Goal: Task Accomplishment & Management: Use online tool/utility

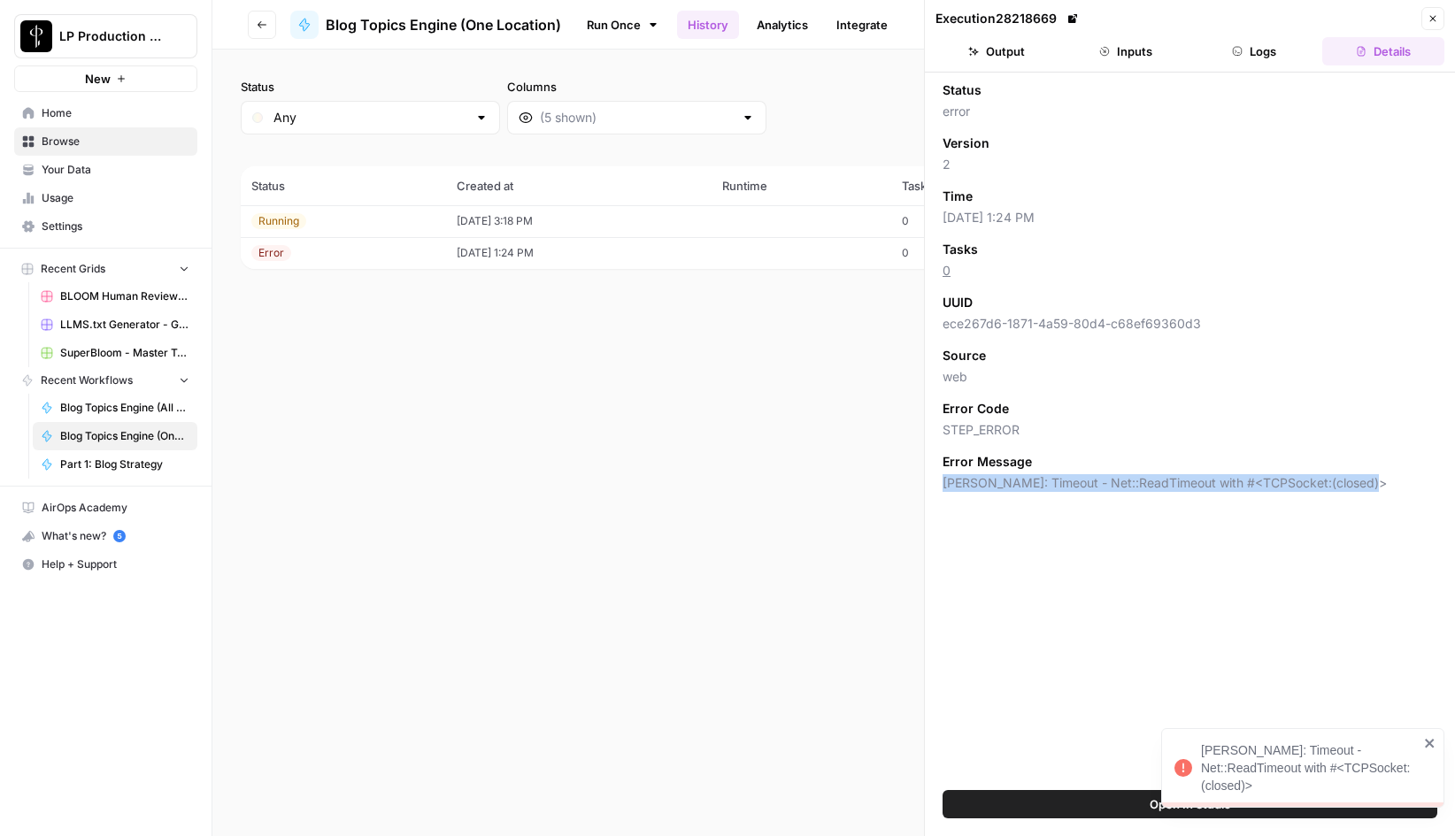
click at [1428, 744] on icon "close" at bounding box center [1429, 743] width 9 height 9
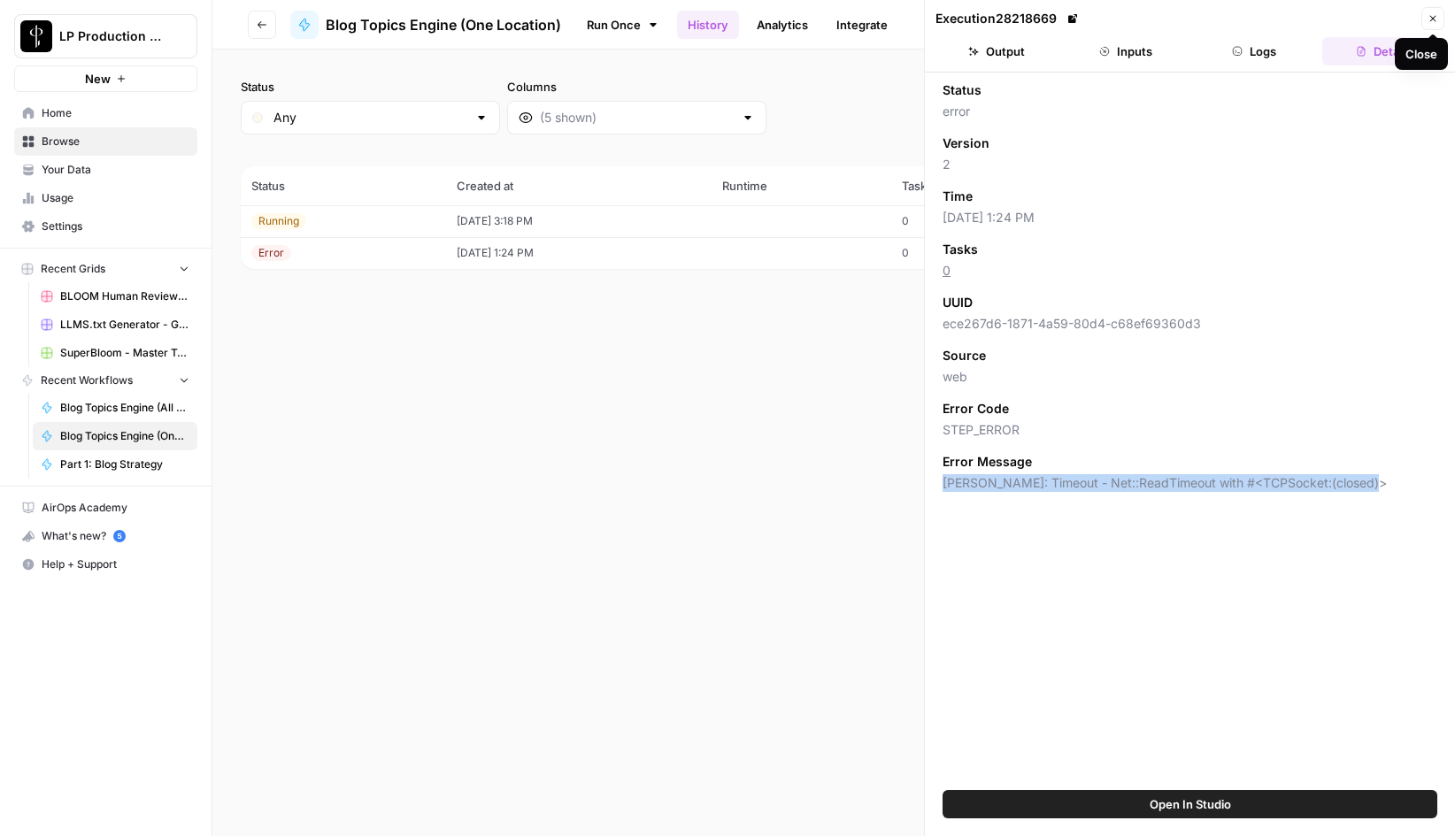
click at [1433, 18] on icon "button" at bounding box center [1433, 19] width 6 height 6
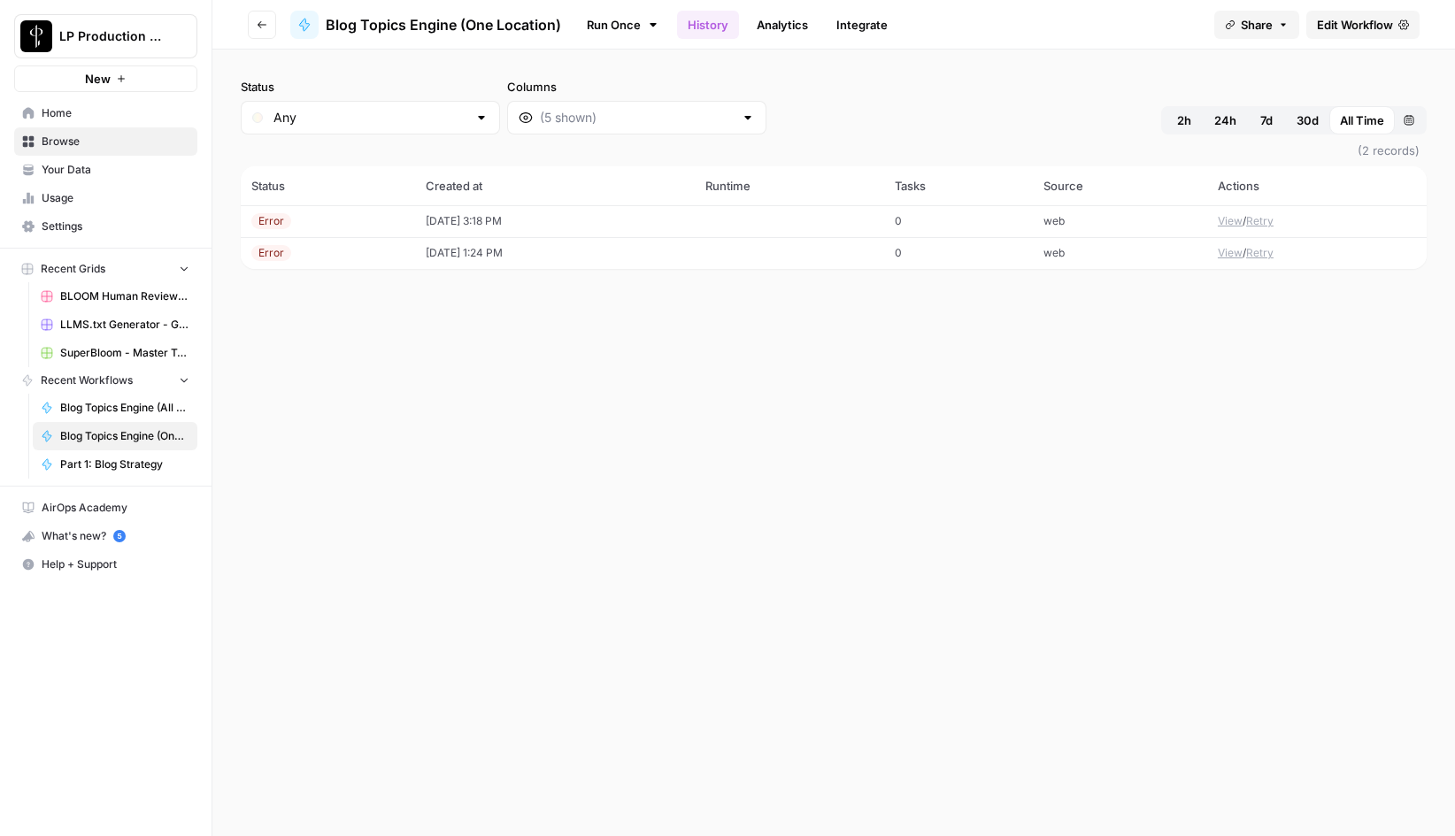
click at [1354, 22] on span "Edit Workflow" at bounding box center [1355, 25] width 76 height 18
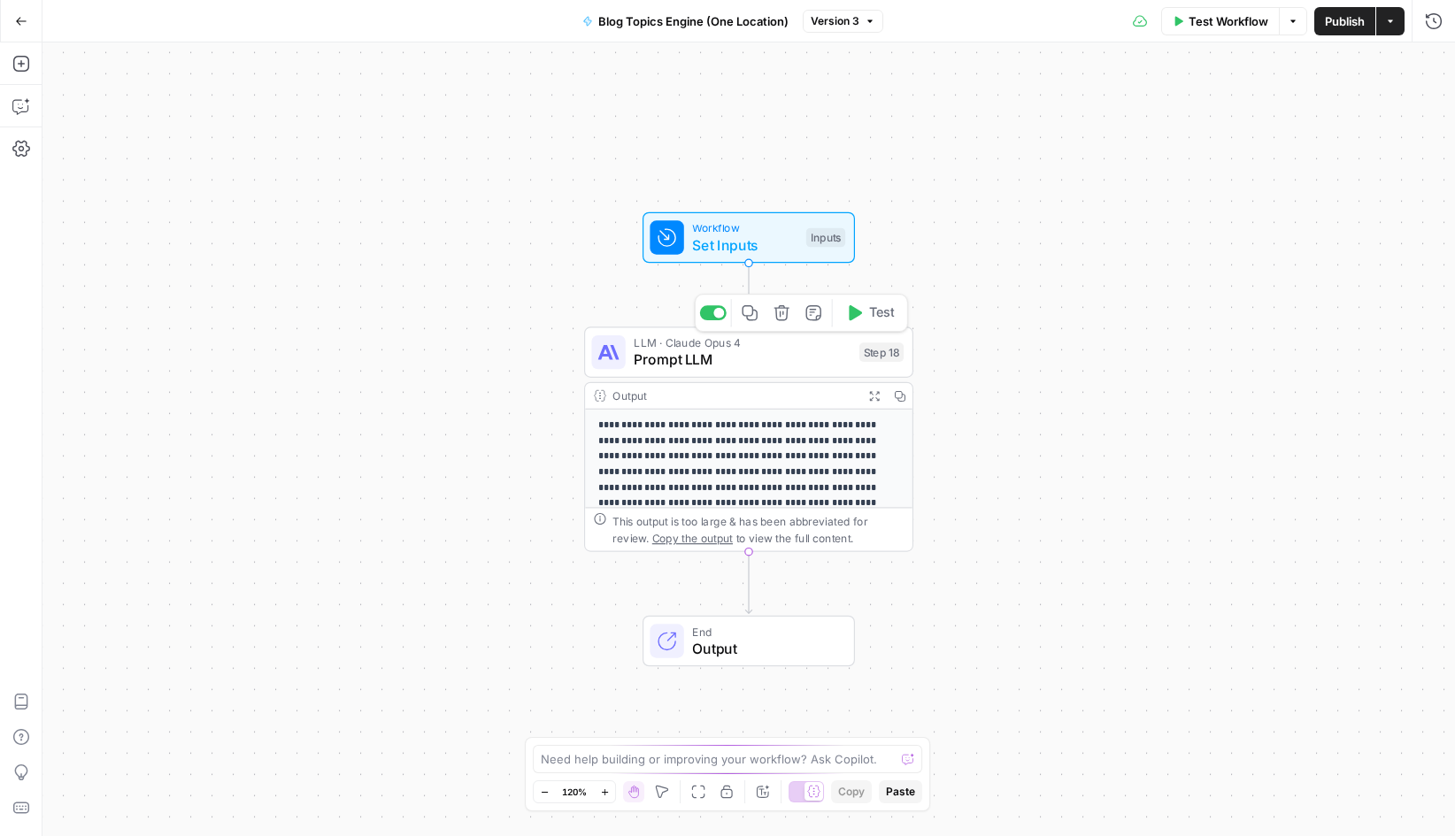
click at [730, 358] on span "Prompt LLM" at bounding box center [742, 360] width 217 height 21
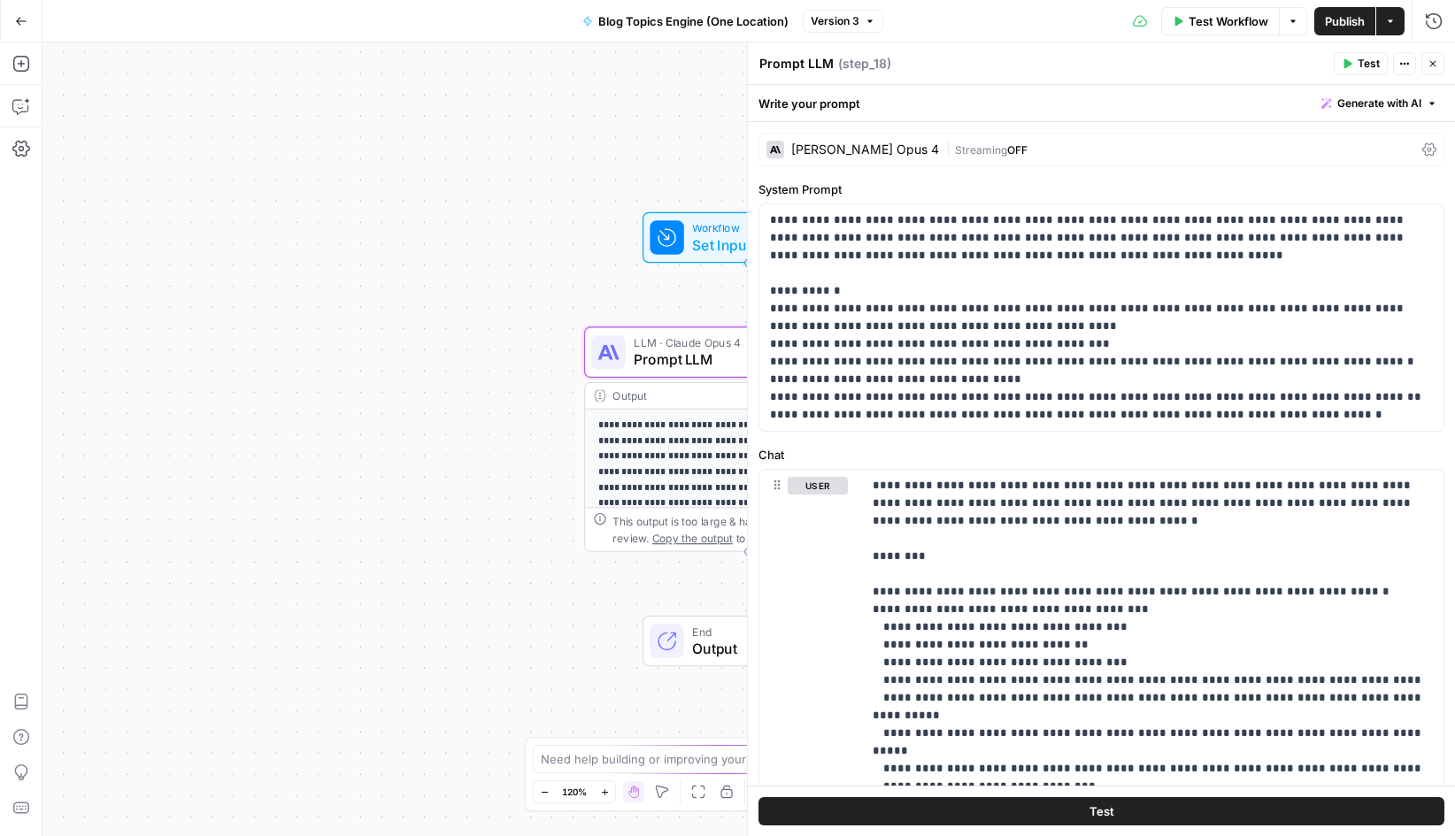
click at [845, 143] on div "Claude Opus 4" at bounding box center [853, 150] width 173 height 18
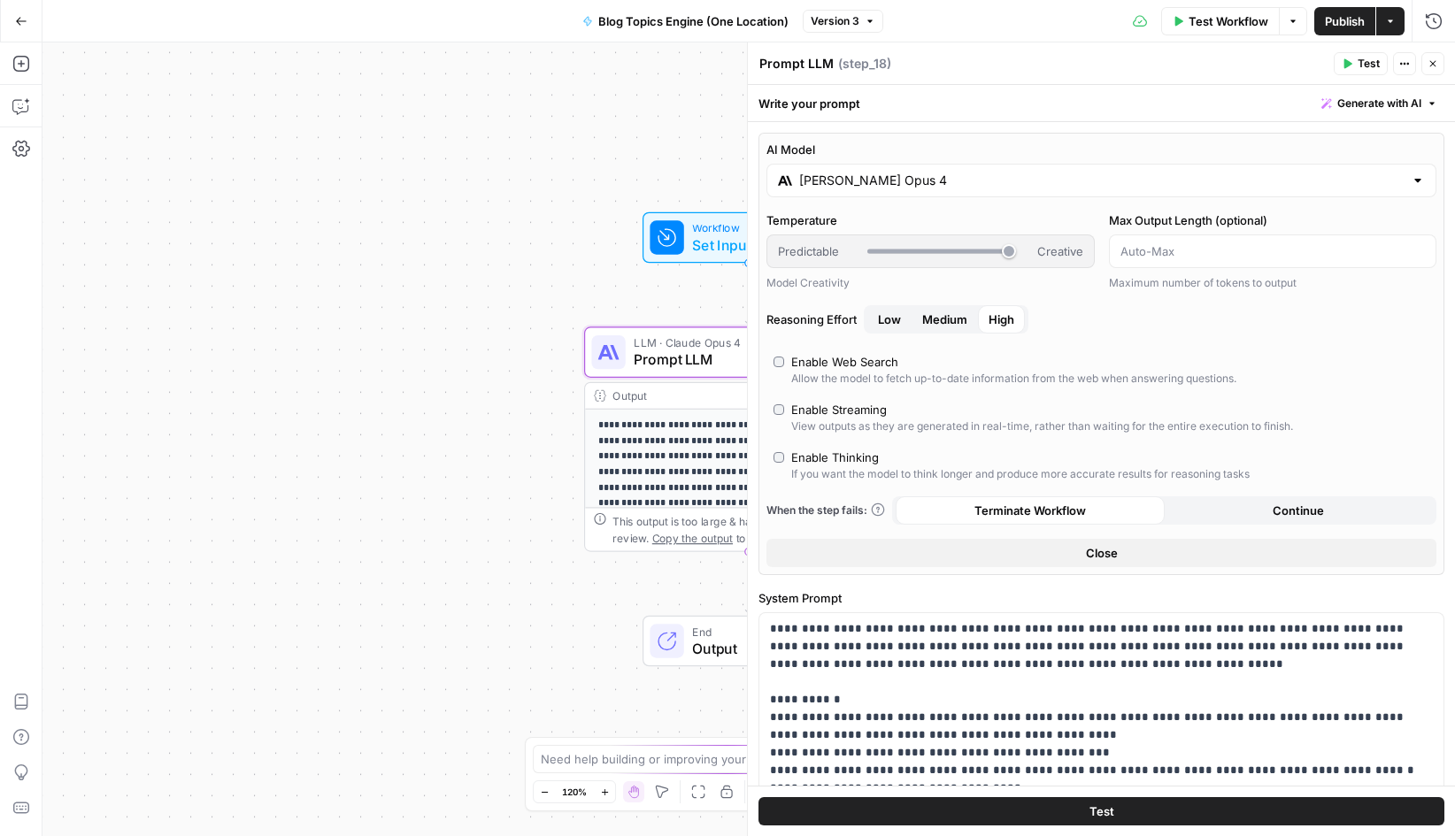
click at [869, 181] on input "Claude Opus 4" at bounding box center [1101, 181] width 605 height 18
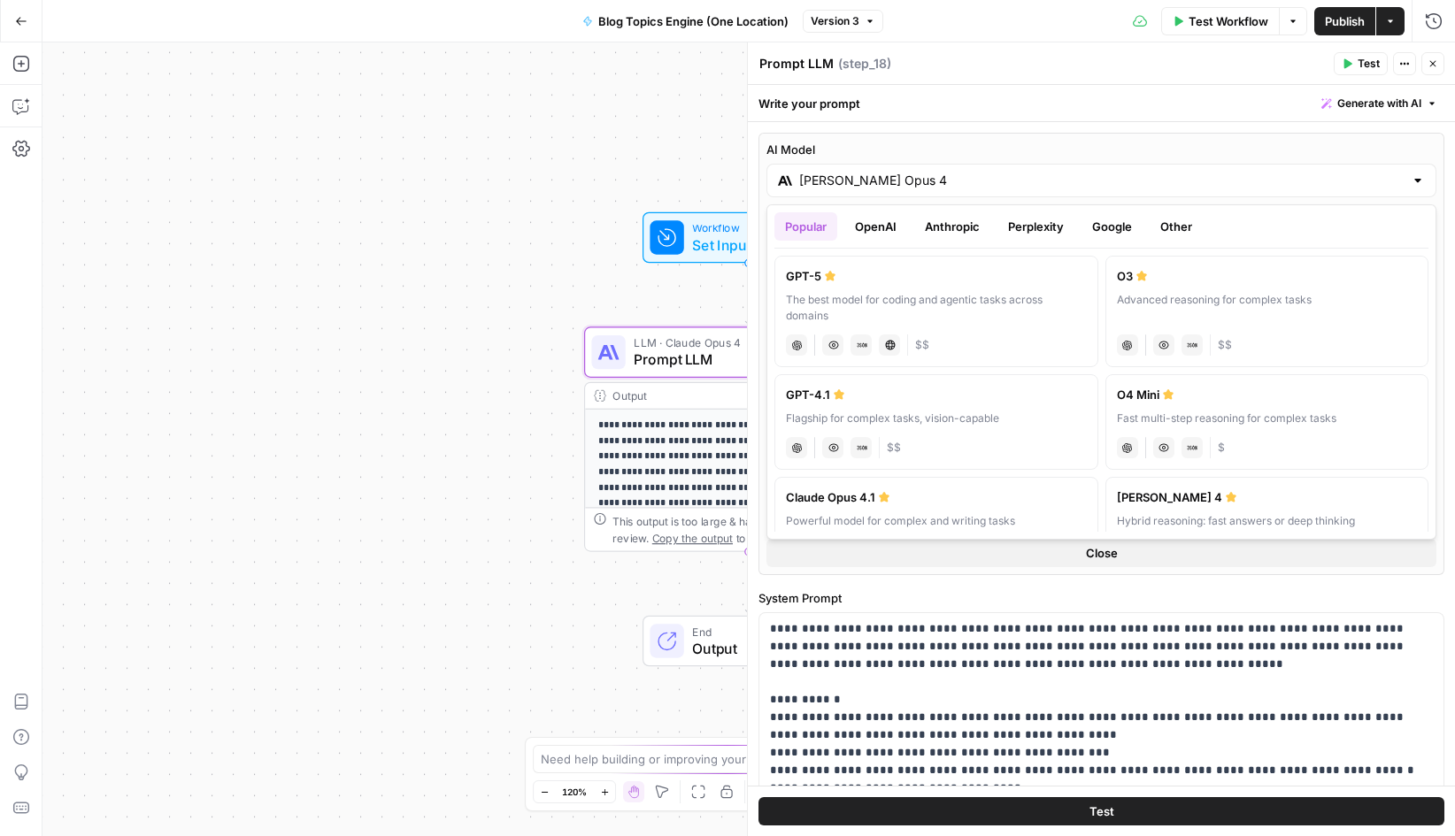
click at [953, 226] on button "Anthropic" at bounding box center [952, 226] width 76 height 28
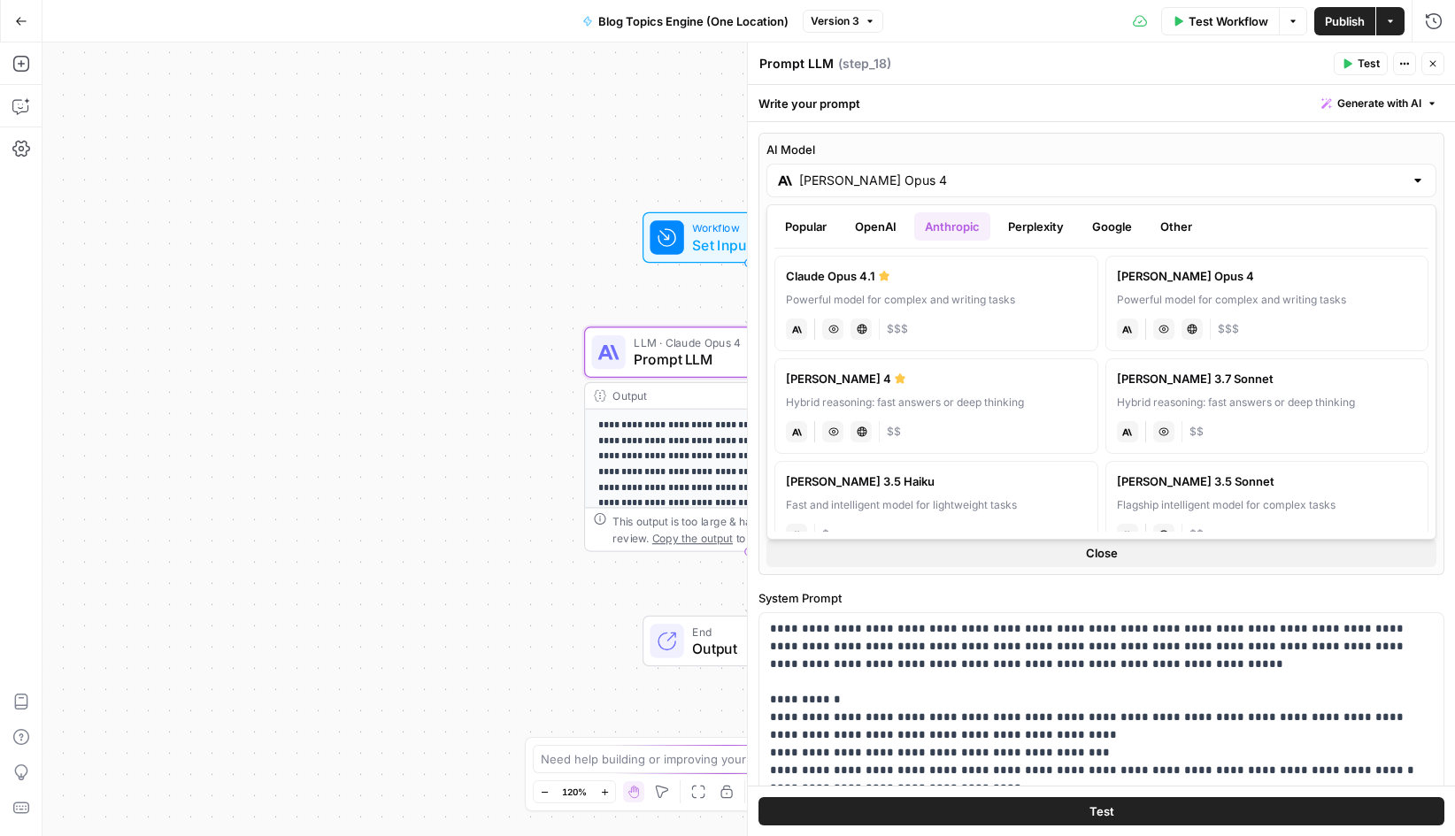
click at [1001, 301] on div "Powerful model for complex and writing tasks" at bounding box center [936, 300] width 301 height 16
type input "Claude Opus 4.1"
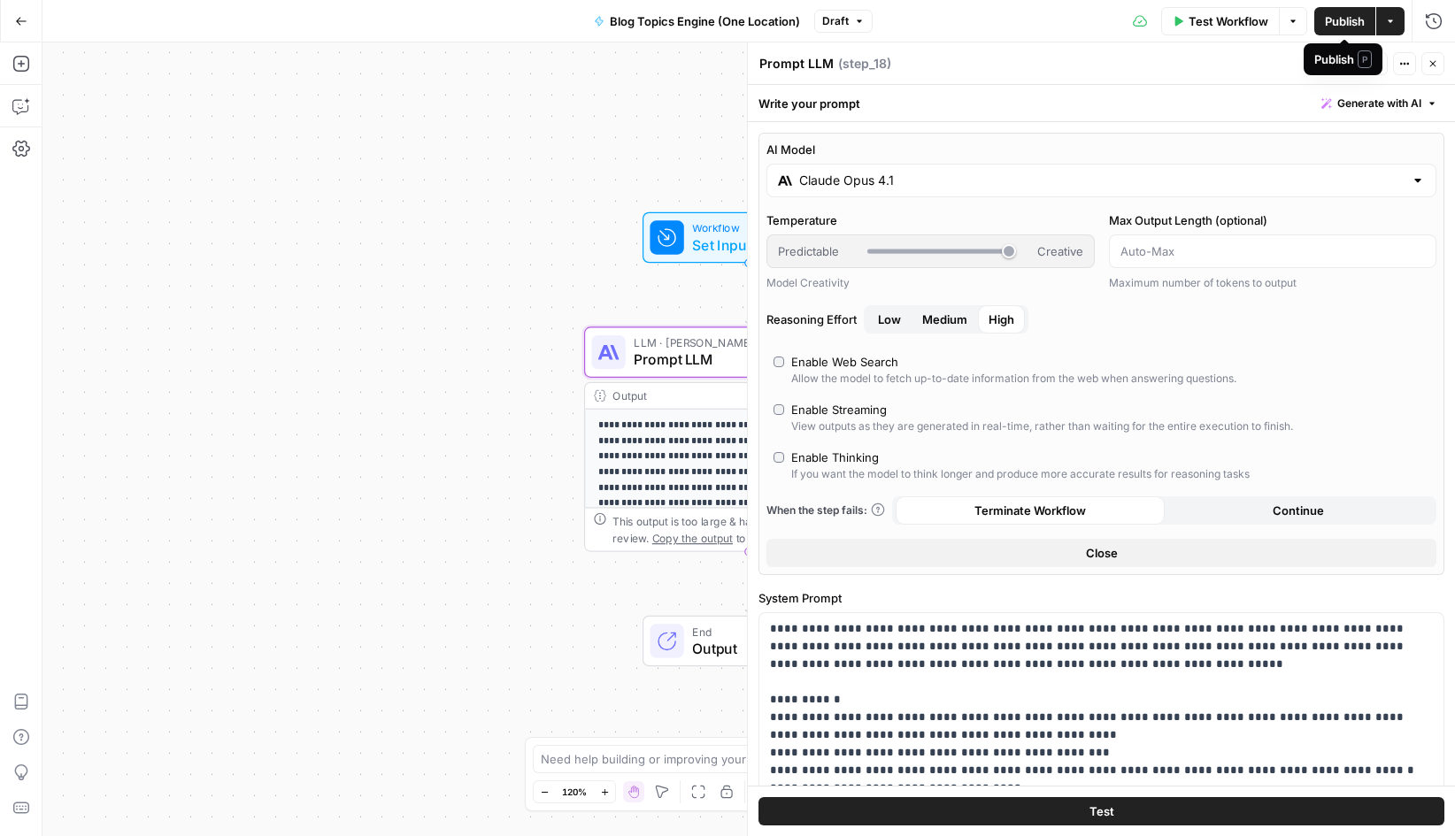
click at [1345, 22] on span "Publish" at bounding box center [1345, 21] width 40 height 18
click at [1014, 21] on div "Test Workflow Options Publish Actions Run History" at bounding box center [1164, 21] width 568 height 42
click at [22, 23] on icon "button" at bounding box center [21, 21] width 12 height 12
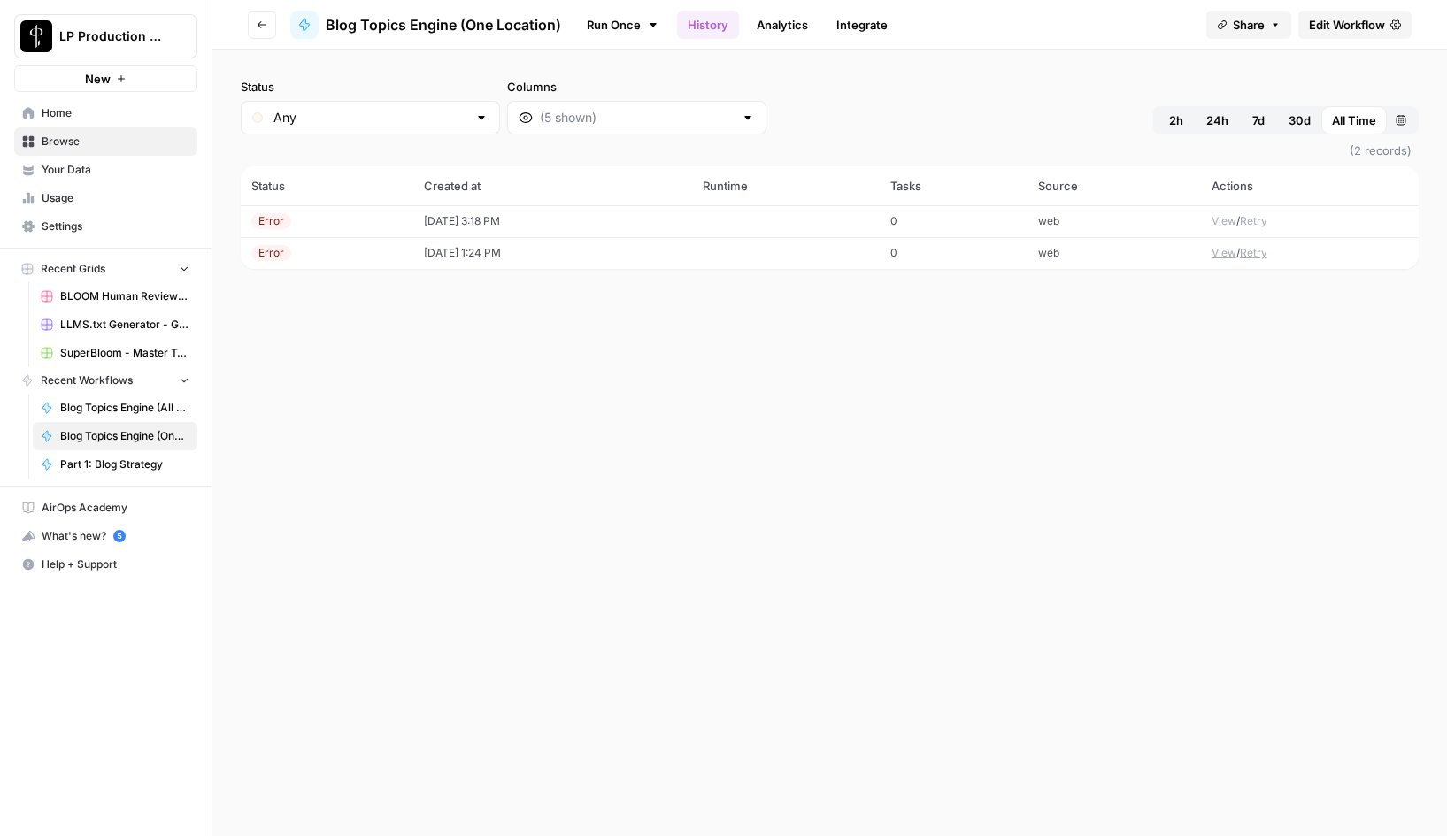
click at [620, 20] on link "Run Once" at bounding box center [622, 25] width 95 height 30
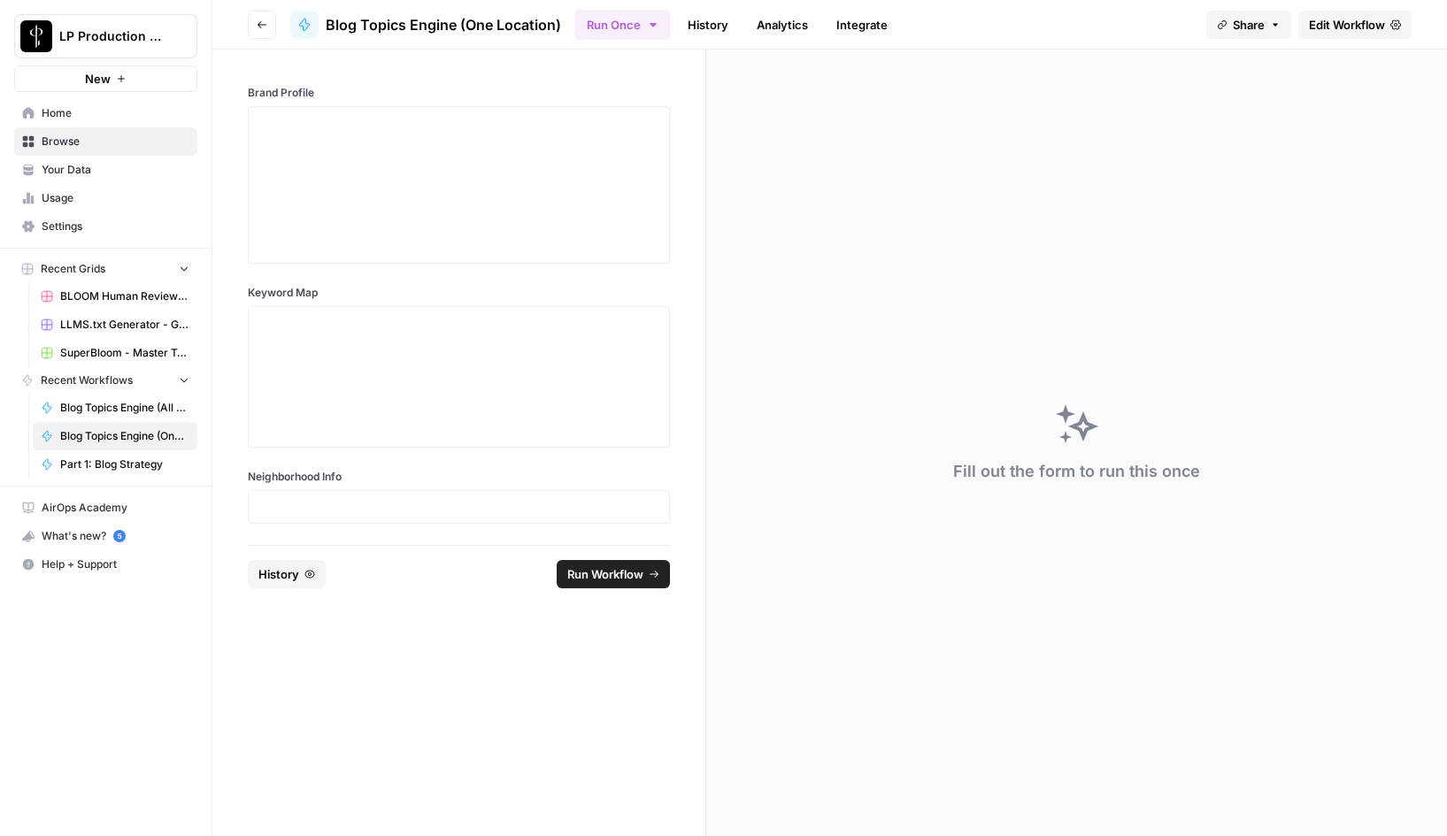
click at [1339, 27] on span "Edit Workflow" at bounding box center [1347, 25] width 76 height 18
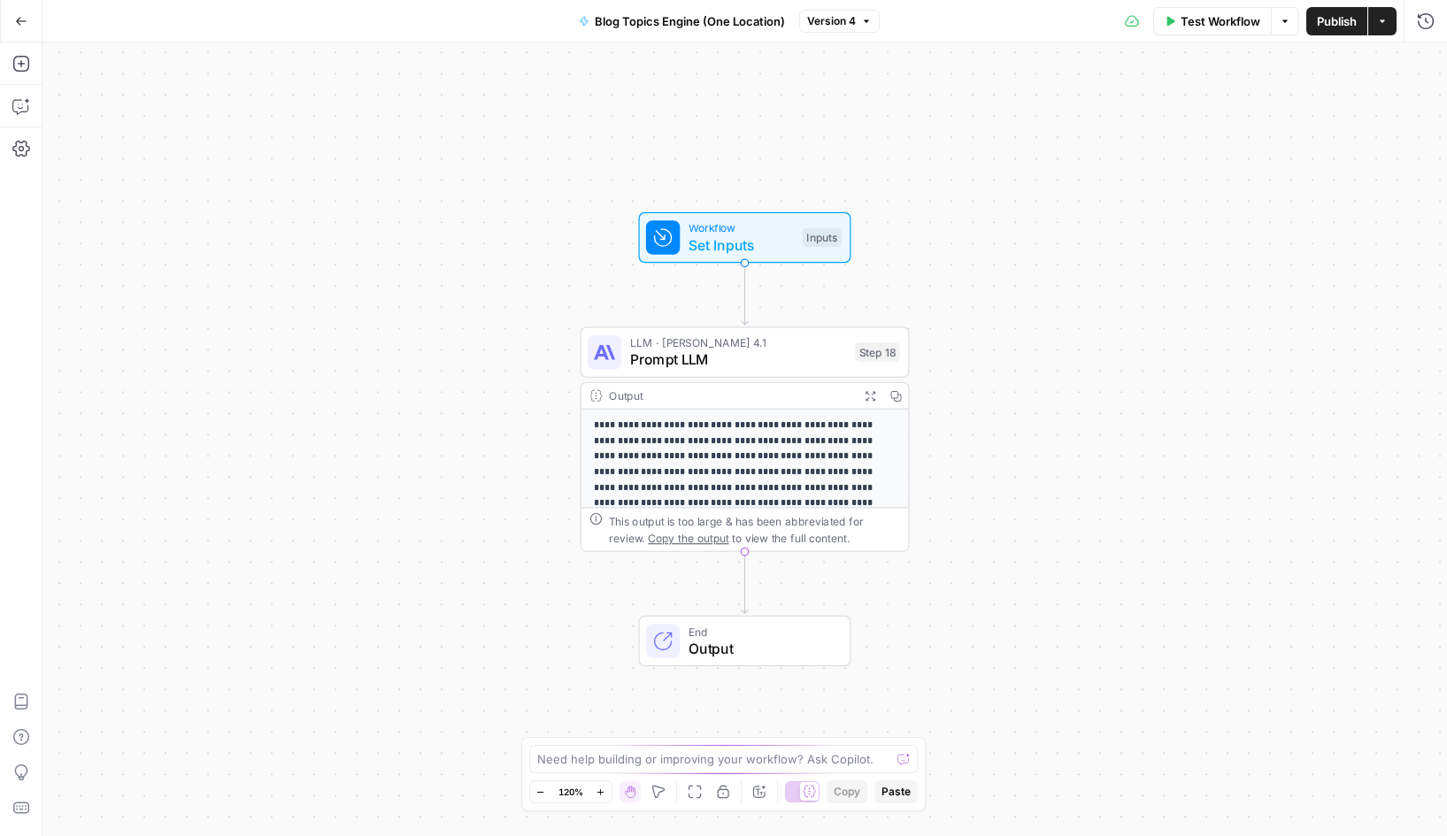
click at [719, 240] on span "Set Inputs" at bounding box center [741, 245] width 105 height 21
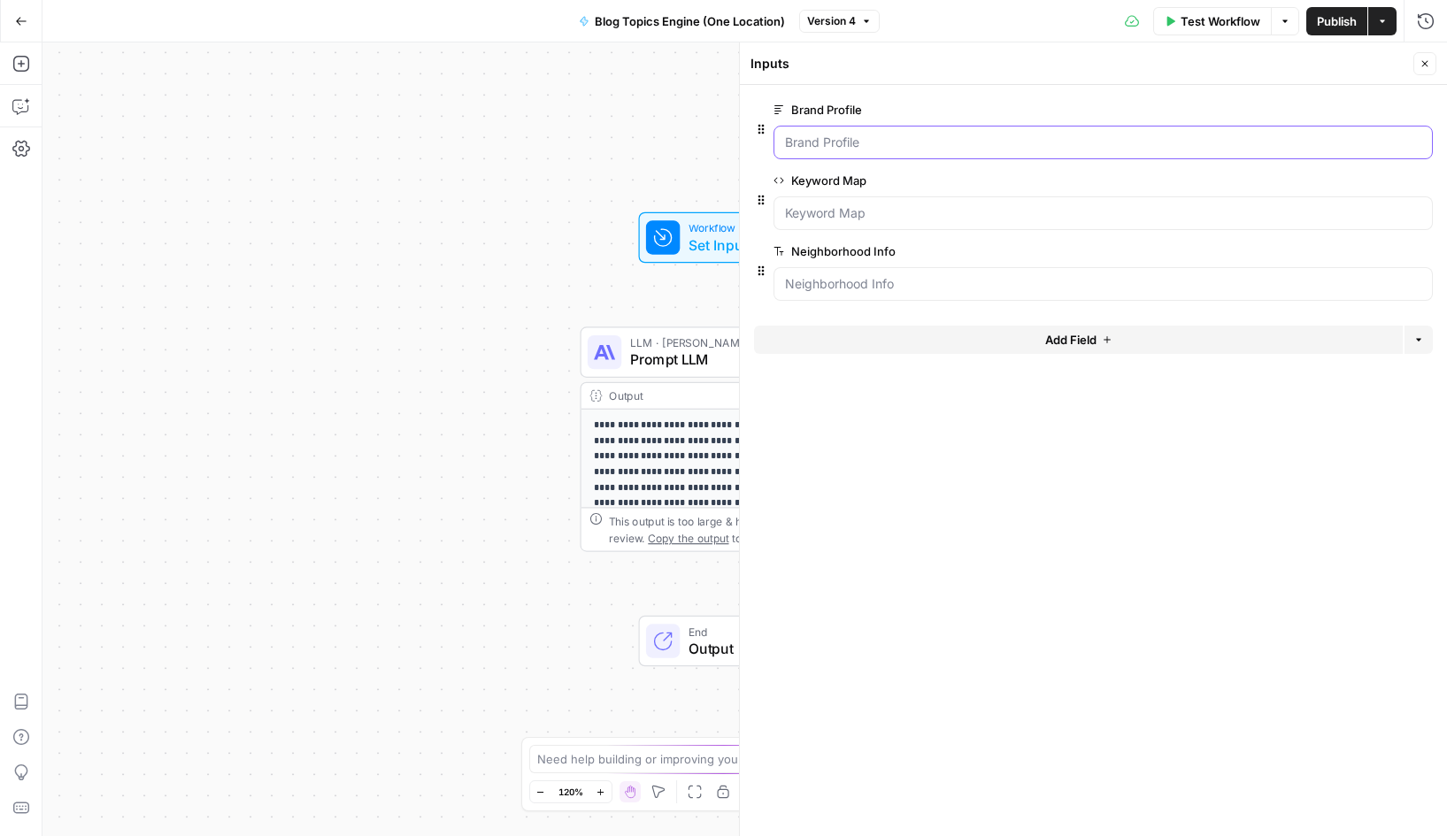
click at [834, 143] on Profile "Brand Profile" at bounding box center [1103, 143] width 636 height 18
click at [1382, 113] on span "edit field" at bounding box center [1366, 110] width 39 height 14
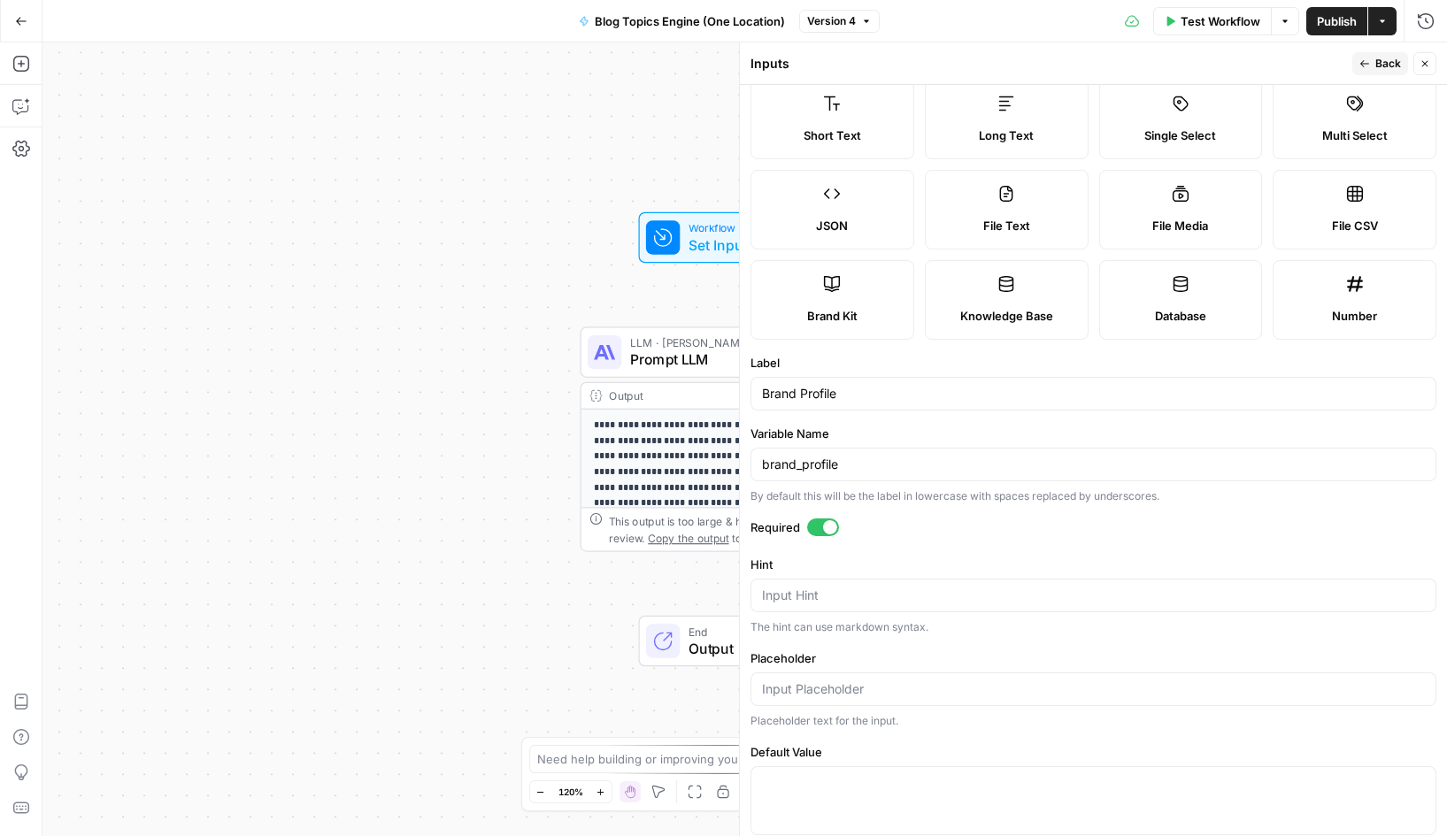
scroll to position [73, 0]
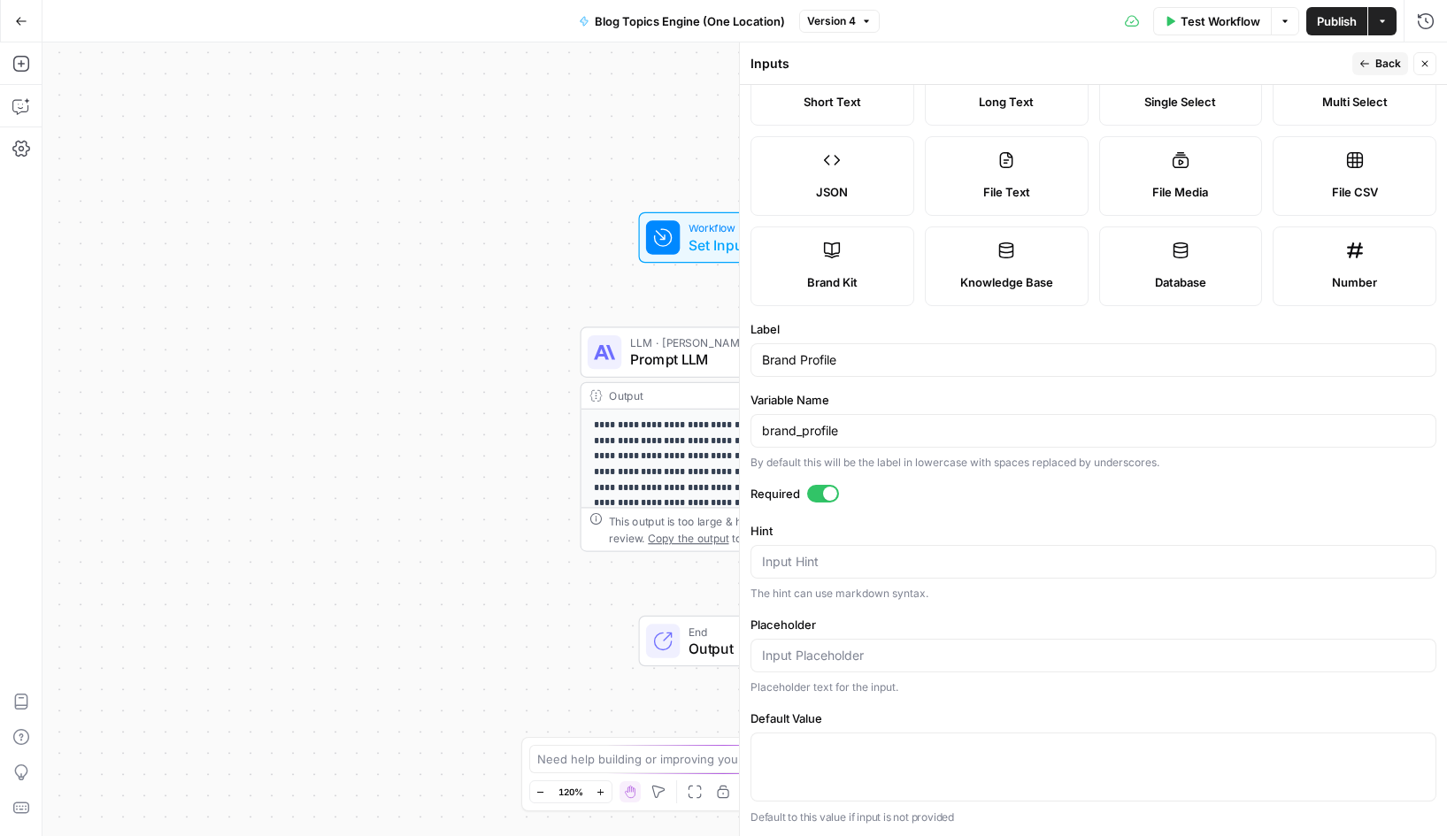
click at [836, 733] on div at bounding box center [1094, 767] width 686 height 69
paste textarea "# Ginger Martin + Co ## Brand Information ### About the Brand: Ginger Martin + …"
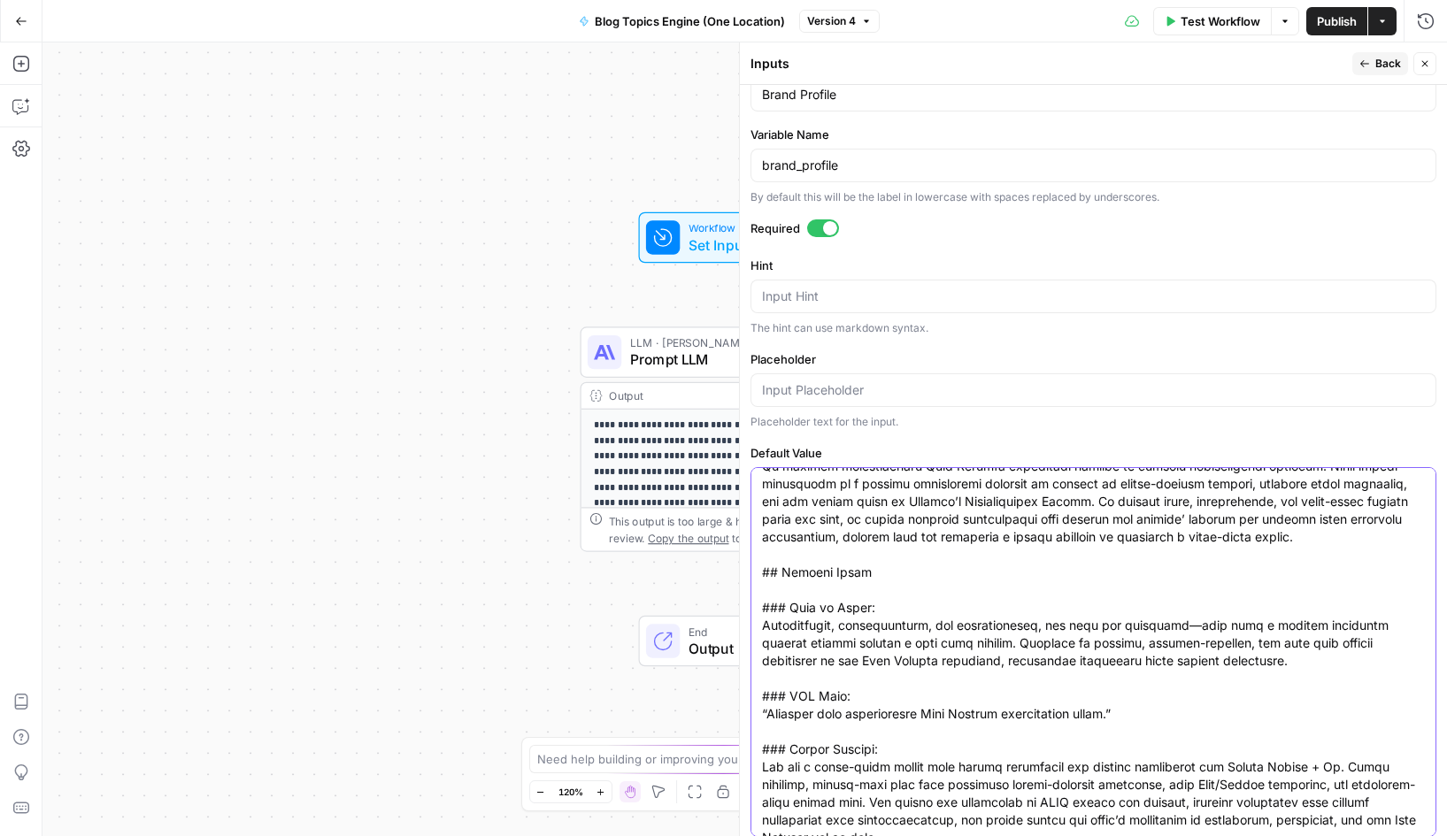
scroll to position [0, 0]
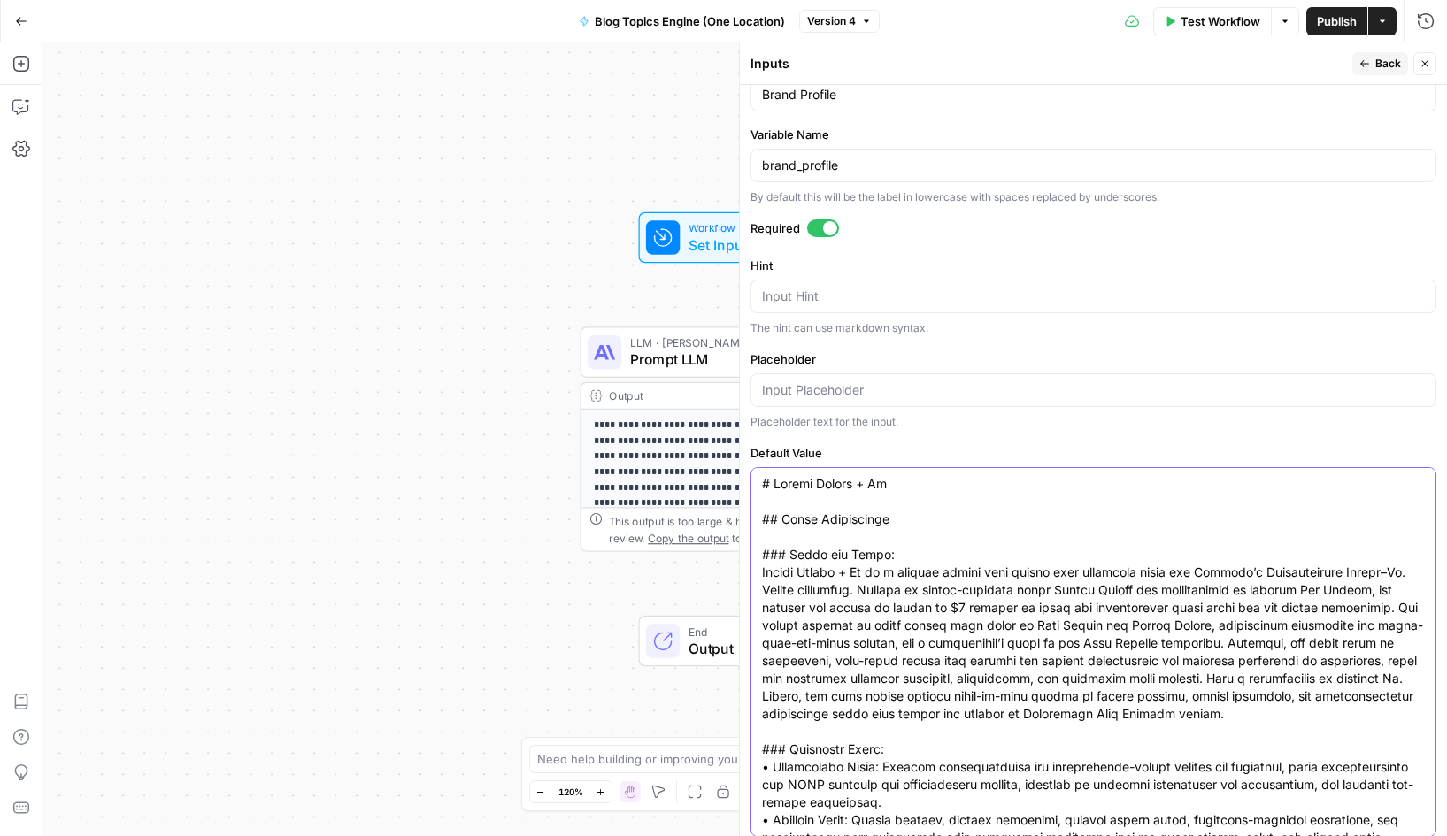
type textarea "# Ginger Martin + Co ## Brand Information ### About the Brand: Ginger Martin + …"
click at [1378, 65] on span "Back" at bounding box center [1389, 64] width 26 height 16
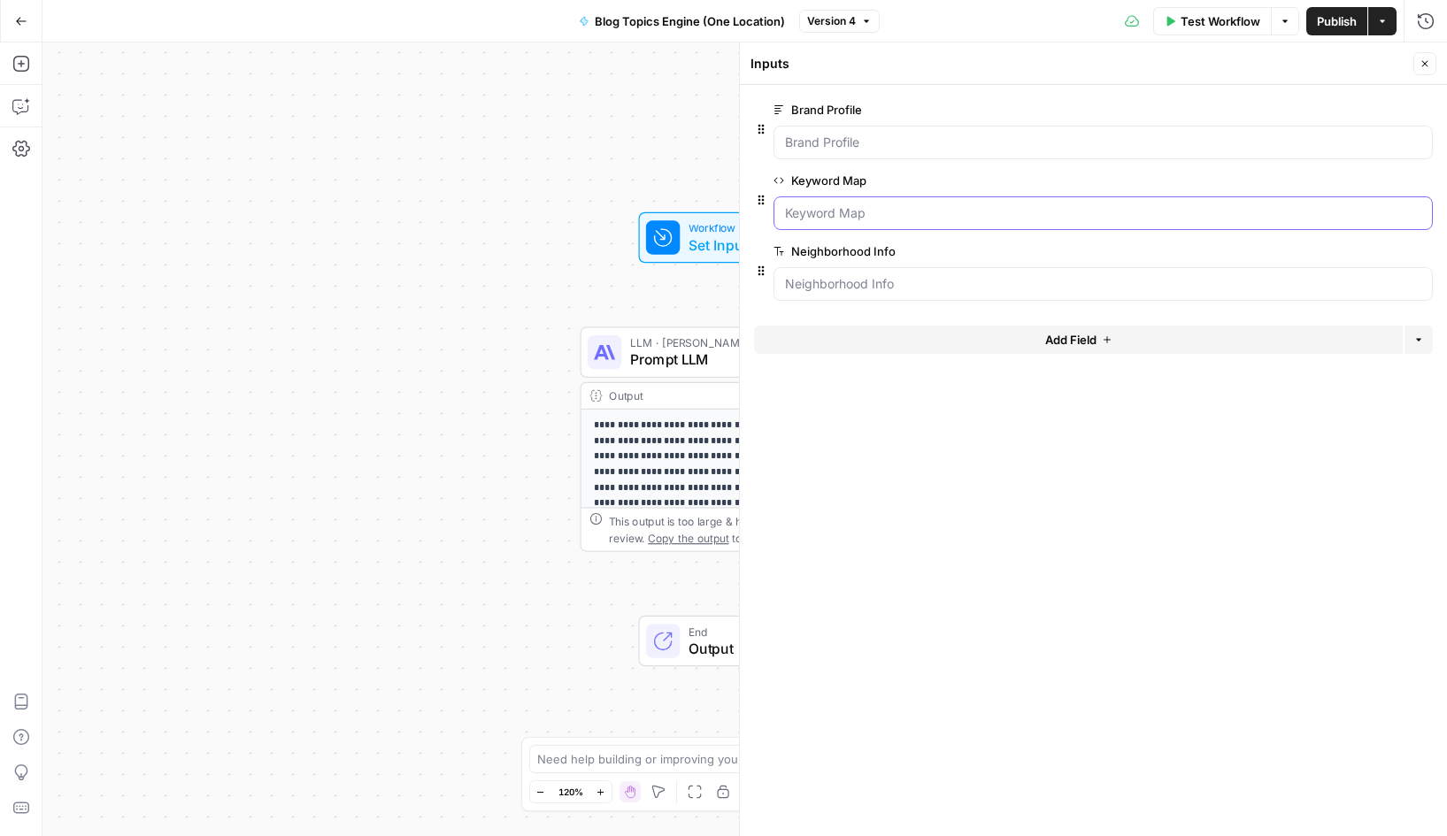
click at [856, 206] on Map "Keyword Map" at bounding box center [1103, 213] width 636 height 18
click at [1378, 185] on span "edit field" at bounding box center [1366, 180] width 39 height 14
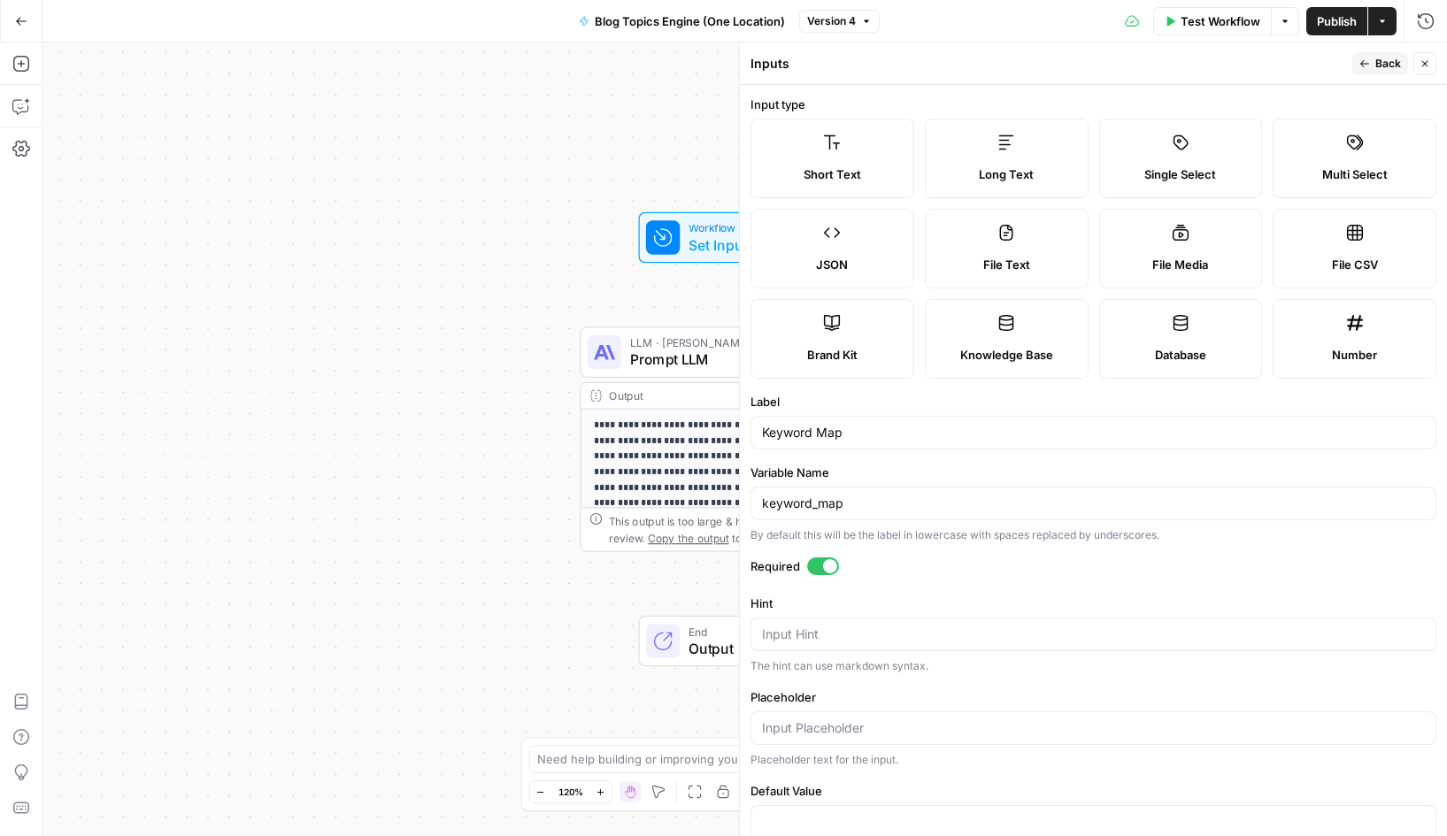
scroll to position [73, 0]
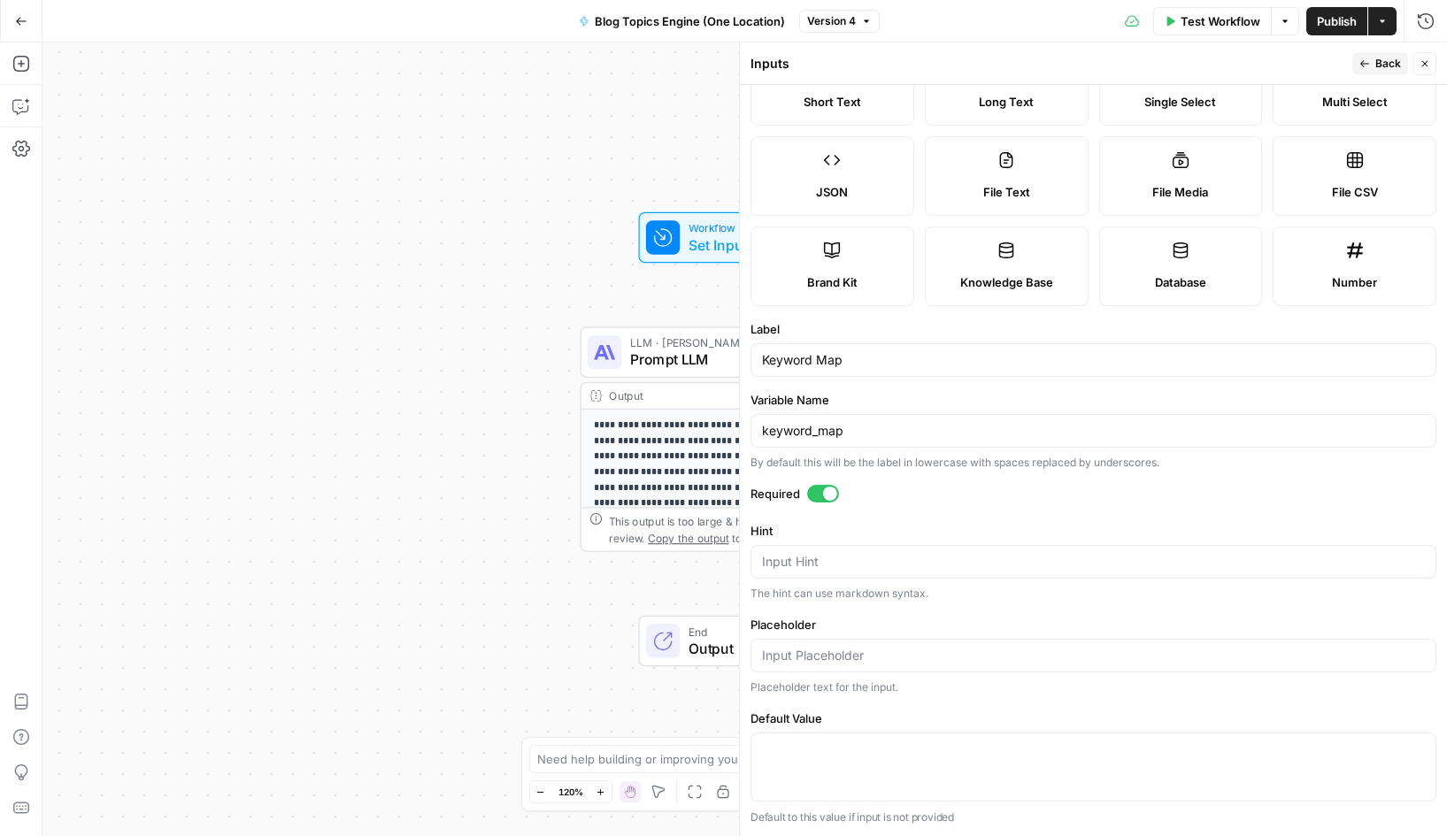
click at [853, 736] on div at bounding box center [1094, 767] width 686 height 69
paste textarea "{ "output": [ { "Target URL": "https://gingermartin.com/", "Target Keyword": "s…"
type textarea "{ "output": [ { "Target URL": "https://gingermartin.com/", "Target Keyword": "s…"
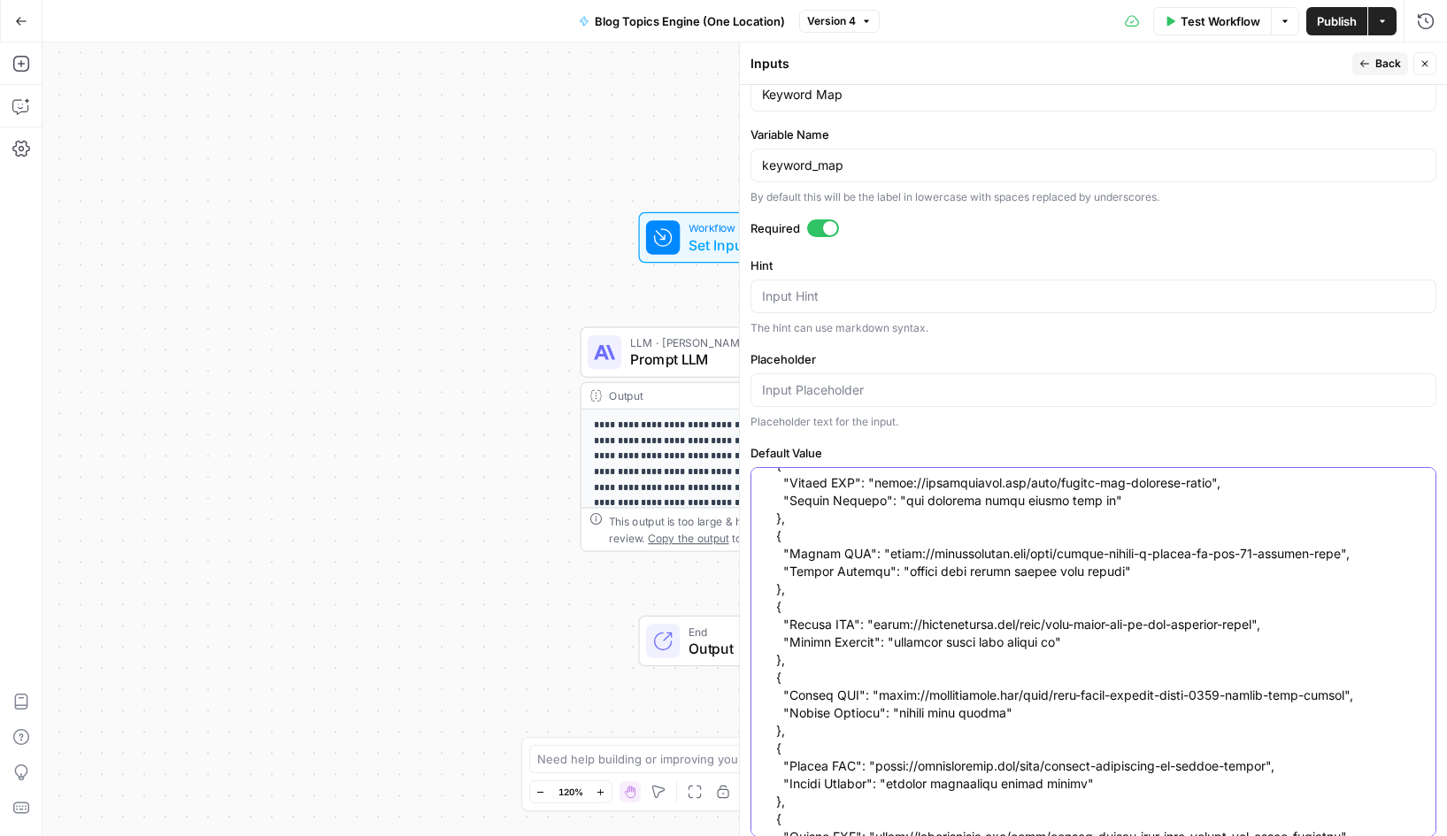
scroll to position [21463, 0]
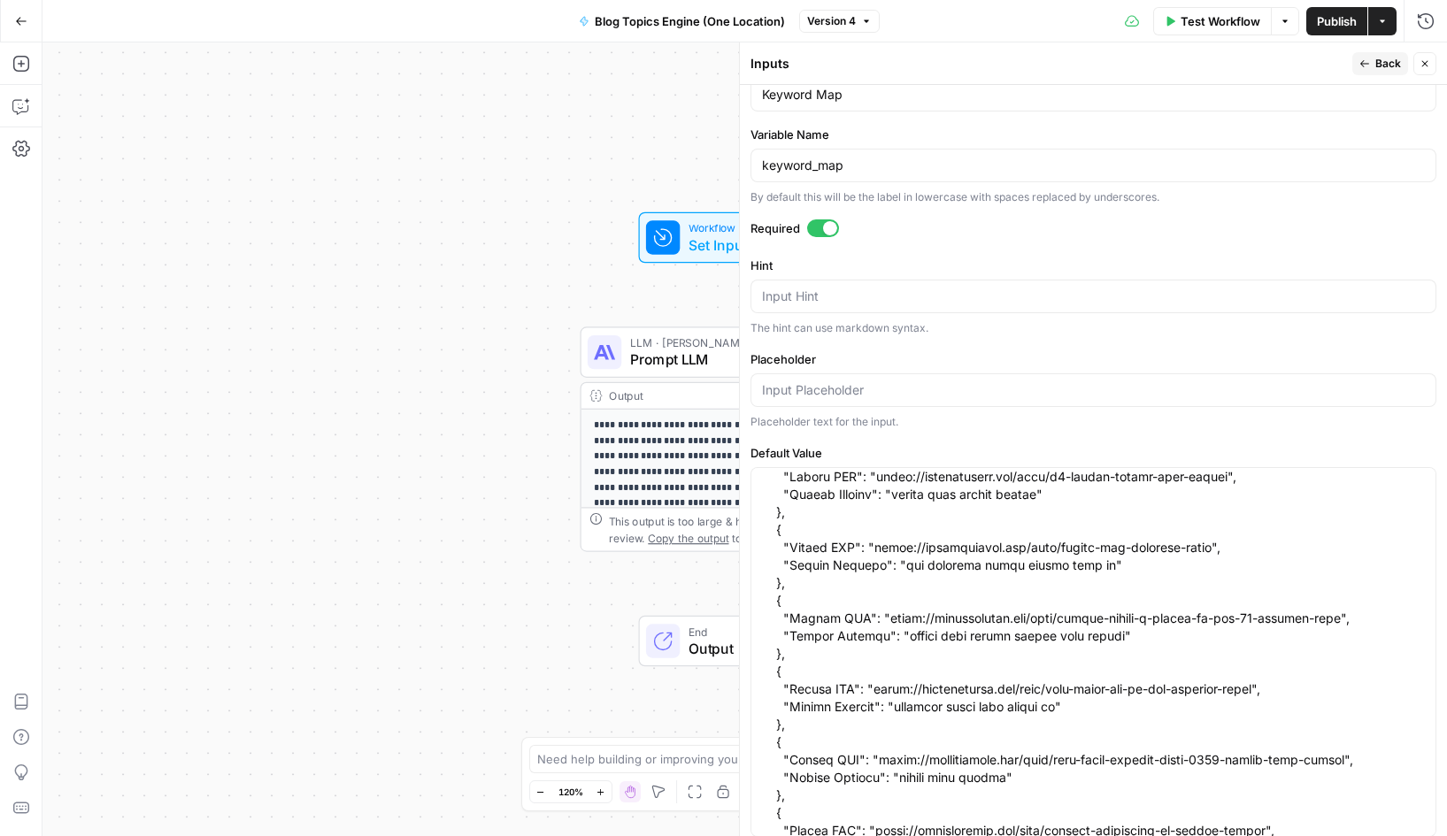
click at [1376, 66] on span "Back" at bounding box center [1389, 64] width 26 height 16
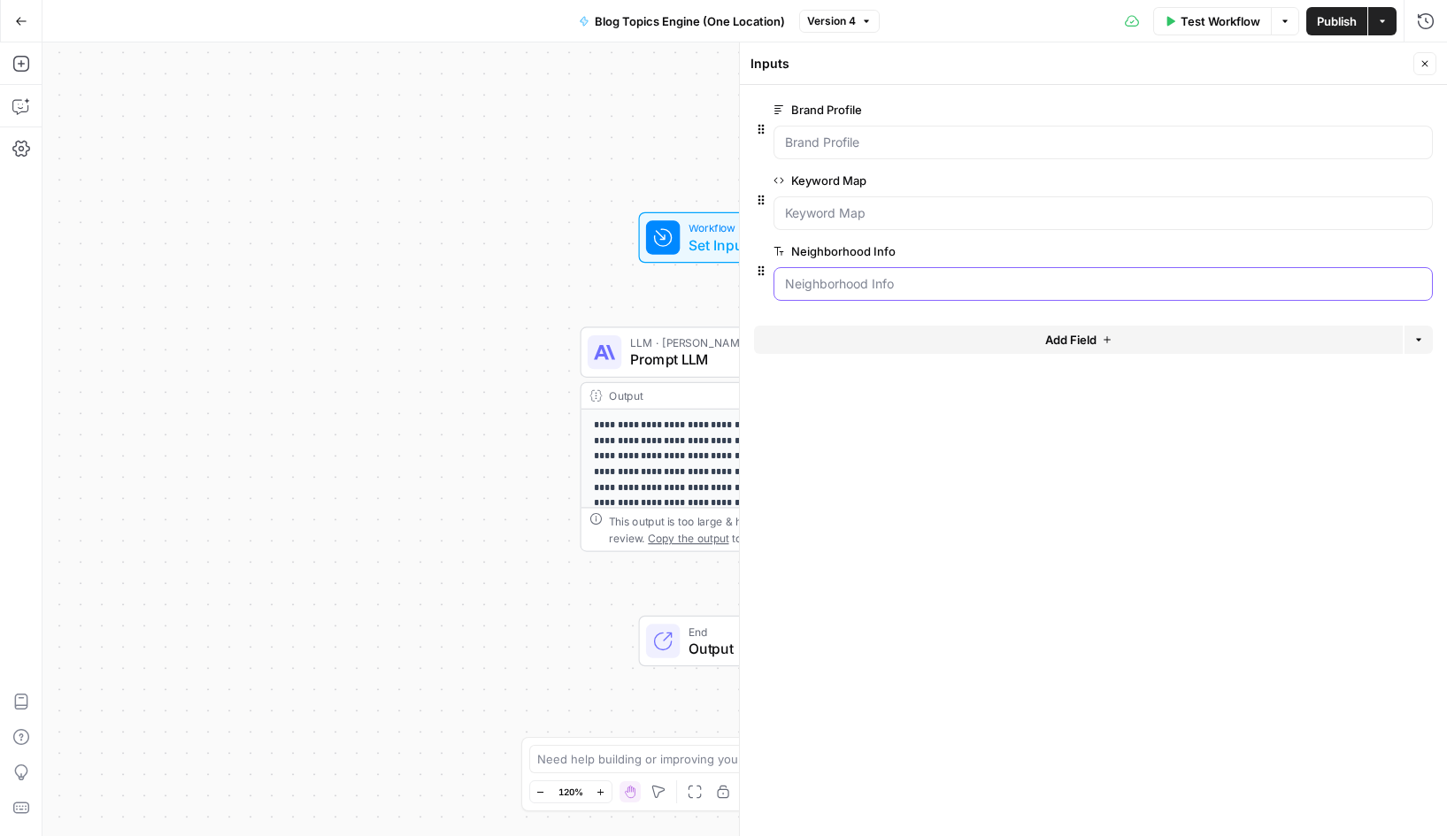
click at [868, 286] on Info "Neighborhood Info" at bounding box center [1103, 284] width 636 height 18
click at [1366, 250] on span "edit field" at bounding box center [1366, 251] width 39 height 14
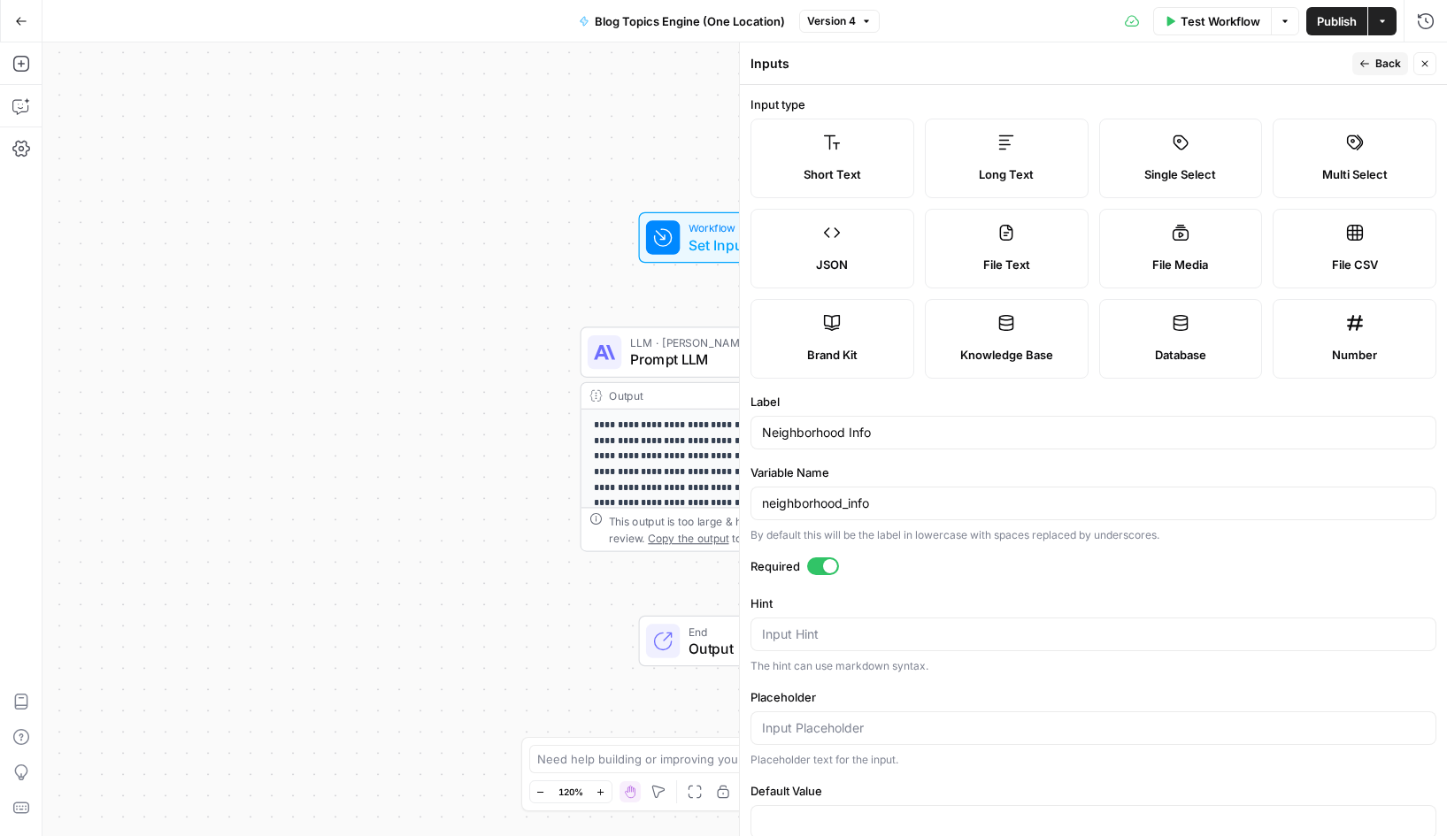
scroll to position [37, 0]
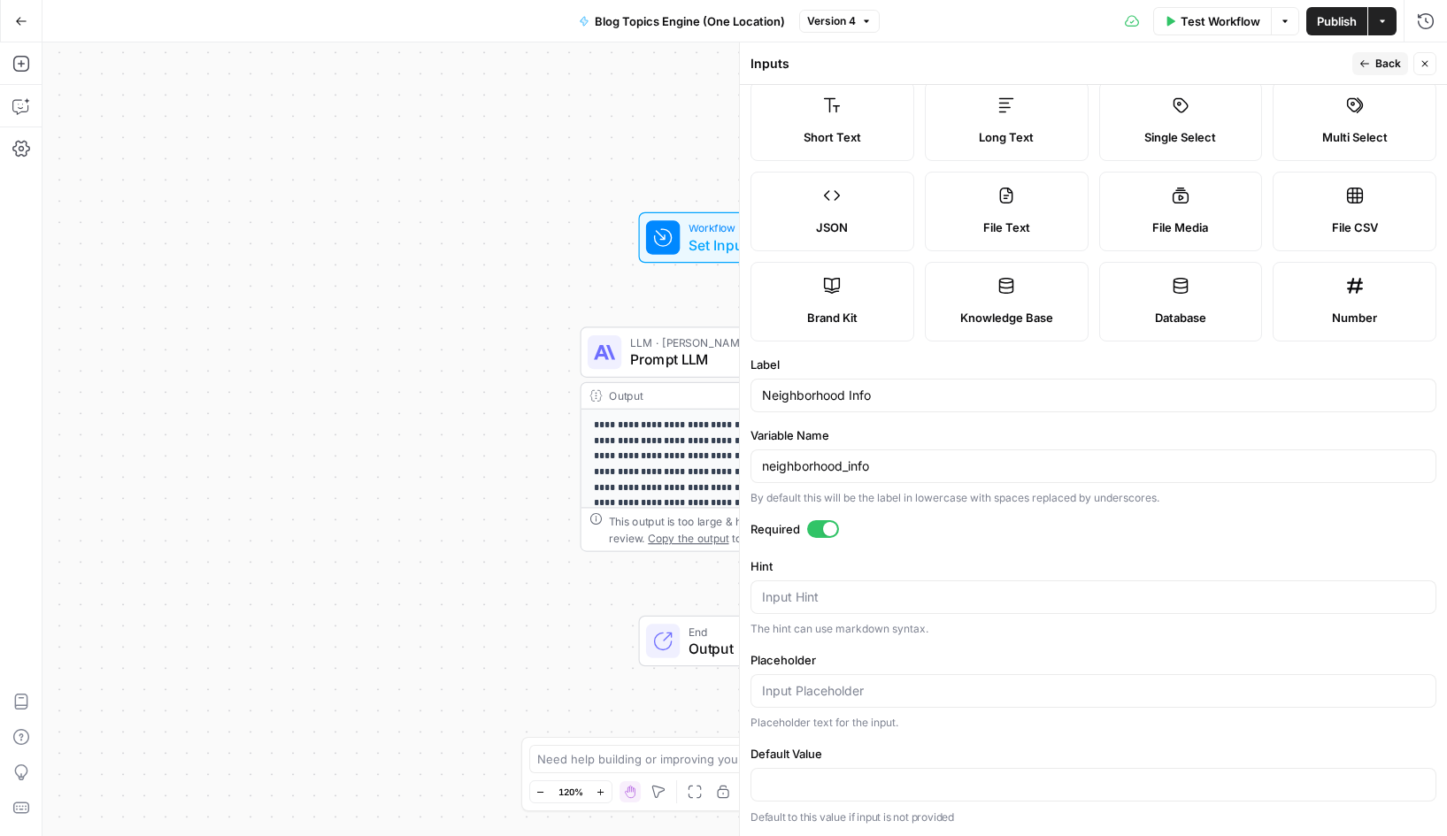
click at [794, 772] on div at bounding box center [1094, 785] width 686 height 34
type input "S"
type input "Sonoma, CA"
click at [1368, 60] on icon "button" at bounding box center [1365, 63] width 11 height 11
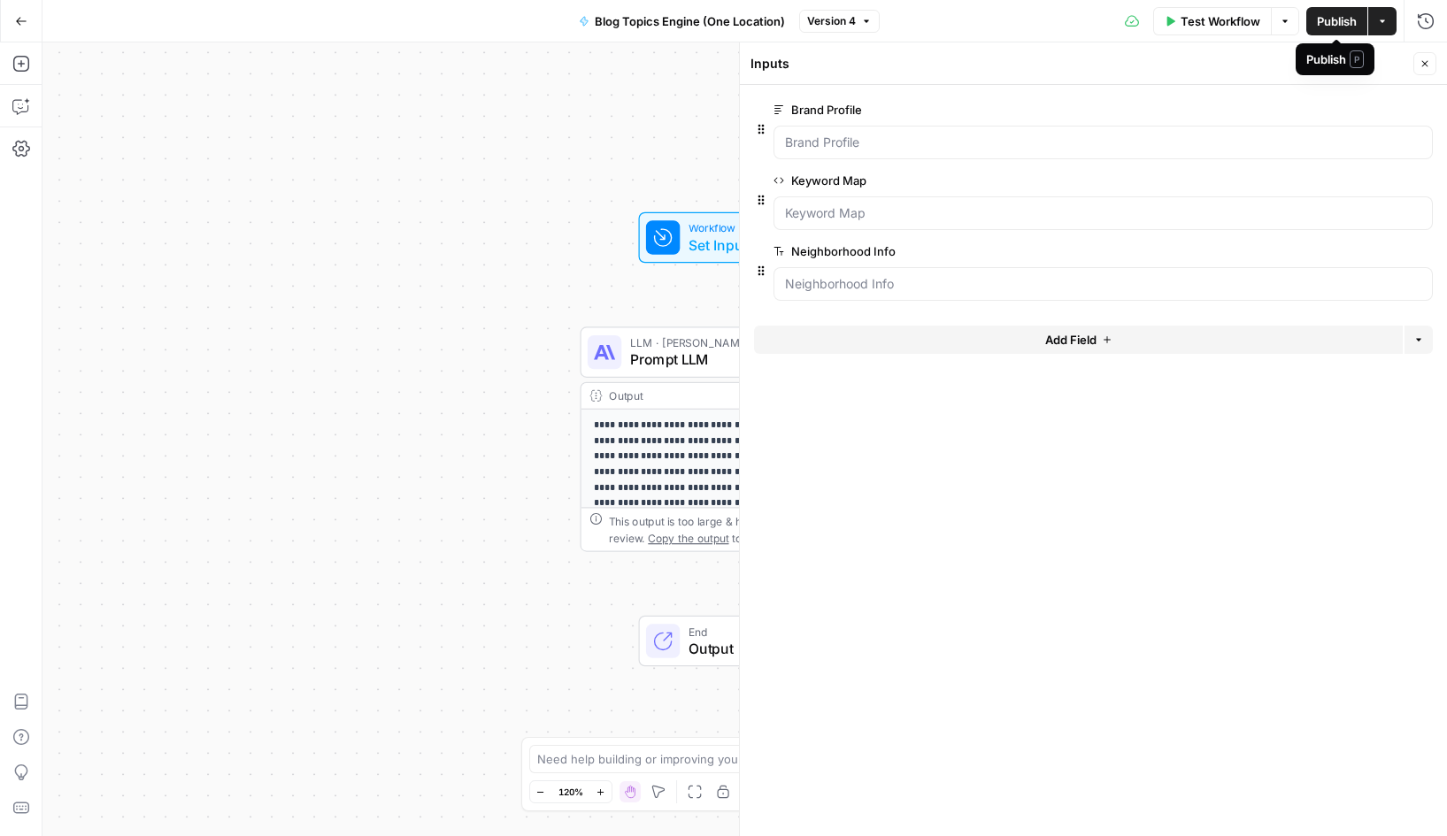
click at [1332, 18] on span "Publish" at bounding box center [1337, 21] width 40 height 18
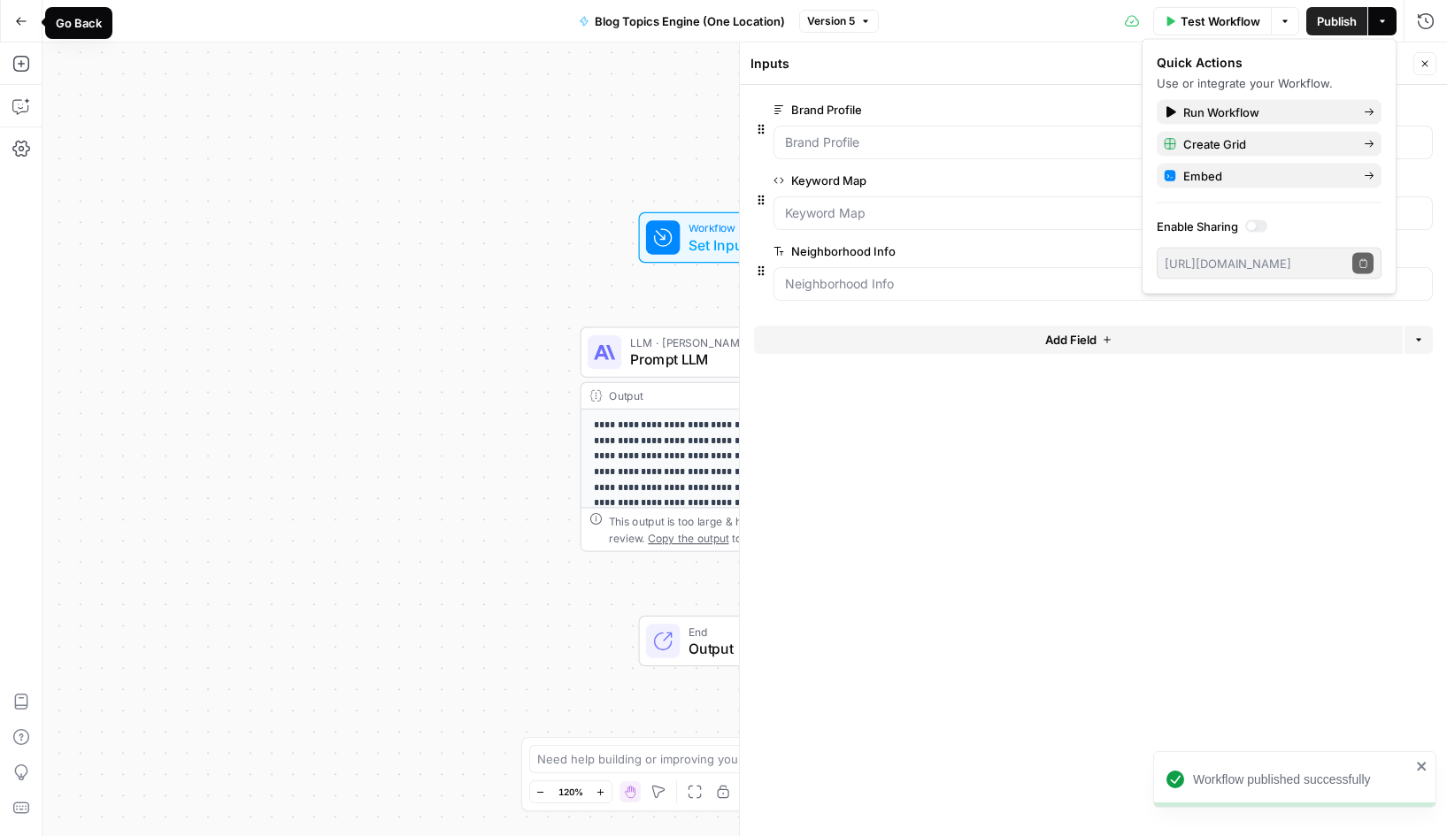
click at [21, 21] on icon "button" at bounding box center [21, 21] width 12 height 12
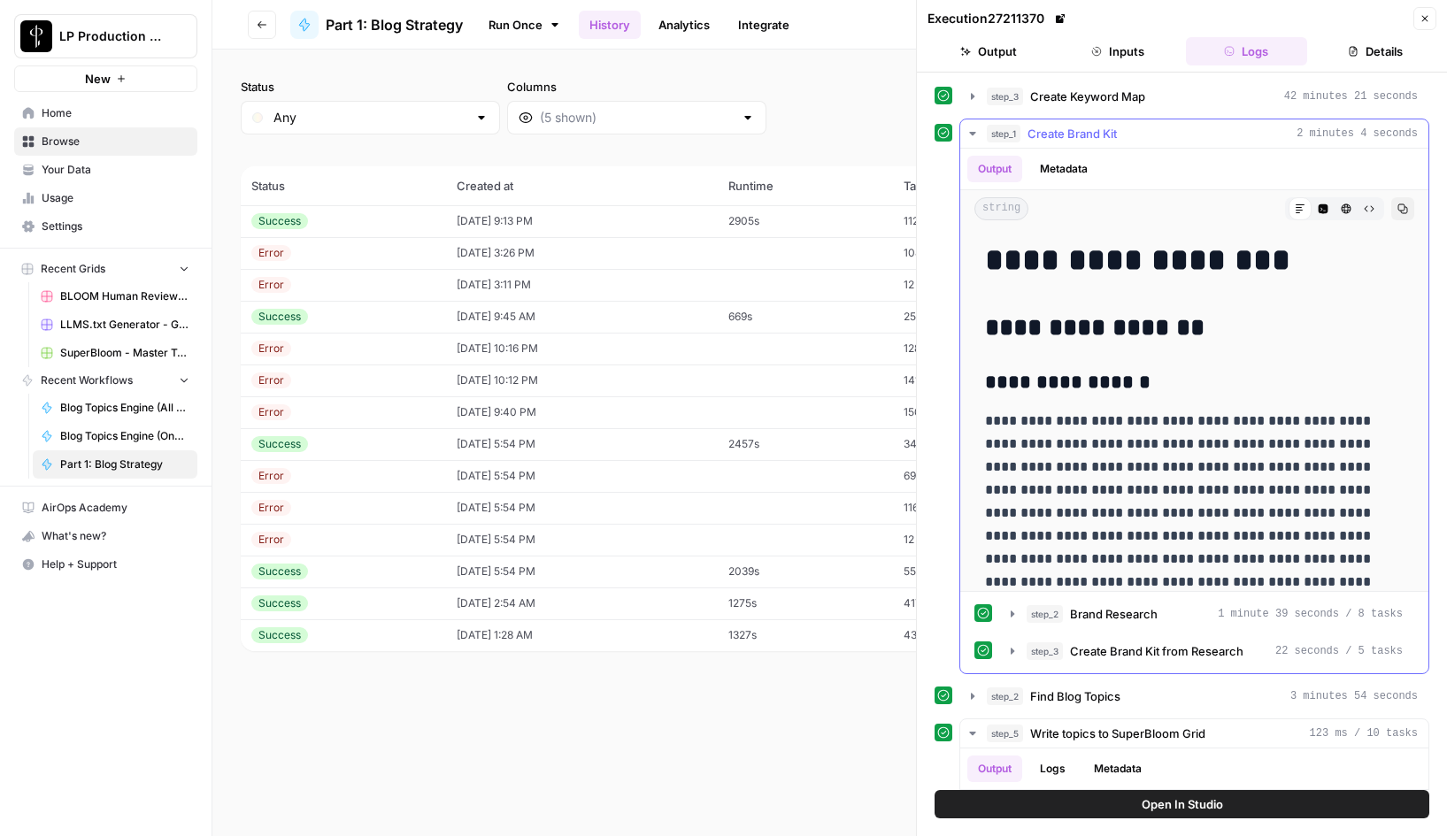
click at [1368, 211] on icon "button" at bounding box center [1369, 209] width 11 height 11
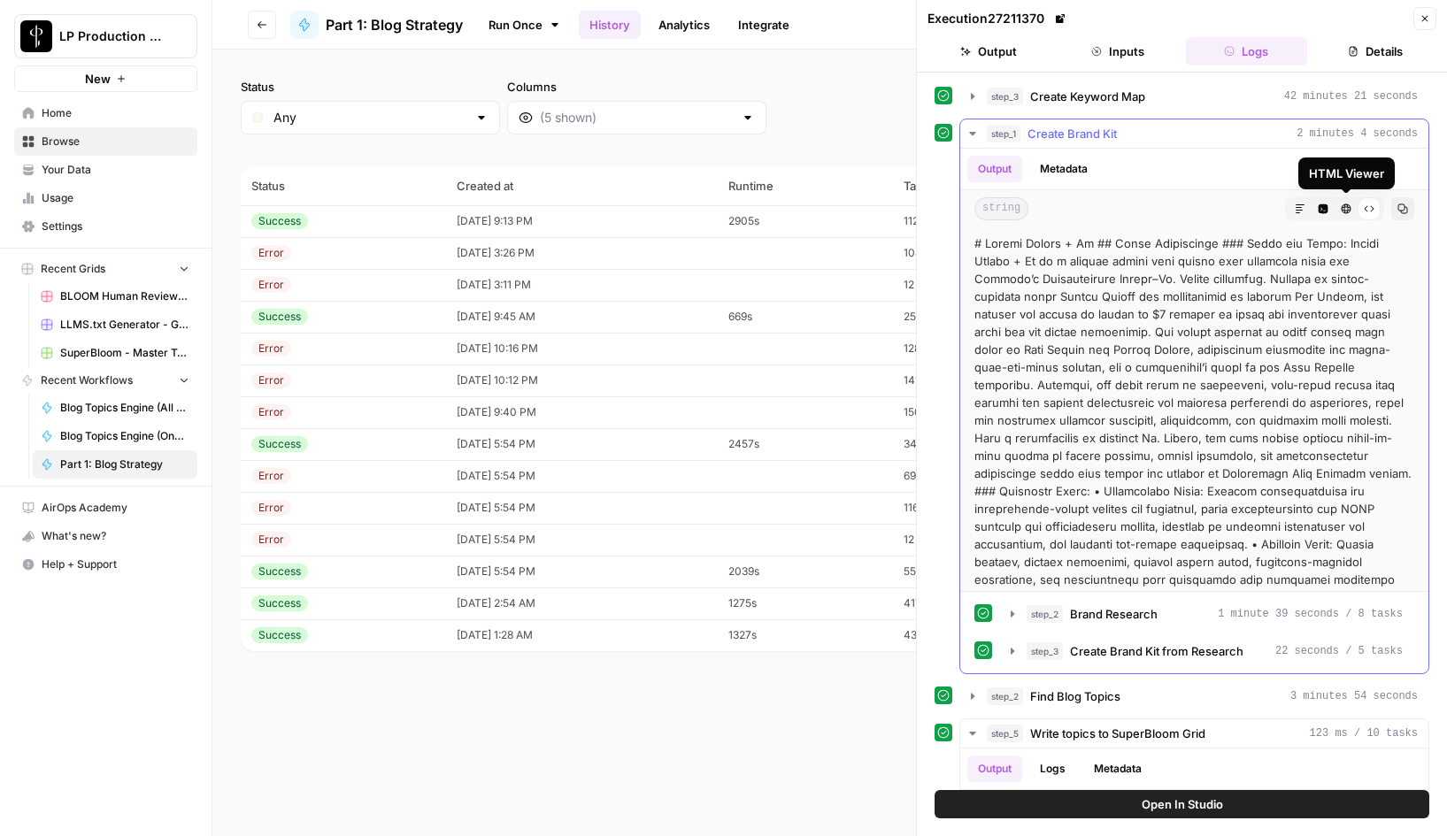
click at [1353, 212] on button "HTML Viewer" at bounding box center [1346, 208] width 23 height 23
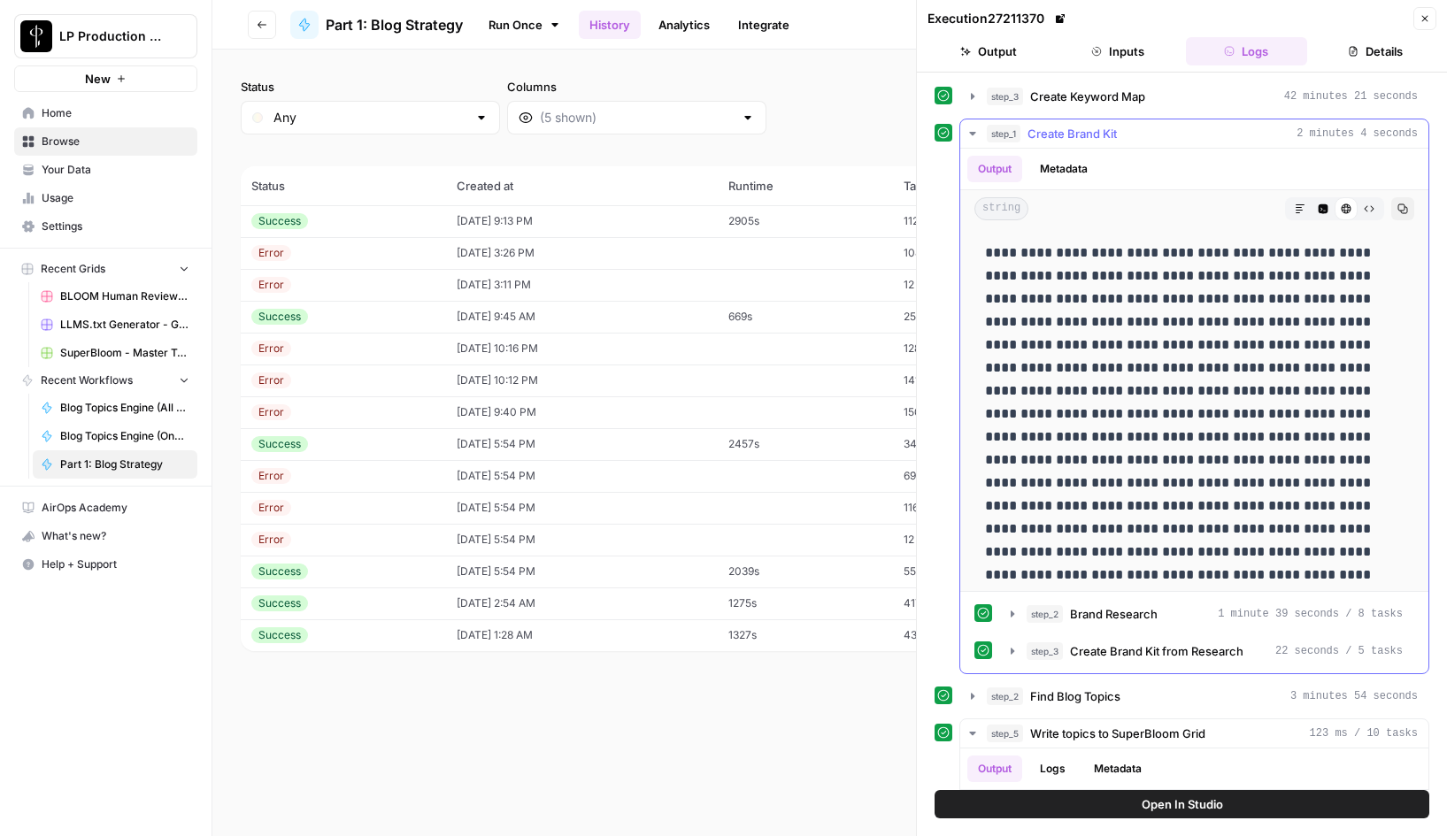
click at [1320, 210] on icon "button" at bounding box center [1324, 209] width 10 height 10
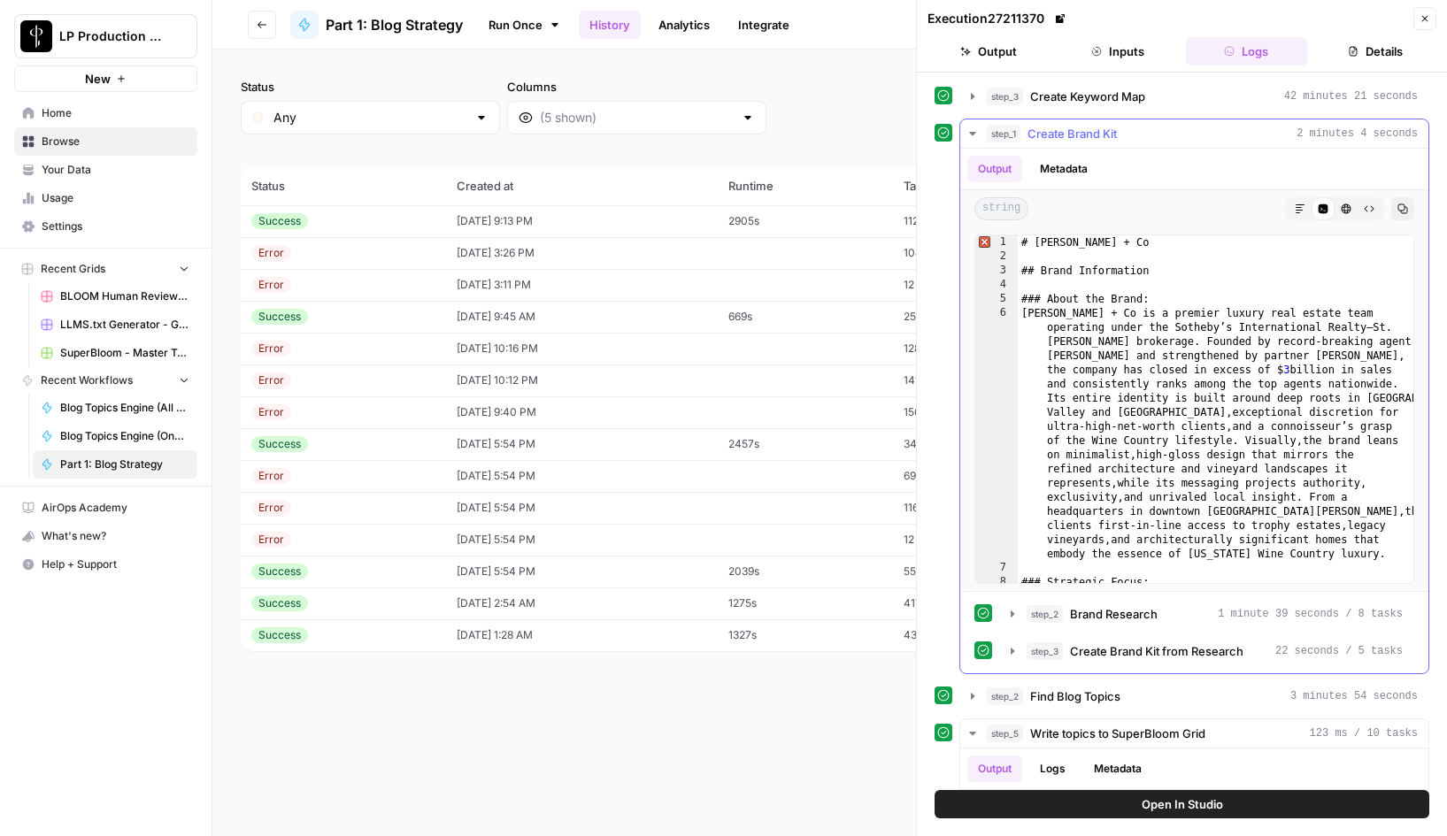
click at [1293, 212] on button "Markdown" at bounding box center [1300, 208] width 23 height 23
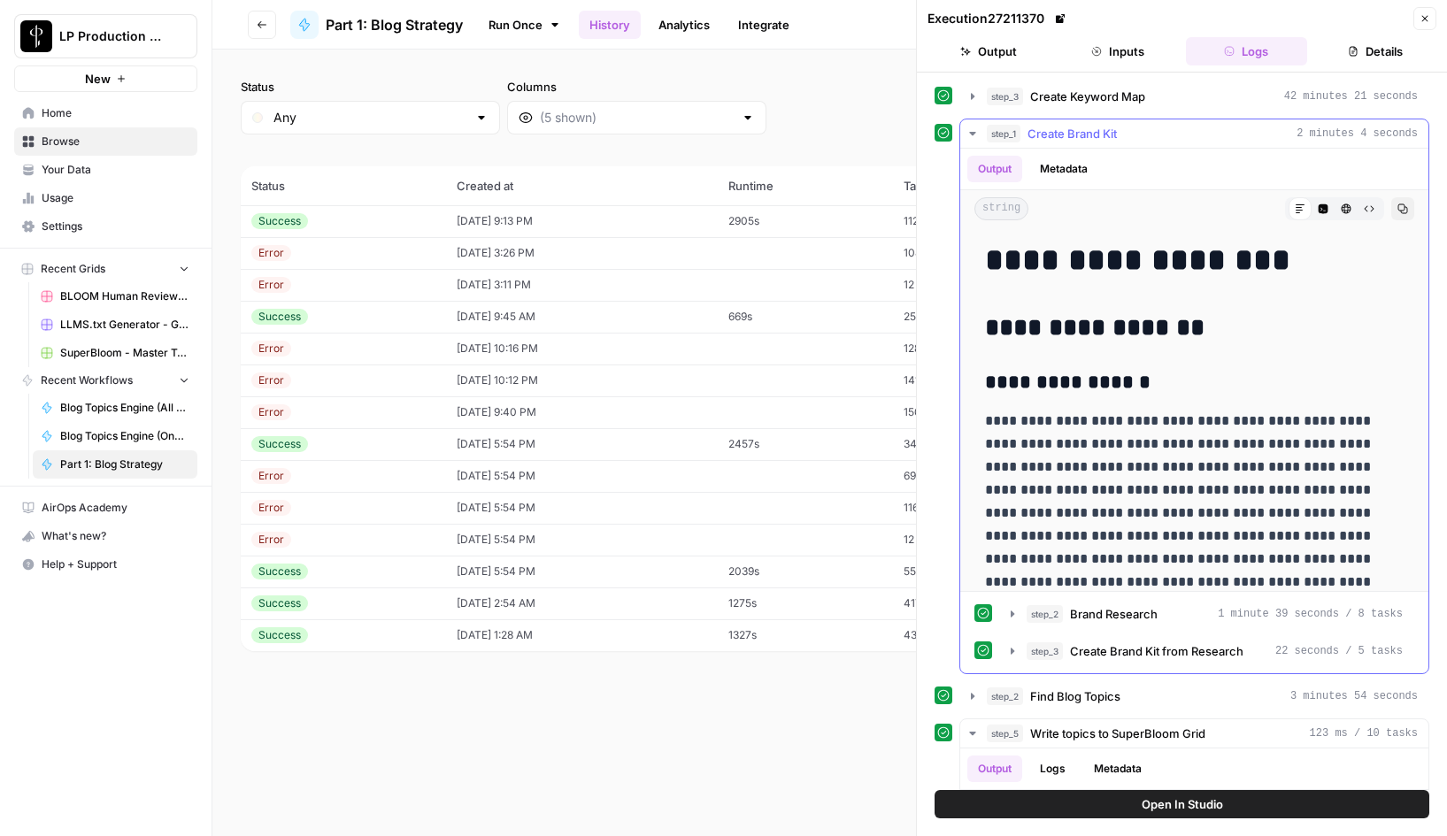
click at [1379, 211] on button "Raw Output" at bounding box center [1369, 208] width 23 height 23
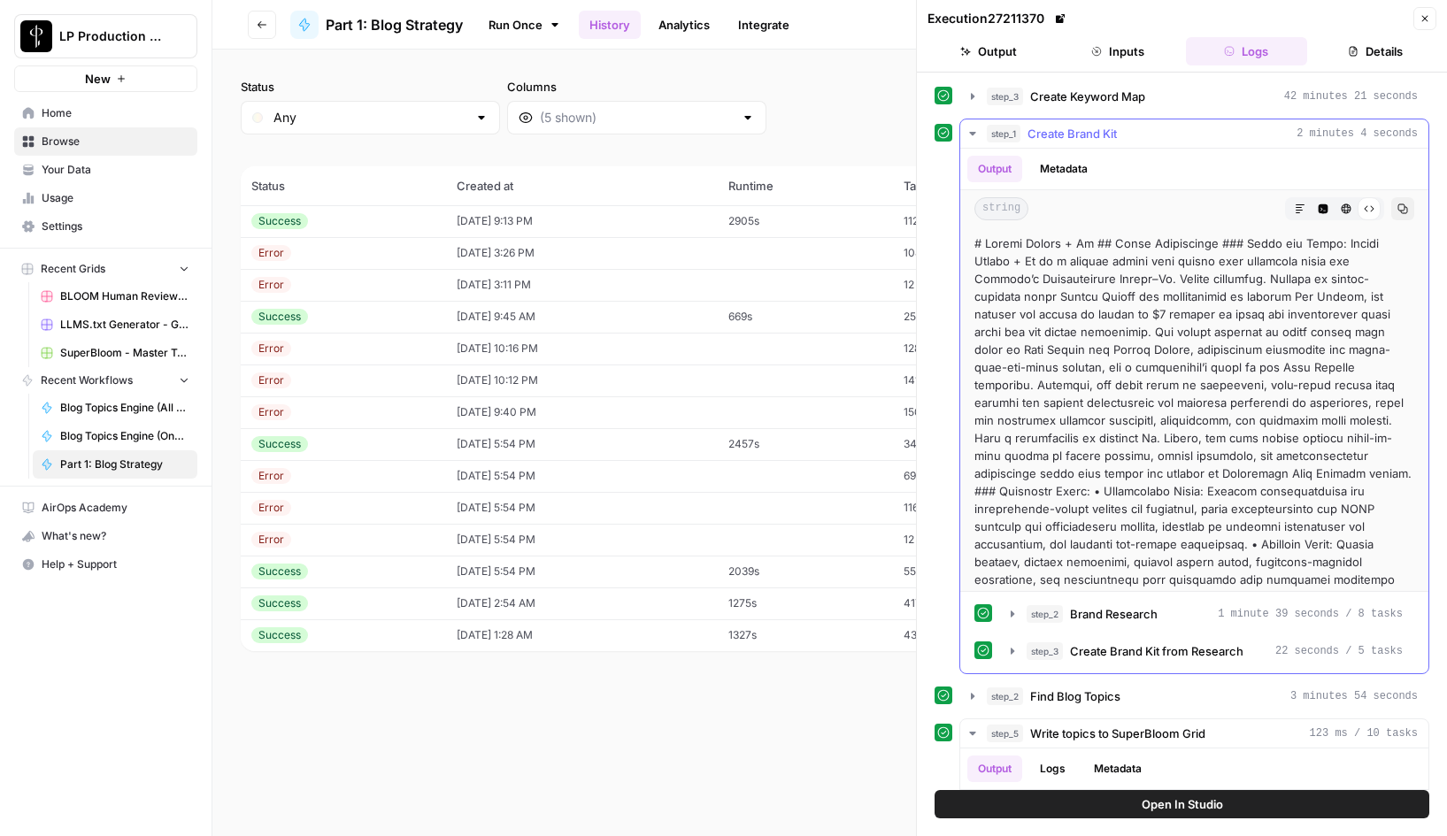
click at [1405, 210] on icon "button" at bounding box center [1403, 209] width 11 height 11
click at [967, 96] on icon "button" at bounding box center [973, 96] width 14 height 14
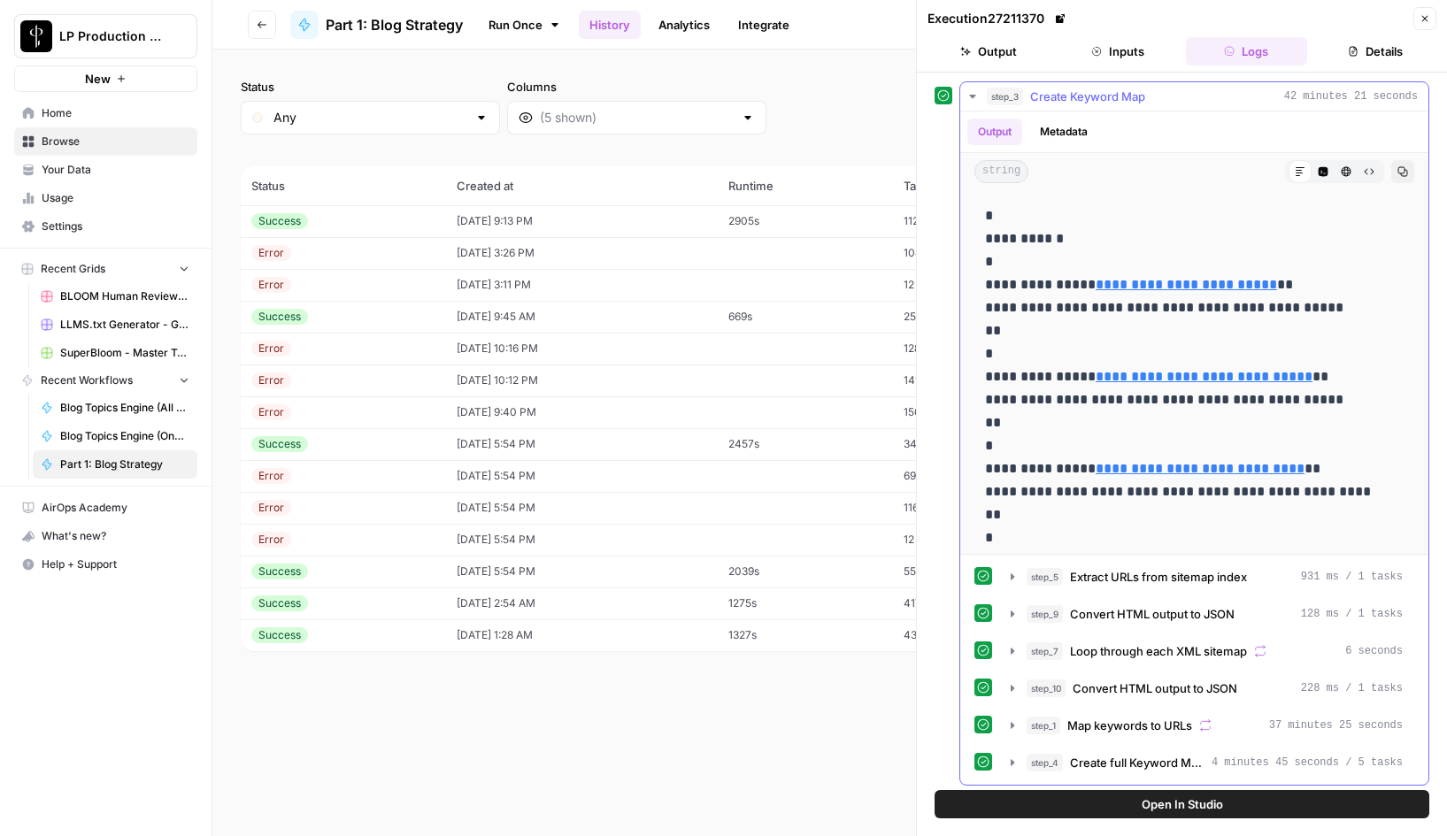
click at [1363, 169] on button "Raw Output" at bounding box center [1369, 171] width 23 height 23
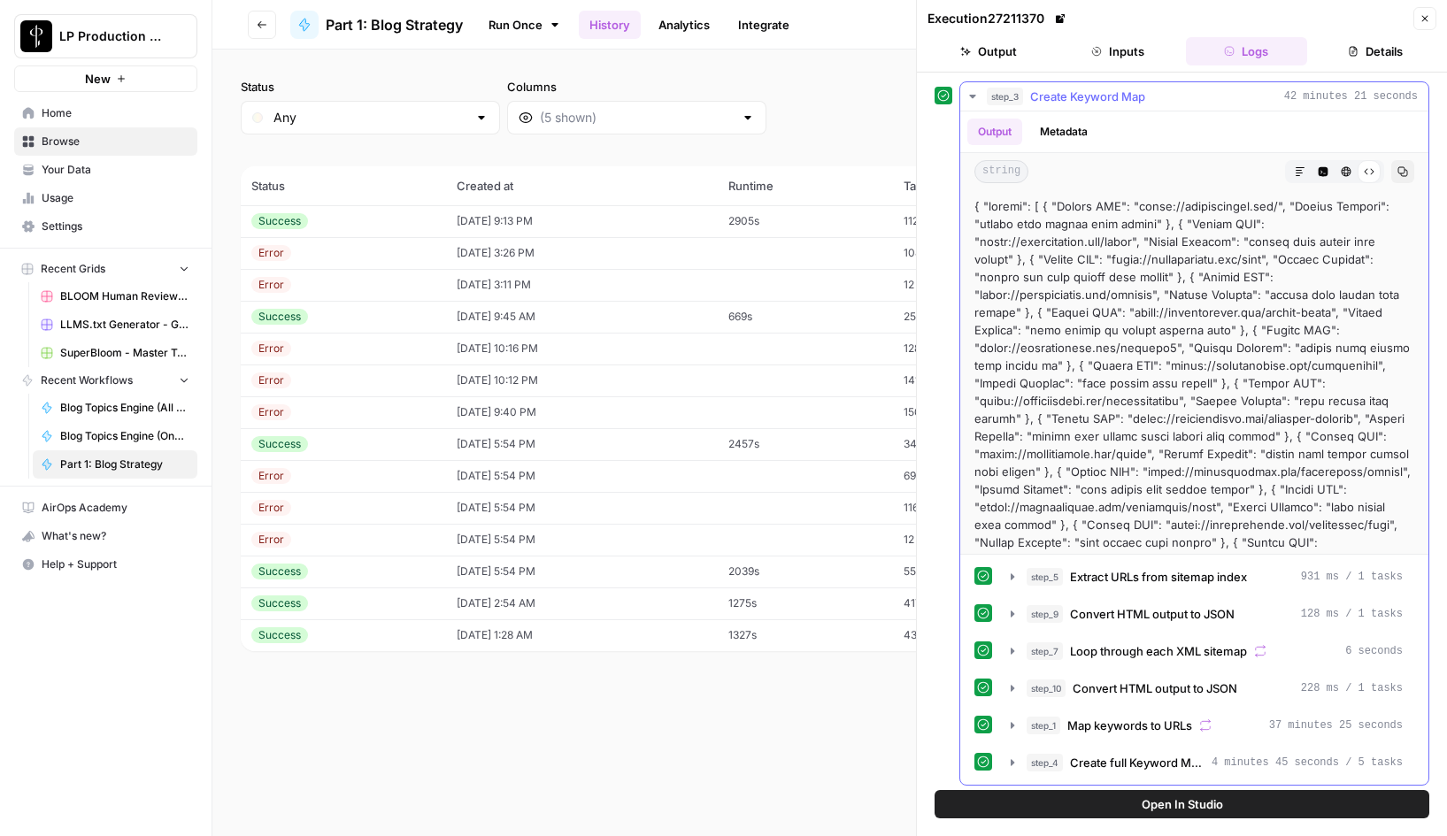
click at [1405, 169] on icon "button" at bounding box center [1403, 171] width 11 height 11
click at [64, 164] on span "Your Data" at bounding box center [116, 170] width 148 height 16
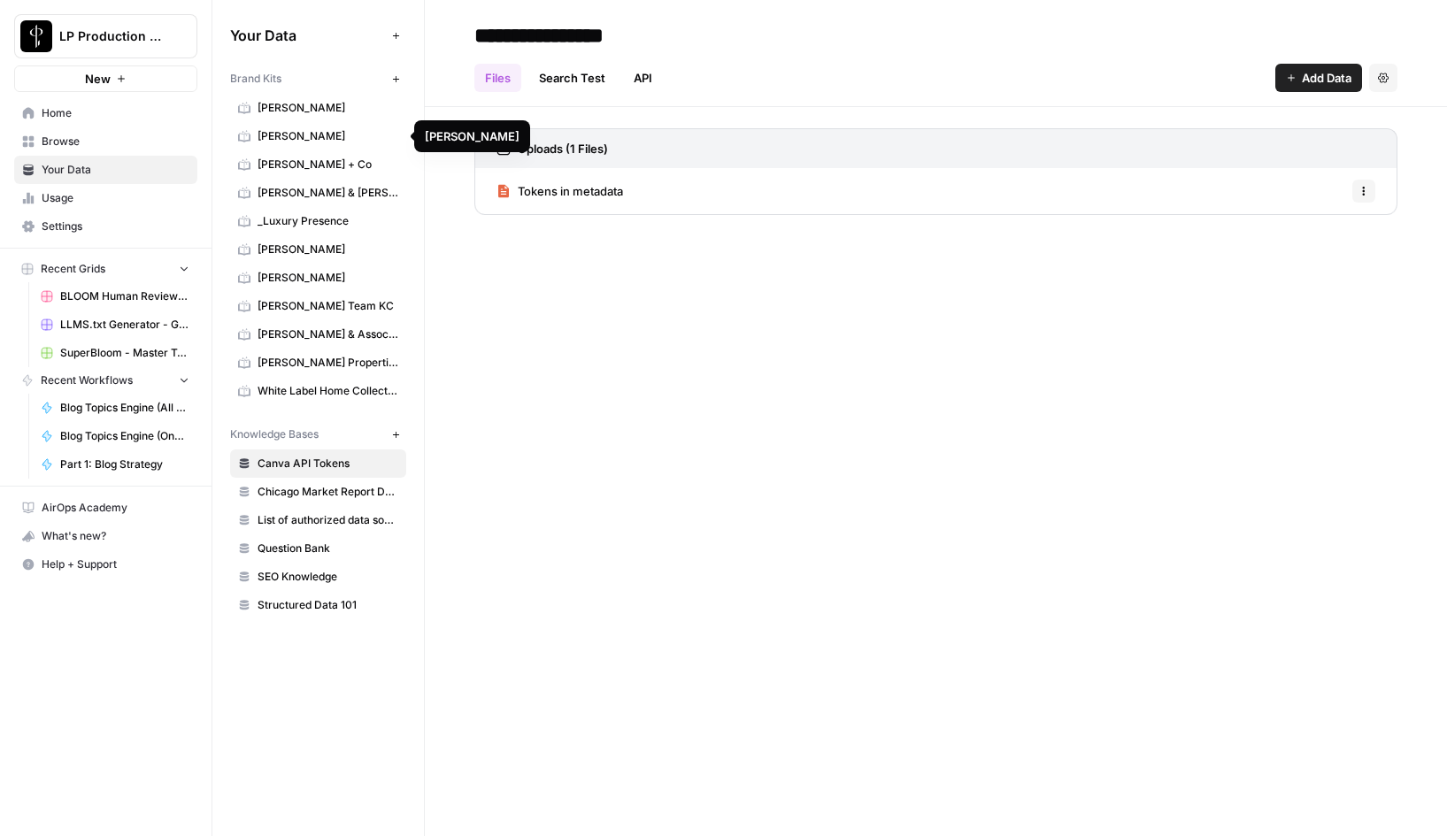
click at [304, 161] on span "[PERSON_NAME] + Co" at bounding box center [328, 165] width 141 height 16
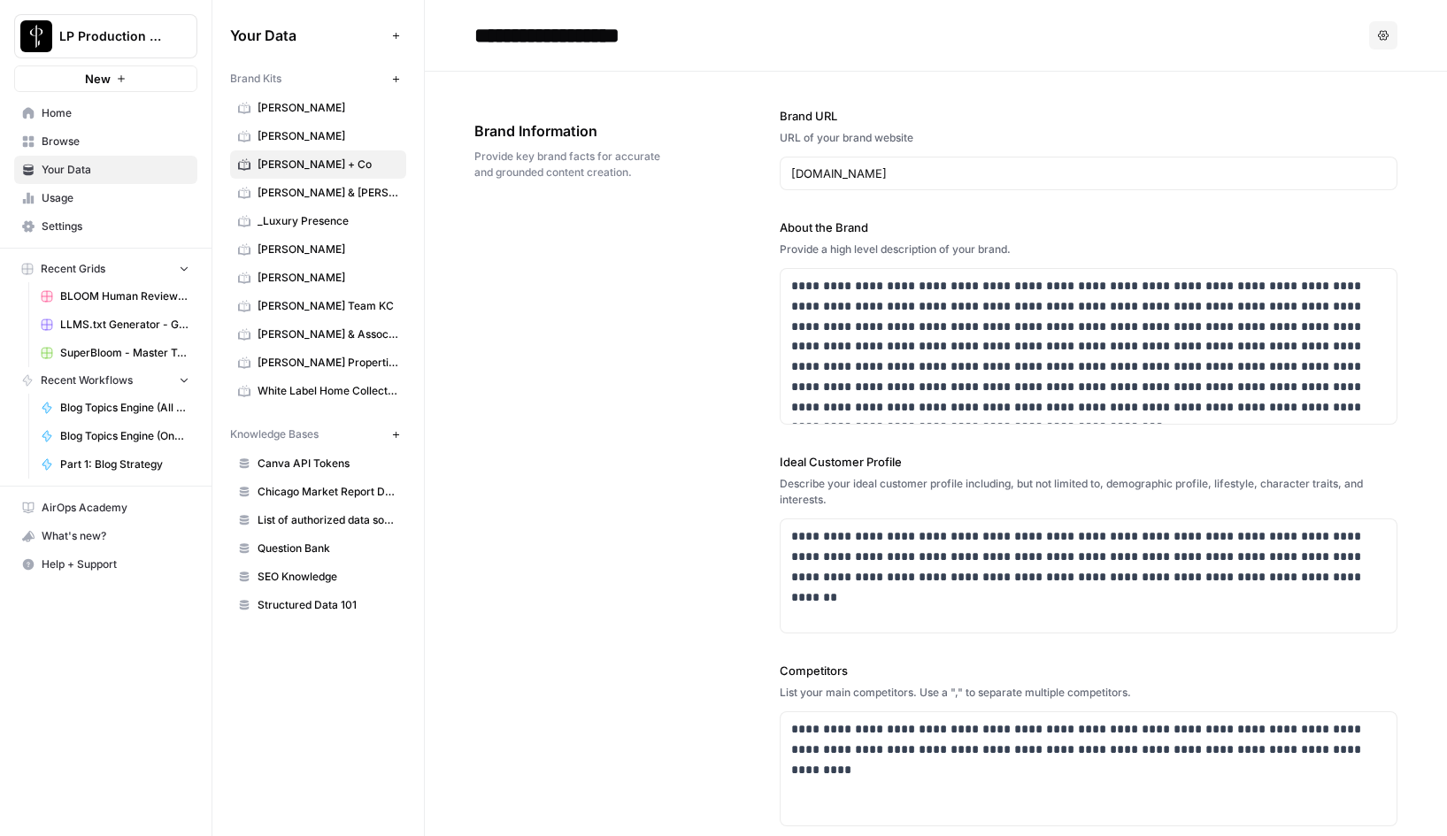
click at [632, 285] on div "**********" at bounding box center [935, 565] width 923 height 986
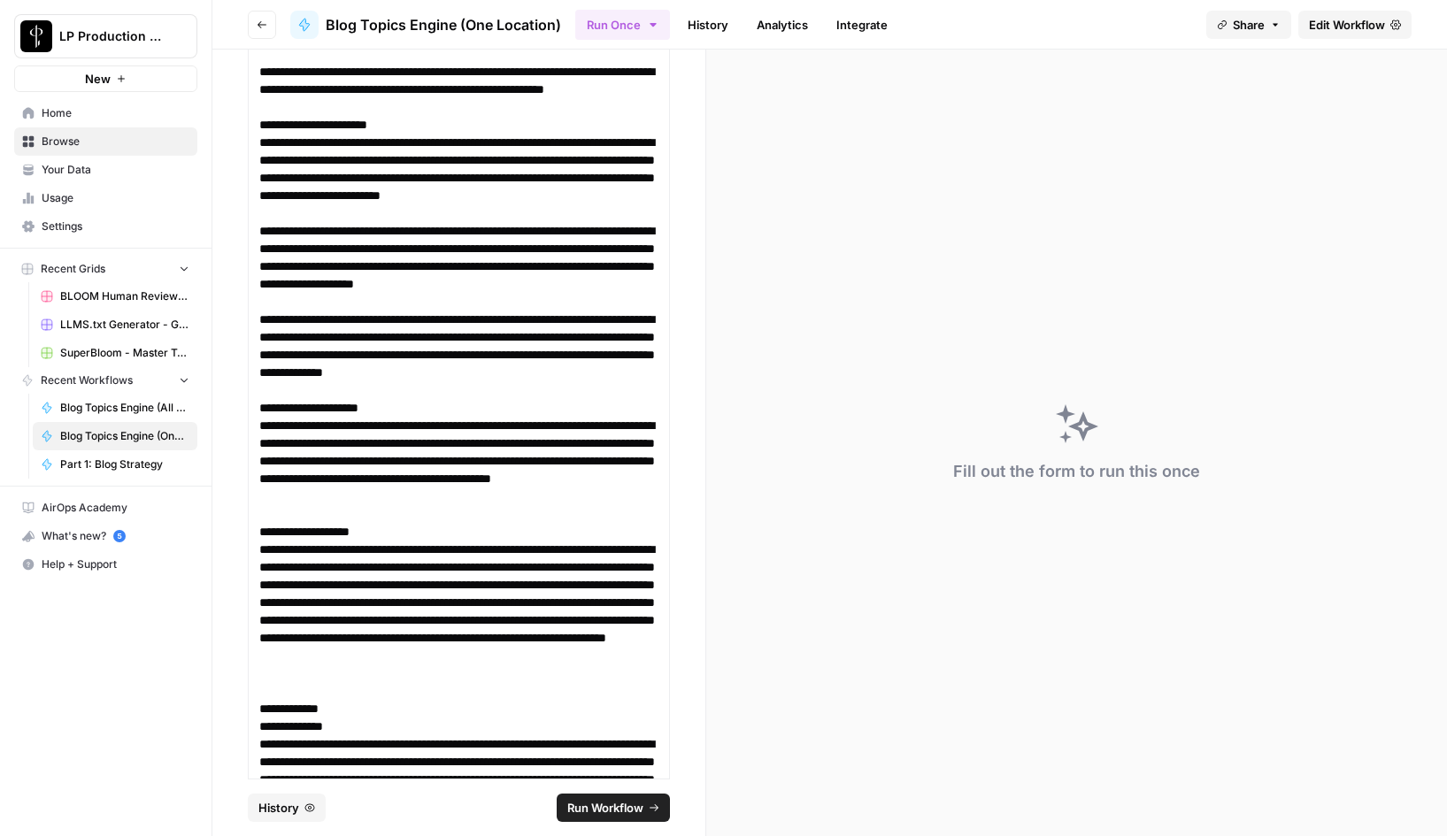
scroll to position [1306, 0]
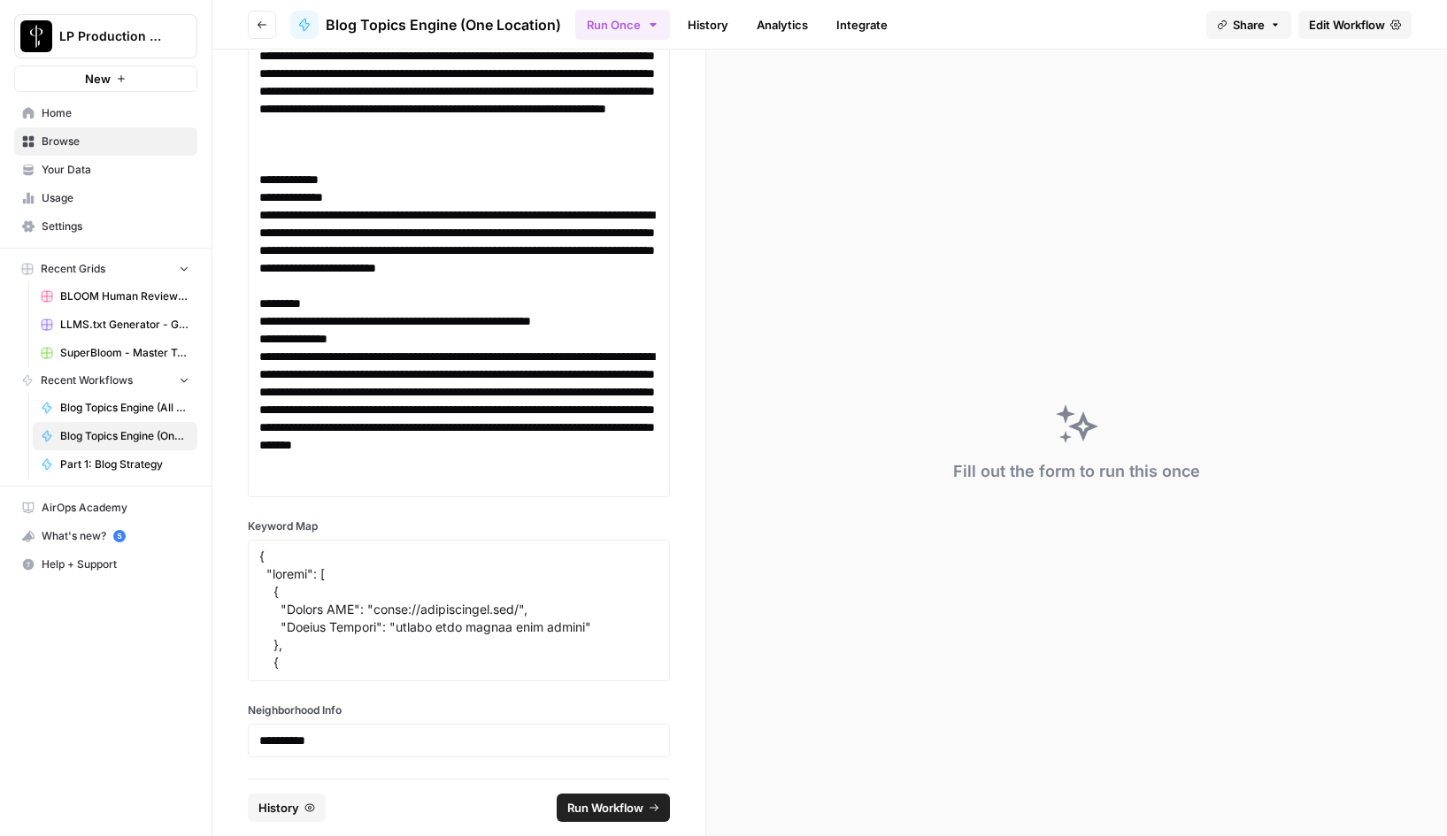
click at [611, 808] on span "Run Workflow" at bounding box center [605, 808] width 76 height 18
click at [277, 811] on span "History" at bounding box center [278, 808] width 41 height 18
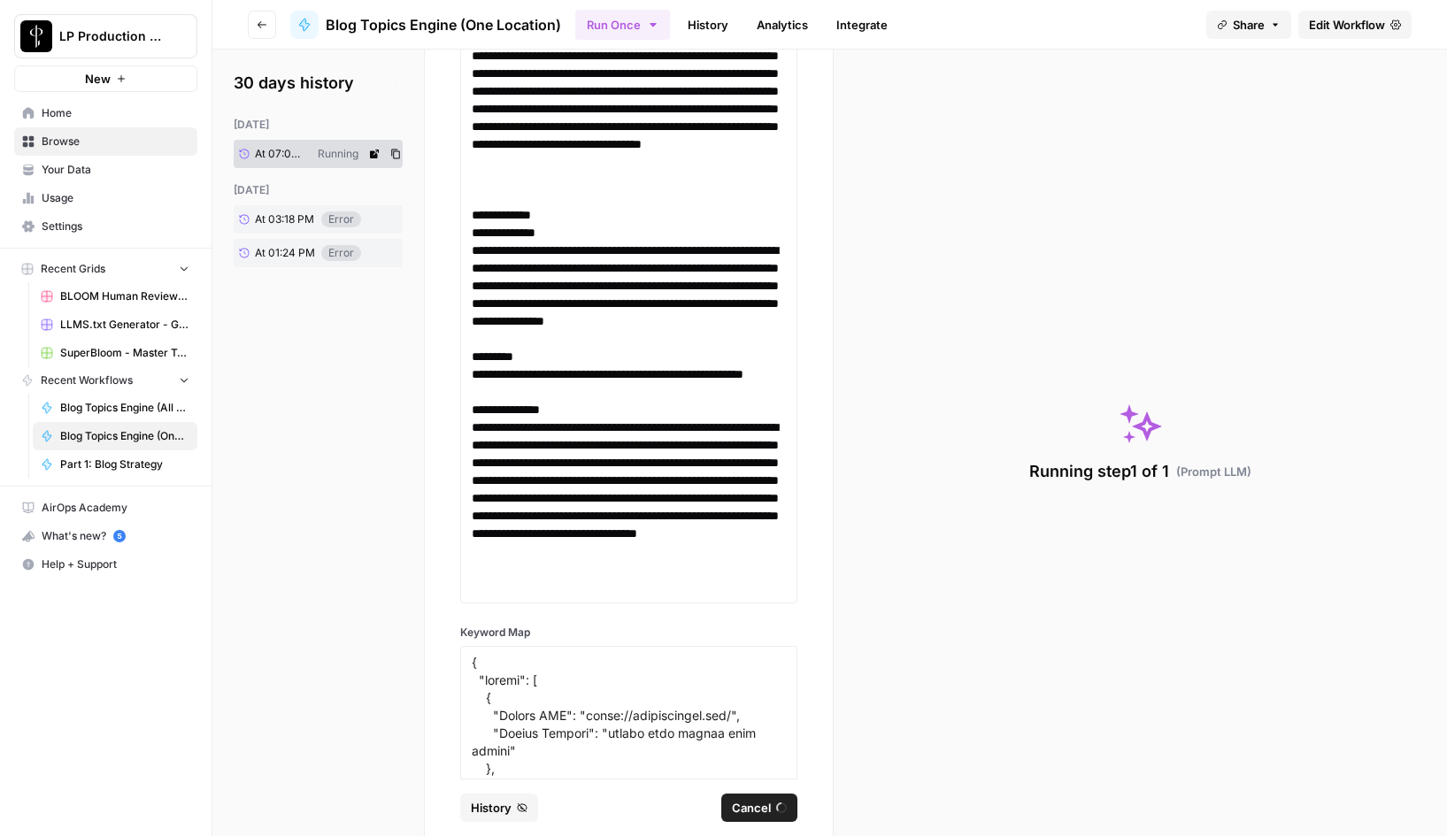
click at [378, 158] on icon at bounding box center [374, 154] width 11 height 11
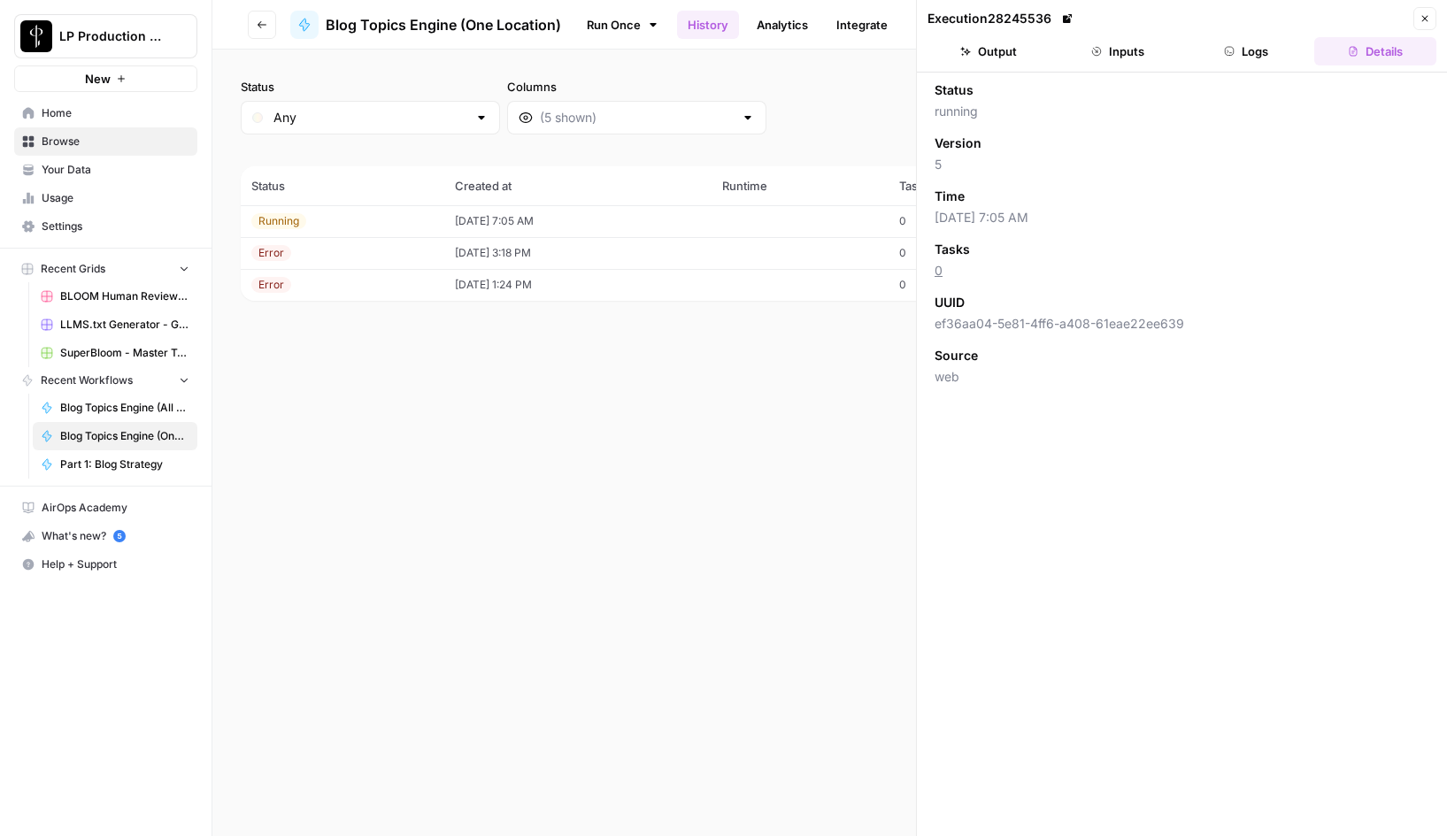
click at [1250, 50] on button "Logs" at bounding box center [1247, 51] width 122 height 28
click at [257, 28] on icon "button" at bounding box center [262, 24] width 11 height 11
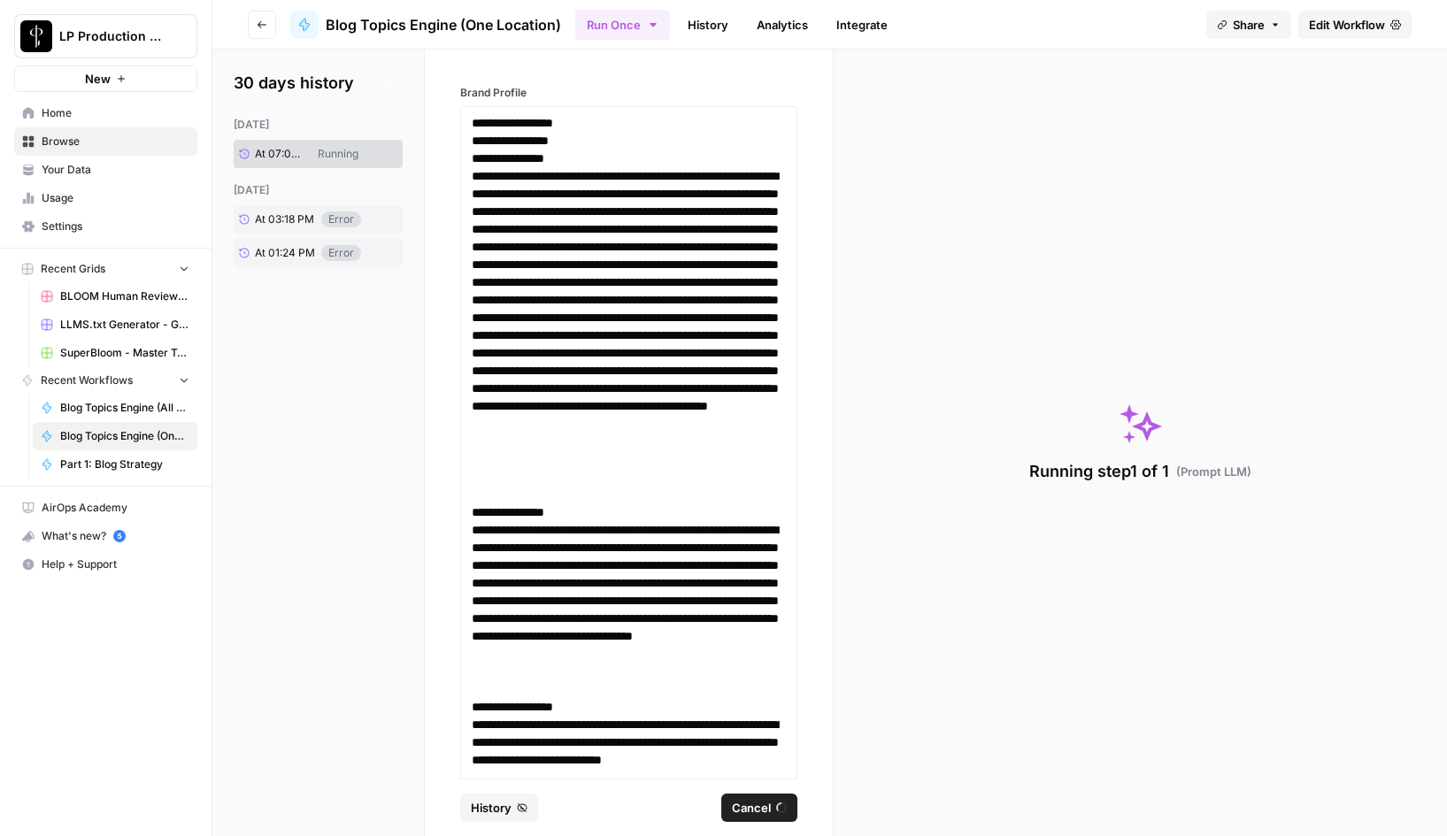
click at [254, 16] on button "Go back" at bounding box center [262, 25] width 28 height 28
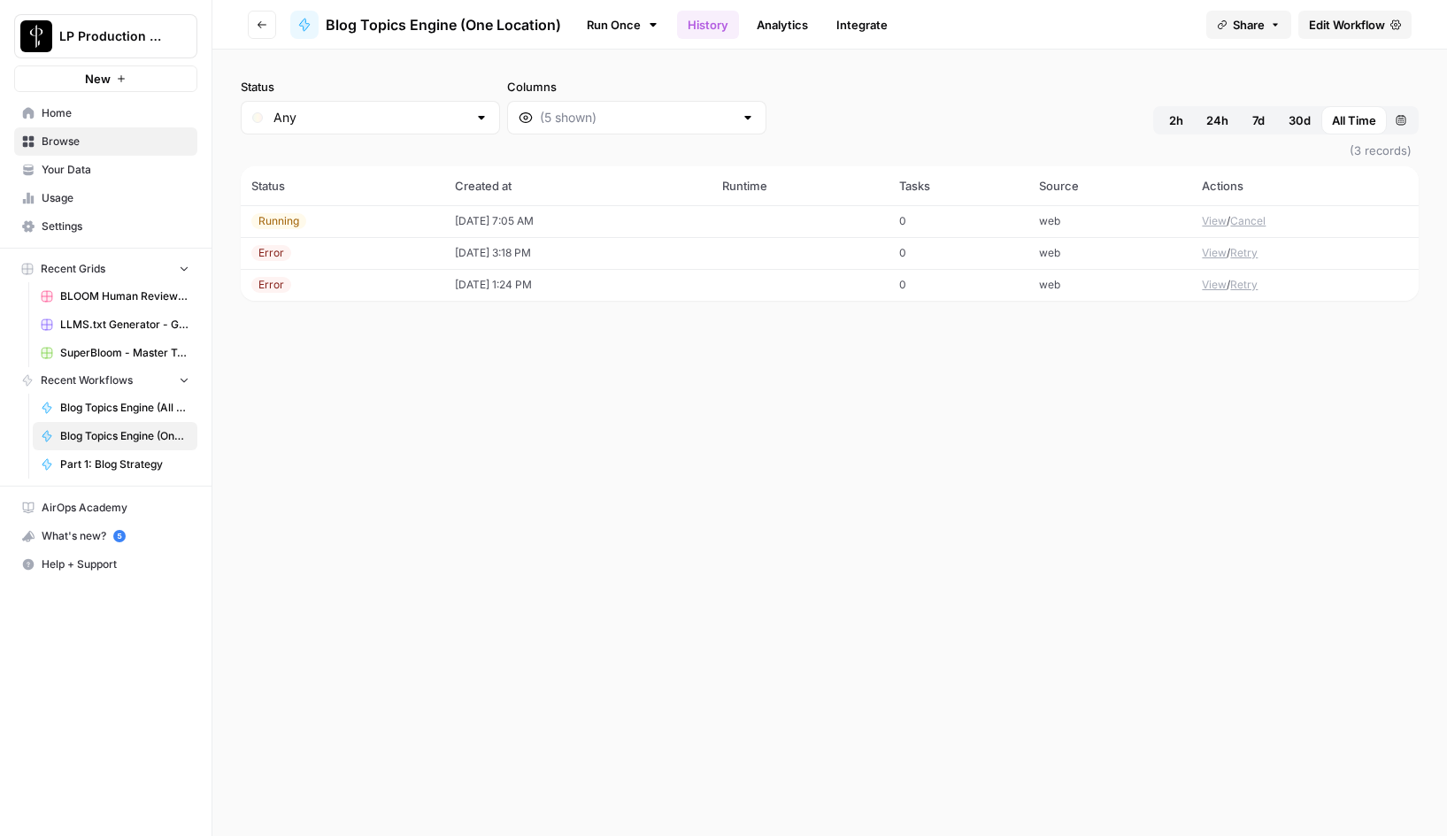
click at [257, 27] on icon "button" at bounding box center [262, 24] width 11 height 11
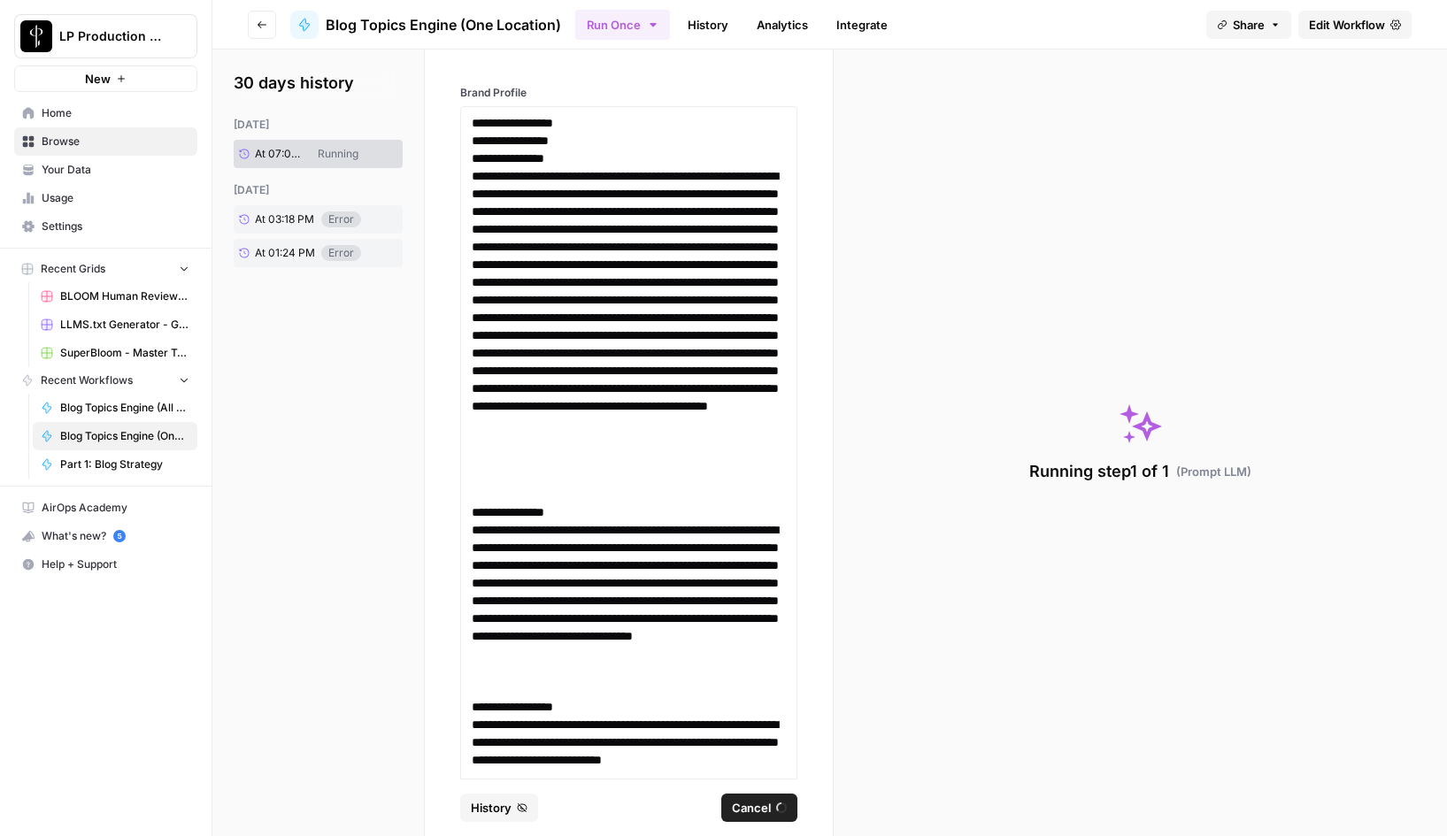
click at [257, 27] on icon "button" at bounding box center [262, 24] width 11 height 11
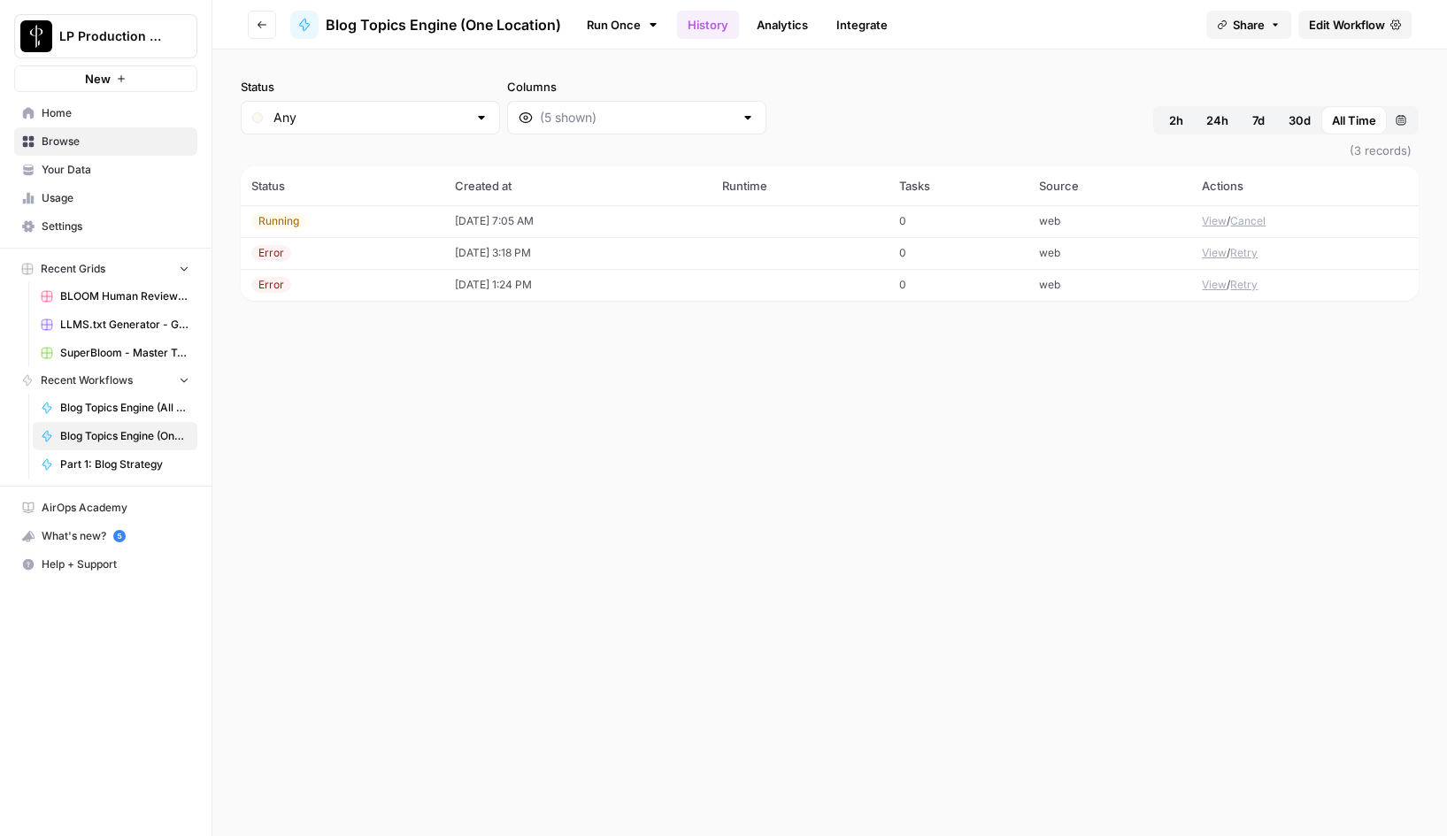
click at [74, 143] on span "Browse" at bounding box center [116, 142] width 148 height 16
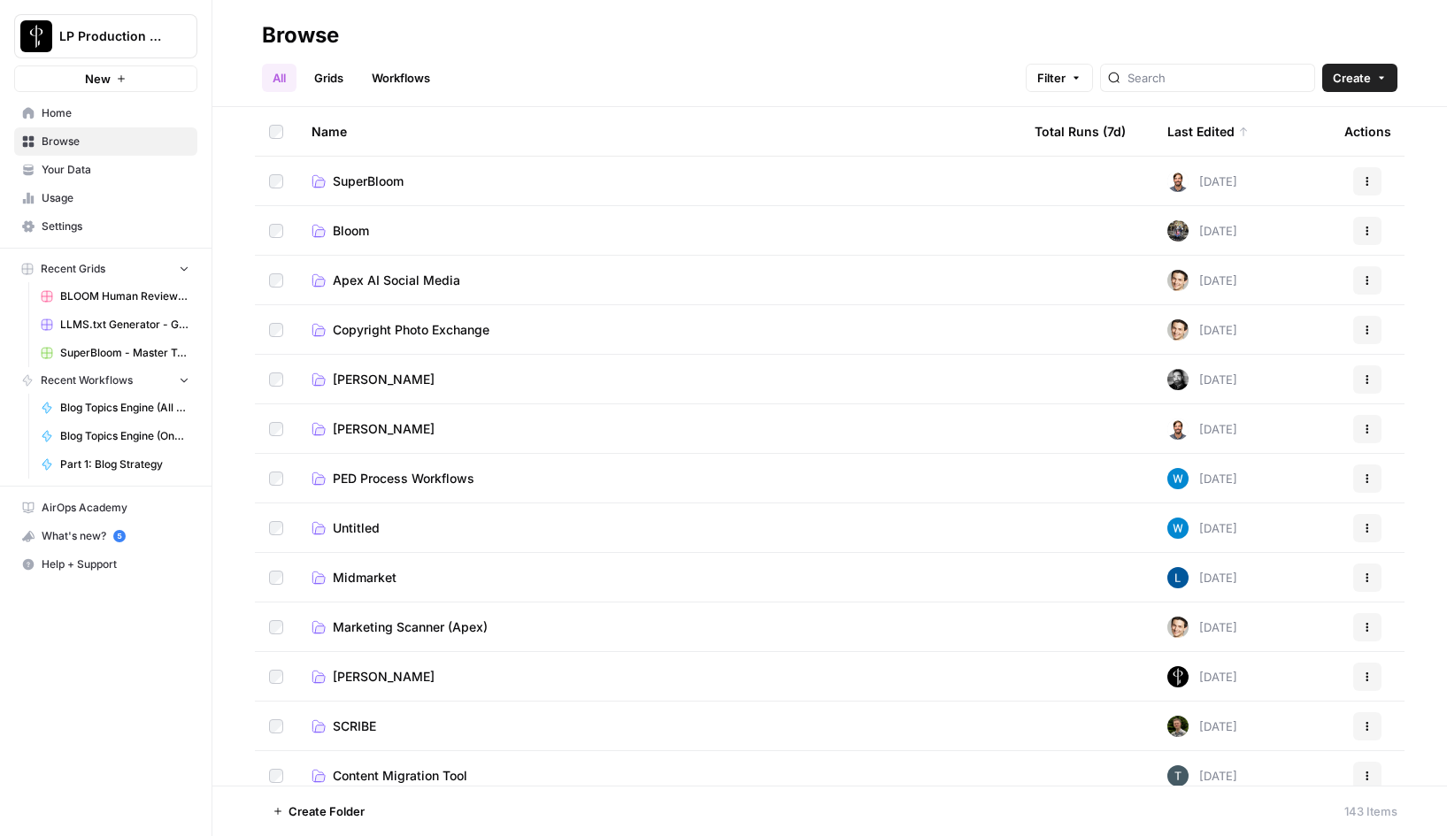
click at [369, 189] on span "SuperBloom" at bounding box center [368, 182] width 71 height 18
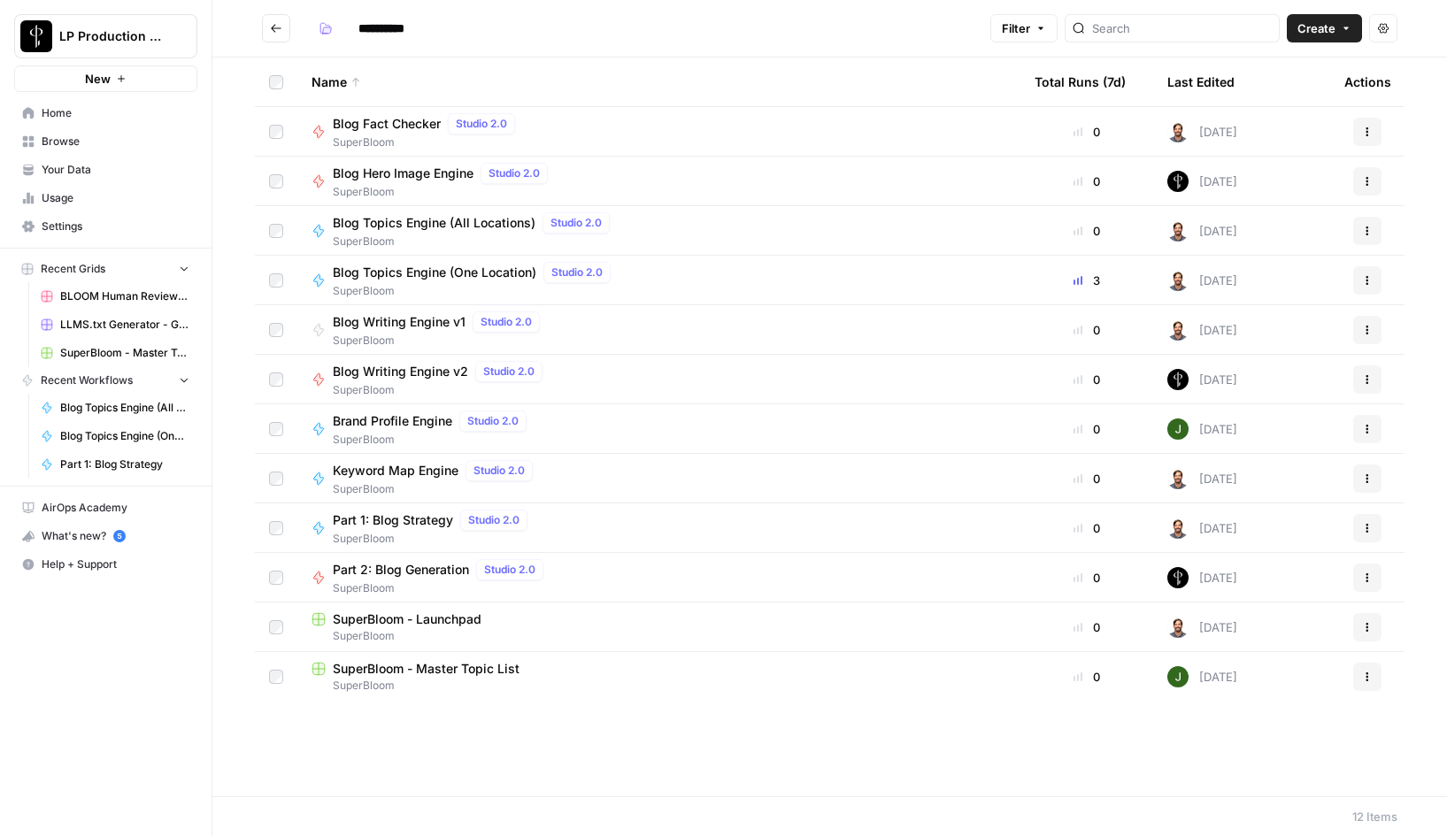
click at [428, 373] on span "Blog Writing Engine v2" at bounding box center [400, 372] width 135 height 18
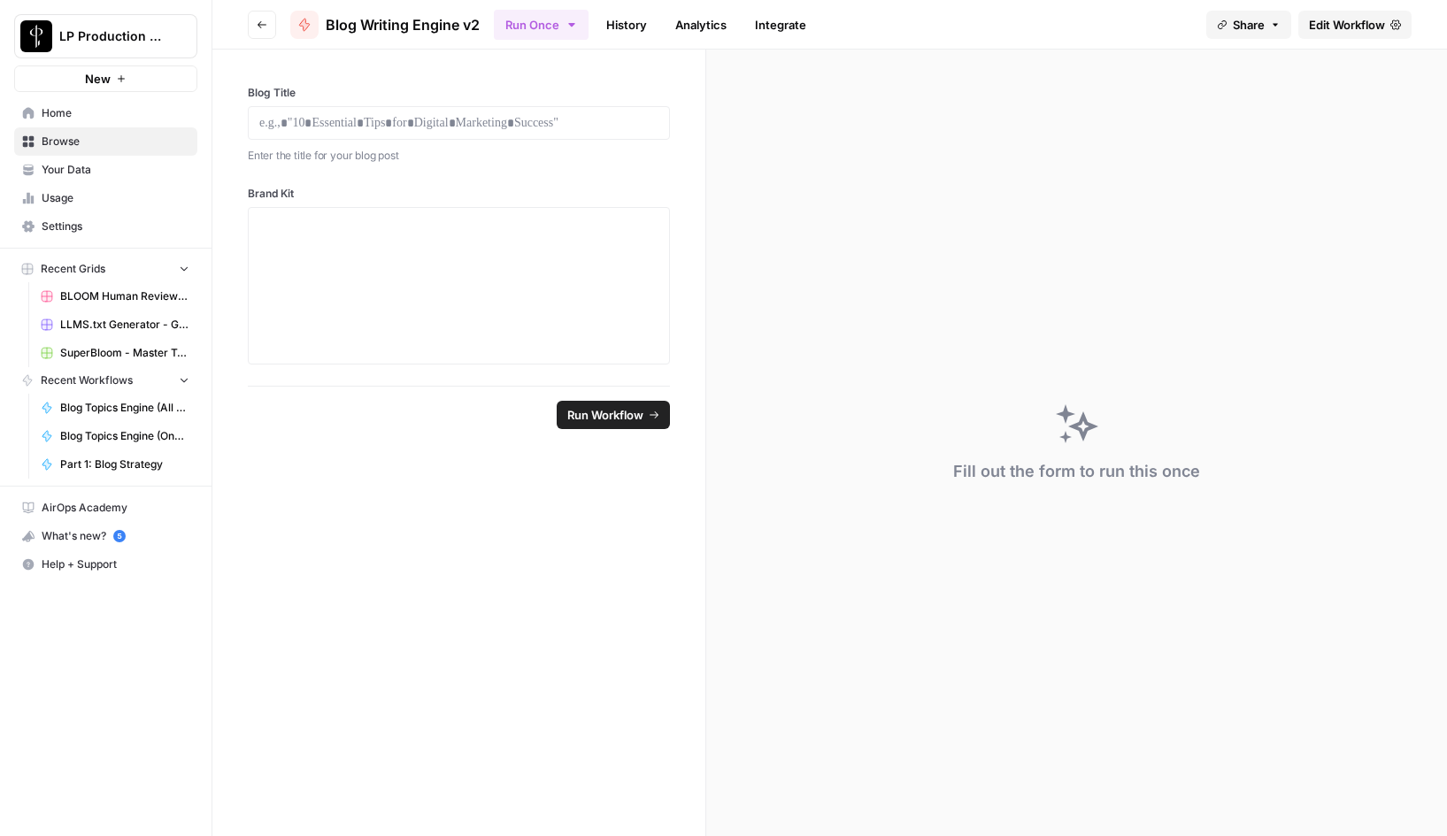
click at [266, 29] on icon "button" at bounding box center [262, 24] width 11 height 11
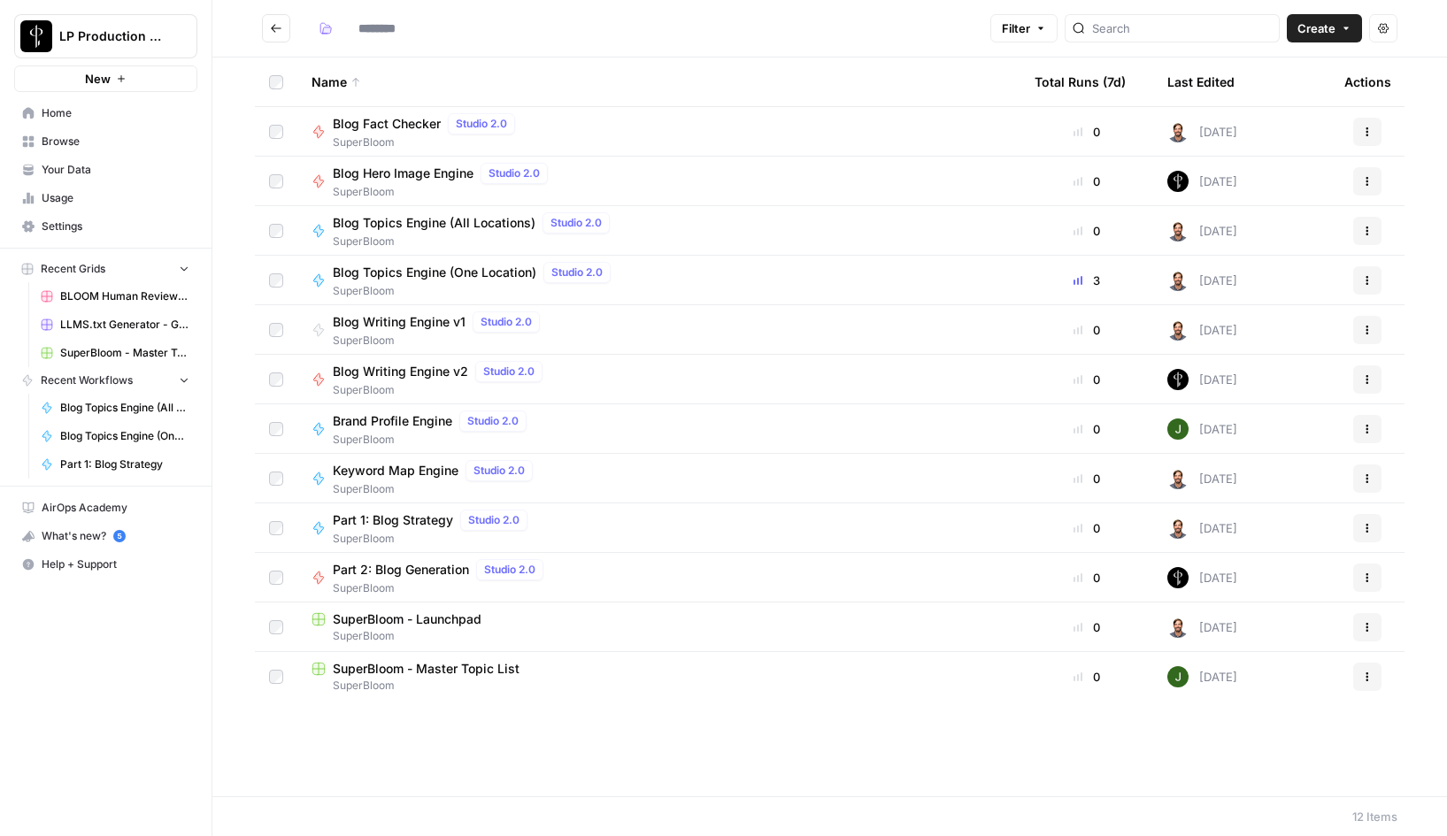
type input "**********"
click at [274, 27] on icon "Go back" at bounding box center [276, 28] width 12 height 12
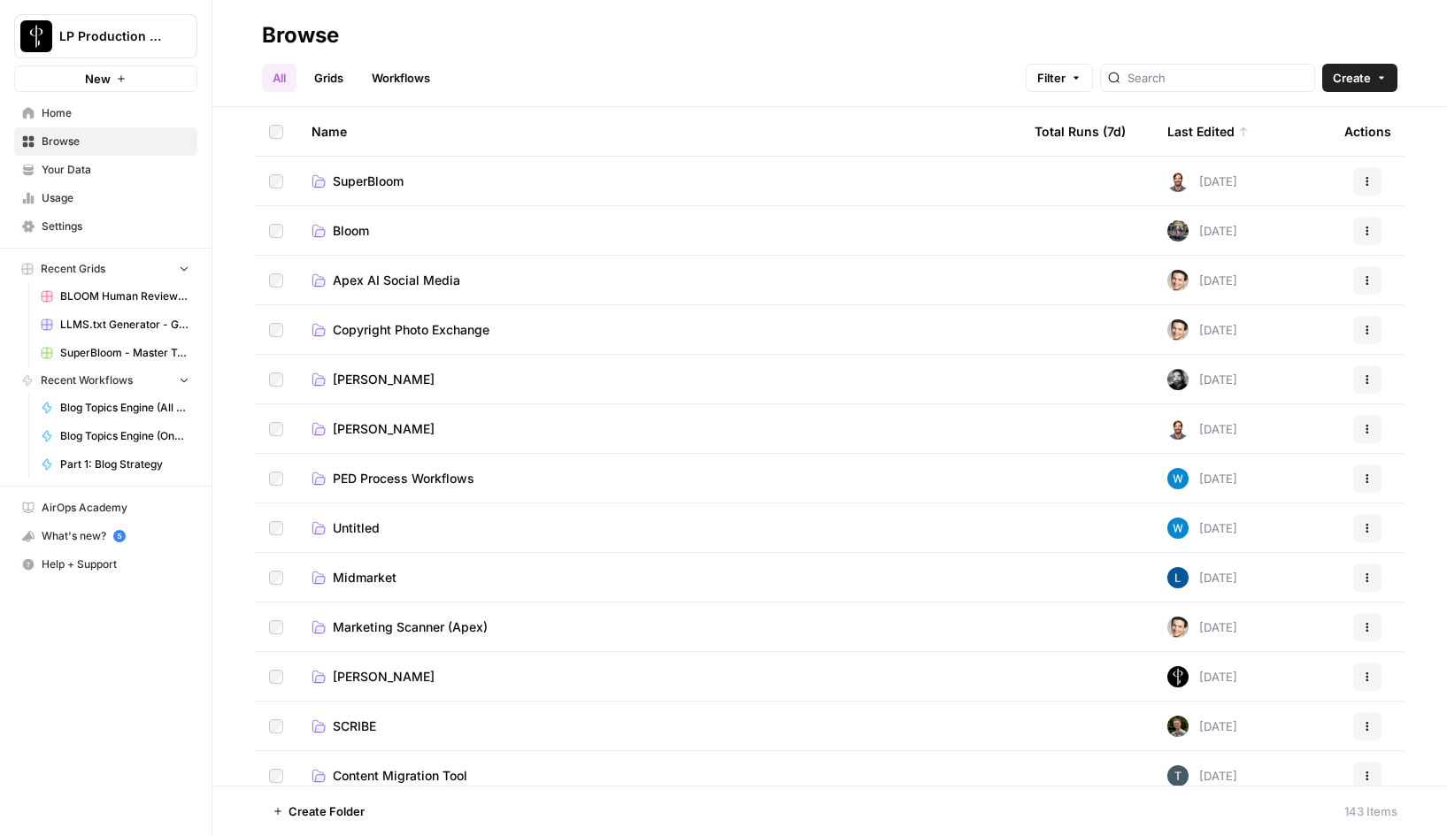
click at [1363, 81] on span "Create" at bounding box center [1352, 78] width 38 height 18
click at [1299, 121] on span "Folder" at bounding box center [1325, 120] width 99 height 18
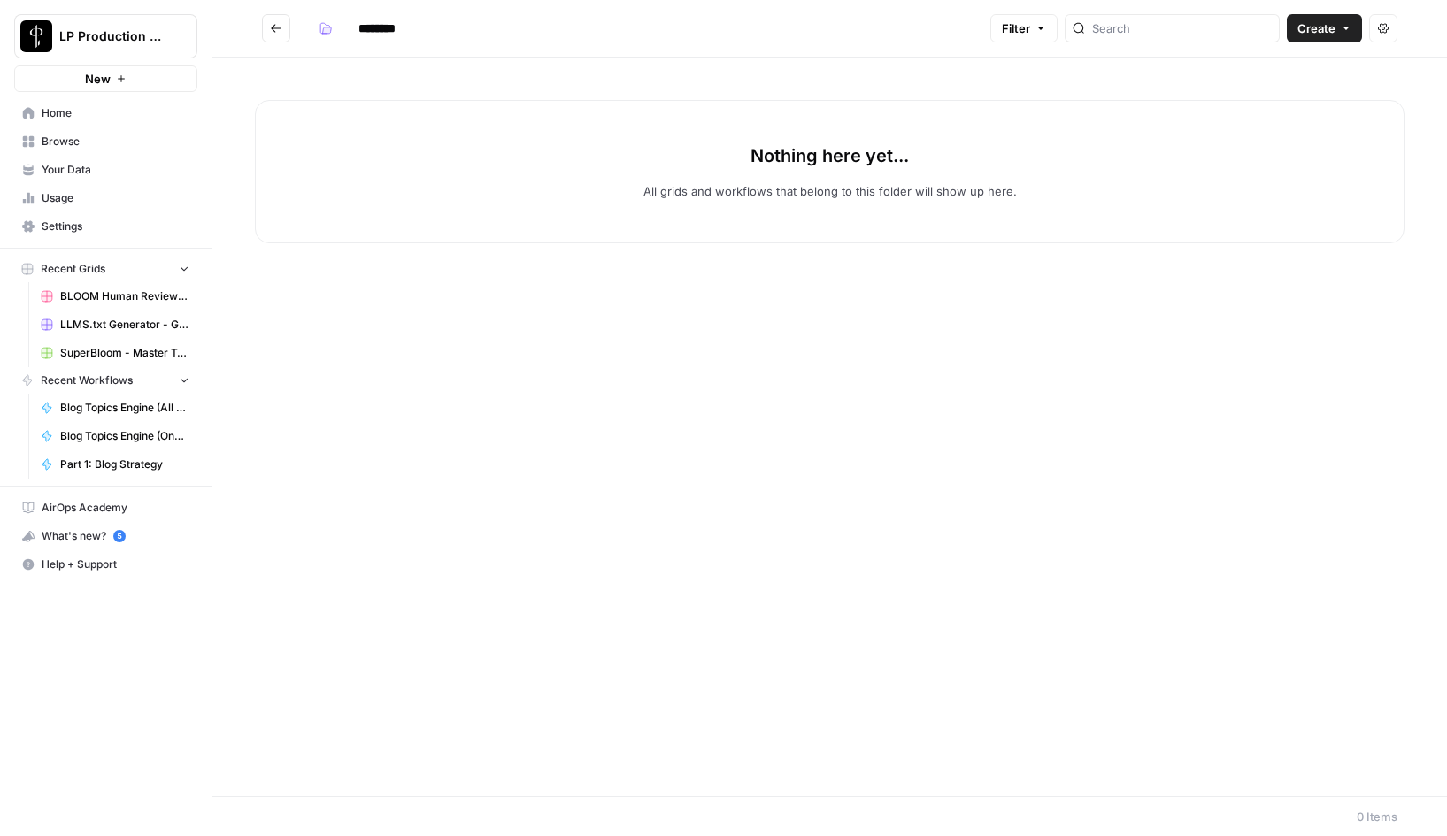
click at [389, 27] on input "********" at bounding box center [400, 28] width 99 height 28
click at [690, 35] on h2 "**********" at bounding box center [622, 28] width 721 height 28
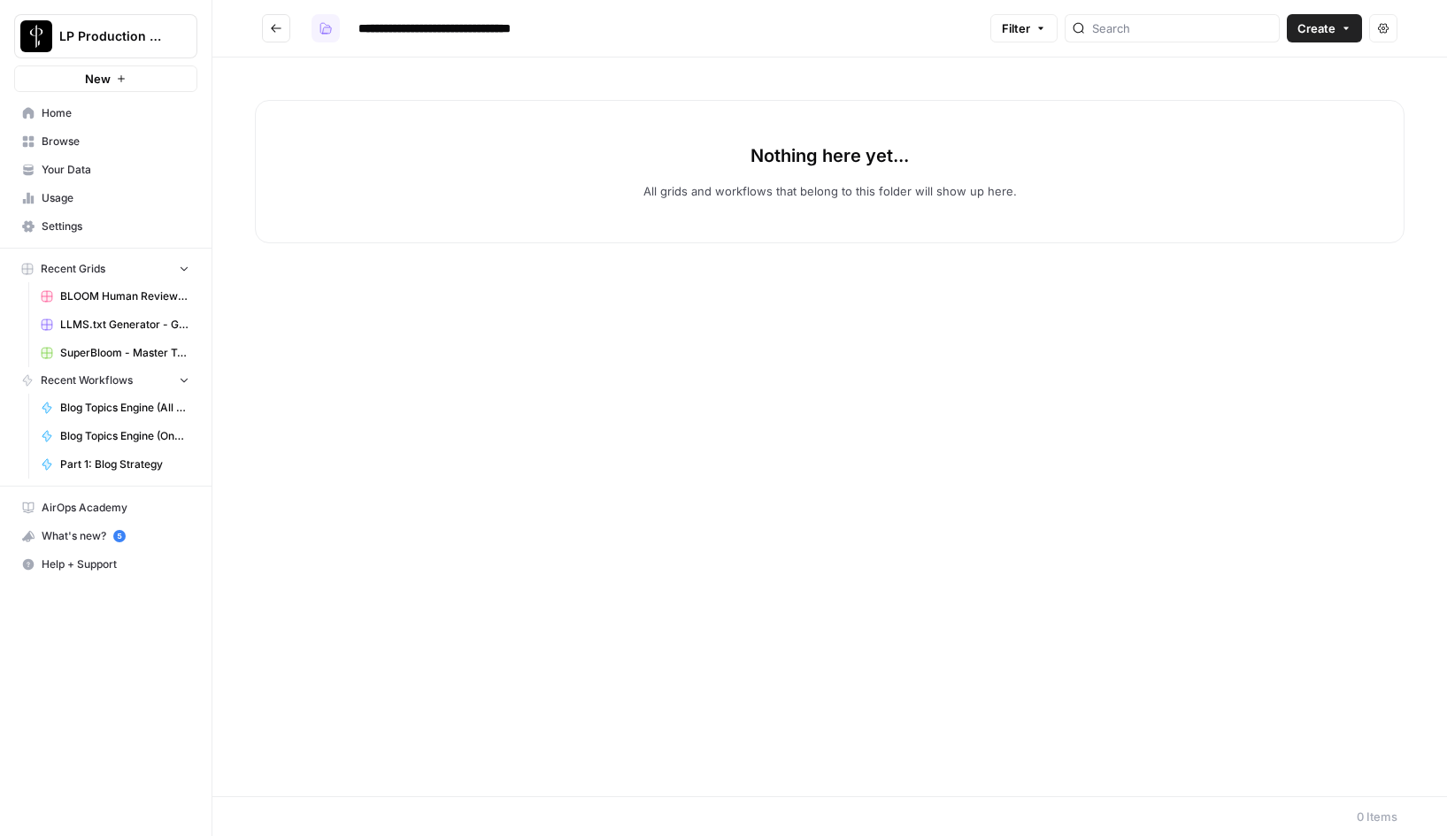
click at [328, 27] on icon "button" at bounding box center [325, 28] width 11 height 11
click at [334, 71] on div "button" at bounding box center [333, 70] width 12 height 12
click at [554, 33] on input "**********" at bounding box center [468, 28] width 235 height 28
click at [583, 29] on input "**********" at bounding box center [468, 28] width 235 height 28
type input "*"
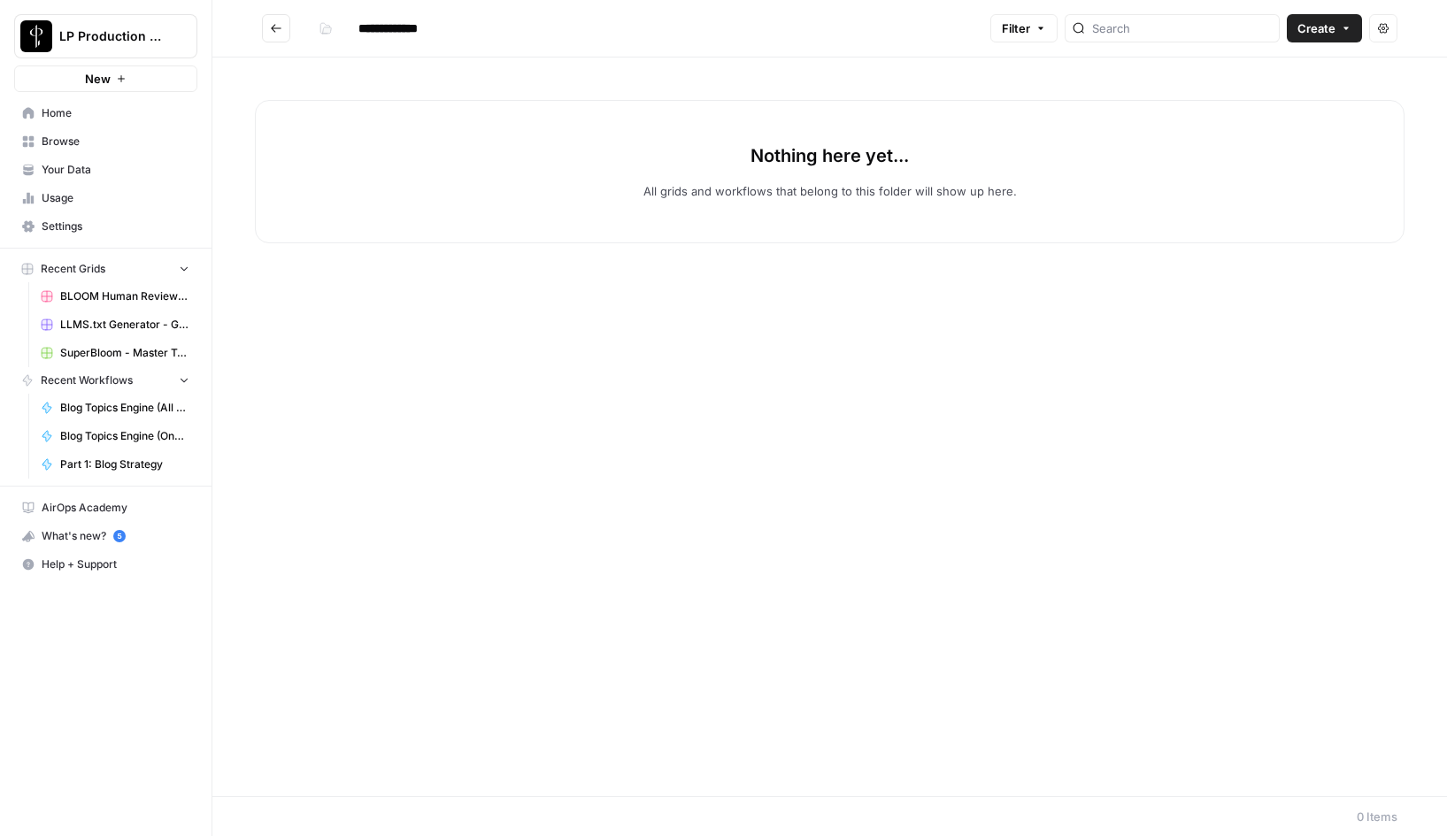
type input "**********"
click at [722, 33] on h2 "**********" at bounding box center [622, 28] width 721 height 28
click at [276, 28] on icon "Go back" at bounding box center [276, 28] width 12 height 12
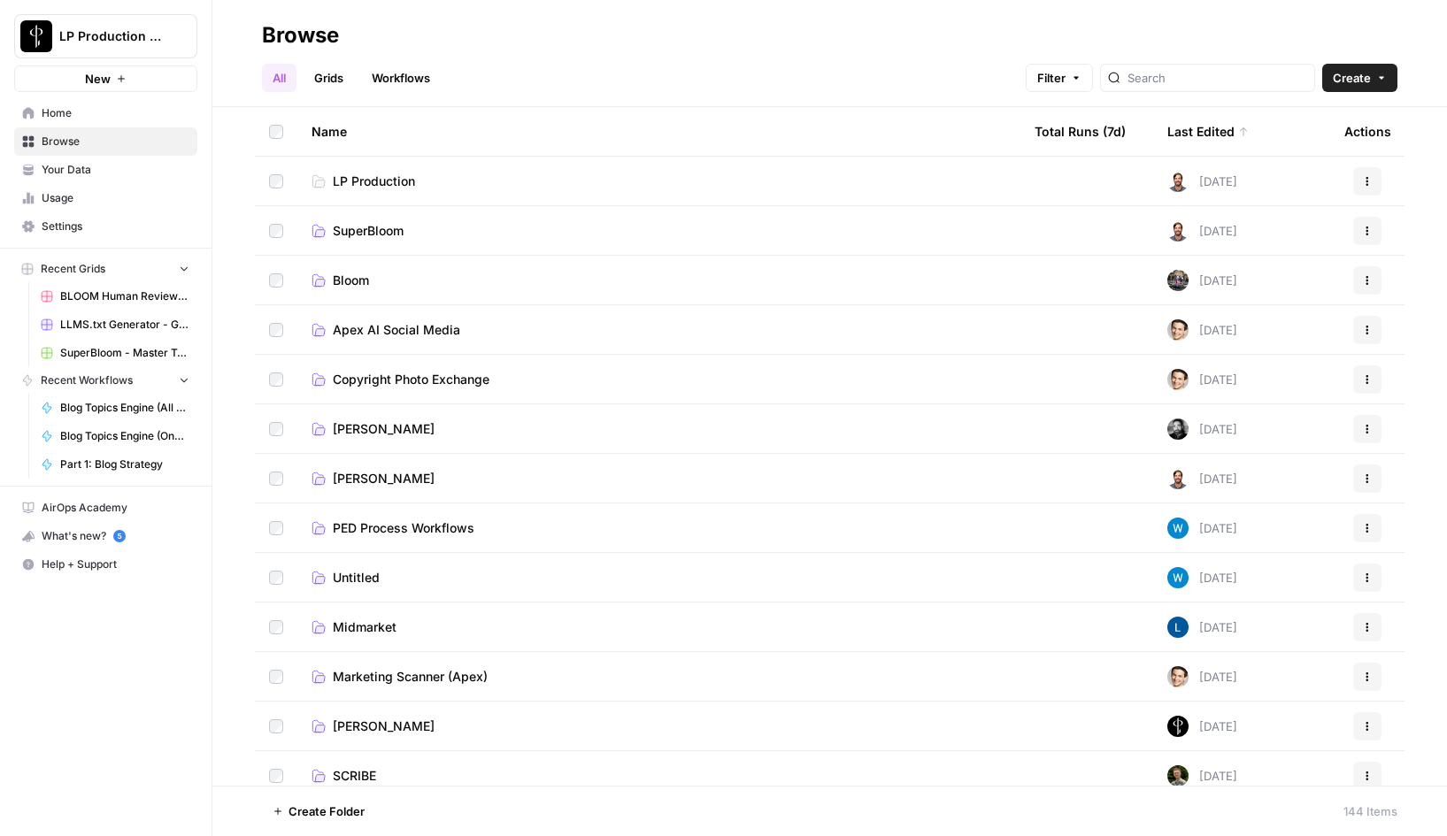
click at [370, 228] on span "SuperBloom" at bounding box center [368, 231] width 71 height 18
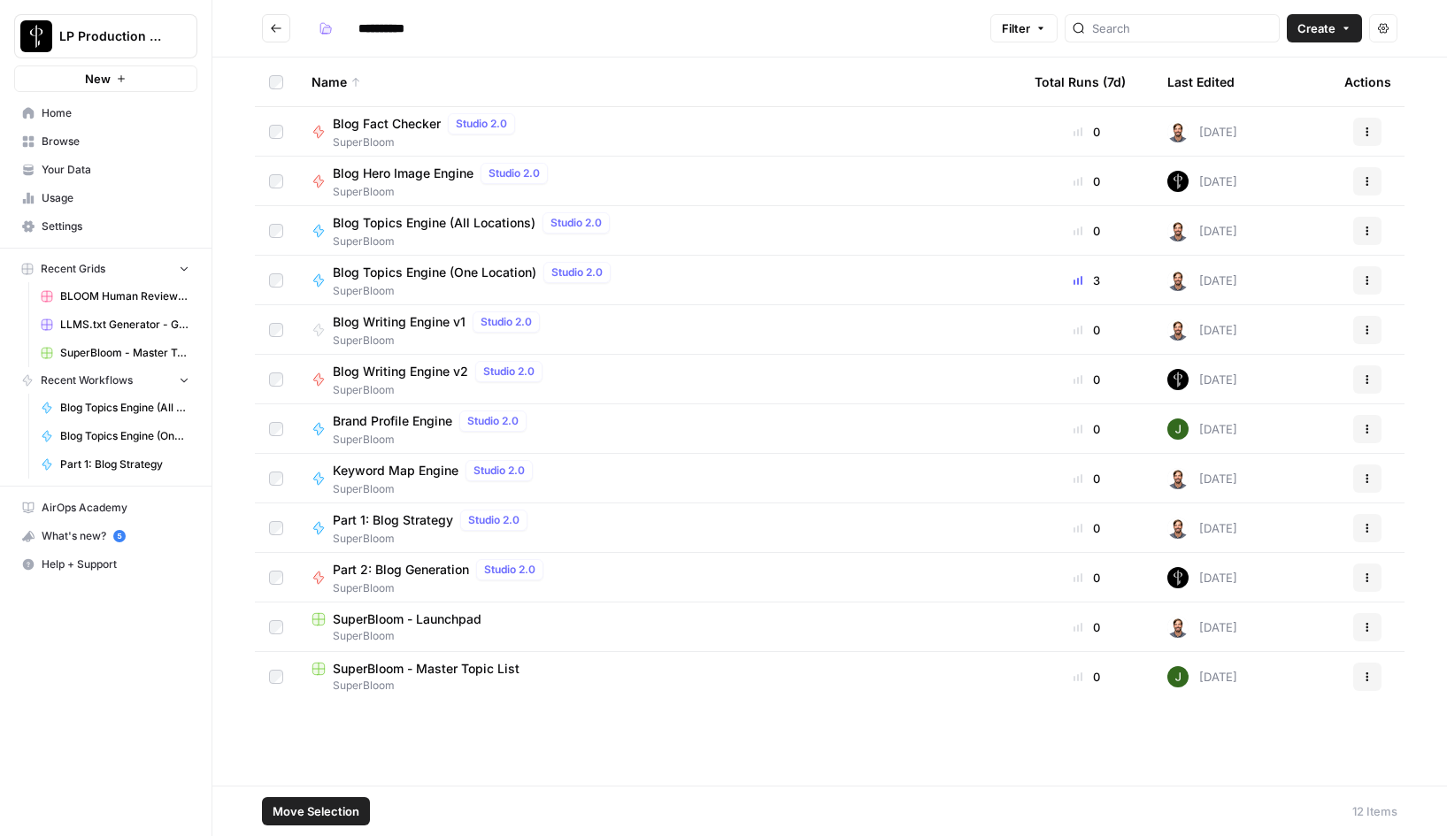
click at [325, 807] on span "Move Selection" at bounding box center [316, 812] width 87 height 18
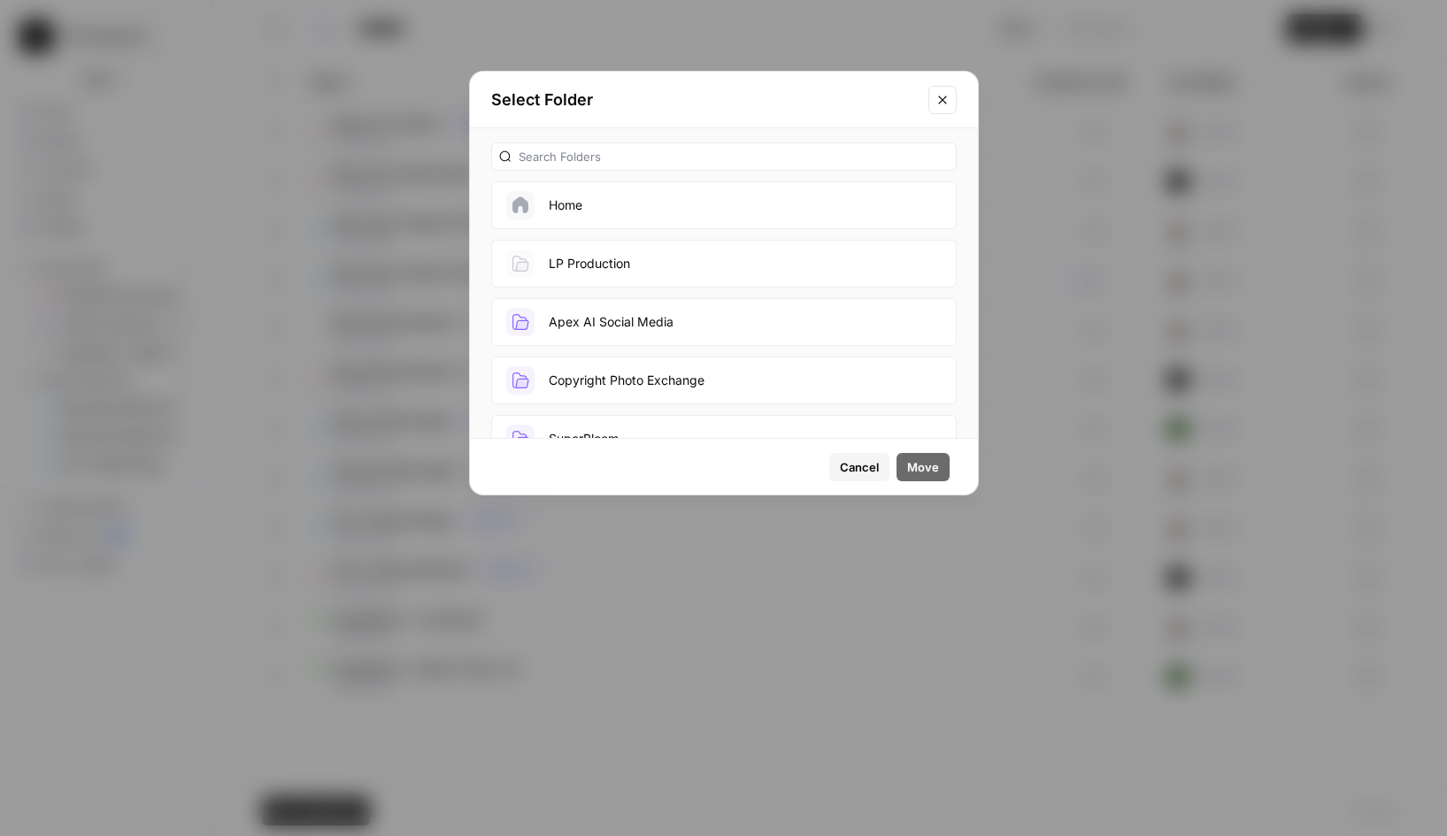
click at [615, 266] on button "LP Production" at bounding box center [724, 264] width 466 height 48
click at [934, 463] on span "Move" at bounding box center [923, 468] width 32 height 18
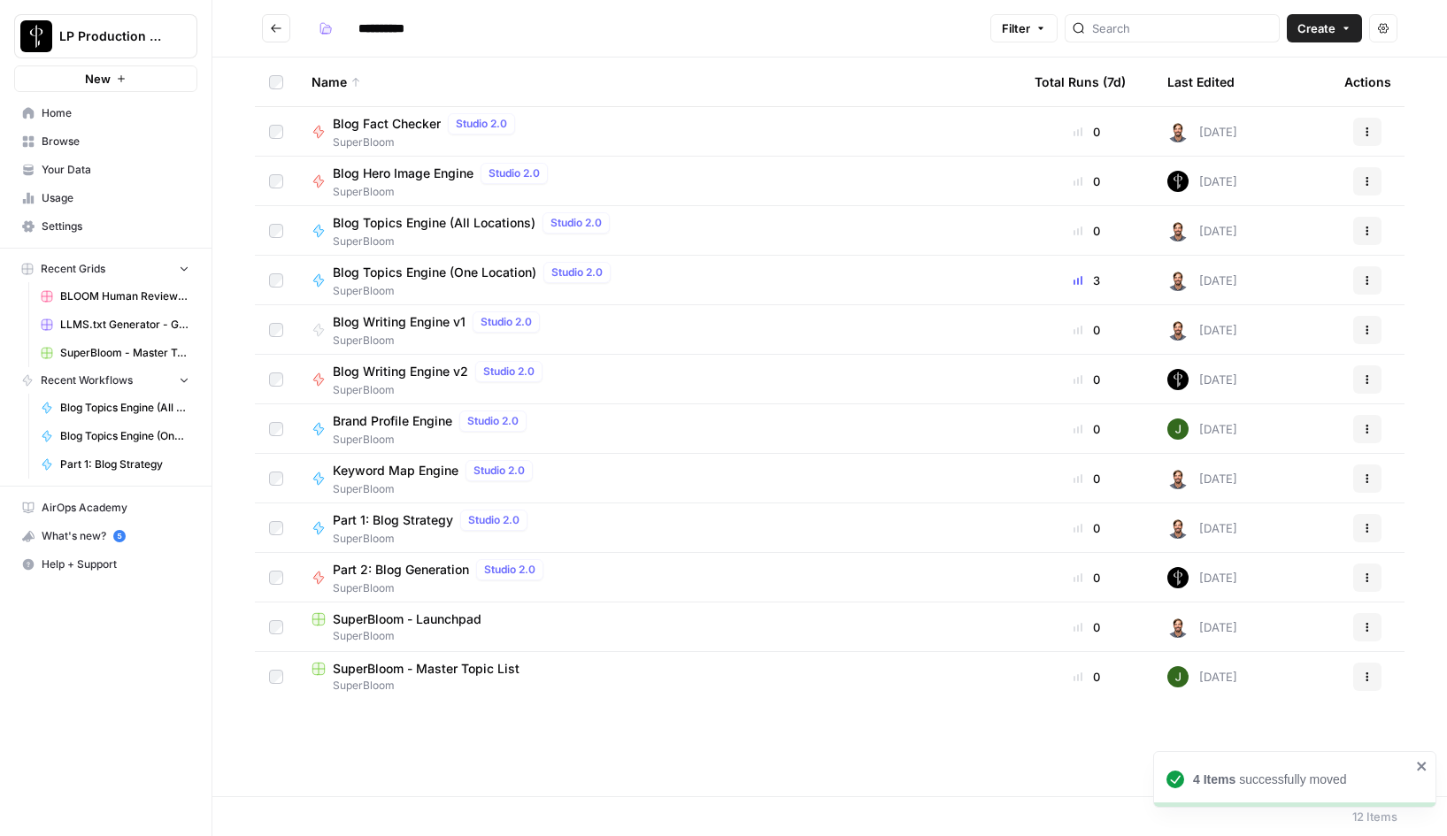
type input "**********"
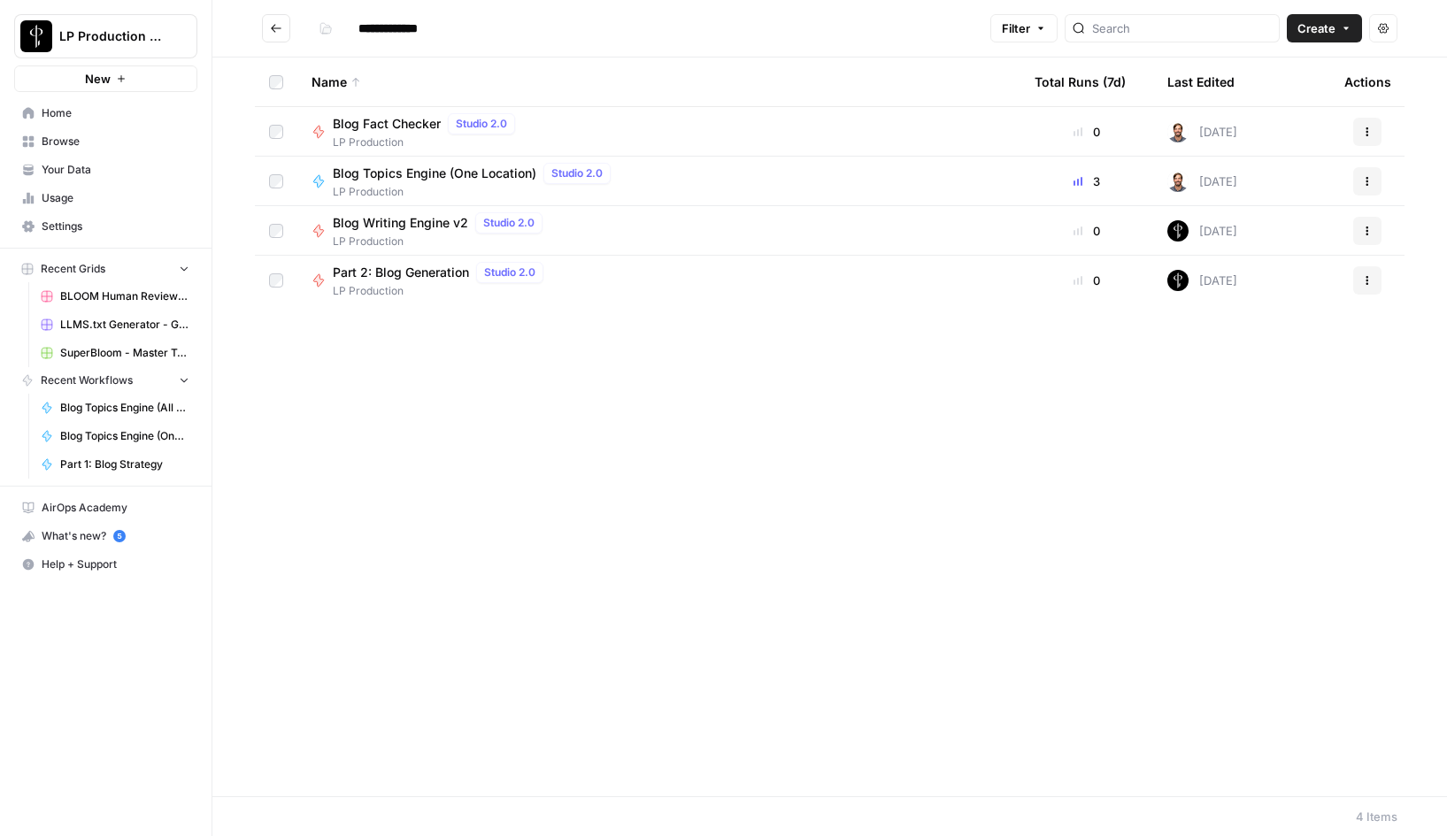
click at [367, 271] on span "Part 2: Blog Generation" at bounding box center [401, 273] width 136 height 18
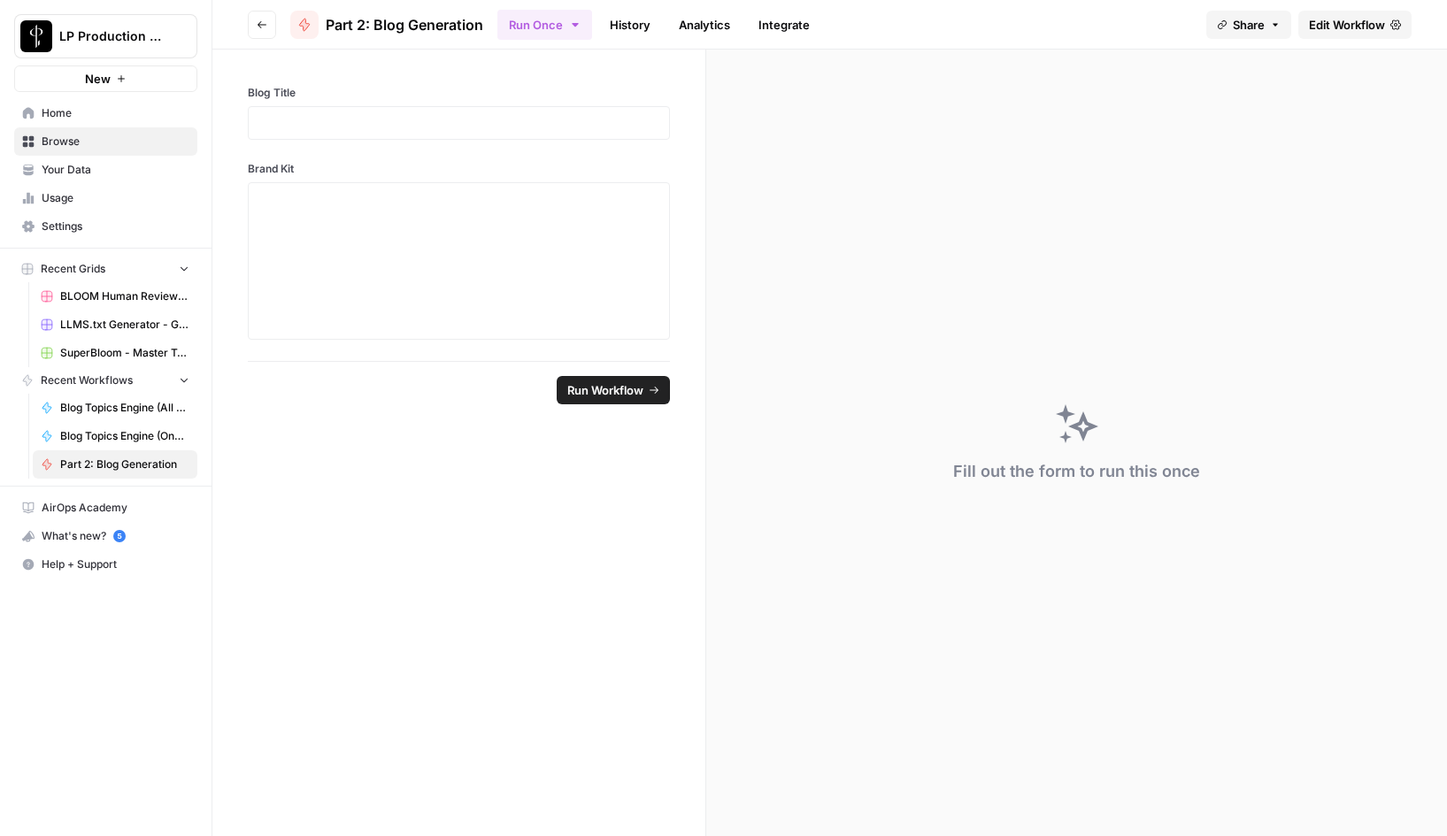
click at [1339, 33] on link "Edit Workflow" at bounding box center [1355, 25] width 113 height 28
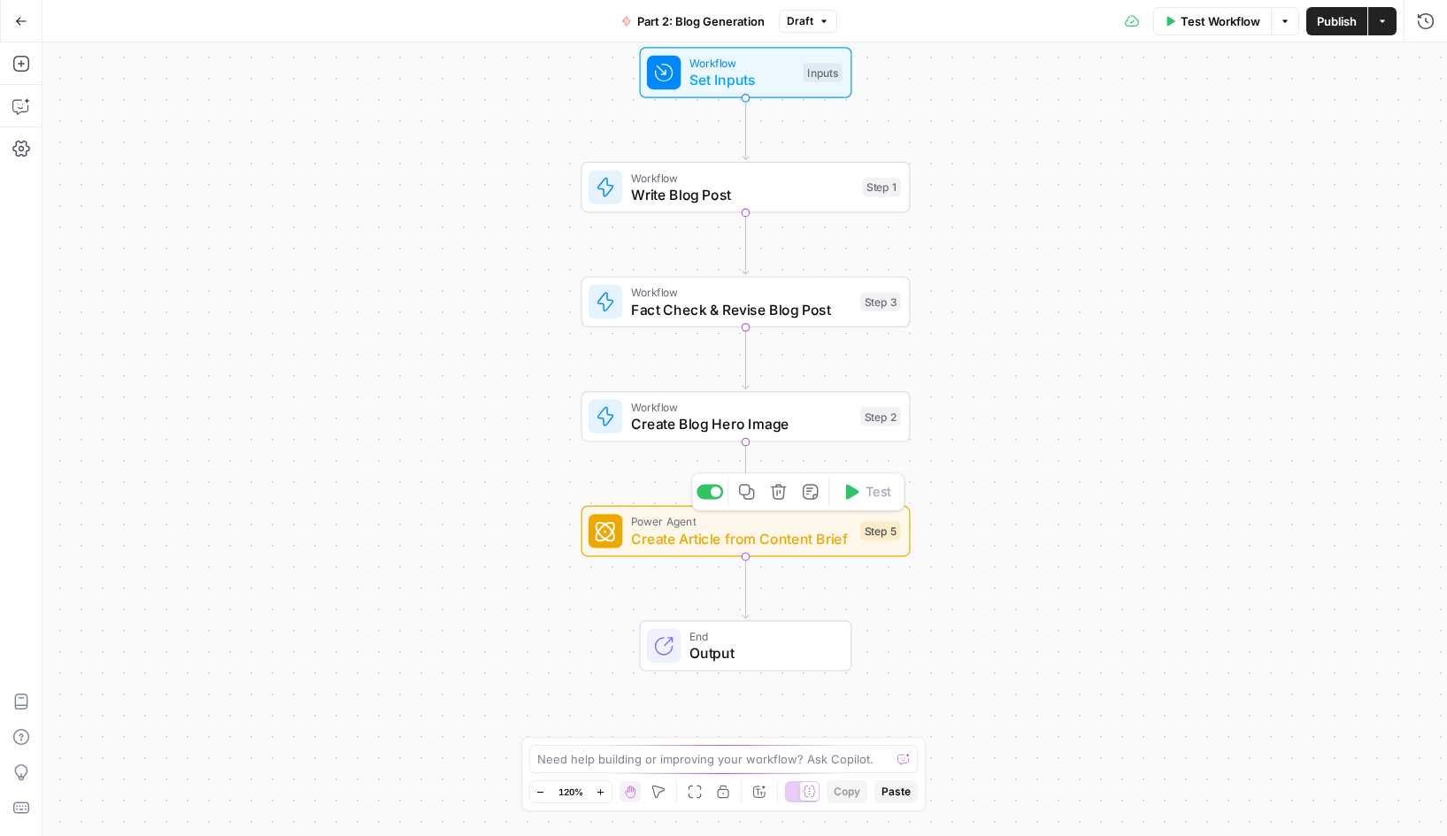
click at [778, 489] on icon "button" at bounding box center [778, 491] width 17 height 17
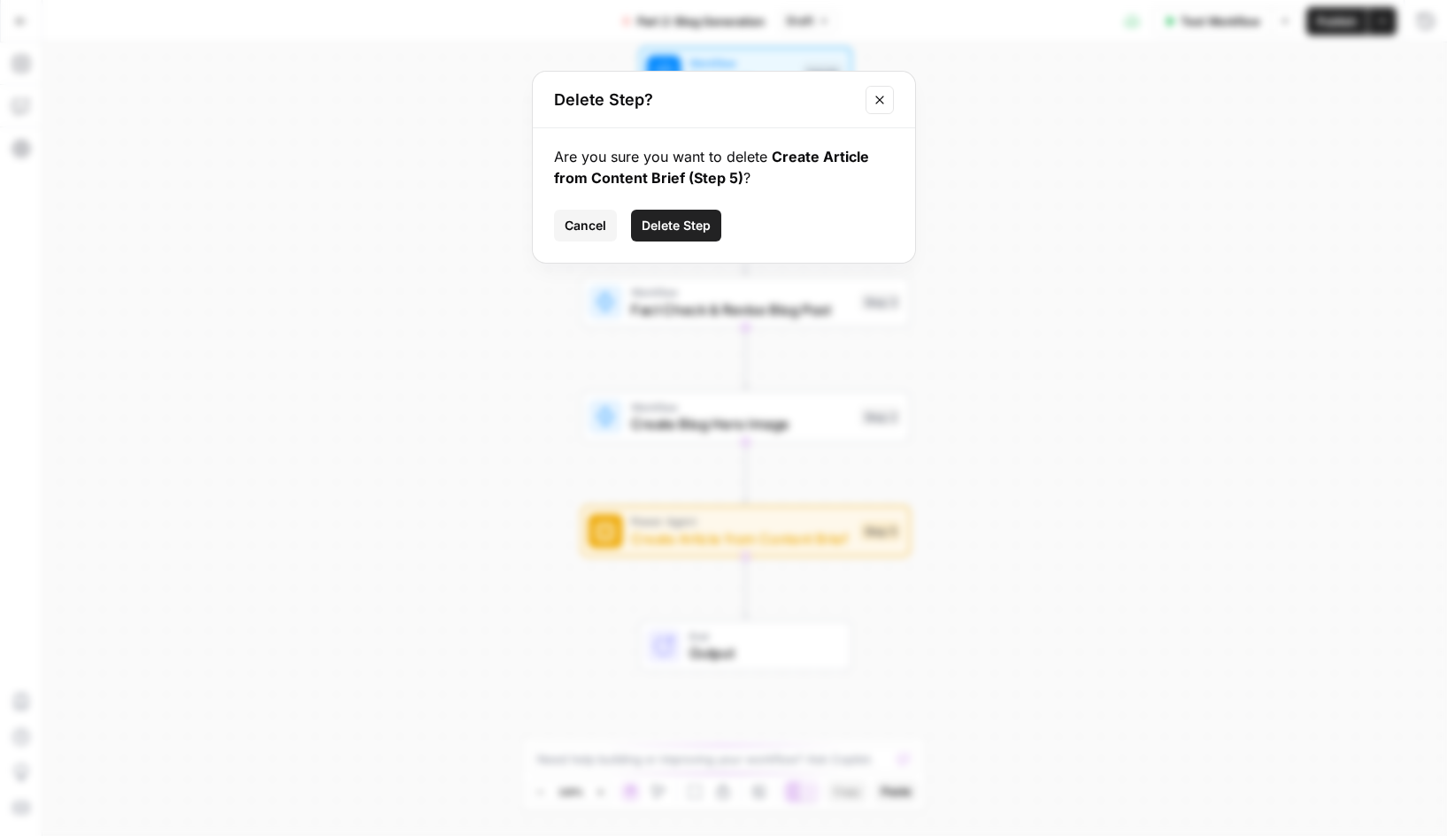
click at [689, 226] on span "Delete Step" at bounding box center [676, 226] width 69 height 18
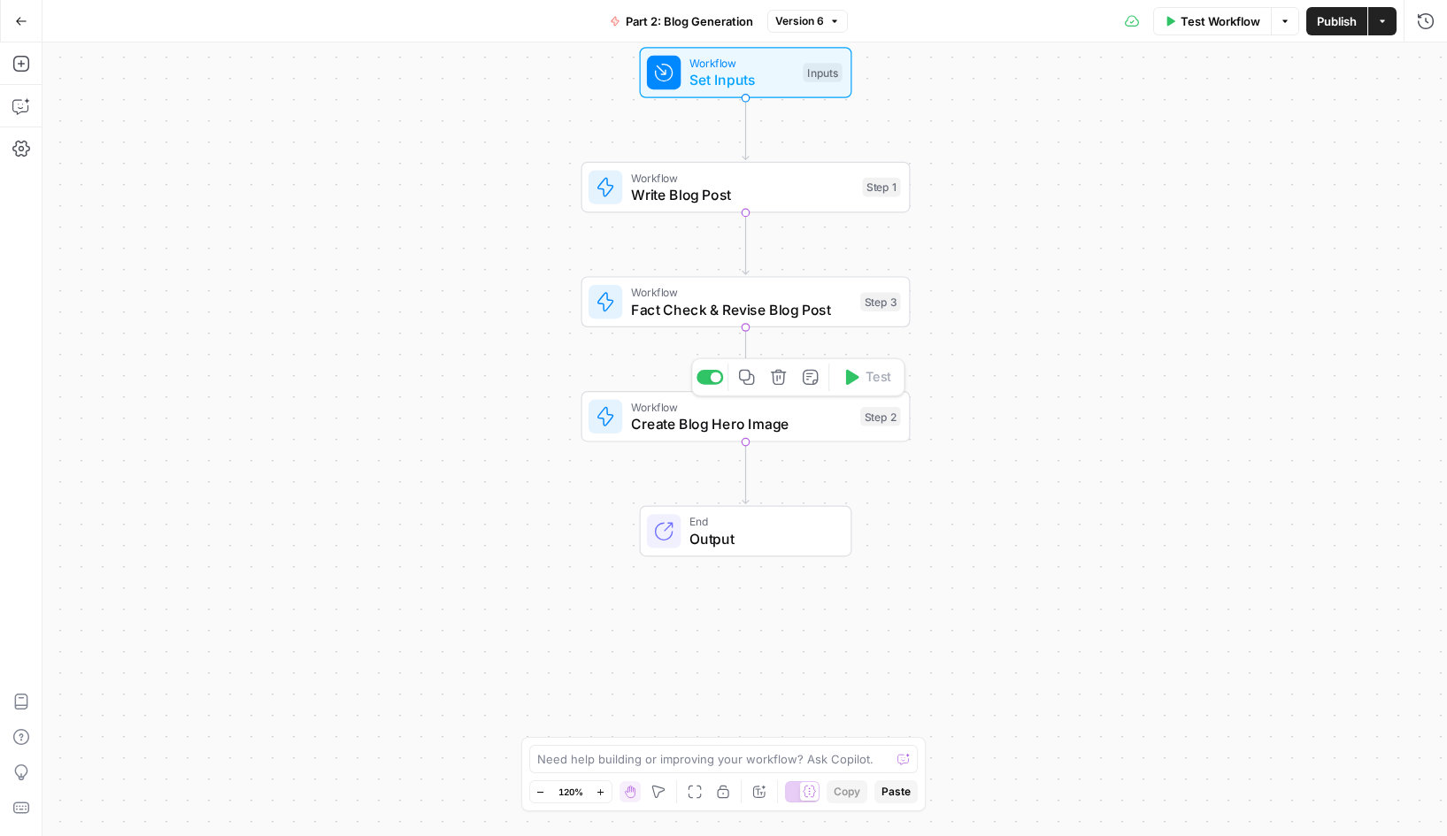
click at [709, 376] on div at bounding box center [710, 377] width 27 height 15
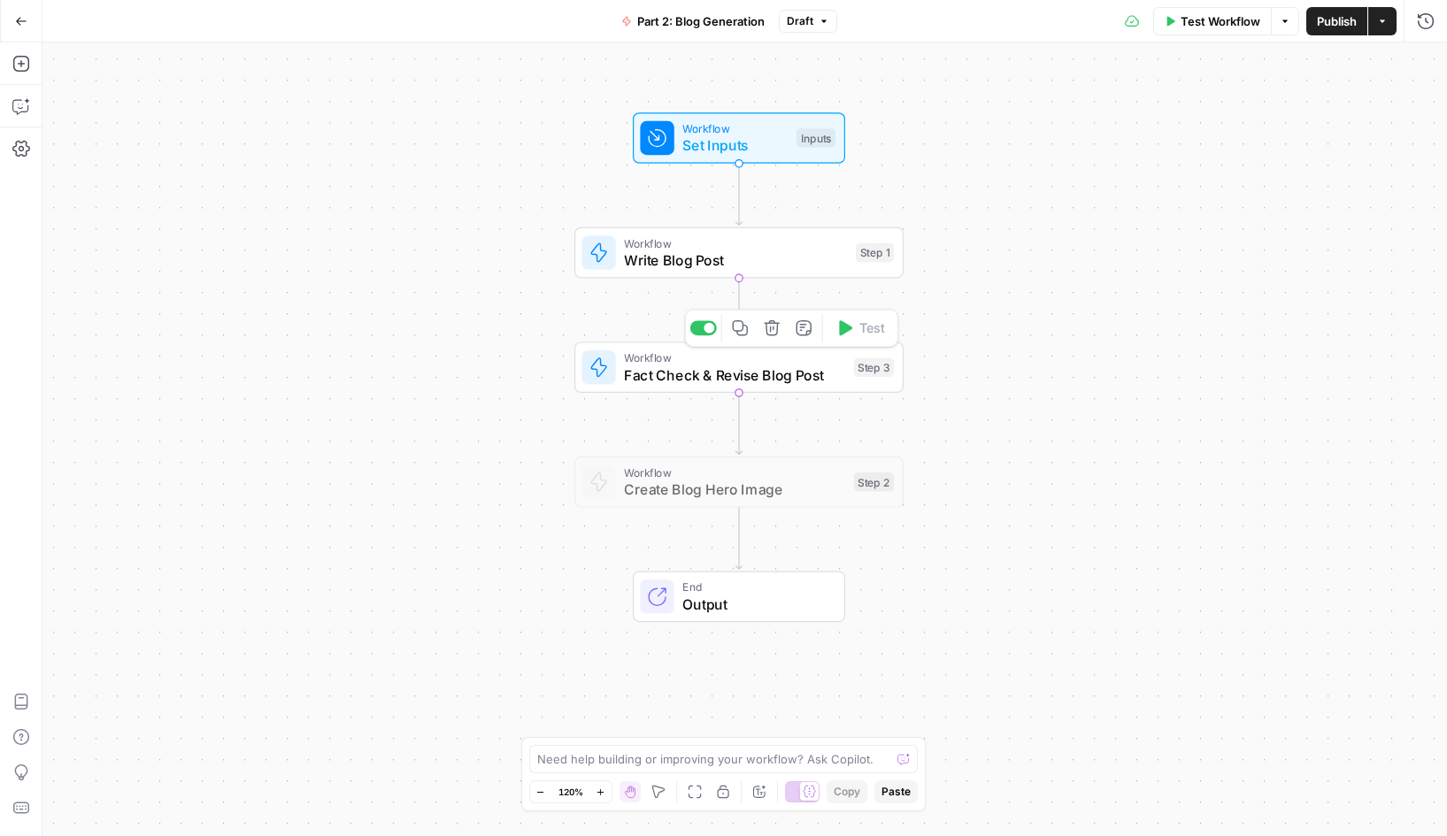
click at [736, 366] on span "Fact Check & Revise Blog Post" at bounding box center [734, 375] width 221 height 21
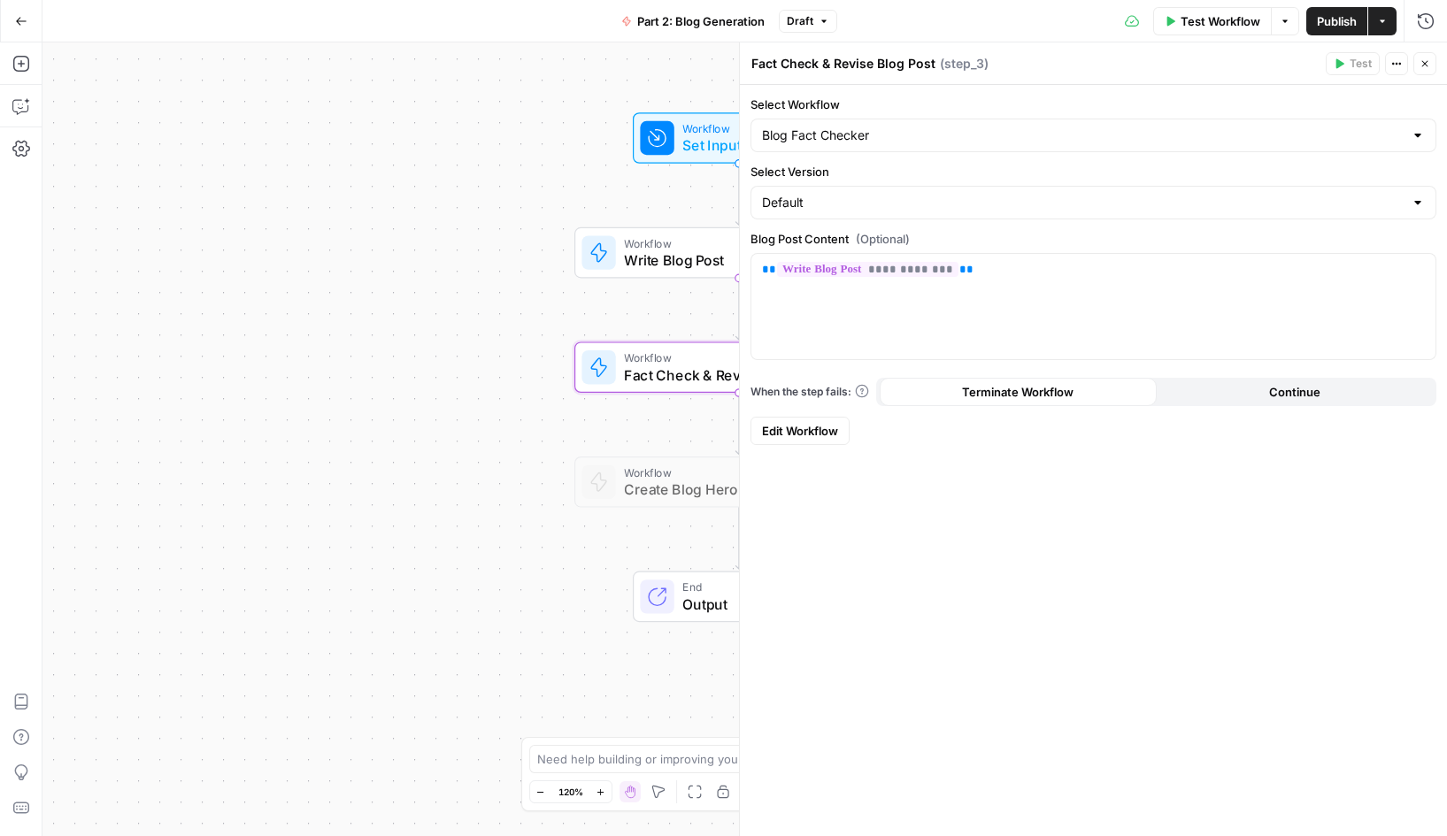
type input "Blog Fact Checker"
click at [659, 254] on span "Write Blog Post" at bounding box center [735, 260] width 223 height 21
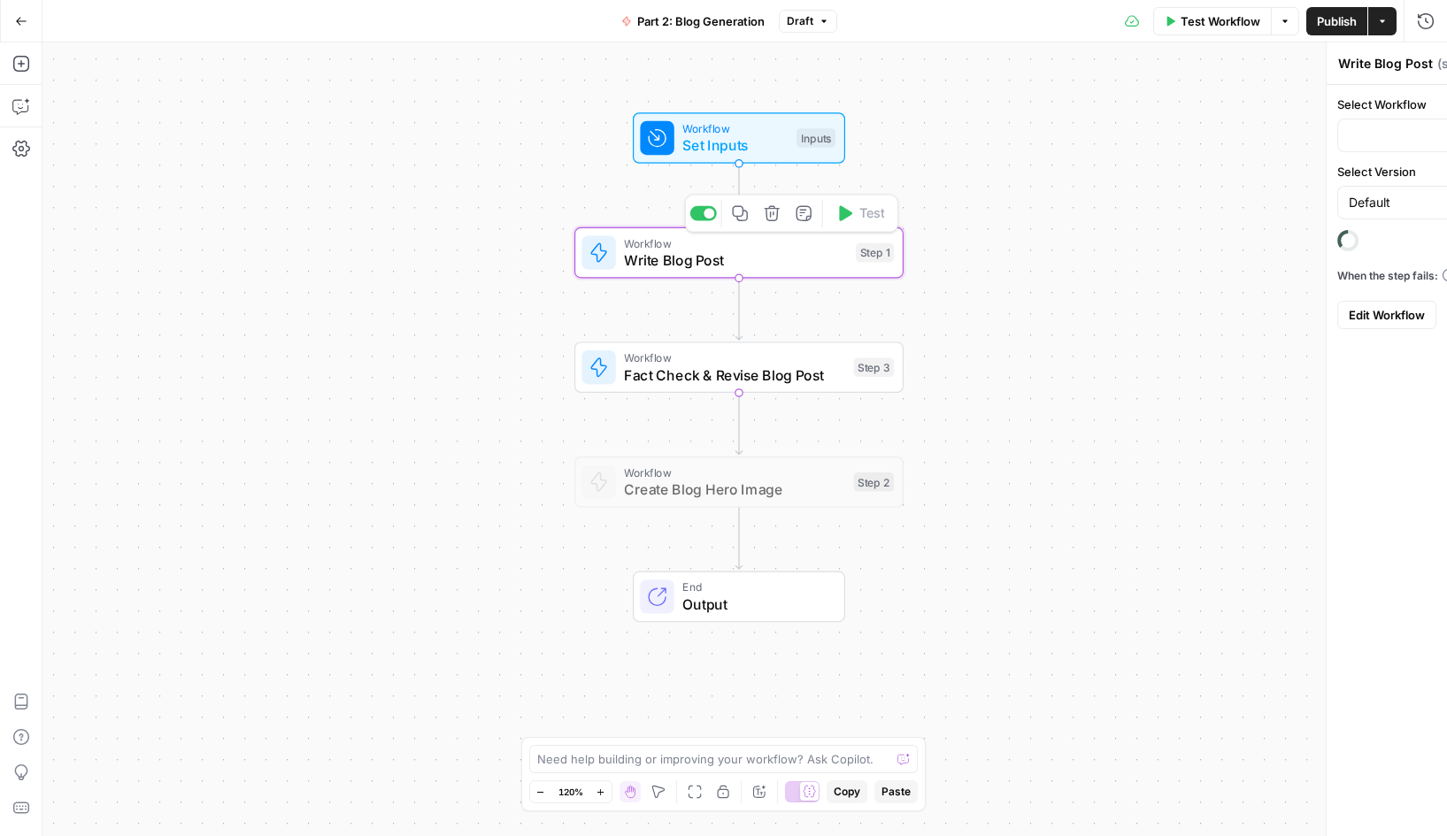
type input "Blog Writing Engine v2"
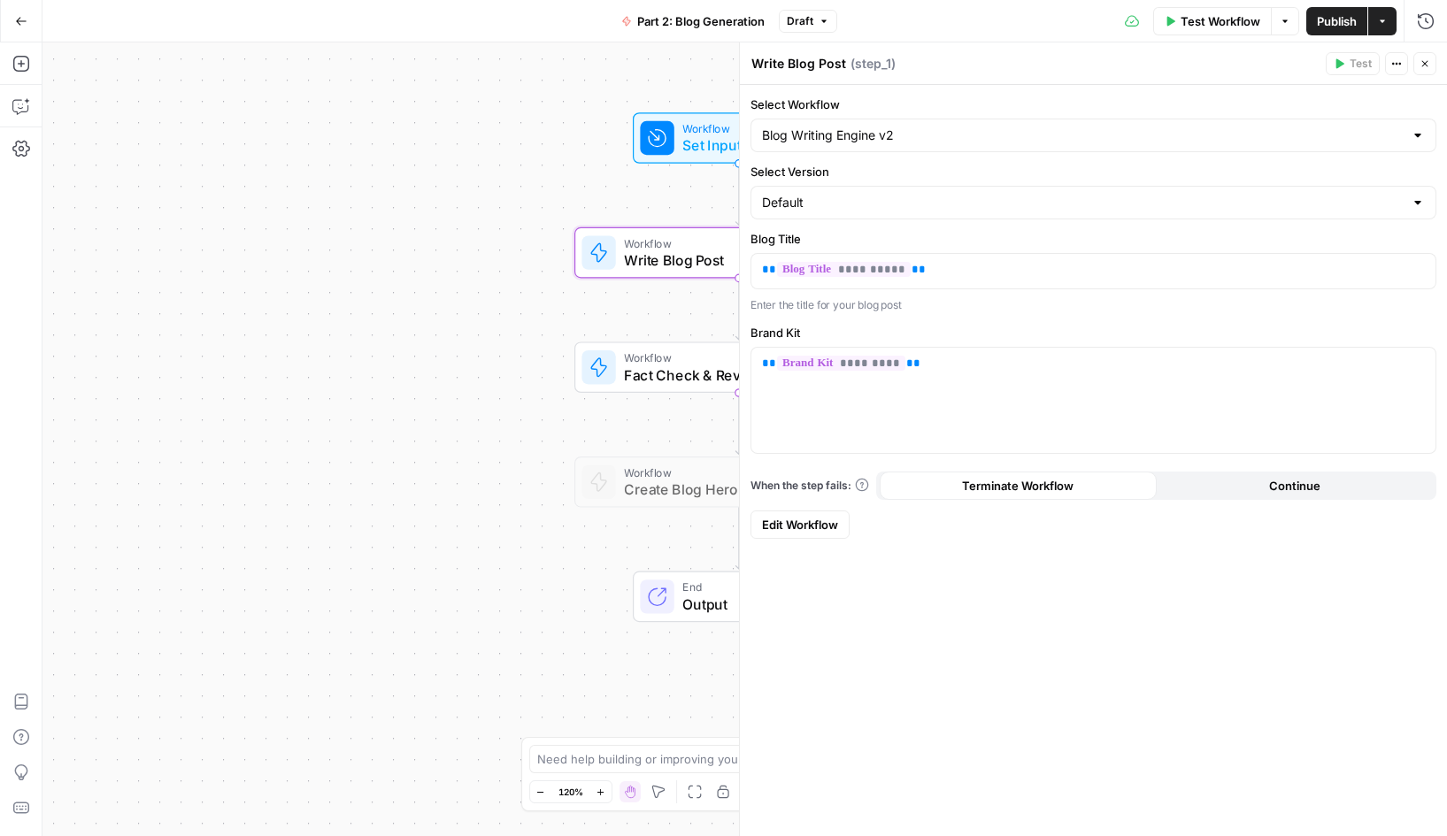
click at [684, 128] on span "Workflow" at bounding box center [734, 128] width 105 height 17
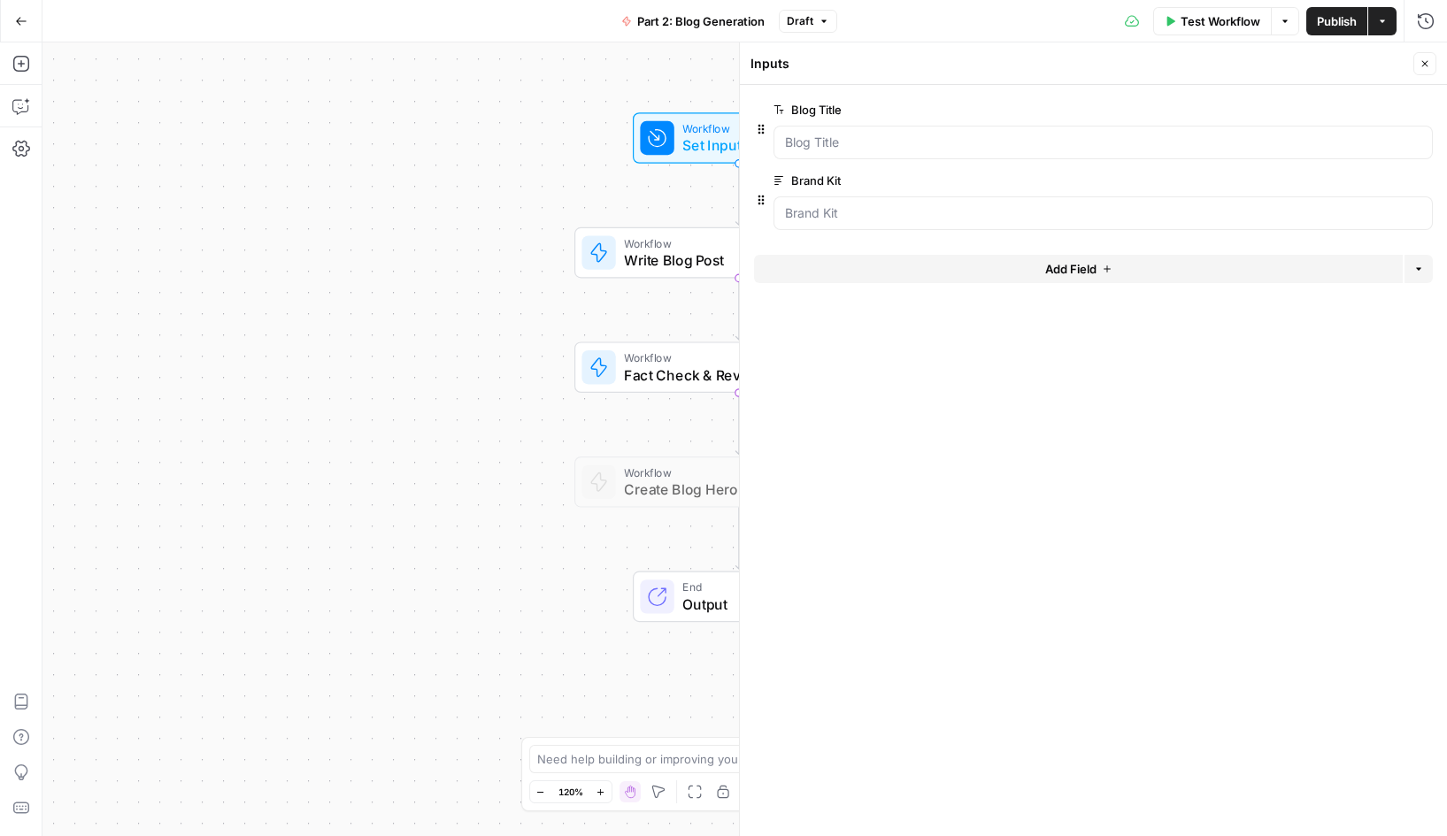
click at [1381, 188] on button "edit field" at bounding box center [1374, 180] width 68 height 21
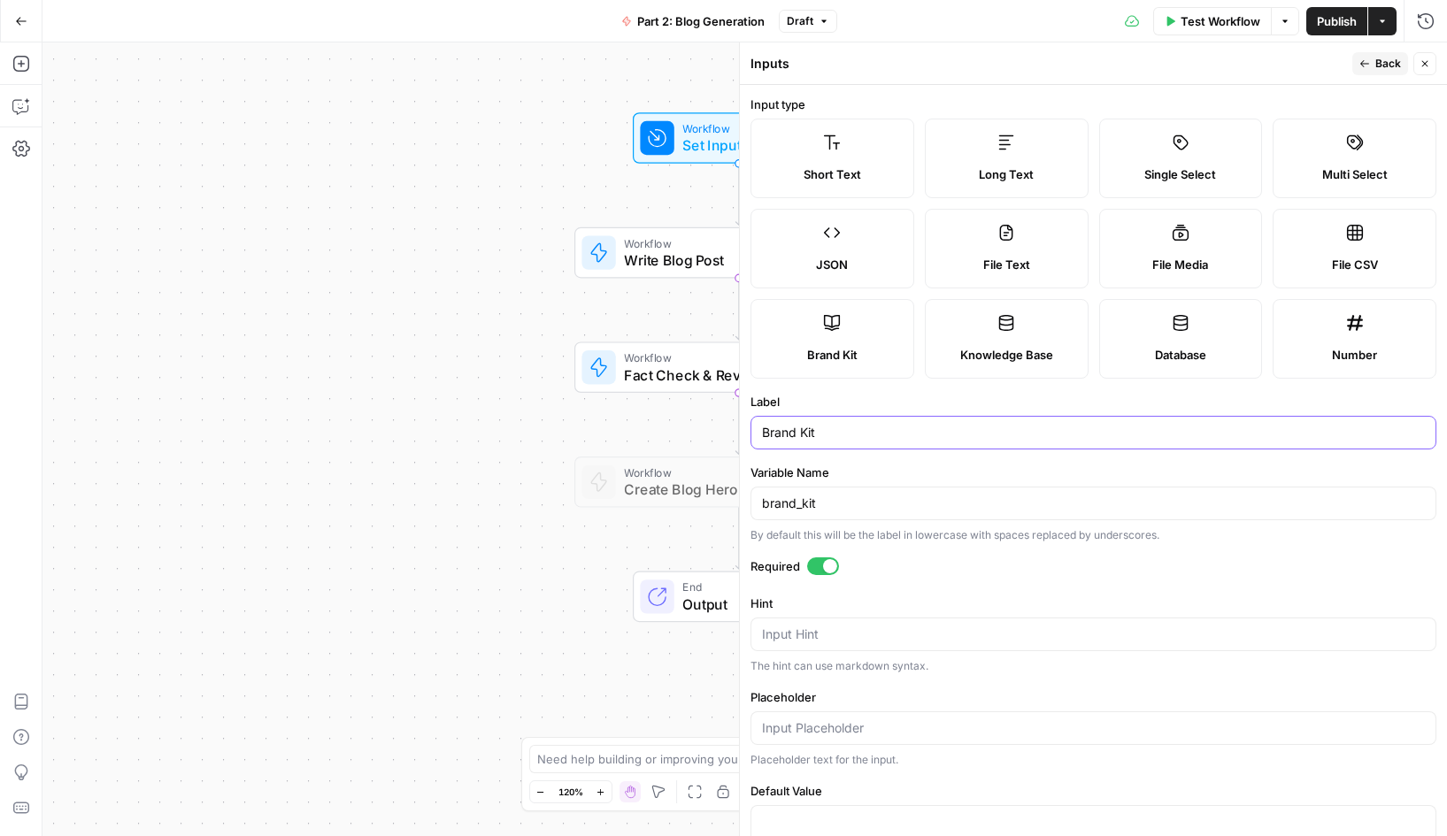
click at [809, 431] on input "Brand Kit" at bounding box center [1093, 433] width 663 height 18
type input "Brand Profile"
click at [826, 506] on input "brand_kit" at bounding box center [1093, 504] width 663 height 18
type input "brand_profile"
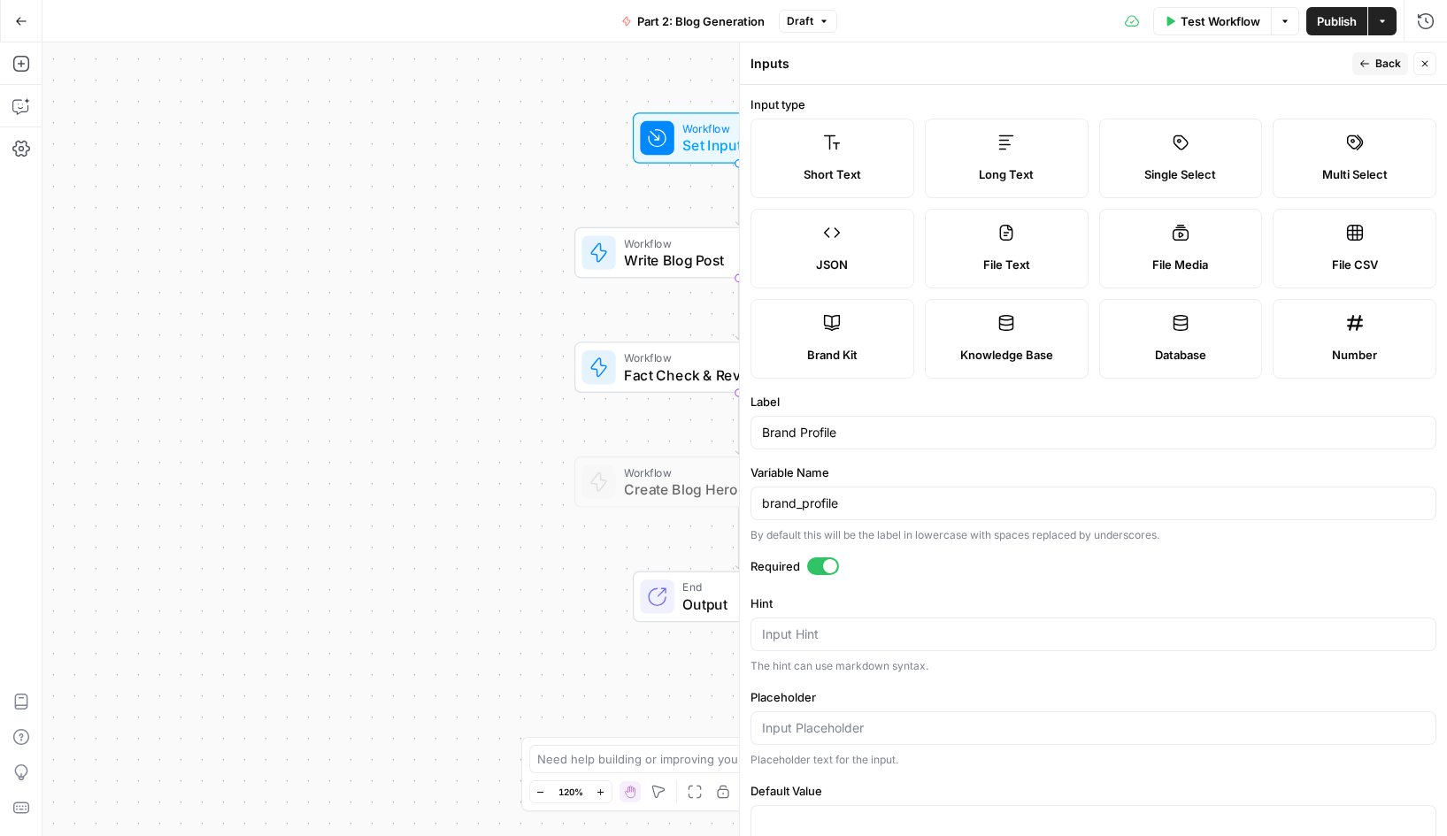
click at [1378, 64] on span "Back" at bounding box center [1389, 64] width 26 height 16
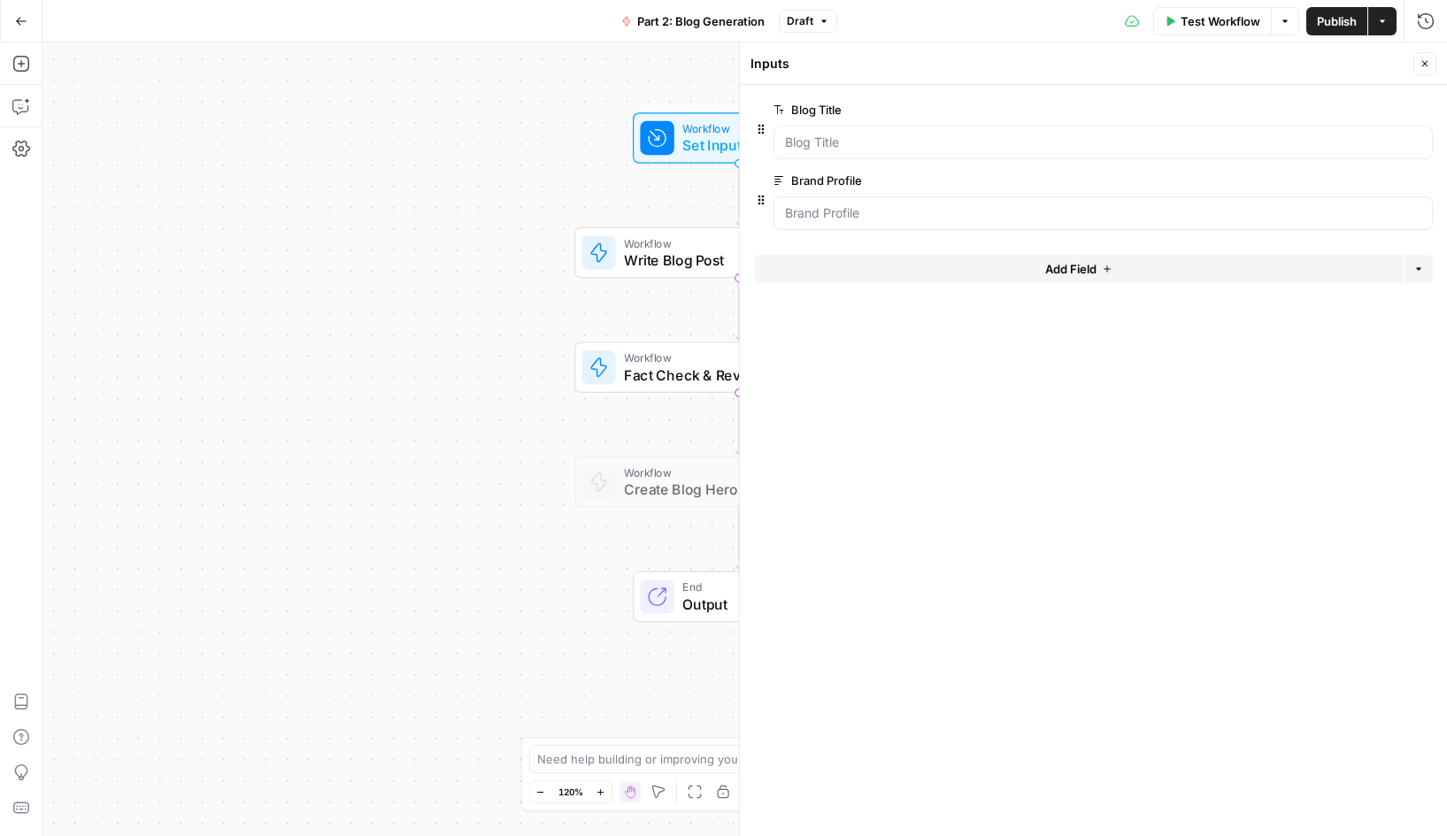
click at [1426, 67] on icon "button" at bounding box center [1425, 63] width 11 height 11
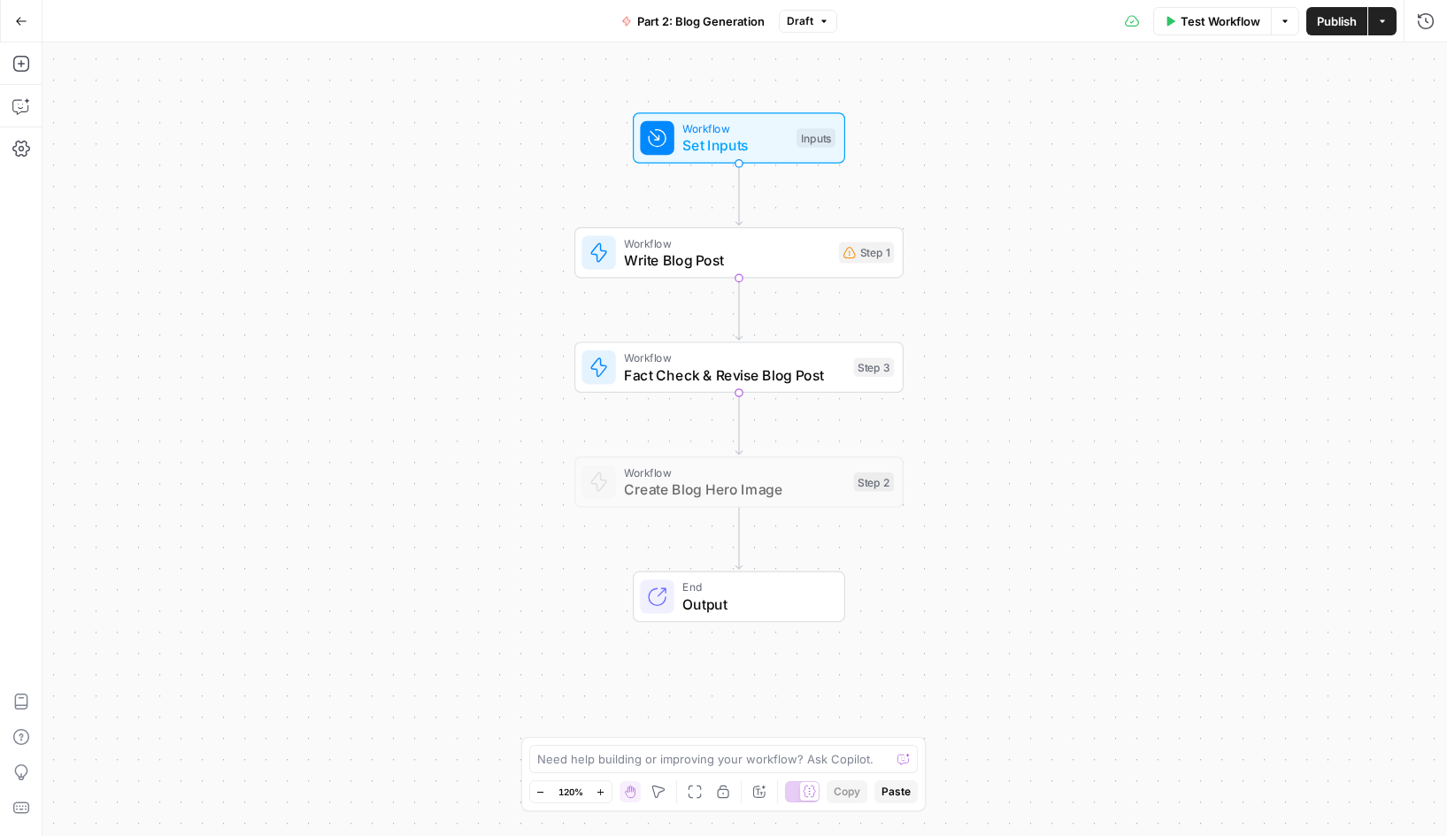
click at [745, 592] on span "End" at bounding box center [754, 587] width 144 height 17
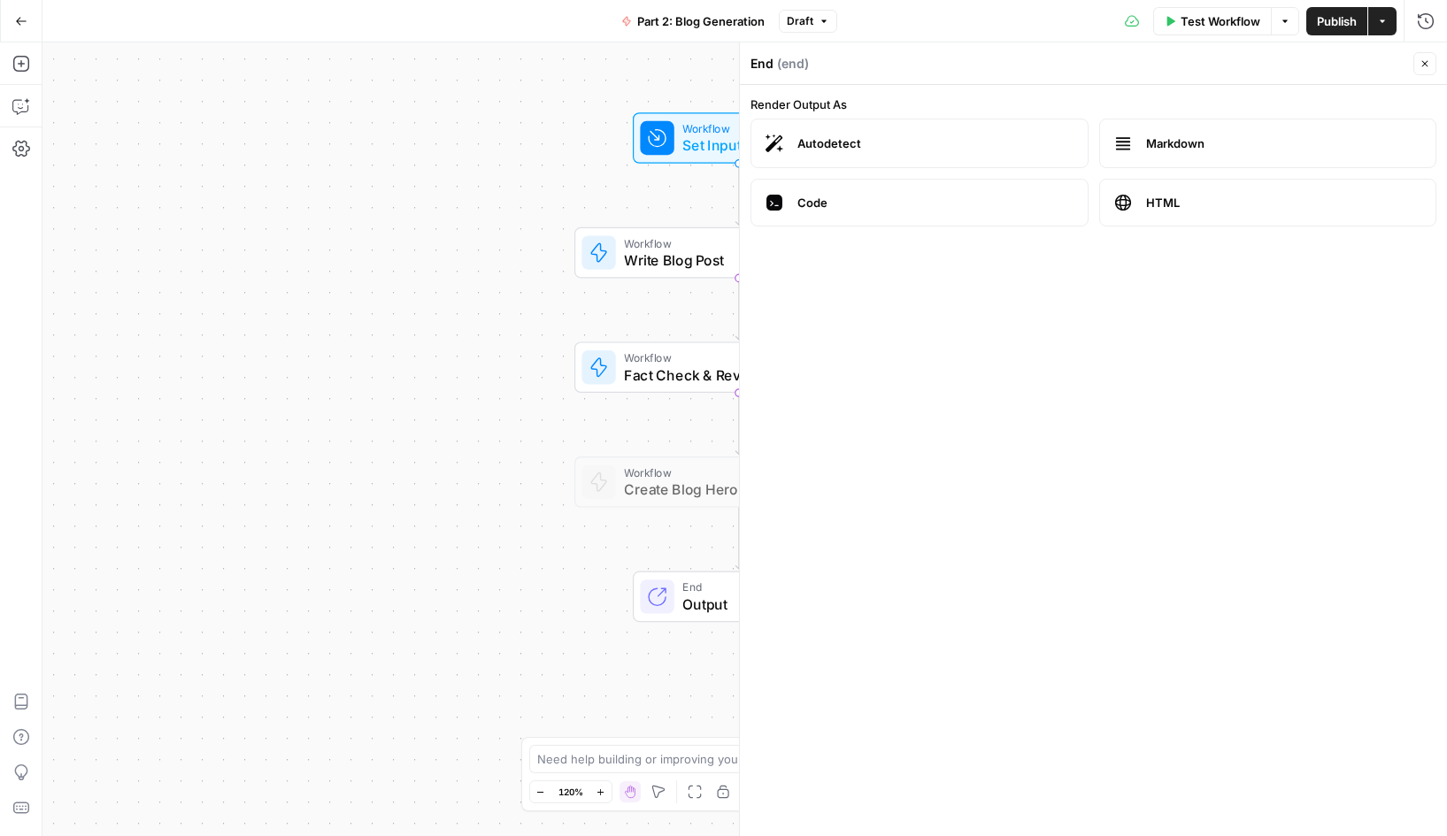
click at [1211, 192] on label "HTML" at bounding box center [1268, 203] width 338 height 48
click at [664, 477] on span "Workflow" at bounding box center [734, 472] width 221 height 17
click at [650, 369] on span "Fact Check & Revise Blog Post" at bounding box center [734, 375] width 221 height 21
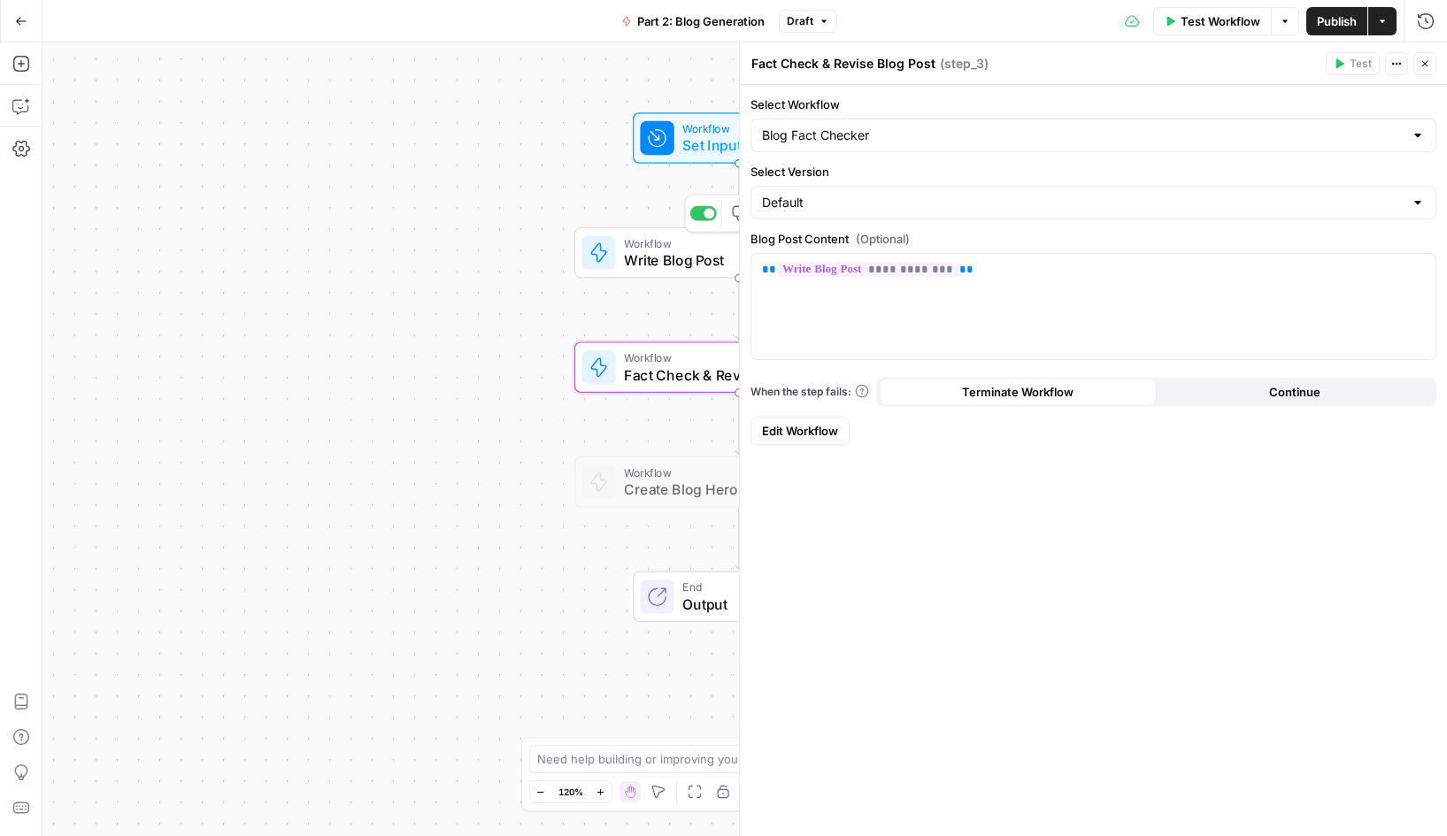
click at [656, 251] on span "Write Blog Post" at bounding box center [727, 260] width 206 height 21
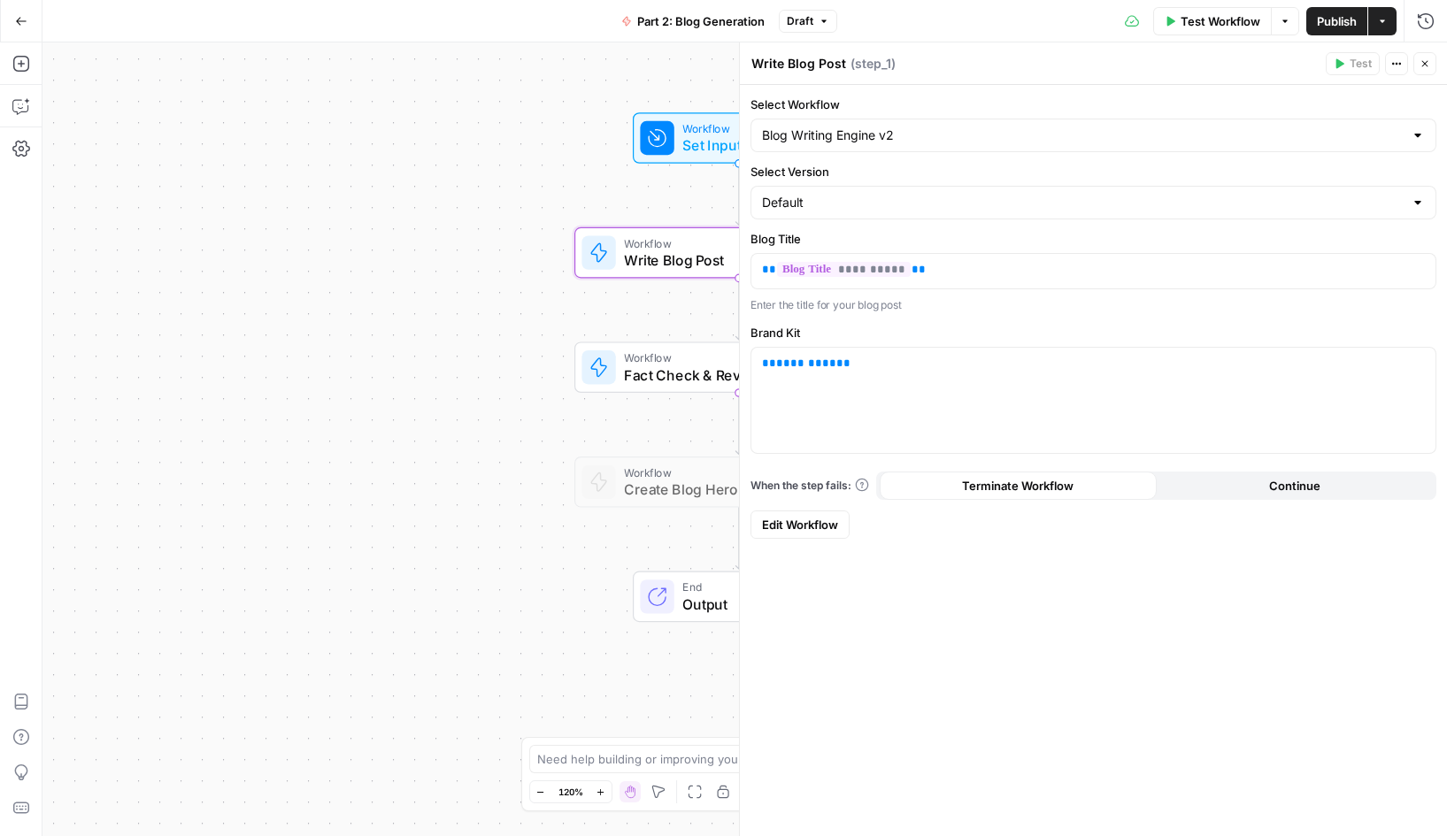
click at [682, 145] on span "Set Inputs" at bounding box center [734, 145] width 105 height 21
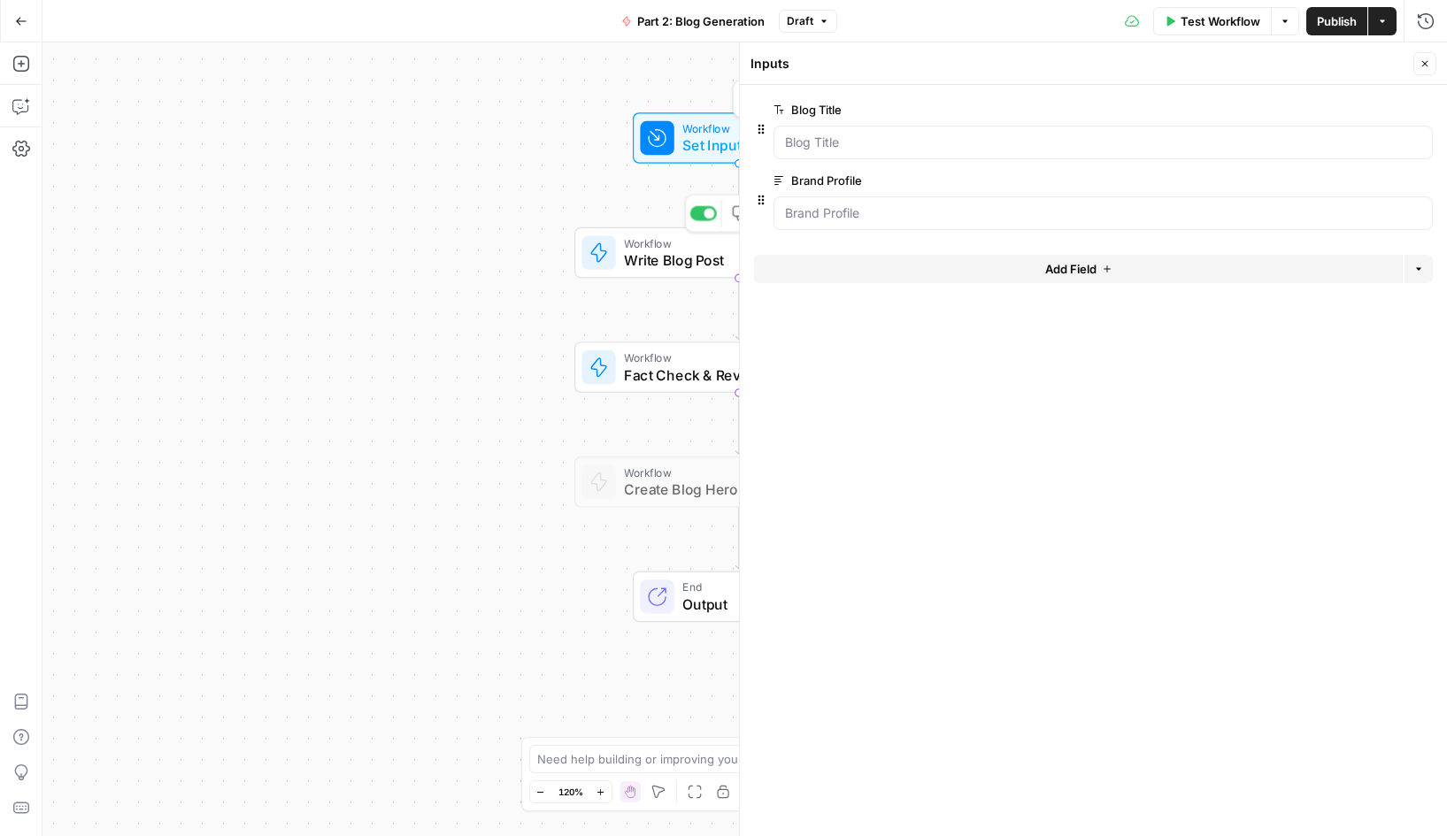
click at [667, 255] on span "Write Blog Post" at bounding box center [727, 260] width 206 height 21
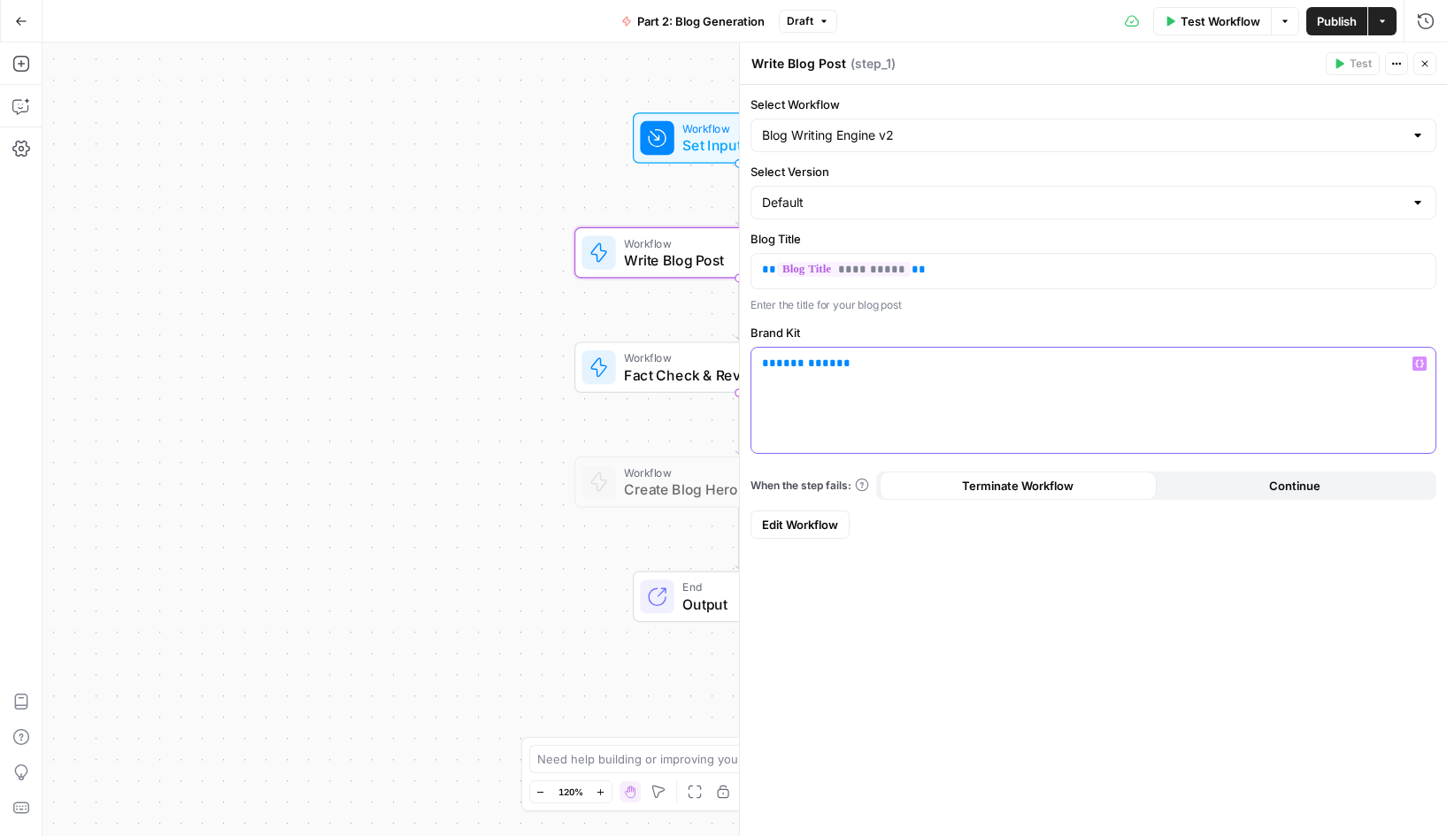
click at [836, 364] on span "**" at bounding box center [843, 364] width 14 height 12
click at [660, 363] on span "Workflow" at bounding box center [734, 358] width 221 height 17
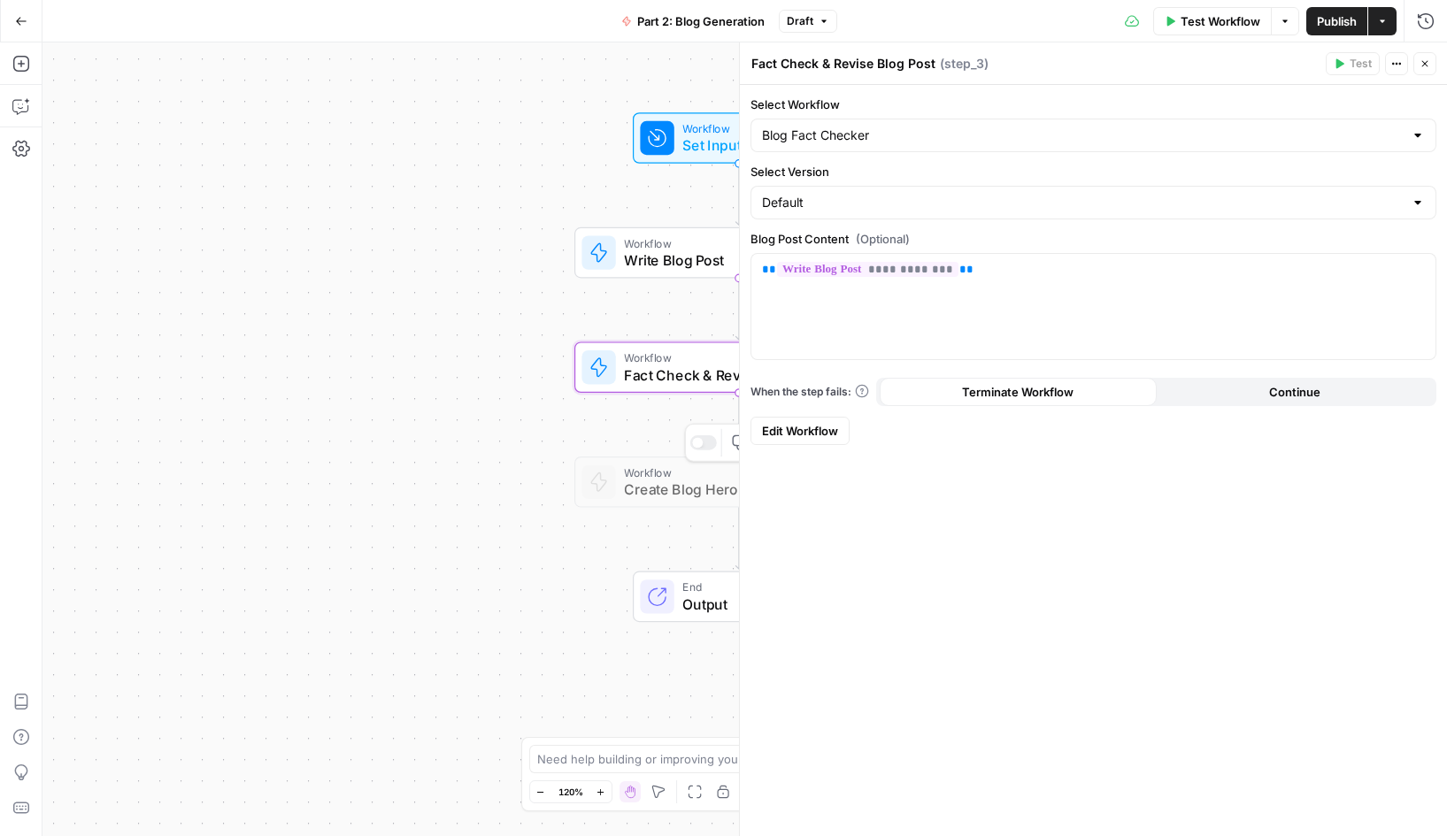
click at [685, 485] on span "Create Blog Hero Image" at bounding box center [734, 489] width 221 height 21
click at [702, 444] on div at bounding box center [703, 442] width 27 height 15
click at [665, 483] on span "Create Blog Hero Image" at bounding box center [734, 489] width 221 height 21
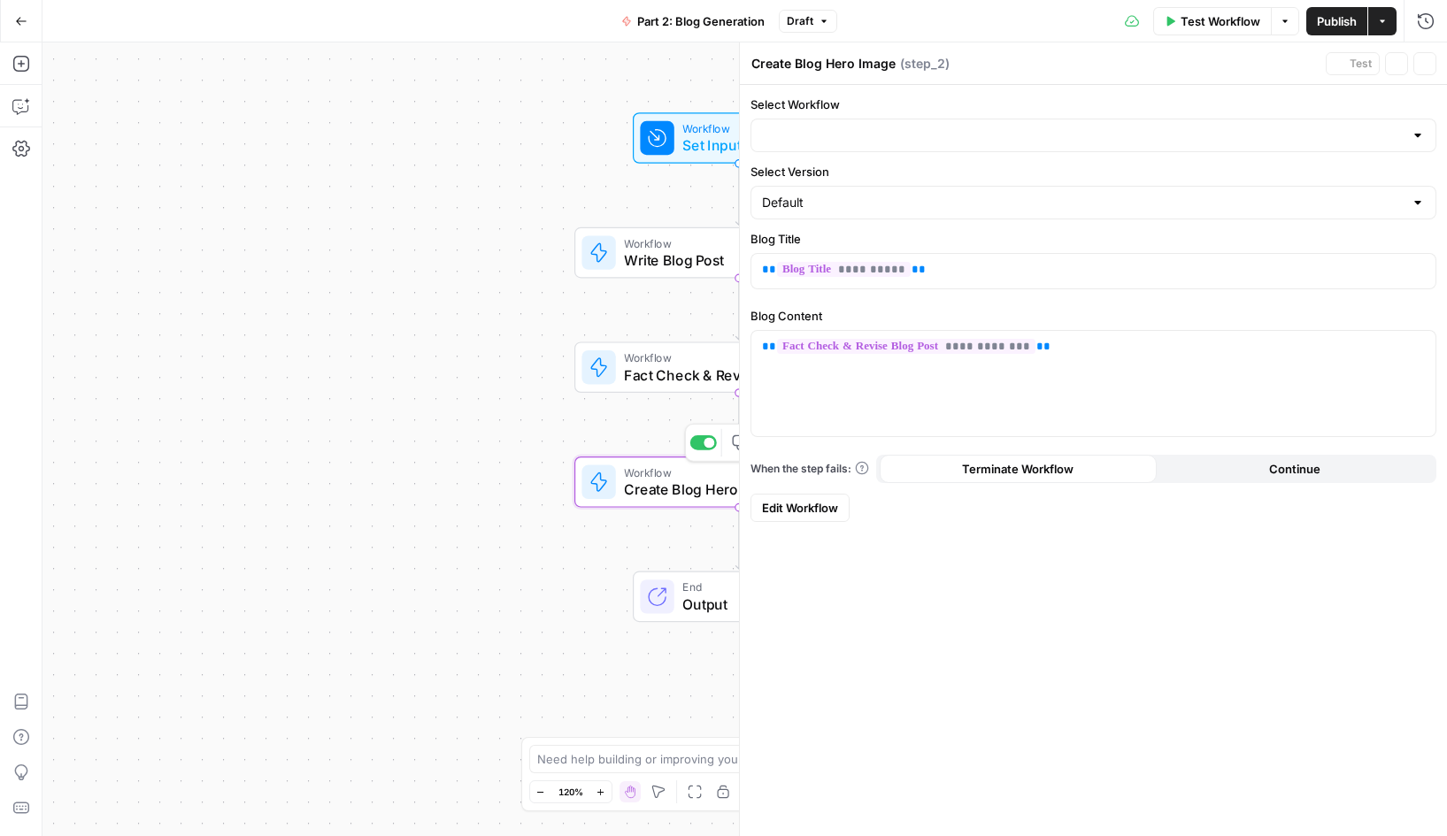
type input "Blog Hero Image Engine"
click at [704, 444] on div at bounding box center [709, 442] width 11 height 11
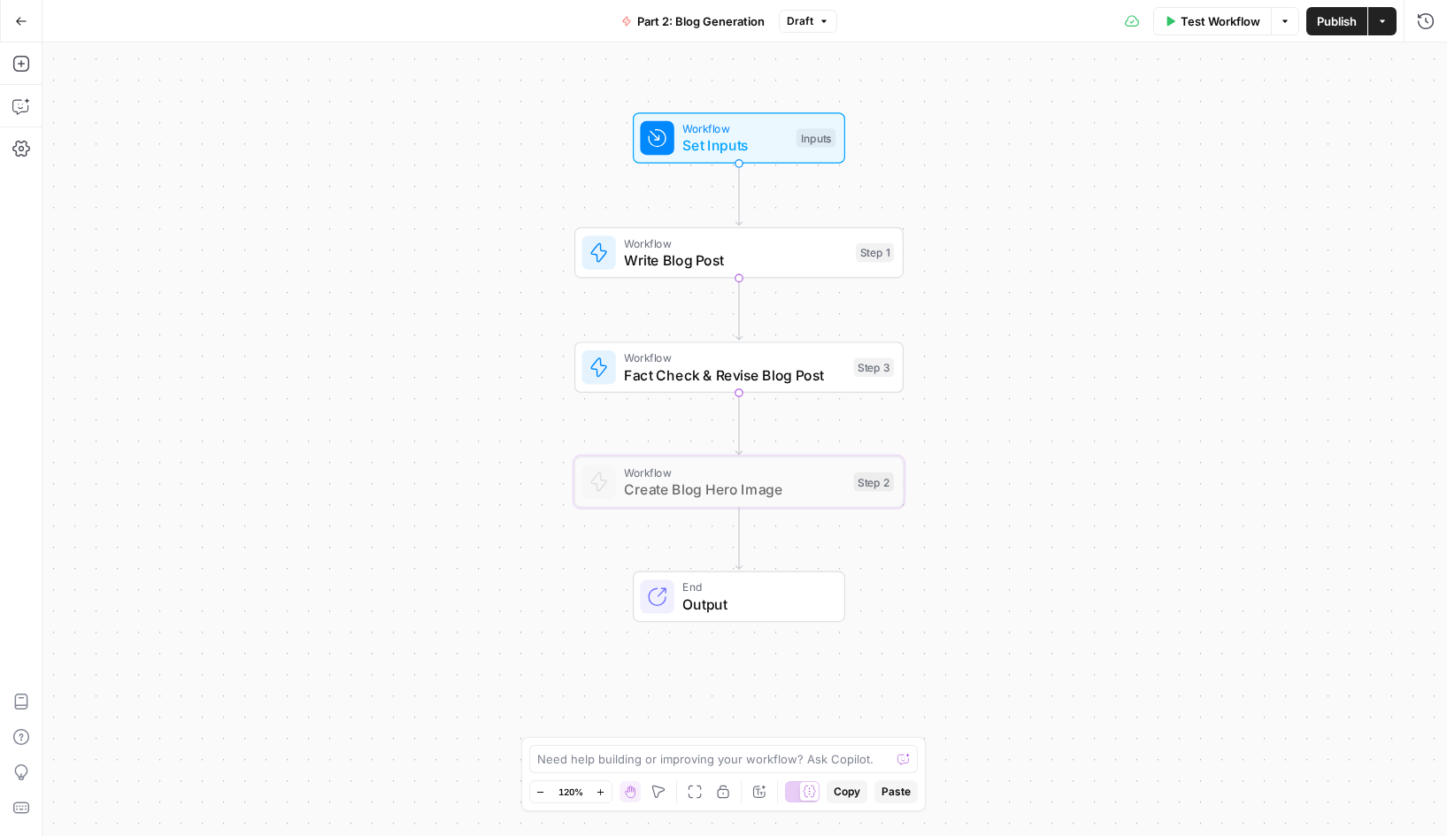
click at [1339, 21] on span "Publish" at bounding box center [1337, 21] width 40 height 18
click at [698, 16] on span "Part 2: Blog Generation" at bounding box center [690, 21] width 127 height 18
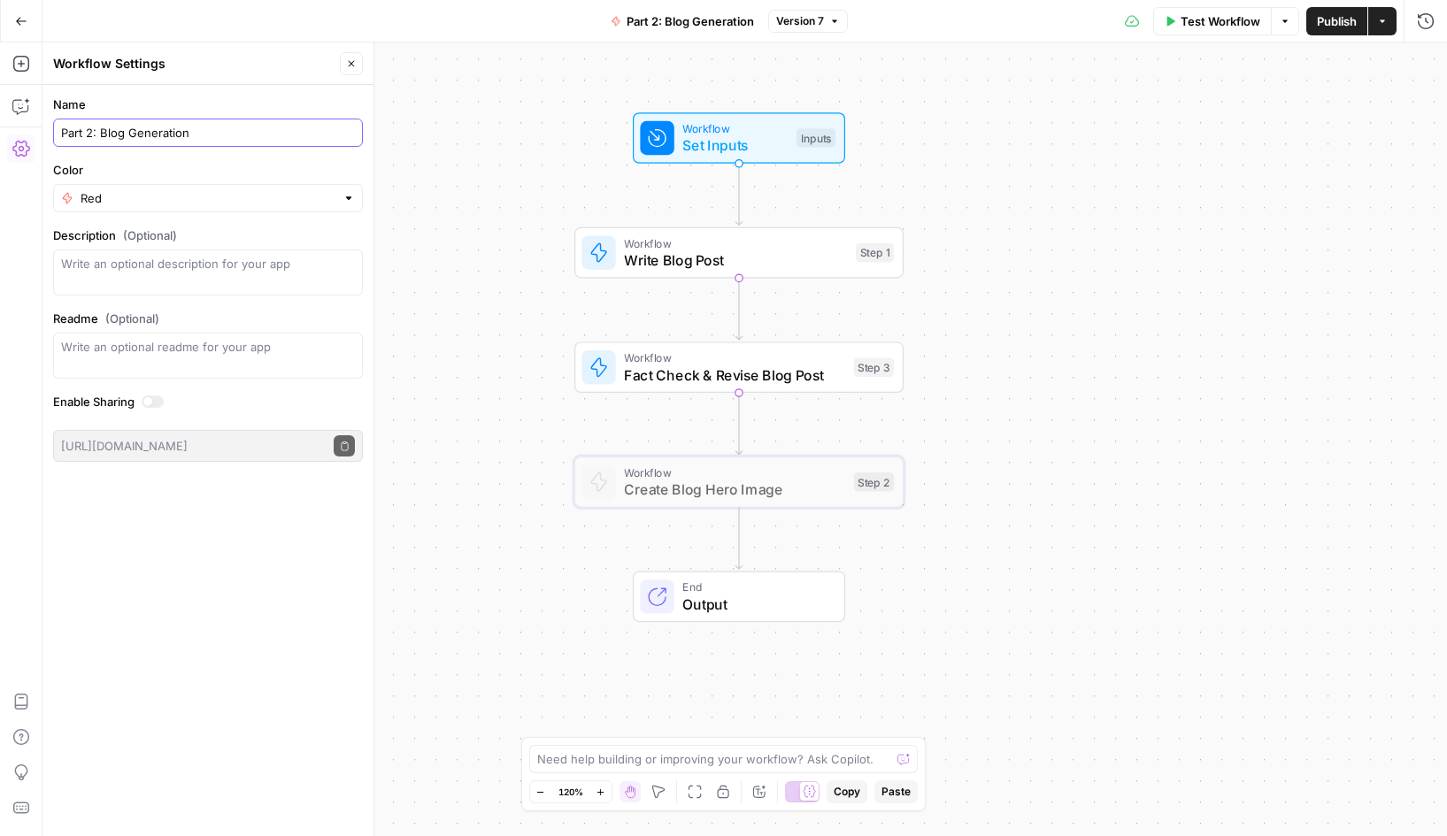
click at [101, 132] on input "Part 2: Blog Generation" at bounding box center [208, 133] width 294 height 18
type input "Blog Generation Engine (Write + Fact Check)"
click at [222, 626] on div "Name Blog Generation Engine (Write + Fact Check) Color Red Description (Optiona…" at bounding box center [207, 461] width 331 height 752
click at [22, 13] on button "Go Back" at bounding box center [21, 21] width 32 height 32
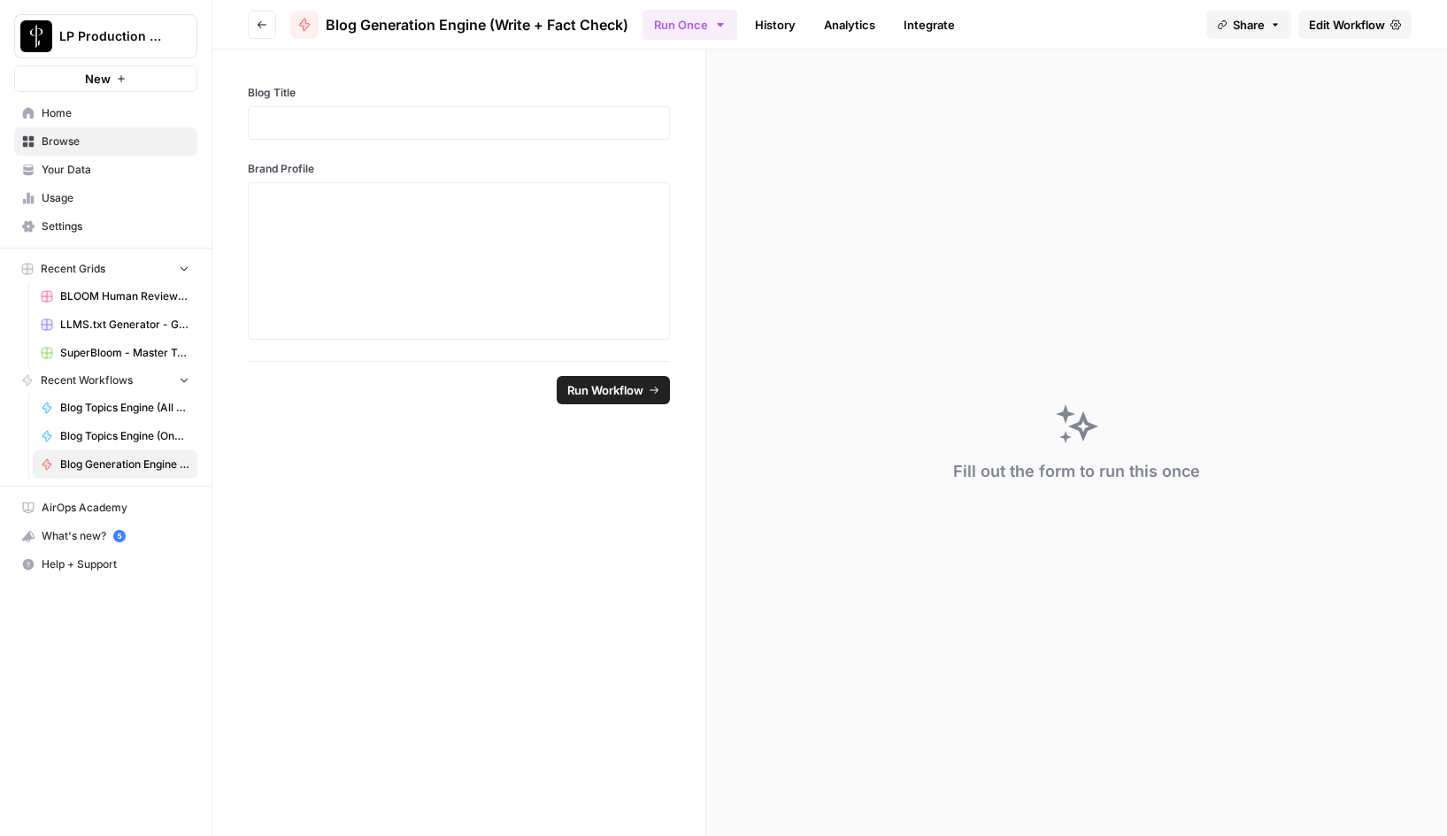
click at [262, 19] on icon "button" at bounding box center [262, 24] width 11 height 11
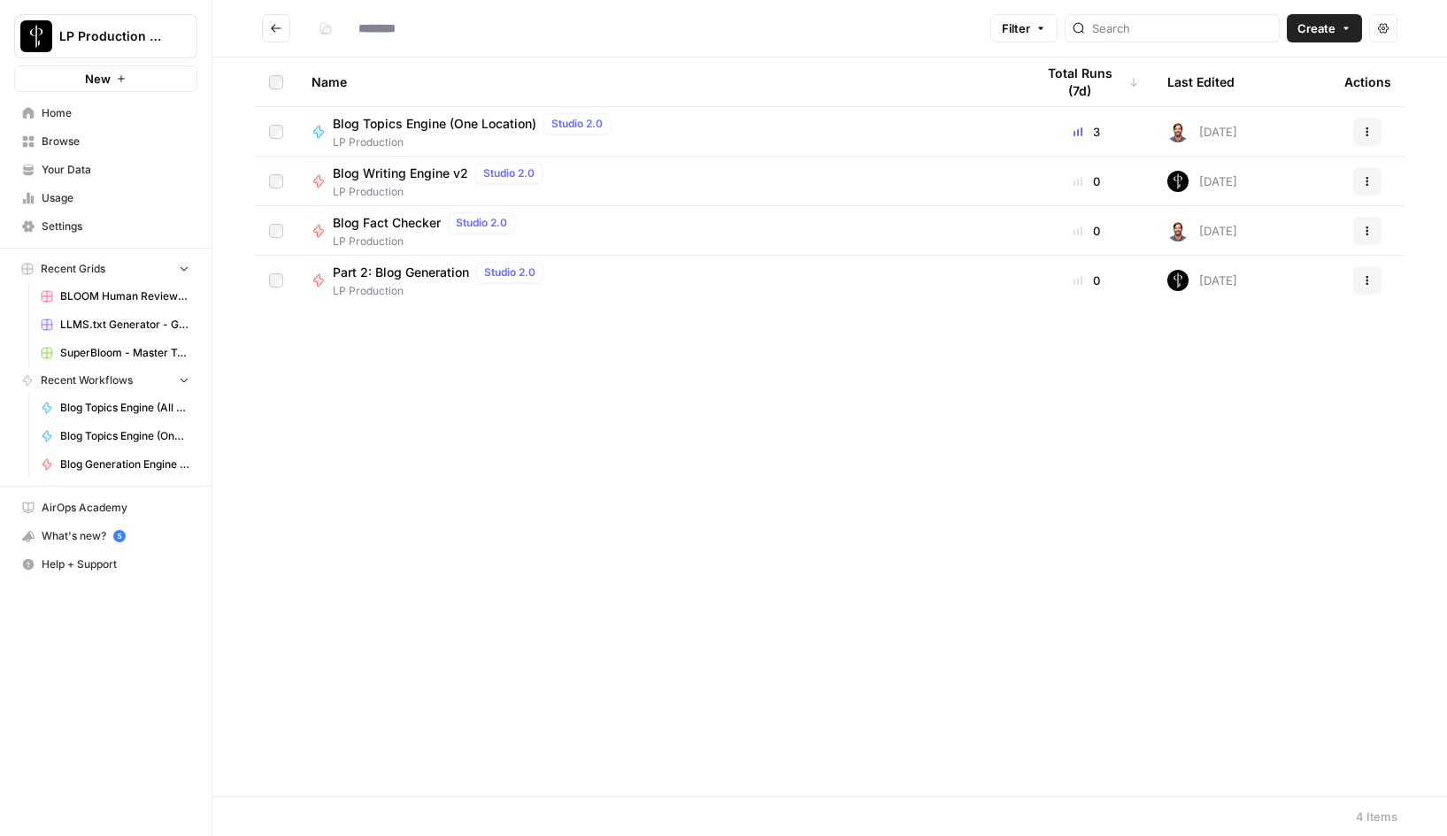
type input "**********"
click at [405, 174] on span "Blog Writing Engine v2" at bounding box center [400, 174] width 135 height 18
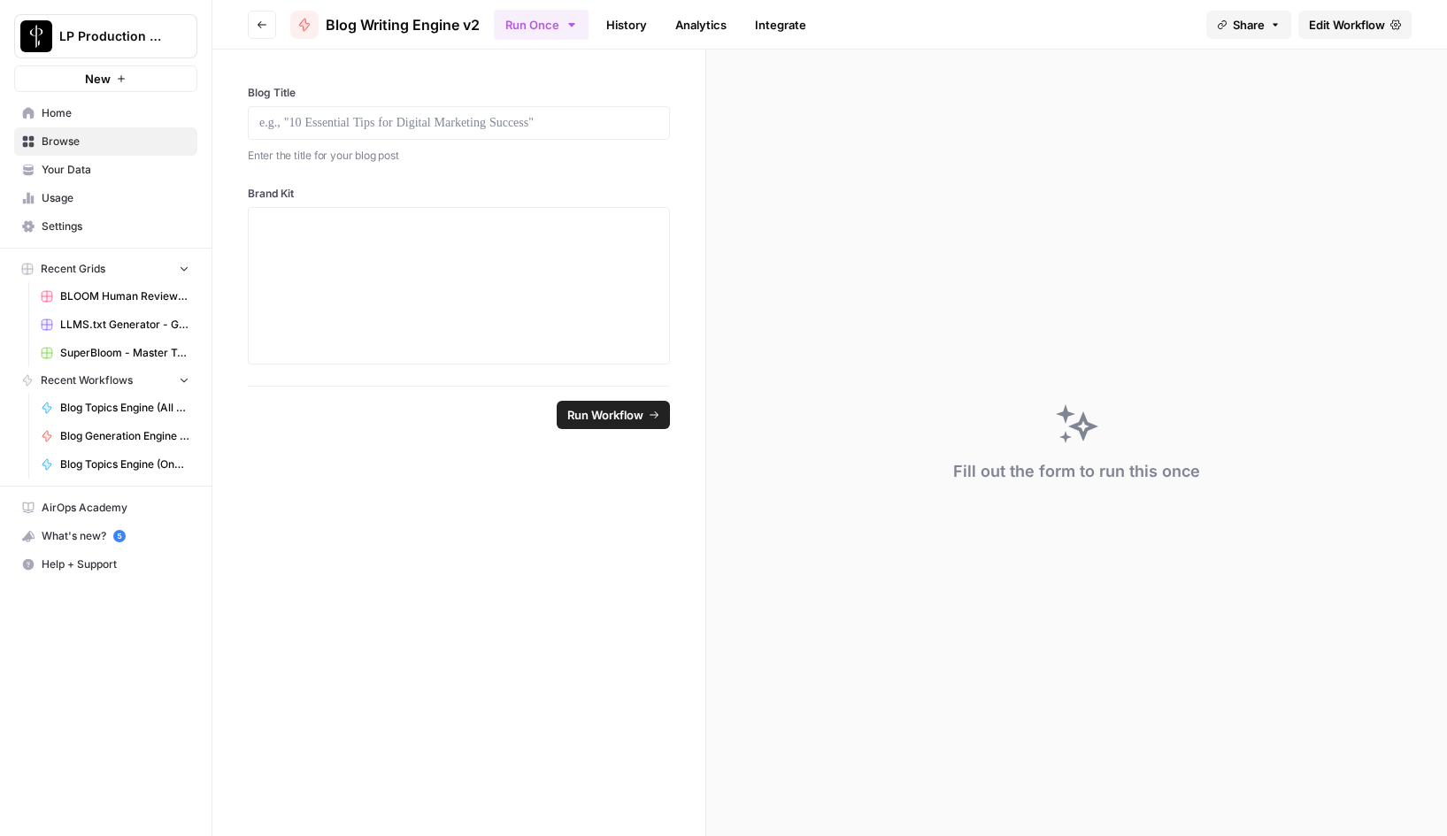
click at [1363, 32] on span "Edit Workflow" at bounding box center [1347, 25] width 76 height 18
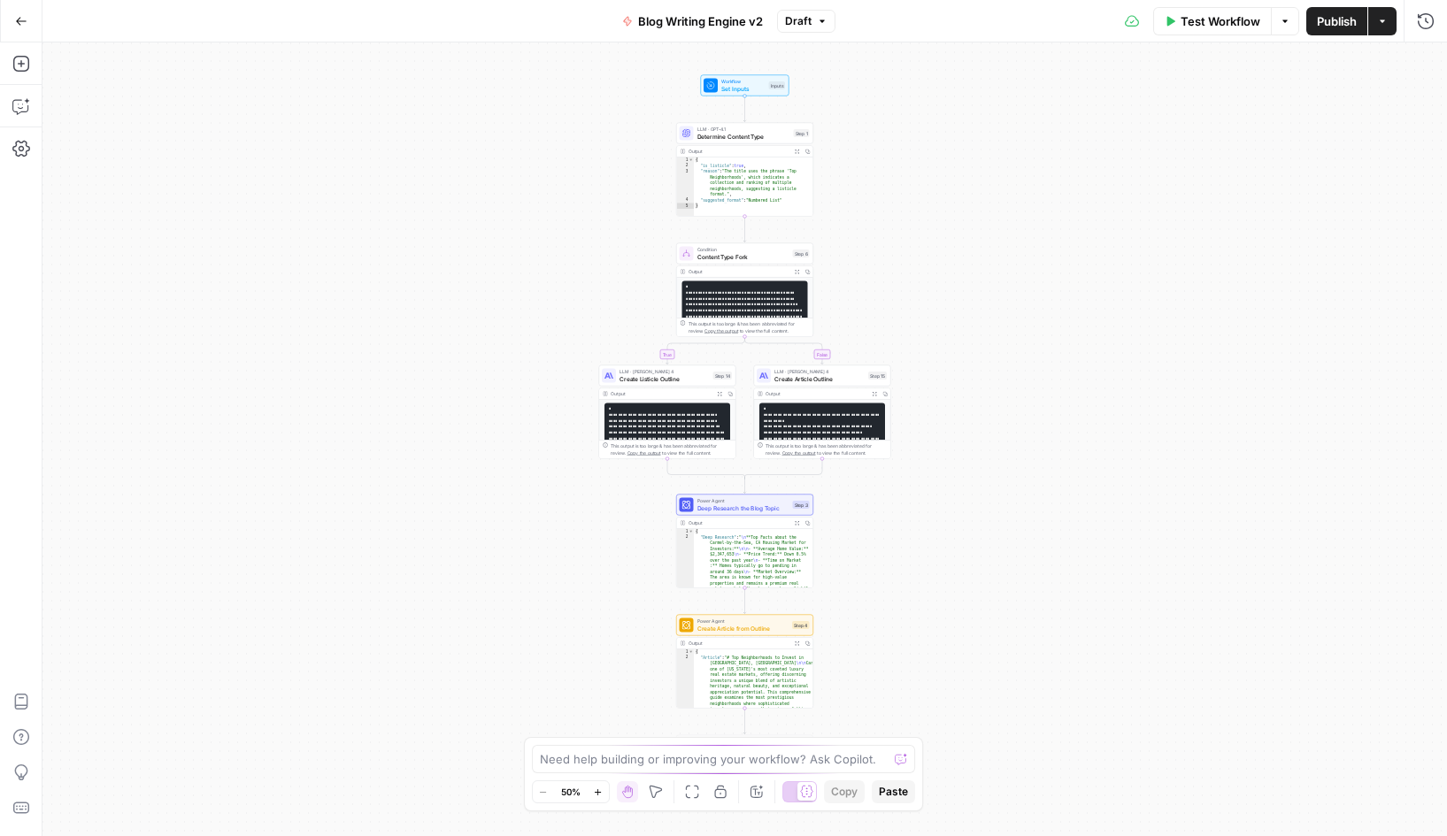
click at [727, 22] on span "Blog Writing Engine v2" at bounding box center [700, 21] width 125 height 18
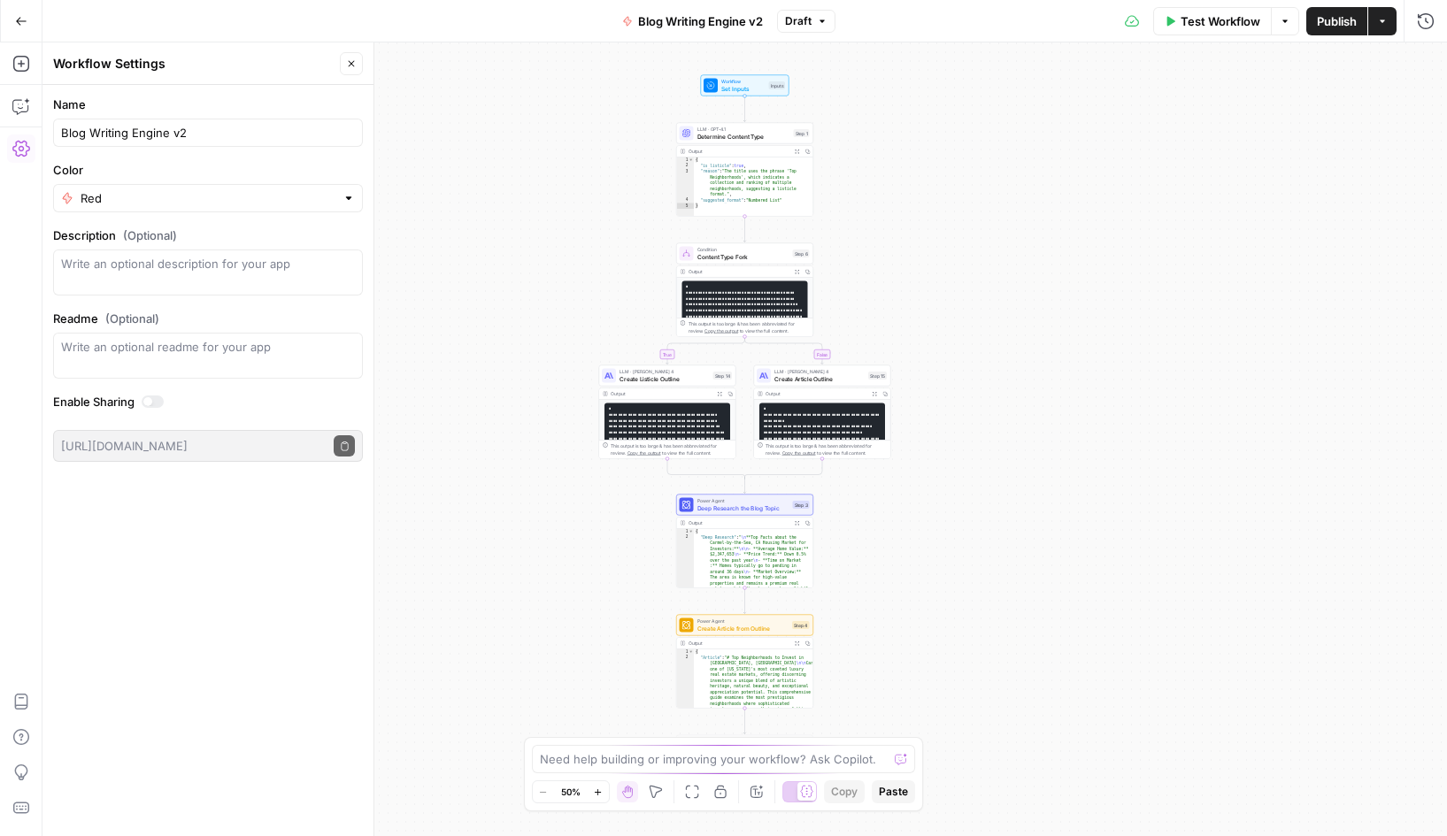
click at [669, 20] on span "Blog Writing Engine v2" at bounding box center [700, 21] width 125 height 18
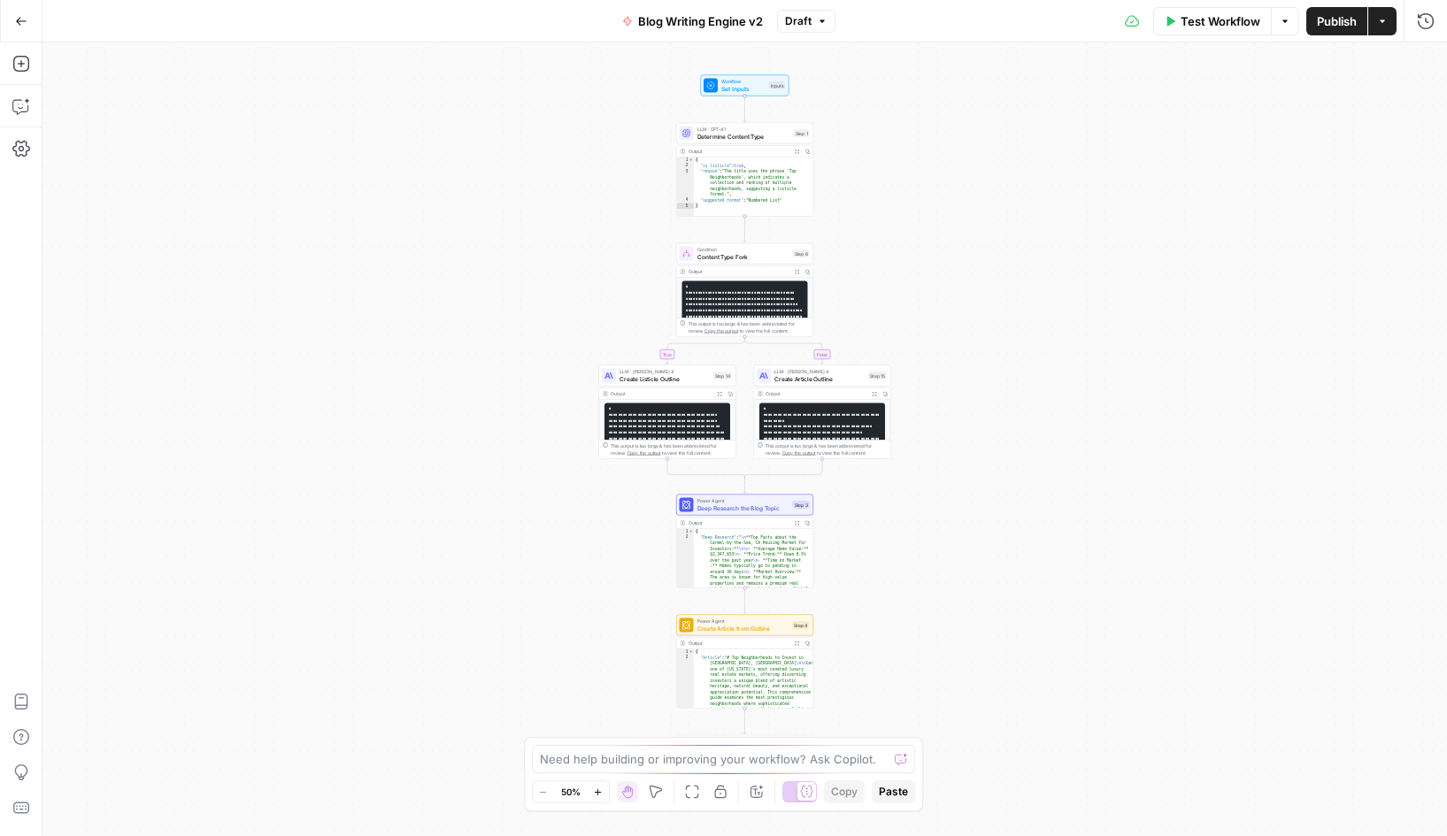
click at [656, 20] on span "Blog Writing Engine v2" at bounding box center [700, 21] width 125 height 18
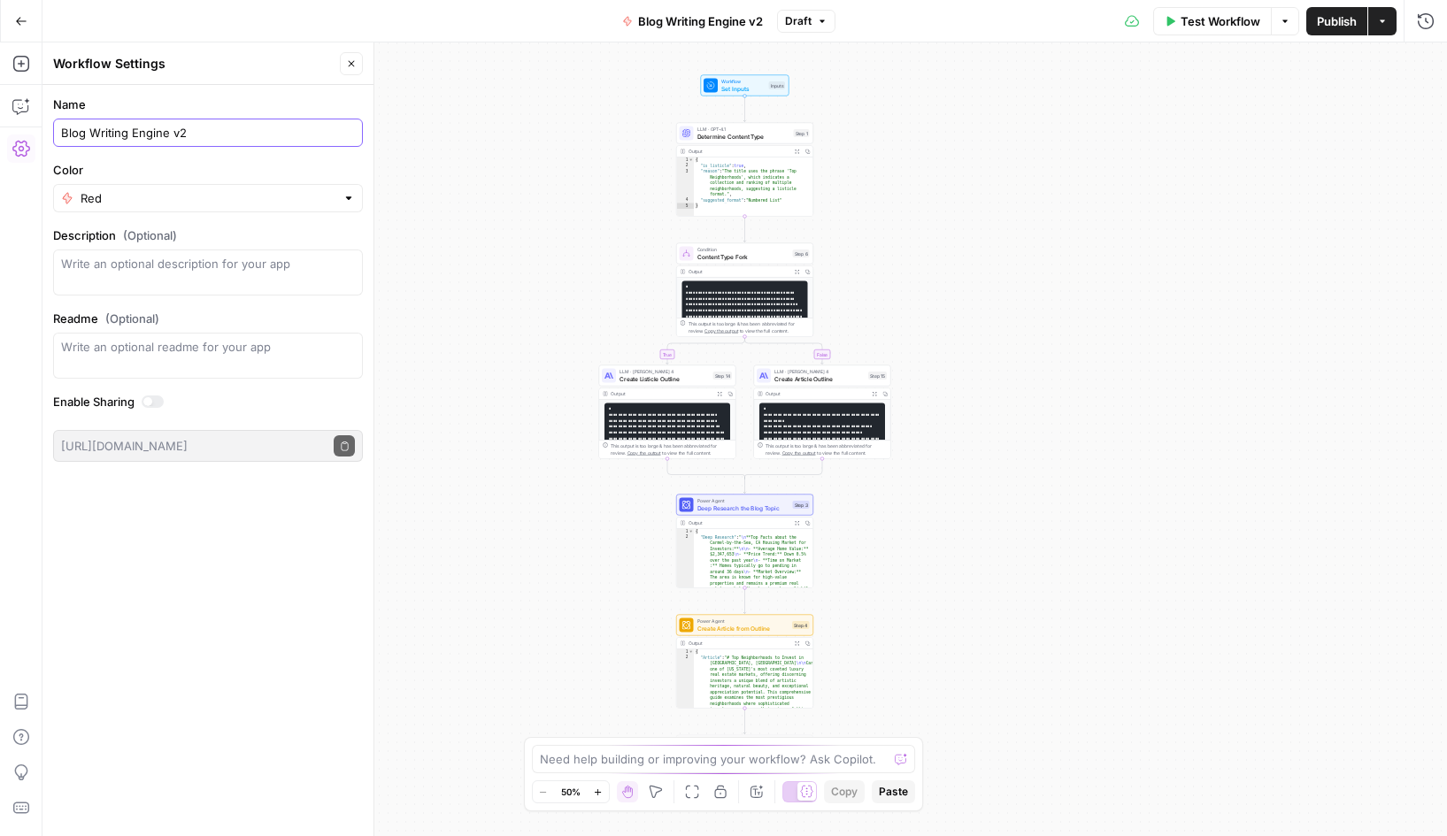
click at [92, 134] on input "Blog Writing Engine v2" at bounding box center [208, 133] width 294 height 18
drag, startPoint x: 113, startPoint y: 132, endPoint x: 286, endPoint y: 132, distance: 172.6
click at [286, 132] on input "Blog Writing Engine v2" at bounding box center [208, 133] width 294 height 18
type input "Blog Writer"
click at [190, 643] on div "Name Blog Writer Color Red Description (Optional) Readme (Optional) Write an op…" at bounding box center [207, 461] width 331 height 752
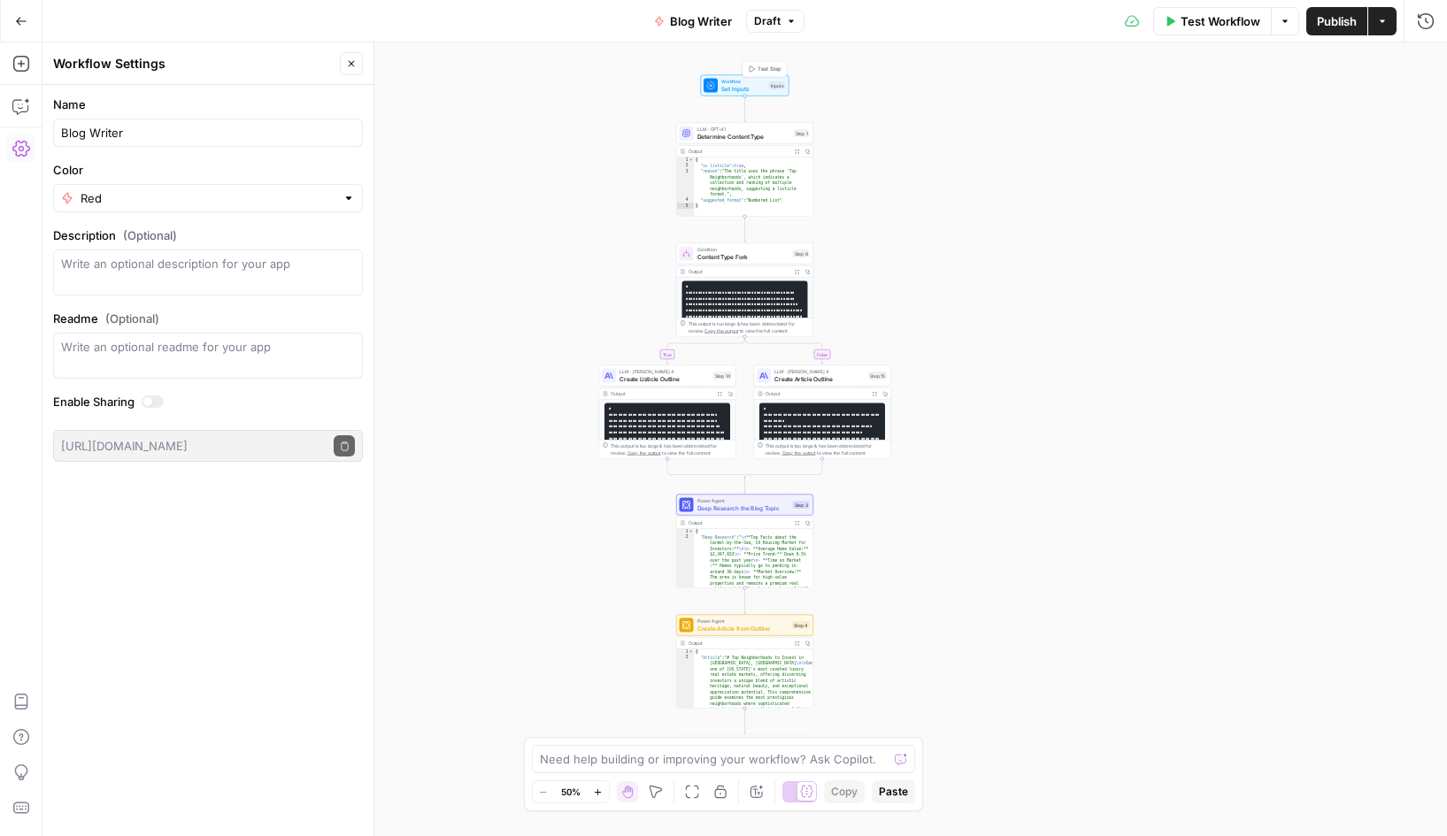
click at [732, 84] on span "Set Inputs" at bounding box center [743, 88] width 44 height 9
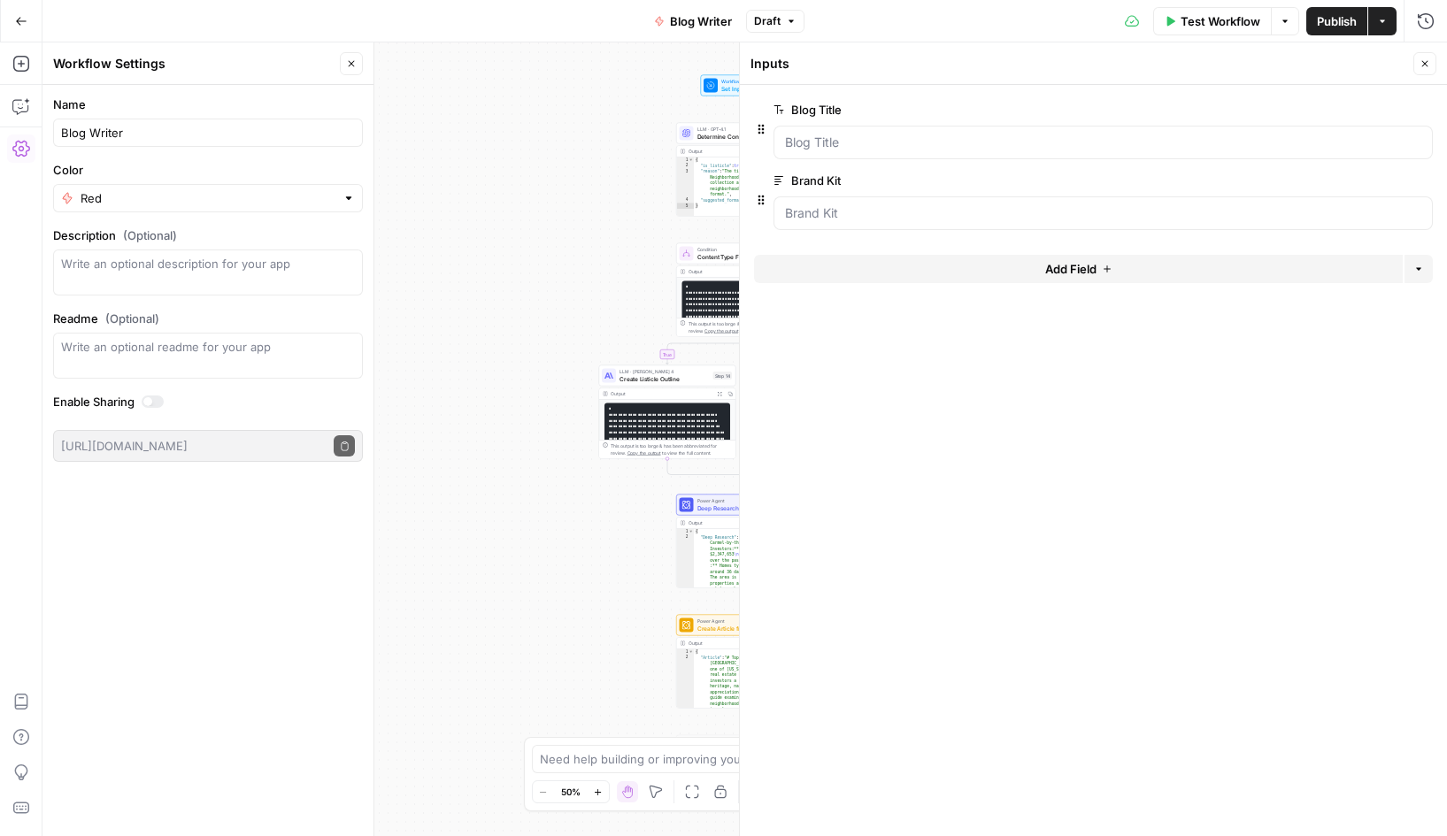
click at [1374, 192] on div "Brand Kit edit field Delete group" at bounding box center [1103, 200] width 659 height 60
click at [1378, 181] on span "edit field" at bounding box center [1366, 180] width 39 height 14
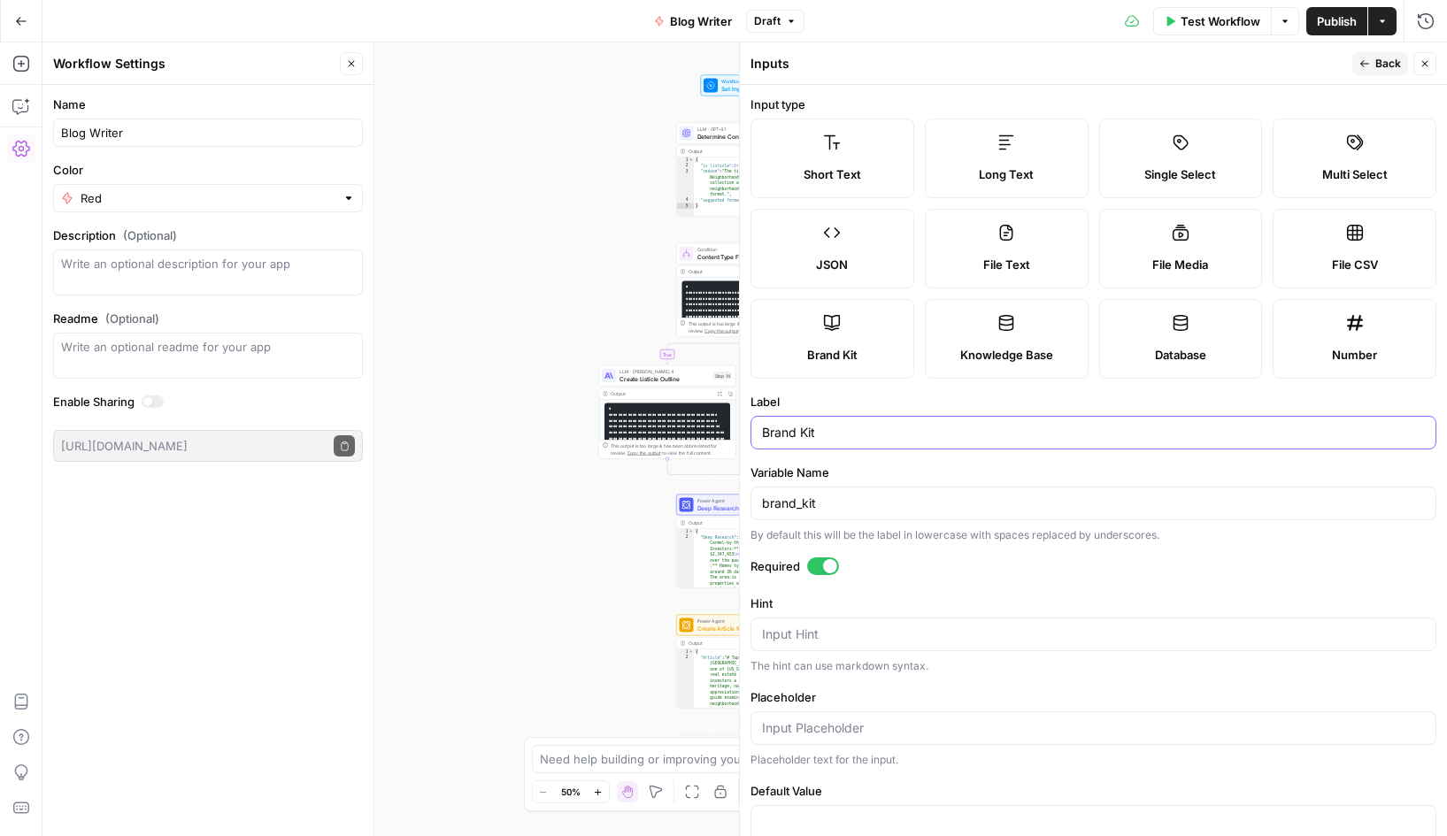
click at [805, 435] on input "Brand Kit" at bounding box center [1093, 433] width 663 height 18
type input "Brand Profile"
click at [836, 498] on input "brand_kit" at bounding box center [1093, 504] width 663 height 18
type input "brand_profile"
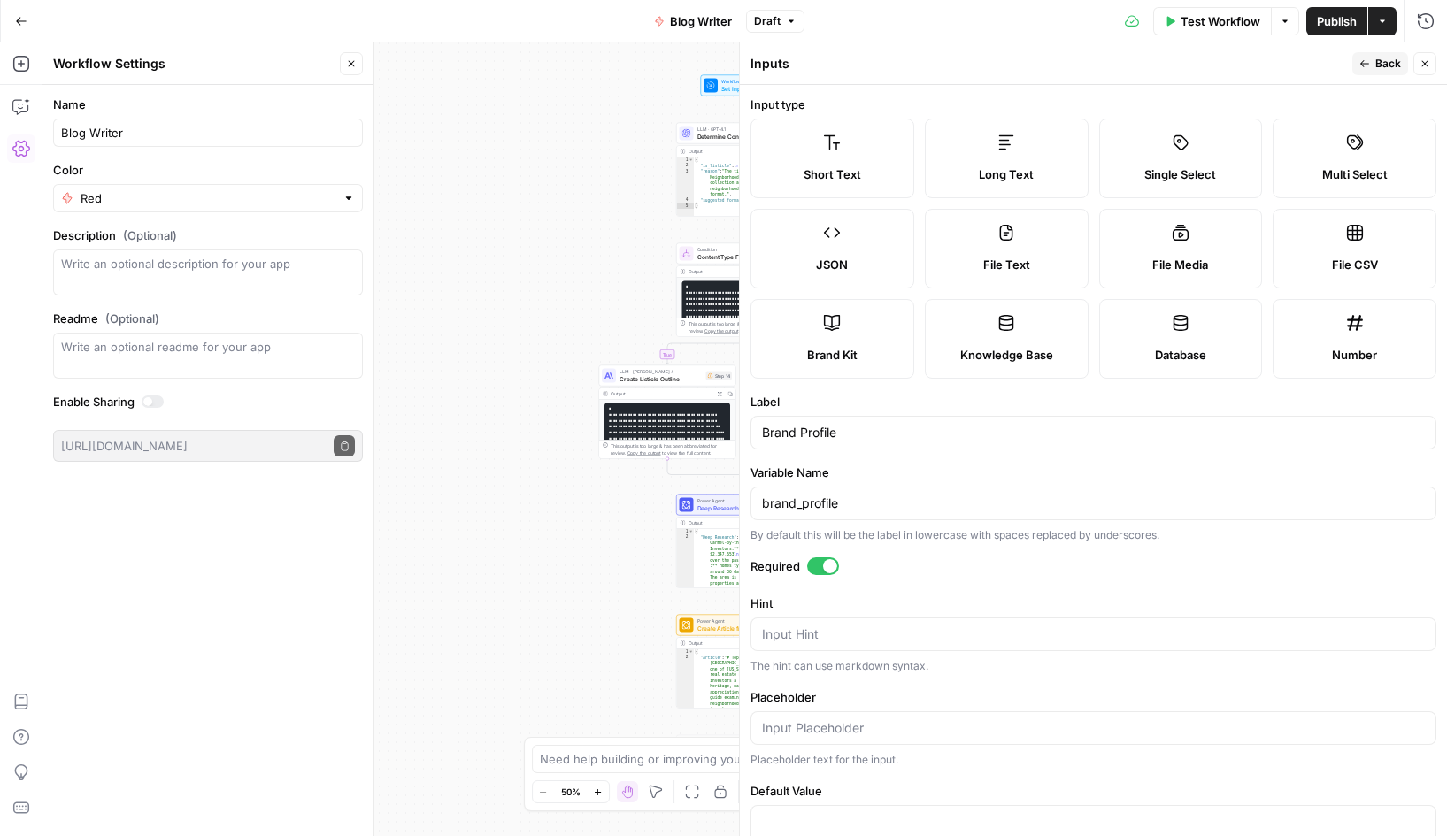
click at [1382, 59] on span "Back" at bounding box center [1389, 64] width 26 height 16
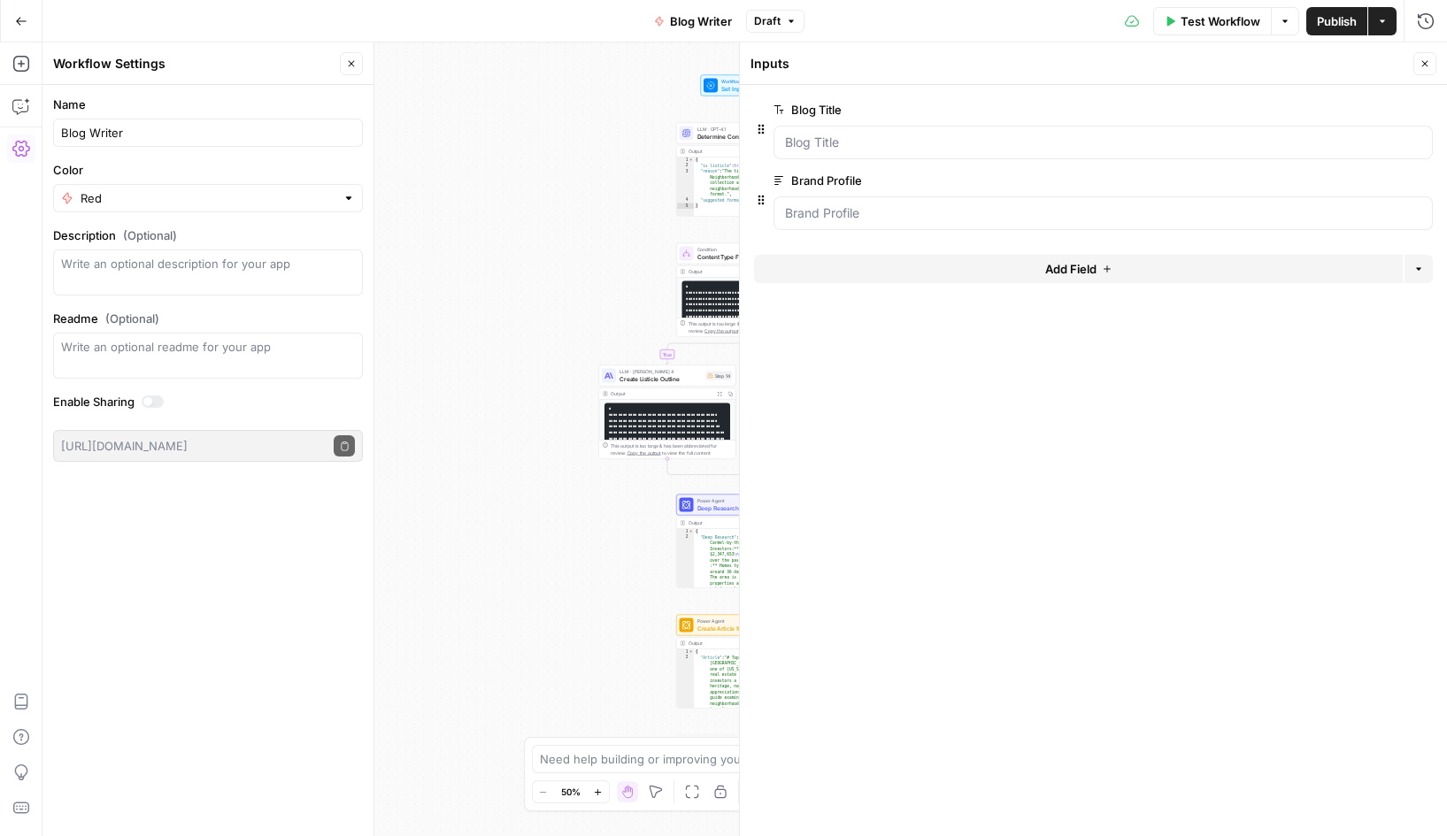
click at [605, 112] on div "true false Workflow Set Inputs Inputs LLM · GPT-4.1 Determine Content Type Step…" at bounding box center [744, 439] width 1405 height 794
click at [1422, 63] on icon "button" at bounding box center [1425, 63] width 11 height 11
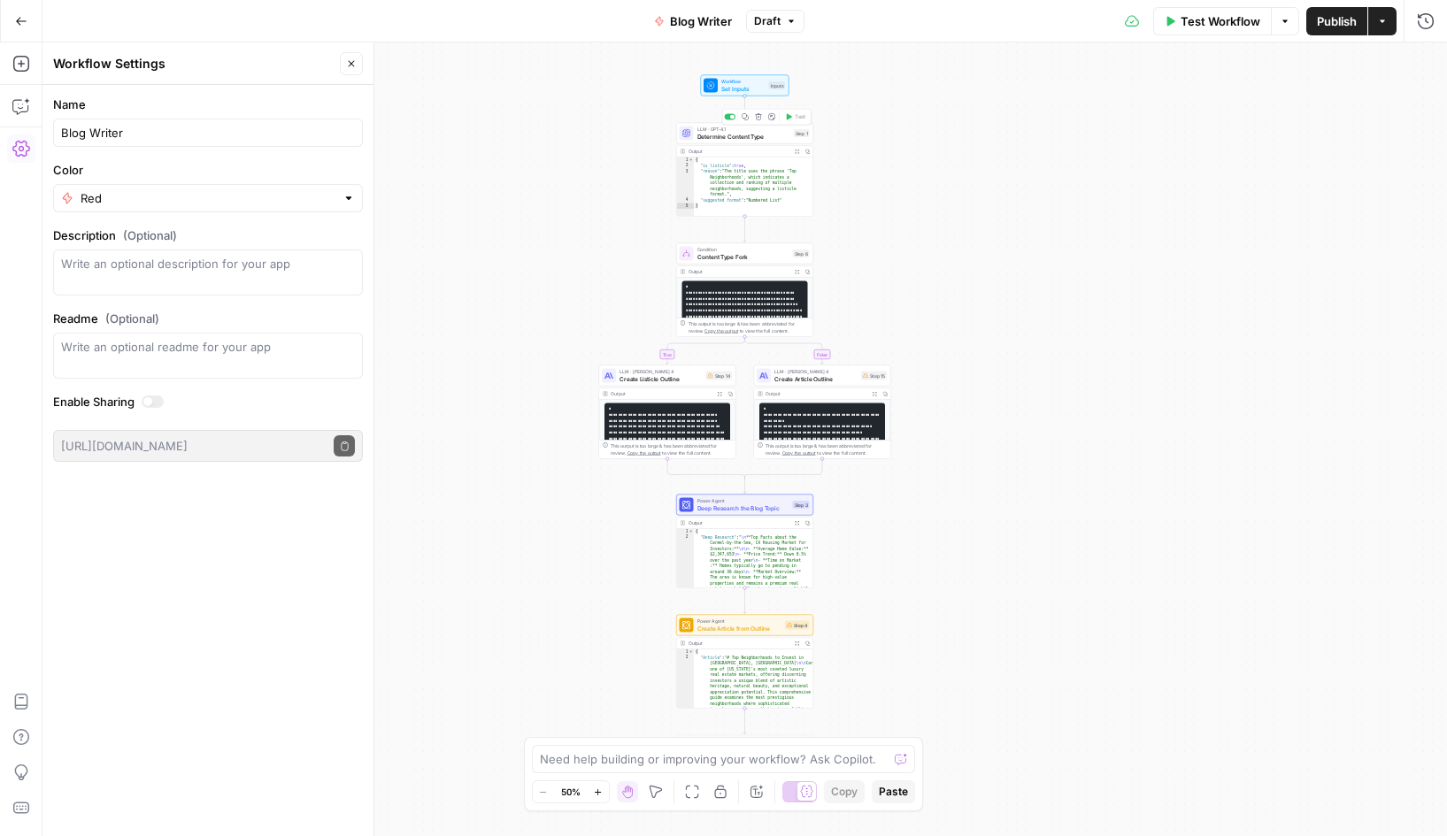
click at [743, 133] on span "Determine Content Type" at bounding box center [744, 136] width 93 height 9
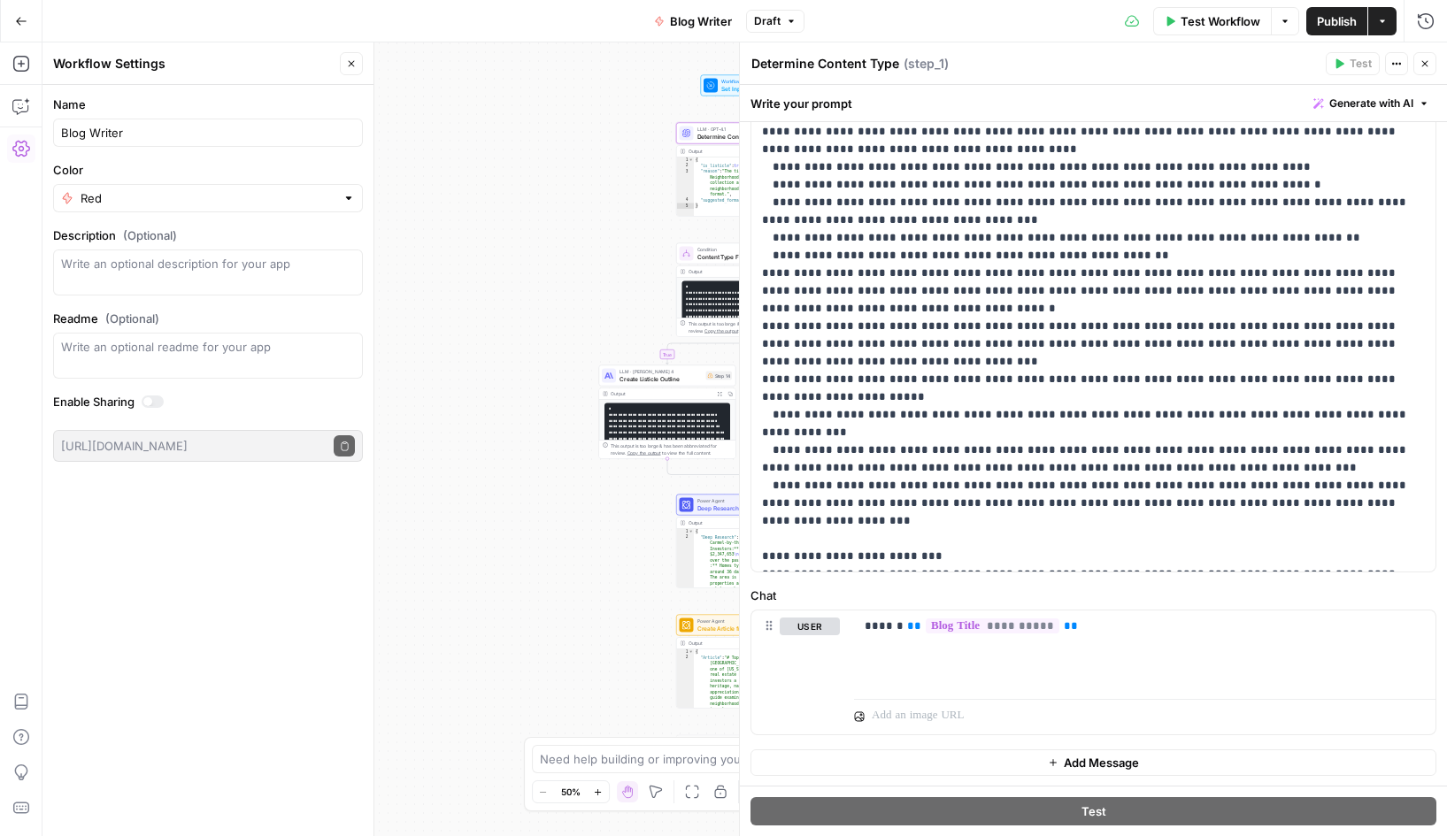
click at [704, 254] on span "Content Type Fork" at bounding box center [744, 256] width 92 height 9
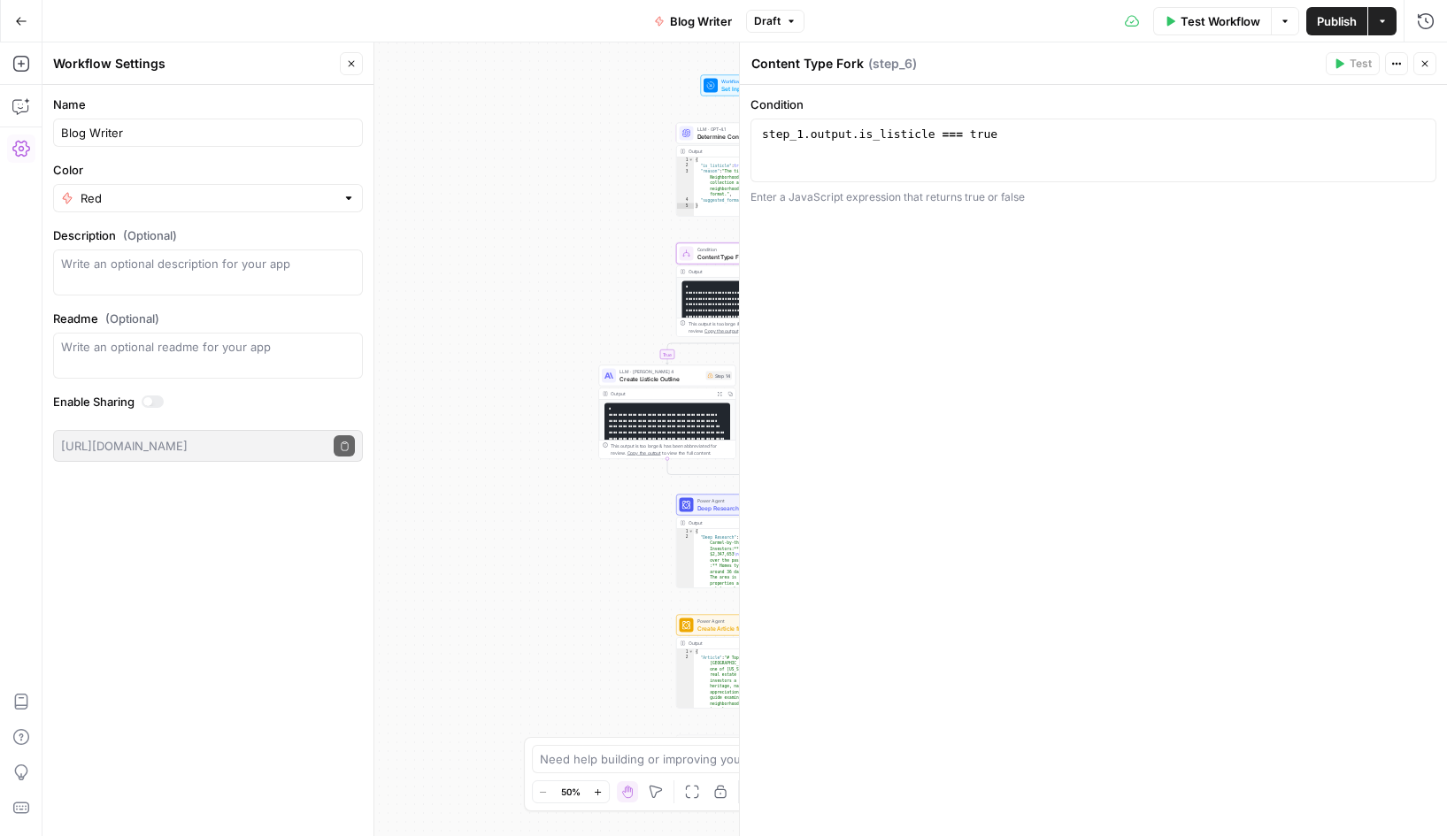
click at [636, 375] on span "Create Listicle Outline" at bounding box center [661, 378] width 83 height 9
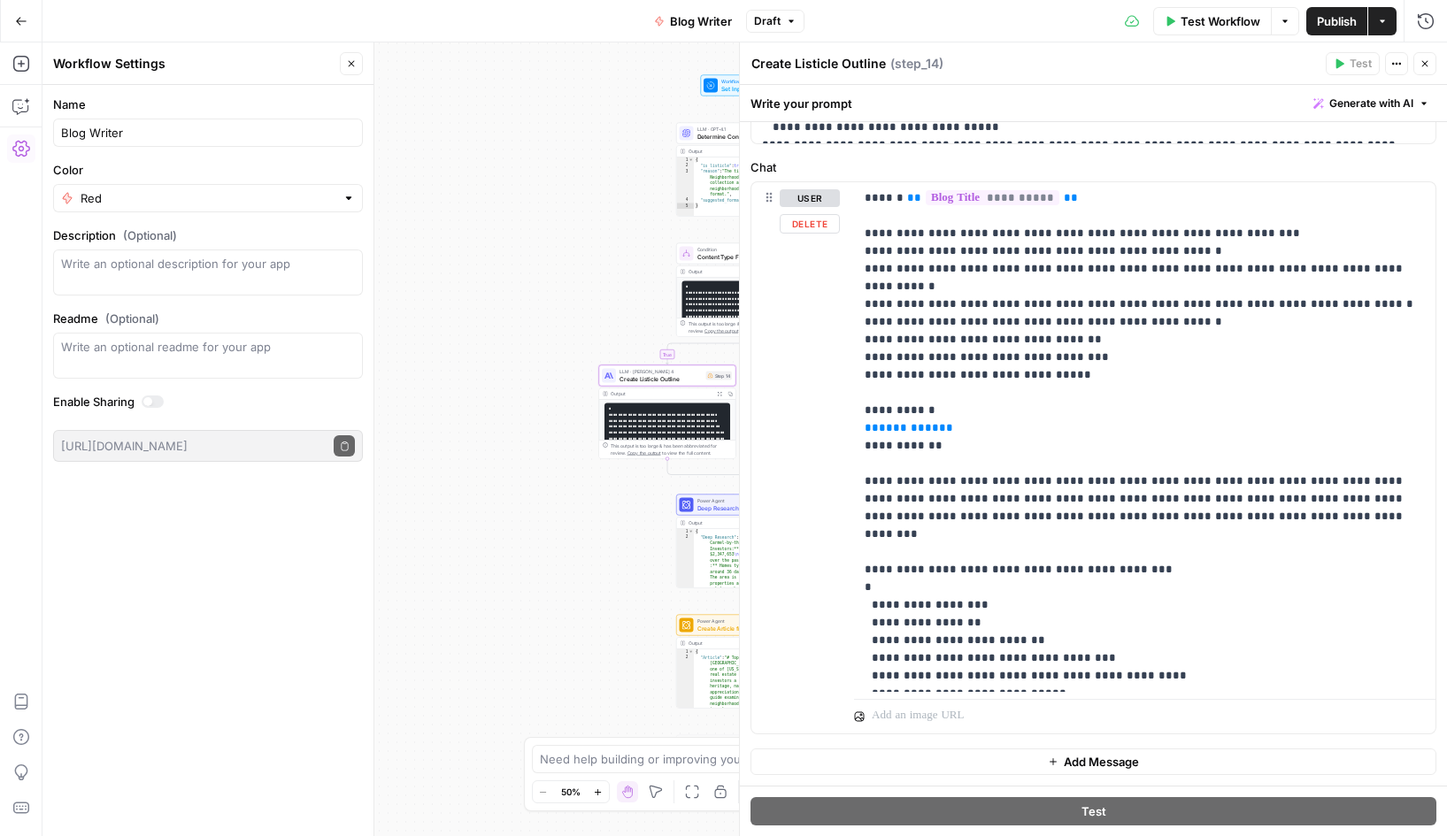
scroll to position [782, 0]
click at [923, 422] on span "*********" at bounding box center [909, 428] width 60 height 12
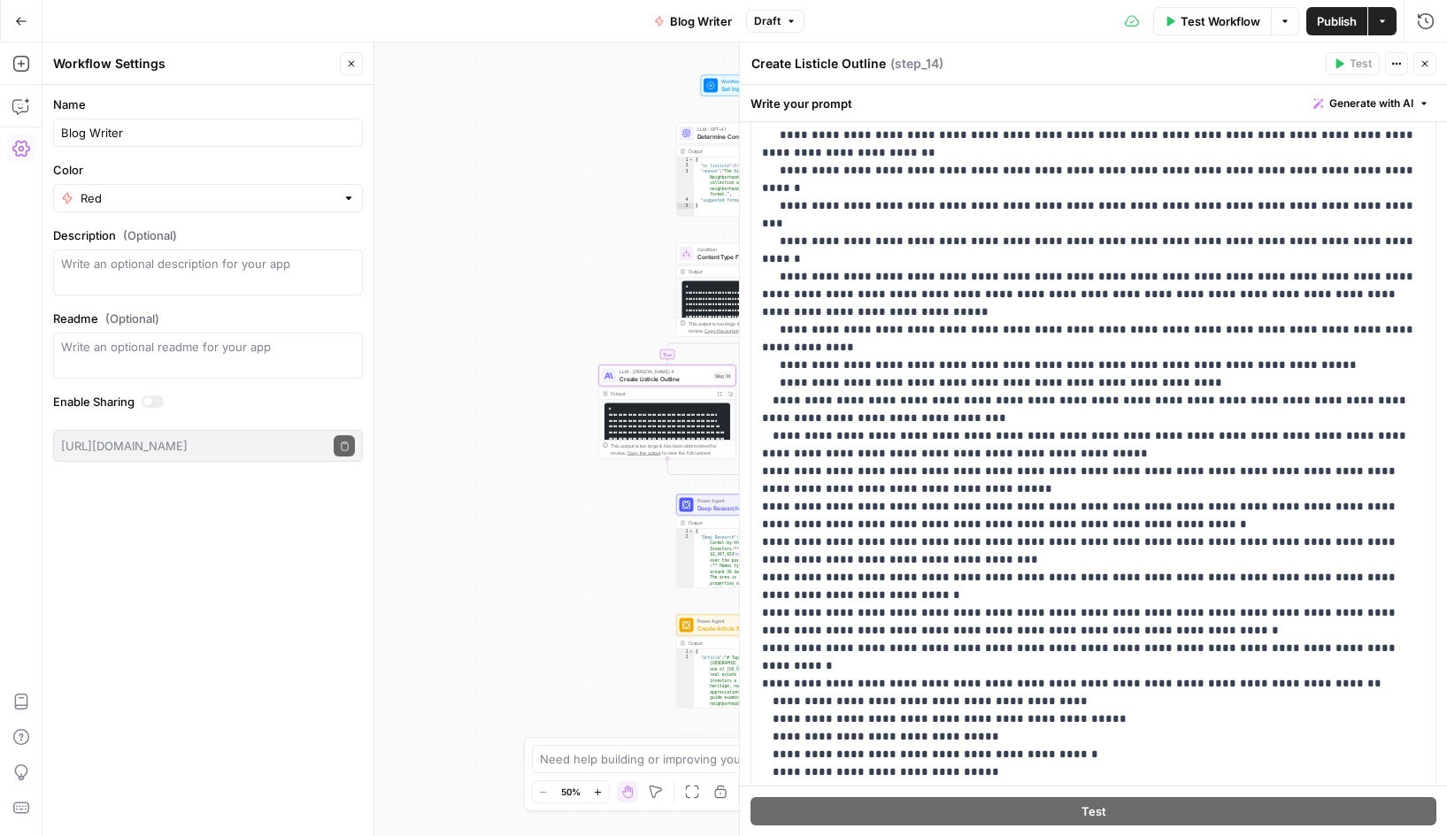
scroll to position [0, 0]
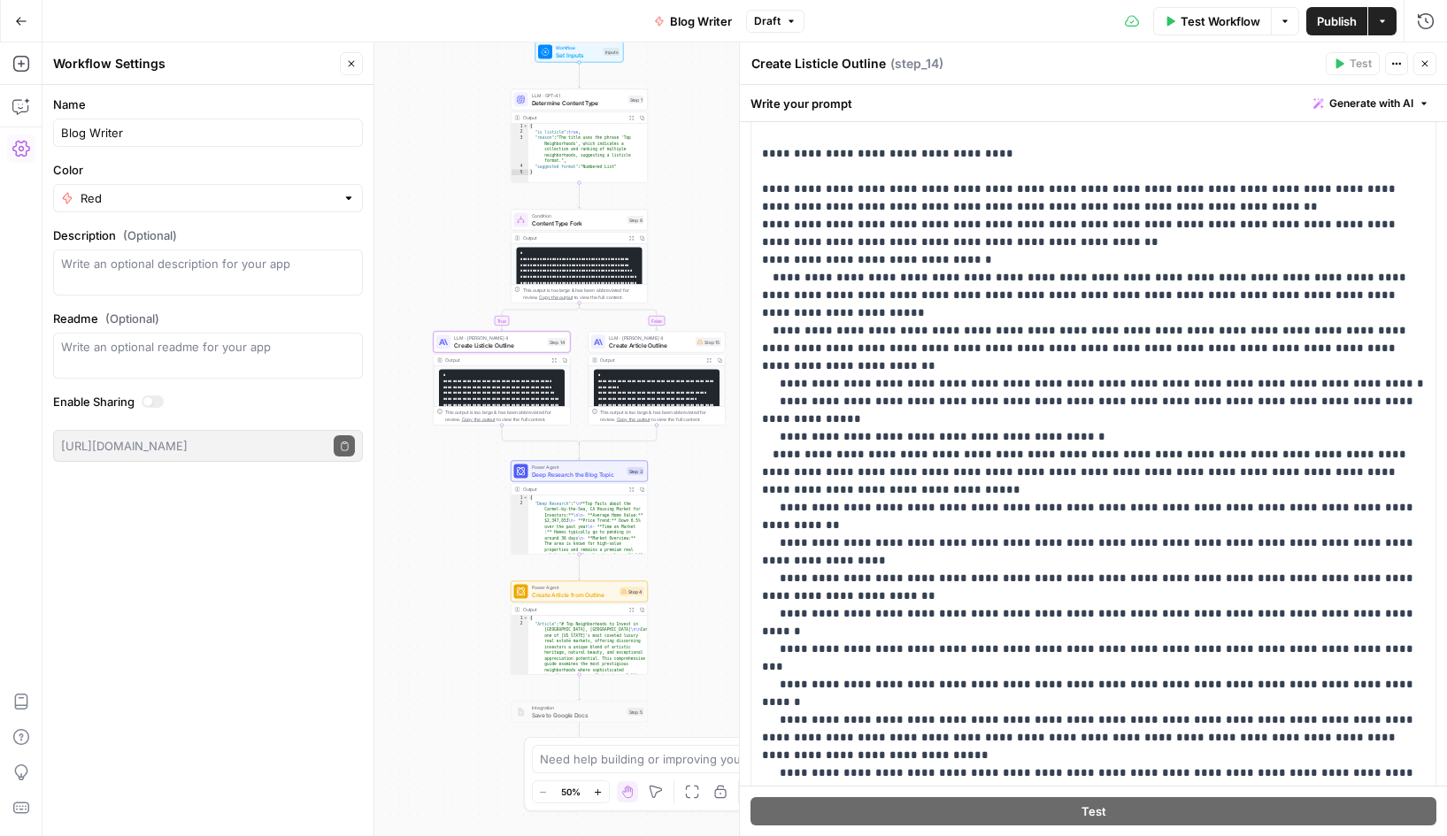
drag, startPoint x: 577, startPoint y: 339, endPoint x: 412, endPoint y: 305, distance: 168.9
click at [412, 305] on div "true false Workflow Set Inputs Inputs LLM · GPT-4.1 Determine Content Type Step…" at bounding box center [744, 439] width 1405 height 794
click at [640, 338] on span "LLM · [PERSON_NAME] 4" at bounding box center [650, 338] width 83 height 7
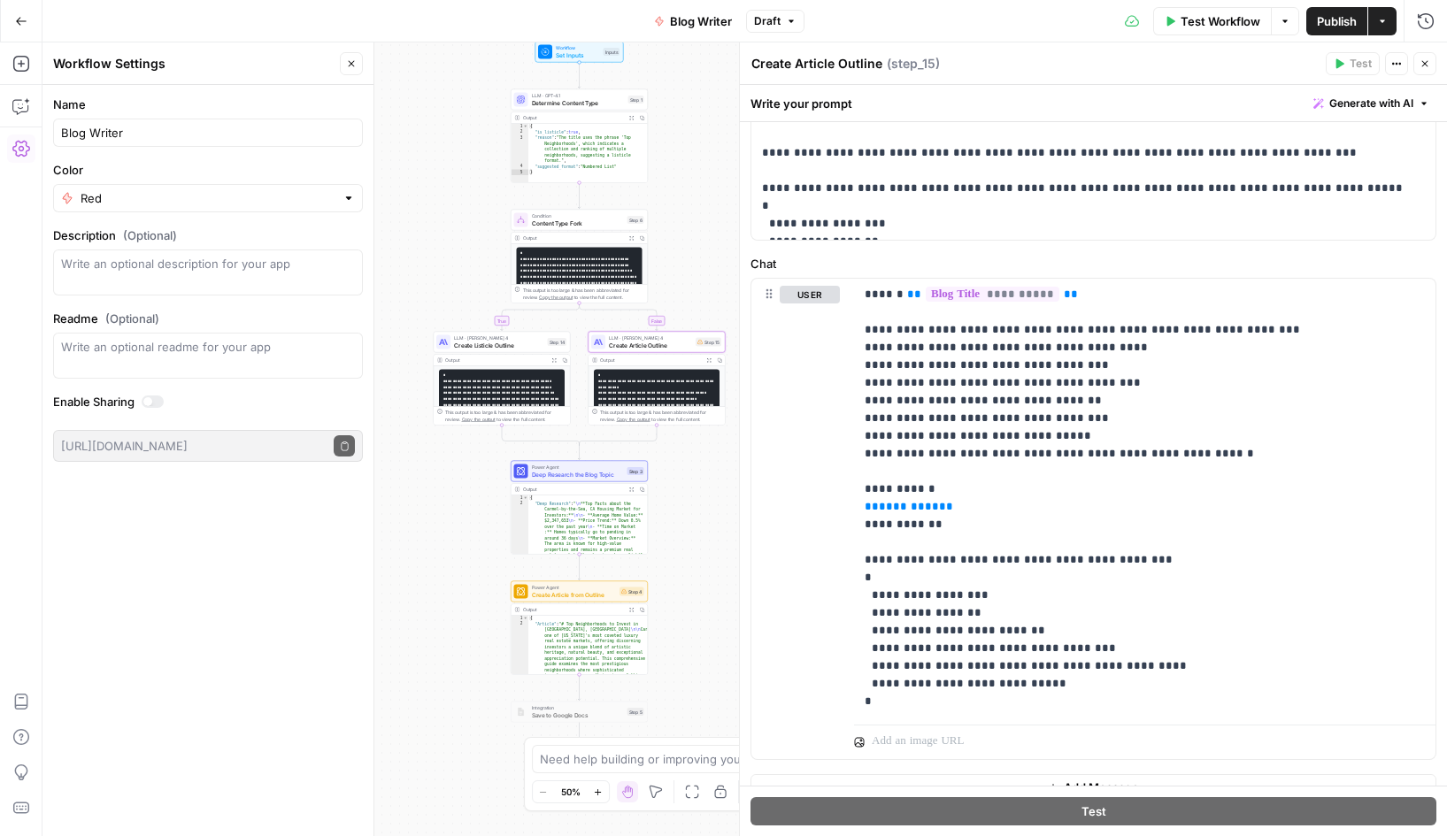
scroll to position [712, 0]
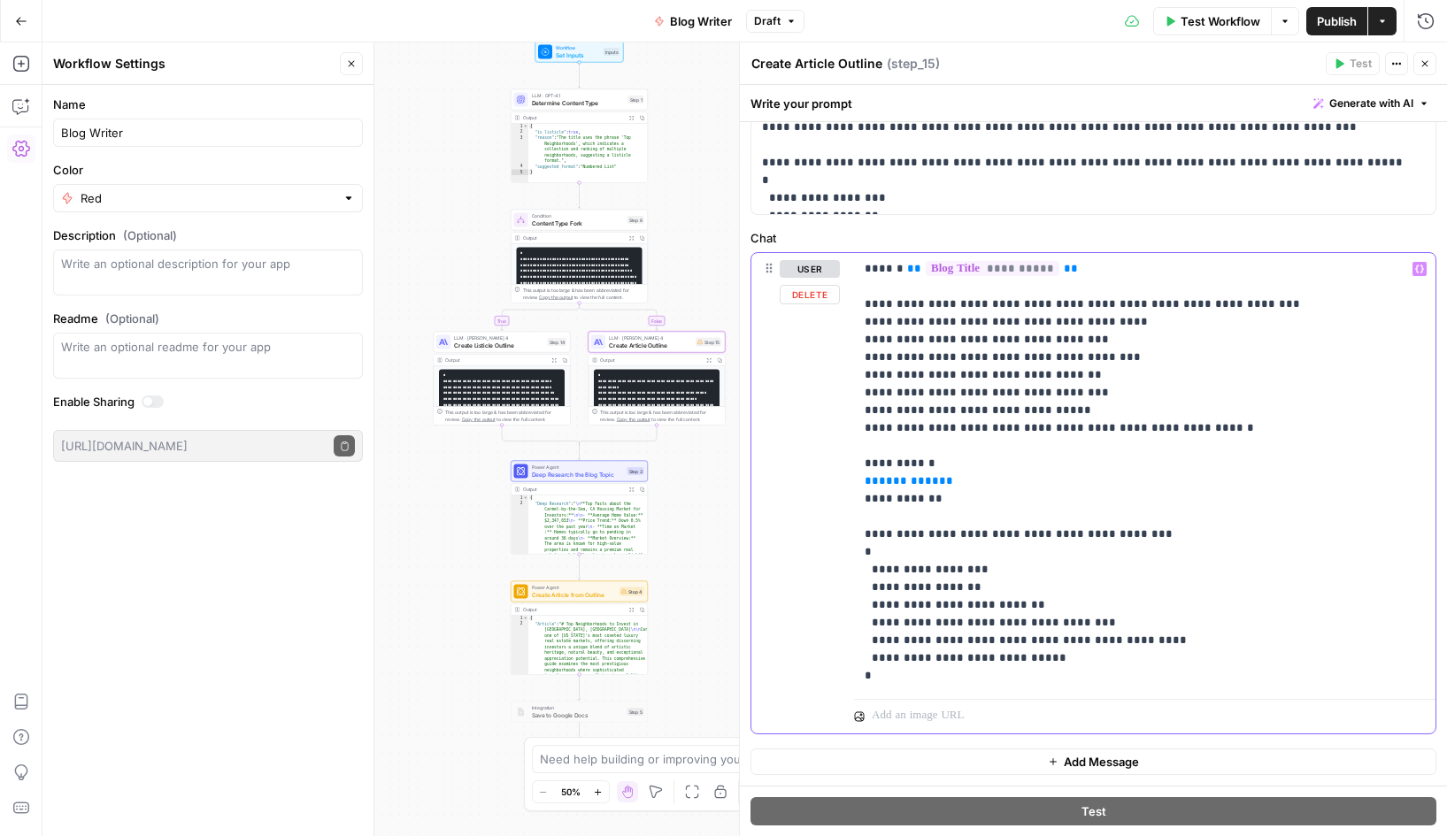
click at [939, 482] on span "**" at bounding box center [946, 481] width 14 height 12
click at [573, 467] on span "Power Agent" at bounding box center [578, 467] width 92 height 7
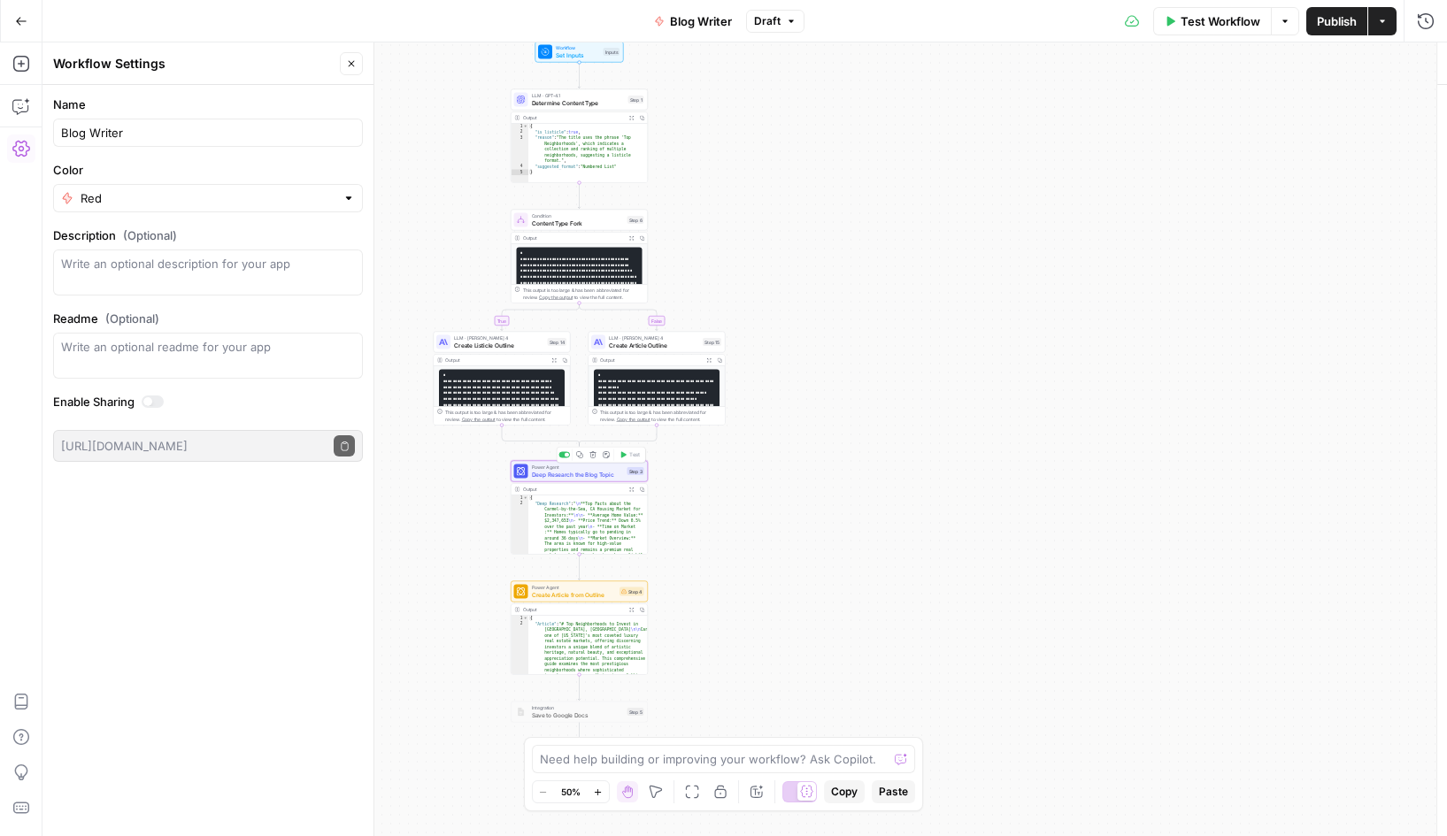
type textarea "Deep Research the Blog Topic"
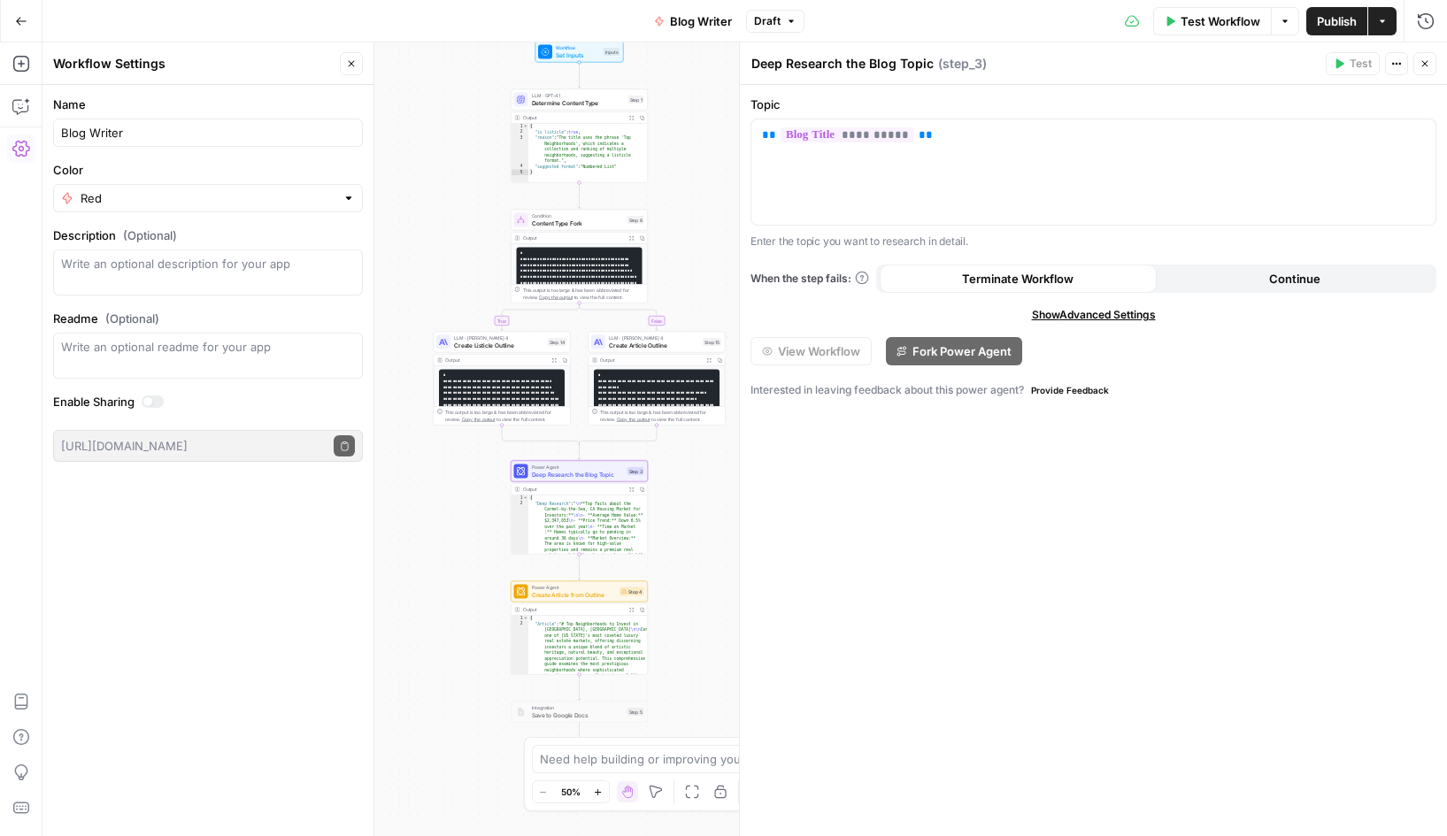
click at [567, 591] on span "Create Article from Outline" at bounding box center [574, 594] width 85 height 9
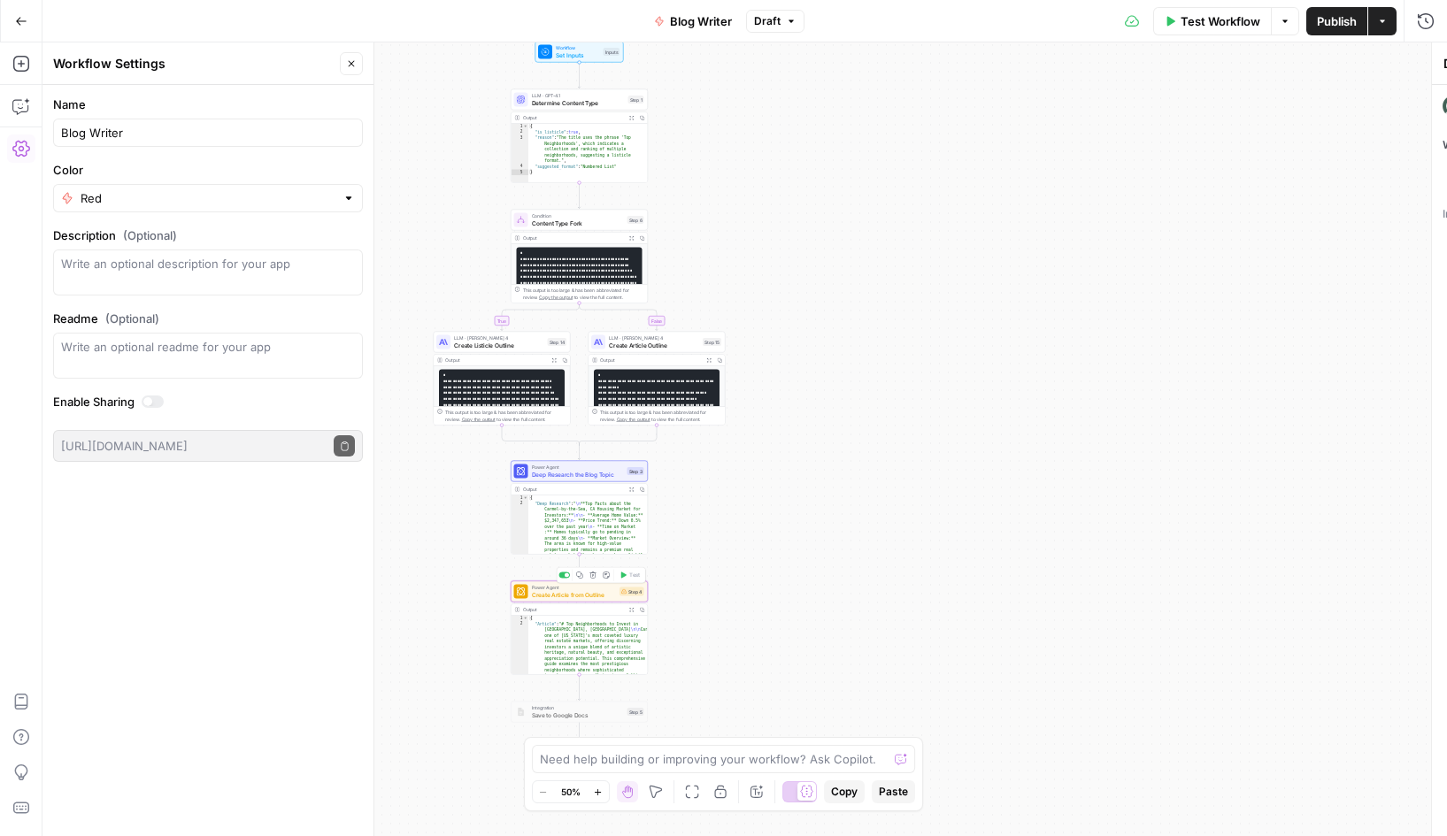
type textarea "Create Article from Outline"
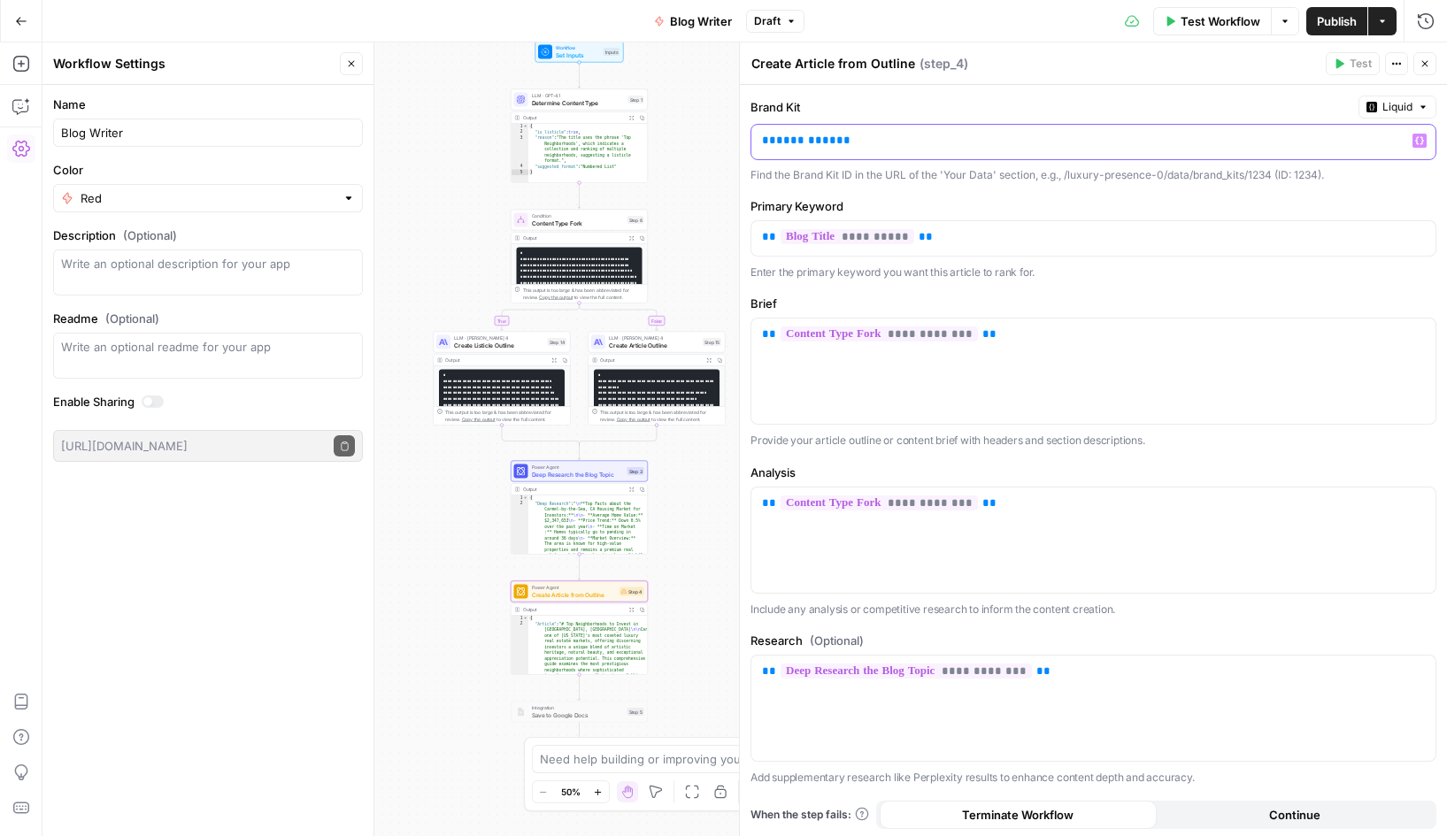
click at [820, 143] on span "*********" at bounding box center [806, 141] width 60 height 12
click at [1060, 53] on div "Create Article from Outline Create Article from Outline ( step_4 ) Test Actions…" at bounding box center [1094, 63] width 686 height 23
click at [989, 147] on p "**********" at bounding box center [1079, 141] width 635 height 18
click at [1032, 176] on div "Find the Brand Kit ID in the URL of the 'Your Data' section, e.g., /luxury-pres…" at bounding box center [1094, 175] width 686 height 16
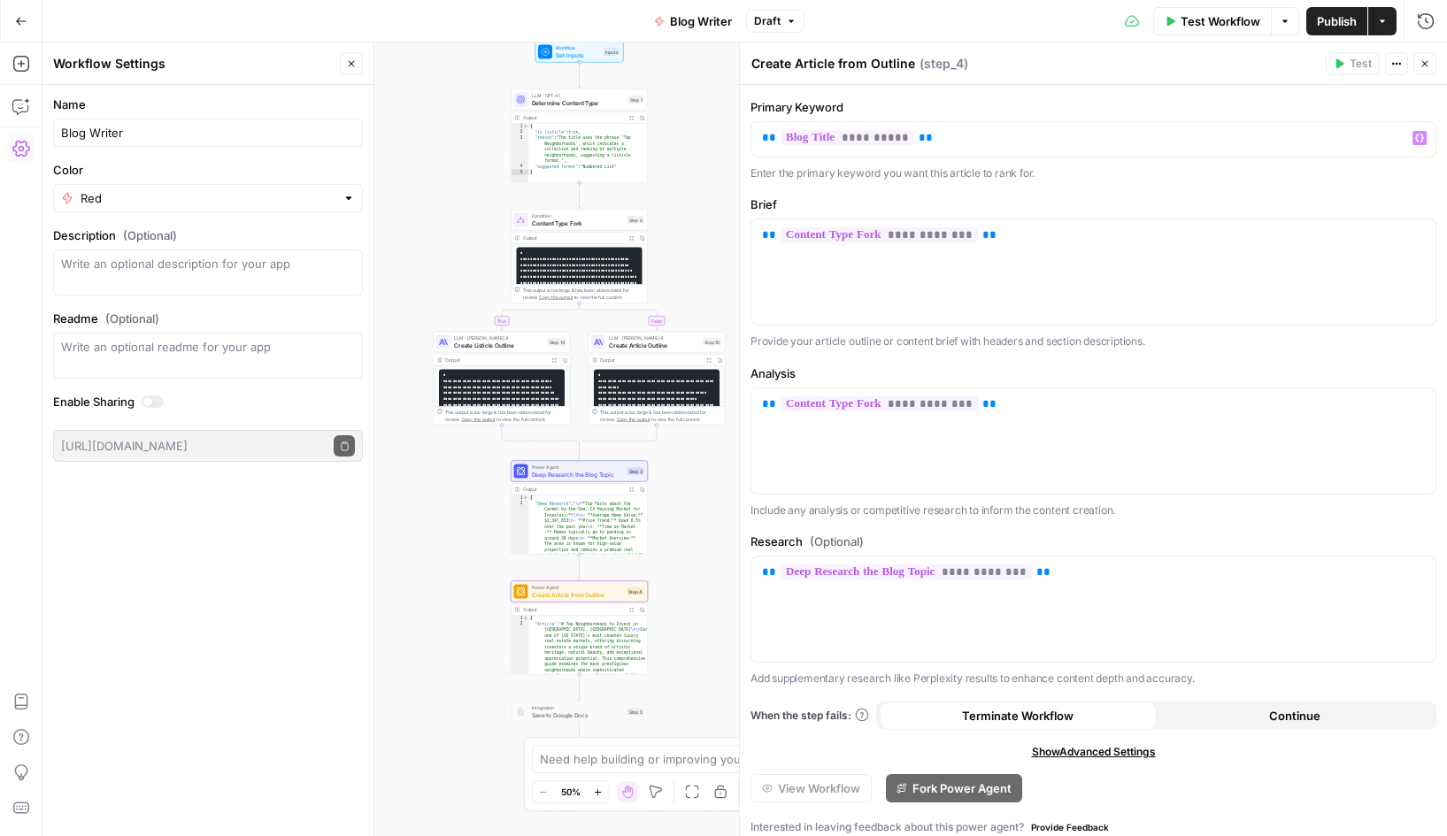
scroll to position [111, 0]
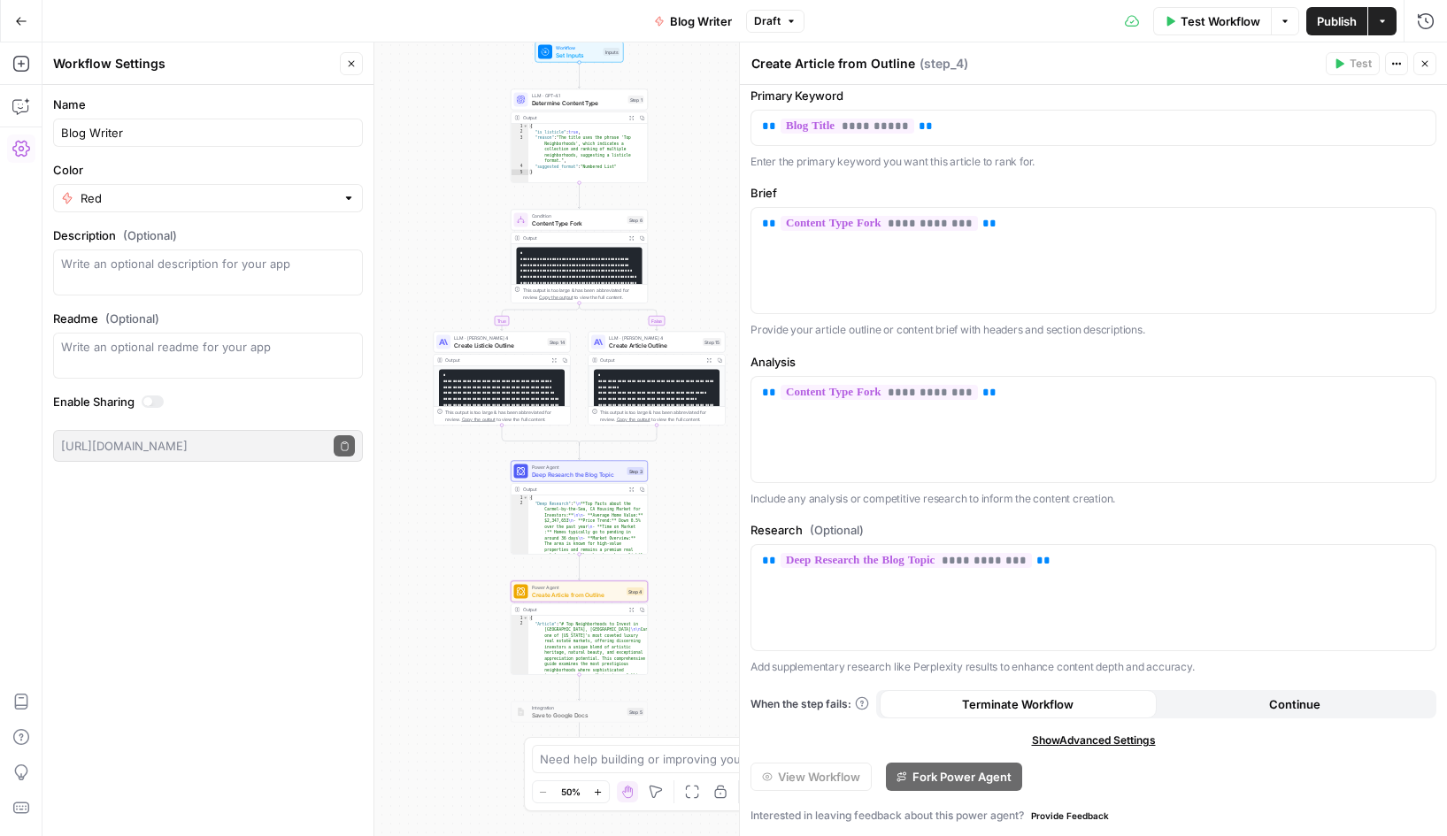
click at [557, 470] on span "Deep Research the Blog Topic" at bounding box center [578, 474] width 92 height 9
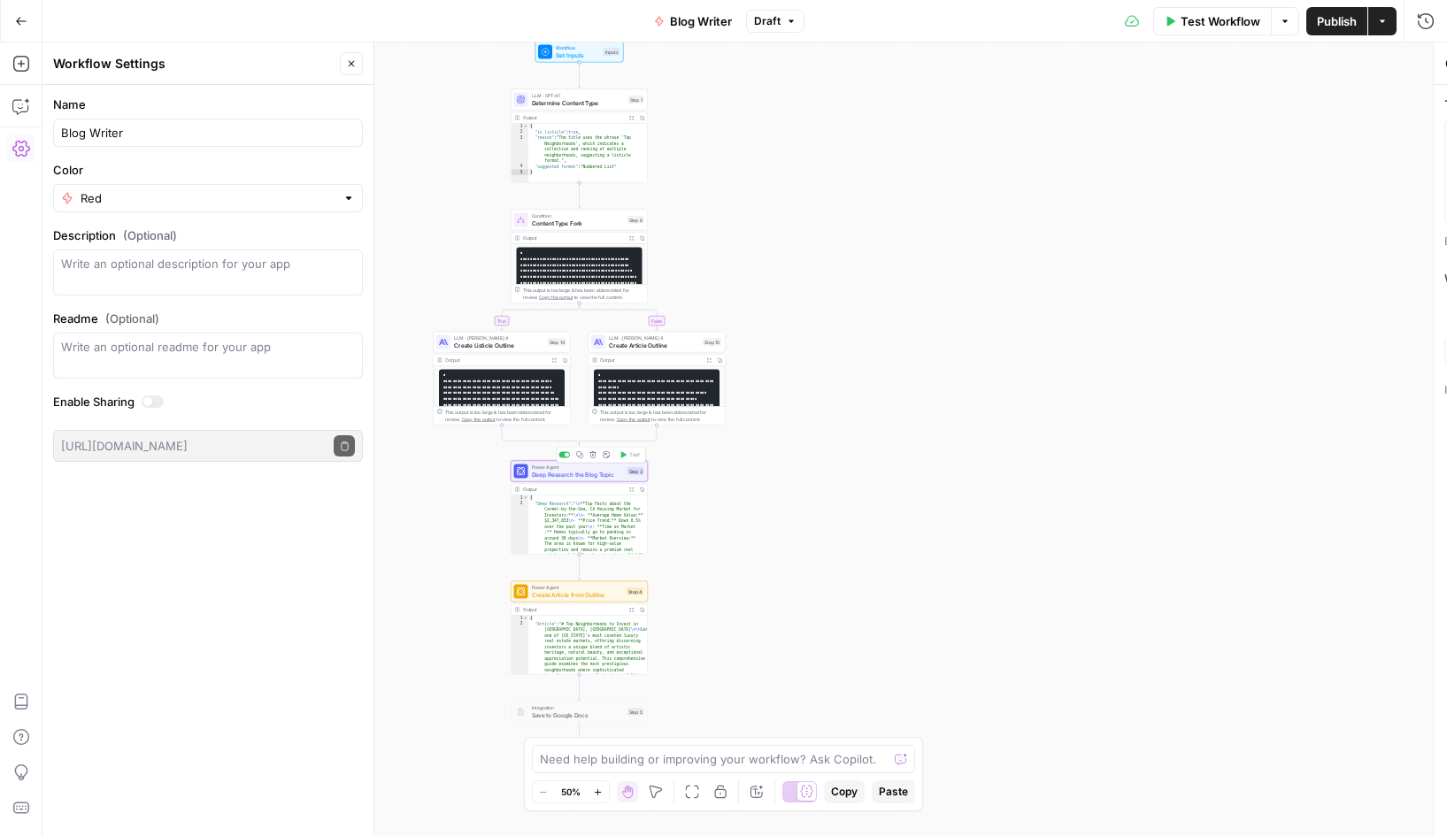
type textarea "Deep Research the Blog Topic"
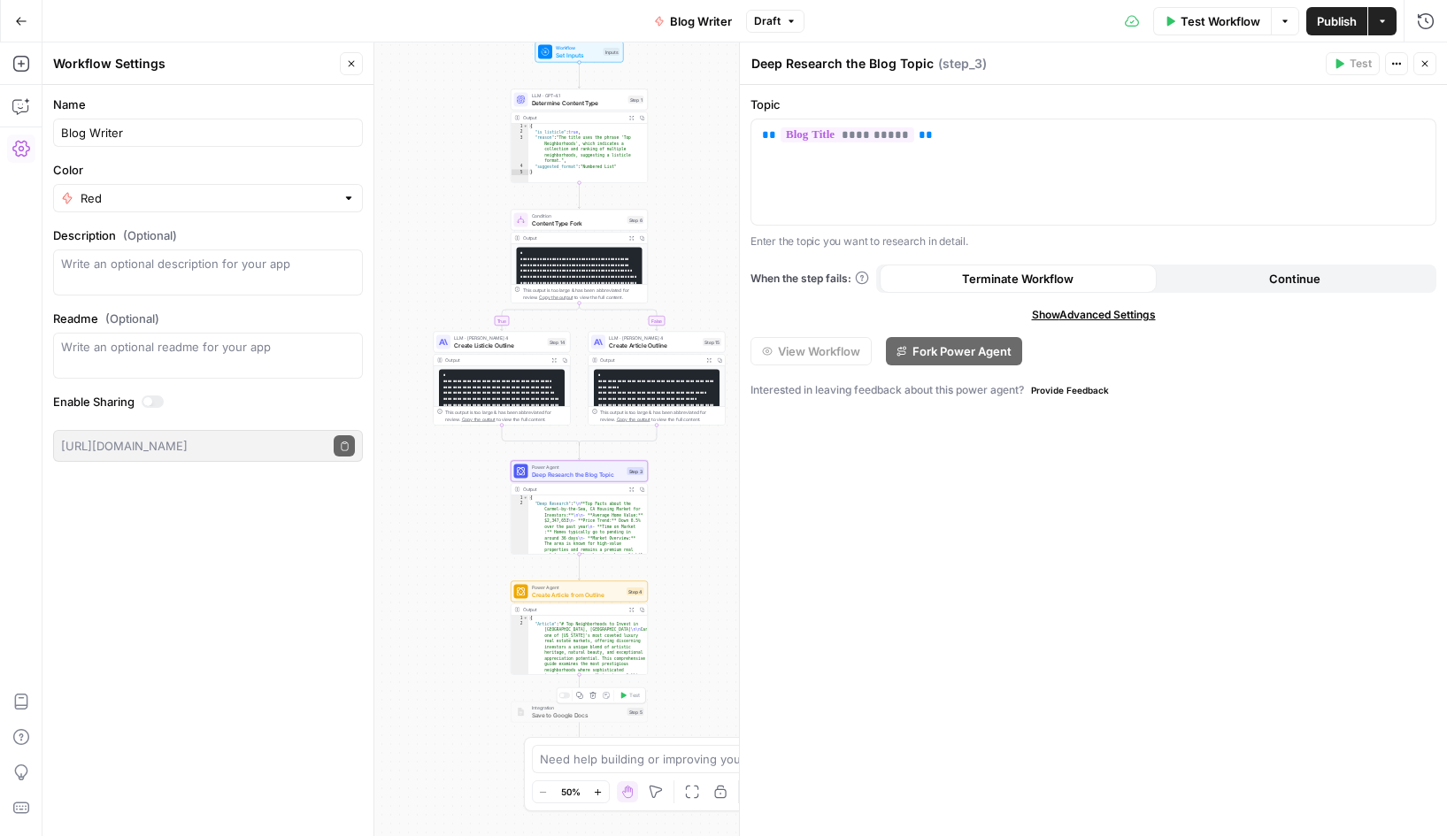
click at [572, 715] on span "Save to Google Docs" at bounding box center [578, 715] width 92 height 9
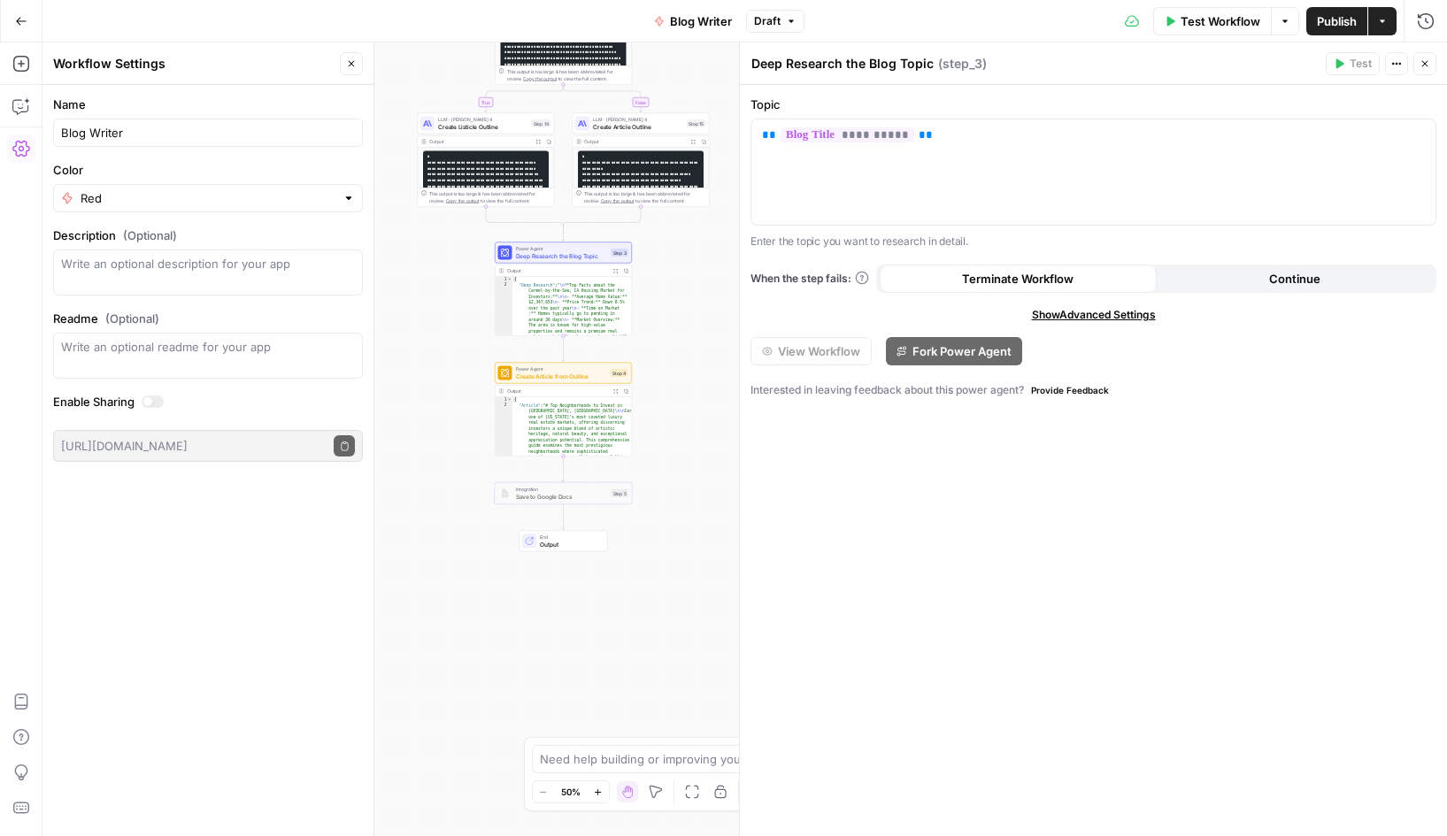
drag, startPoint x: 453, startPoint y: 625, endPoint x: 437, endPoint y: 406, distance: 219.2
click at [437, 406] on div "true false Workflow Set Inputs Inputs LLM · GPT-4.1 Determine Content Type Step…" at bounding box center [744, 439] width 1405 height 794
click at [552, 543] on span "Output" at bounding box center [570, 544] width 60 height 9
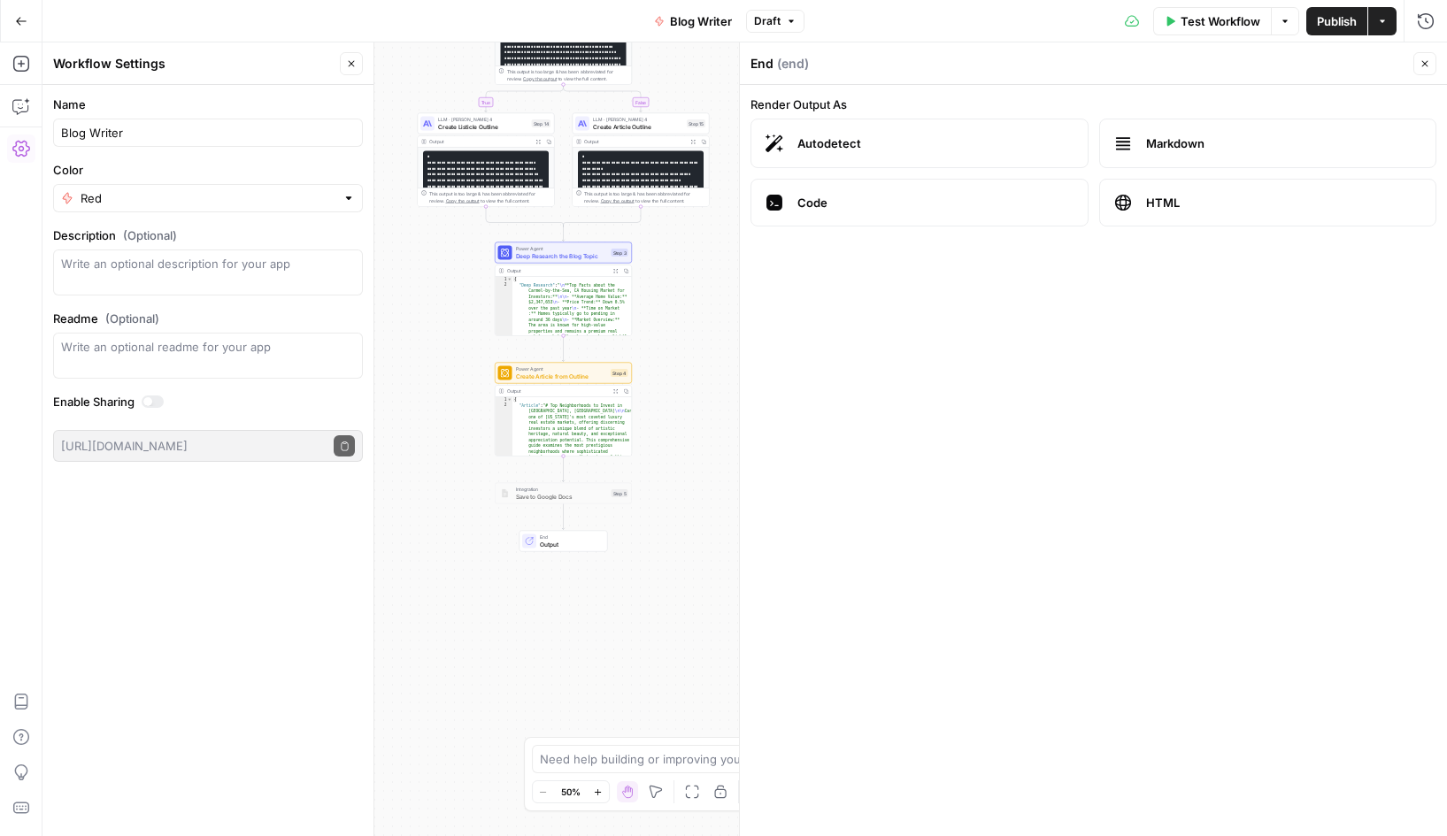
click at [1184, 197] on span "HTML" at bounding box center [1284, 203] width 276 height 18
click at [540, 372] on span "Create Article from Outline" at bounding box center [562, 376] width 92 height 9
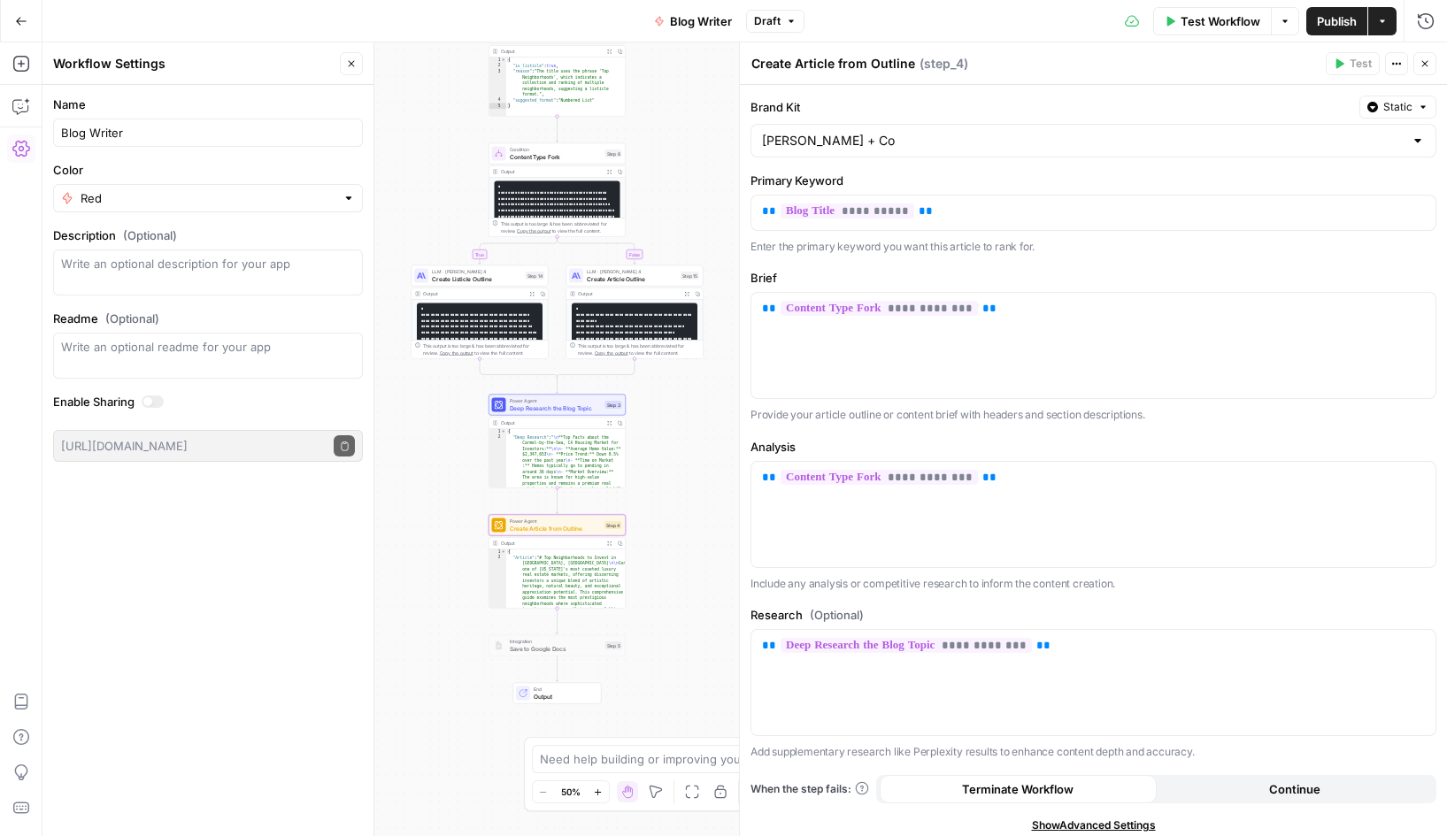
drag, startPoint x: 435, startPoint y: 352, endPoint x: 428, endPoint y: 506, distance: 154.2
click at [428, 506] on div "true false Workflow Set Inputs Inputs LLM · GPT-4.1 Determine Content Type Step…" at bounding box center [744, 439] width 1405 height 794
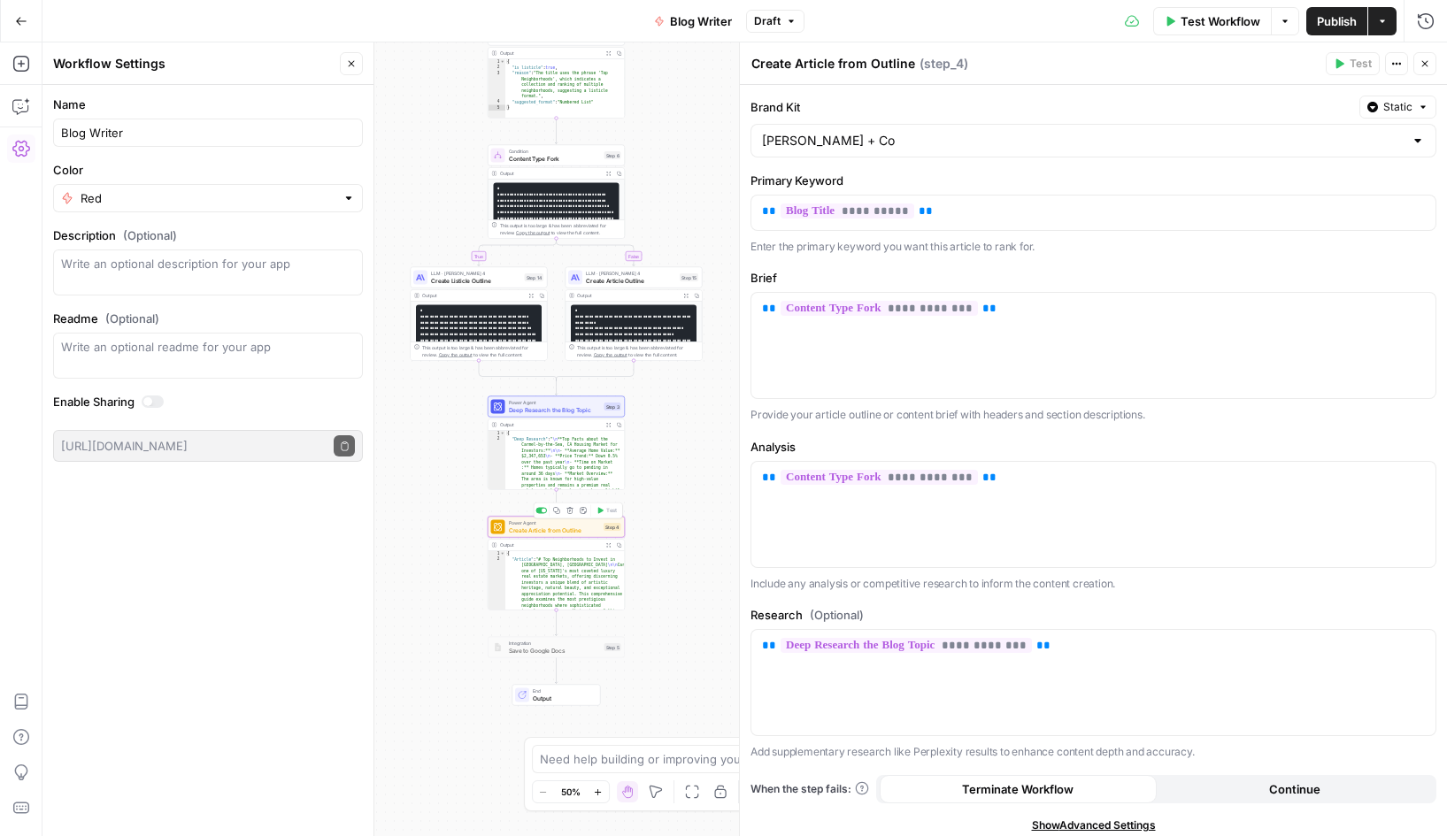
click at [556, 528] on span "Create Article from Outline" at bounding box center [555, 530] width 92 height 9
click at [443, 634] on div "true false Workflow Set Inputs Inputs LLM · GPT-4.1 Determine Content Type Step…" at bounding box center [744, 439] width 1405 height 794
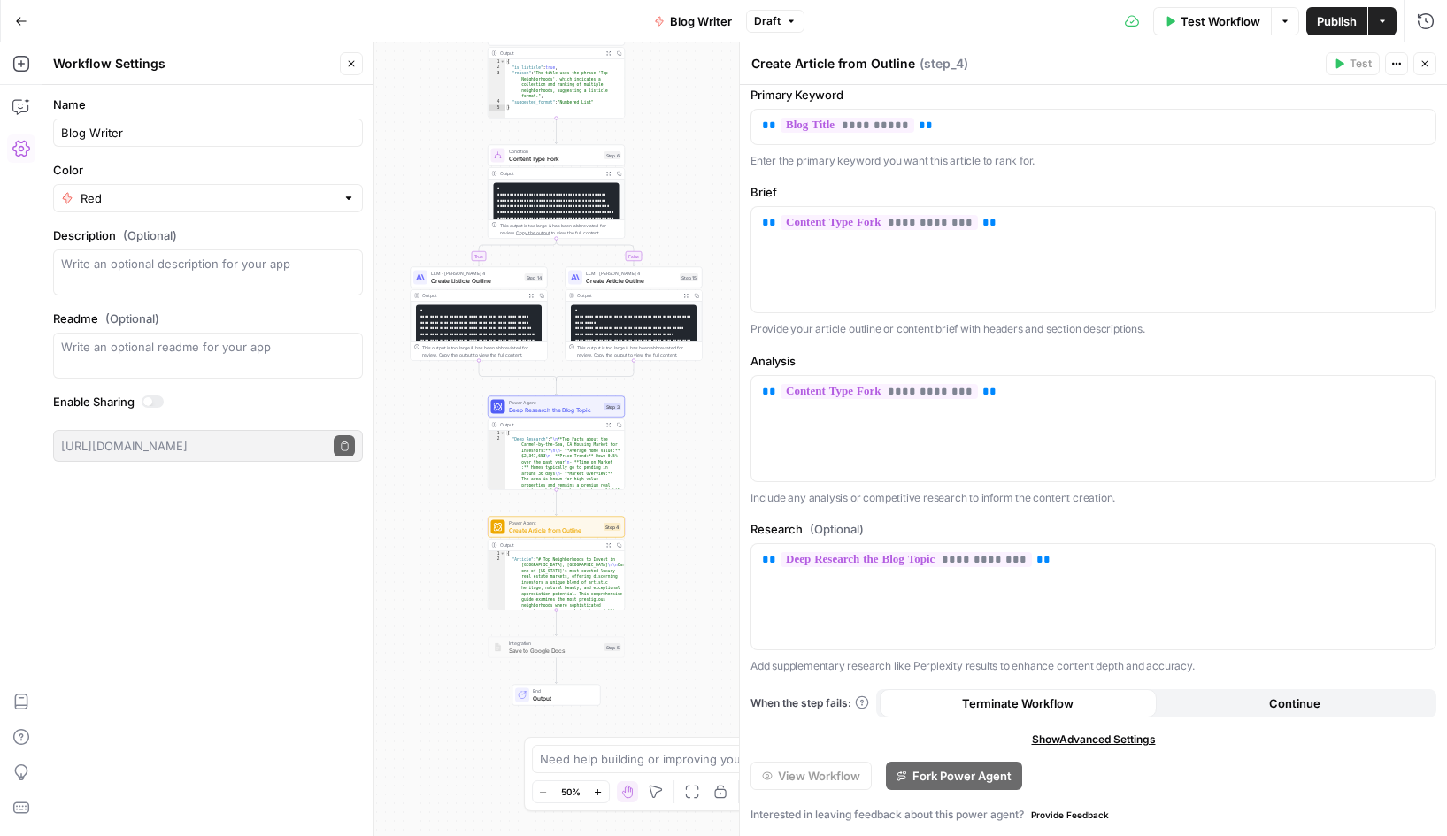
scroll to position [0, 0]
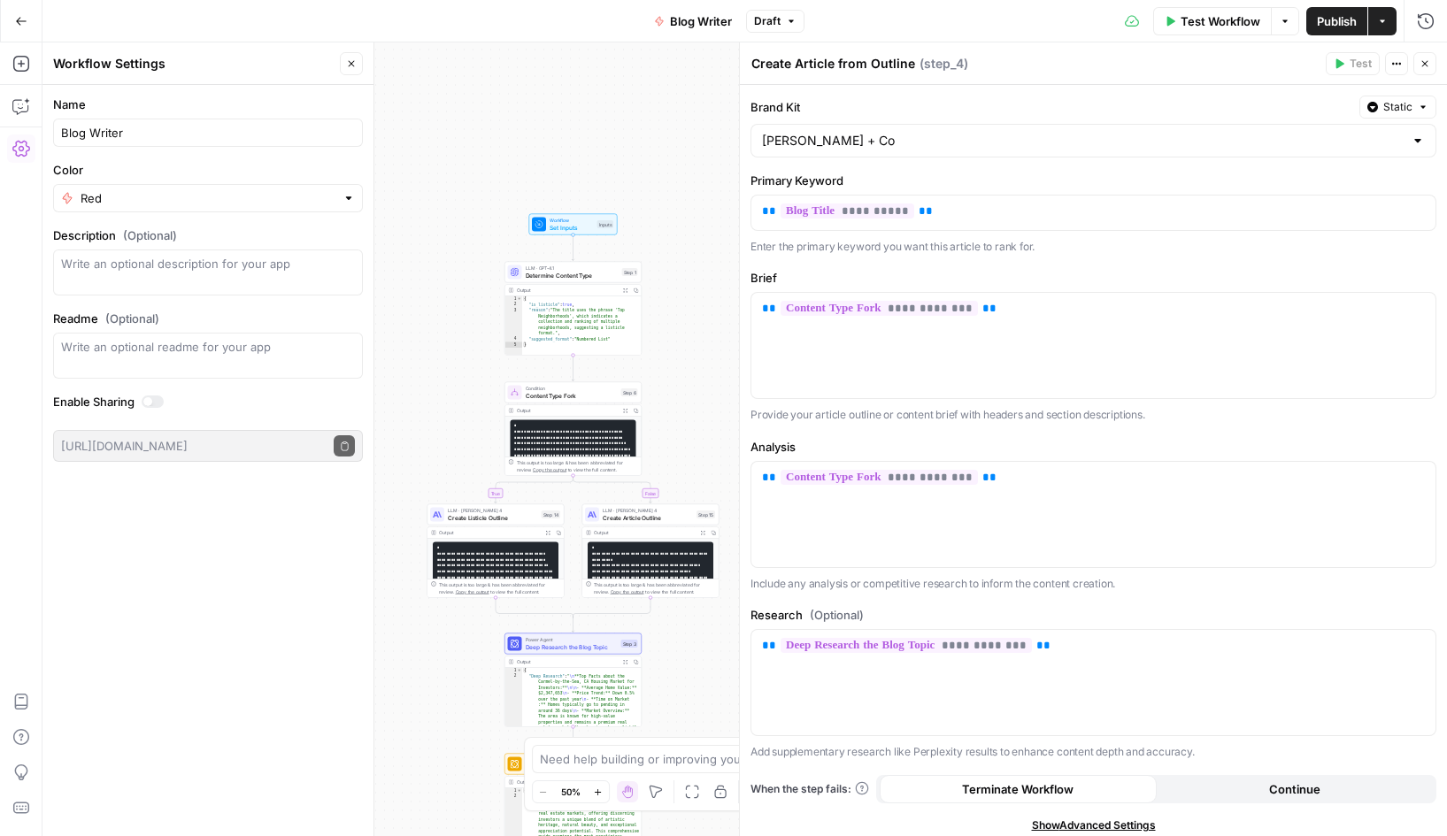
drag, startPoint x: 443, startPoint y: 404, endPoint x: 460, endPoint y: 641, distance: 237.8
click at [460, 641] on div "true false Workflow Set Inputs Inputs LLM · GPT-4.1 Determine Content Type Step…" at bounding box center [744, 439] width 1405 height 794
click at [1390, 107] on span "Static" at bounding box center [1398, 107] width 29 height 16
click at [1252, 102] on label "Brand Kit" at bounding box center [1052, 107] width 602 height 18
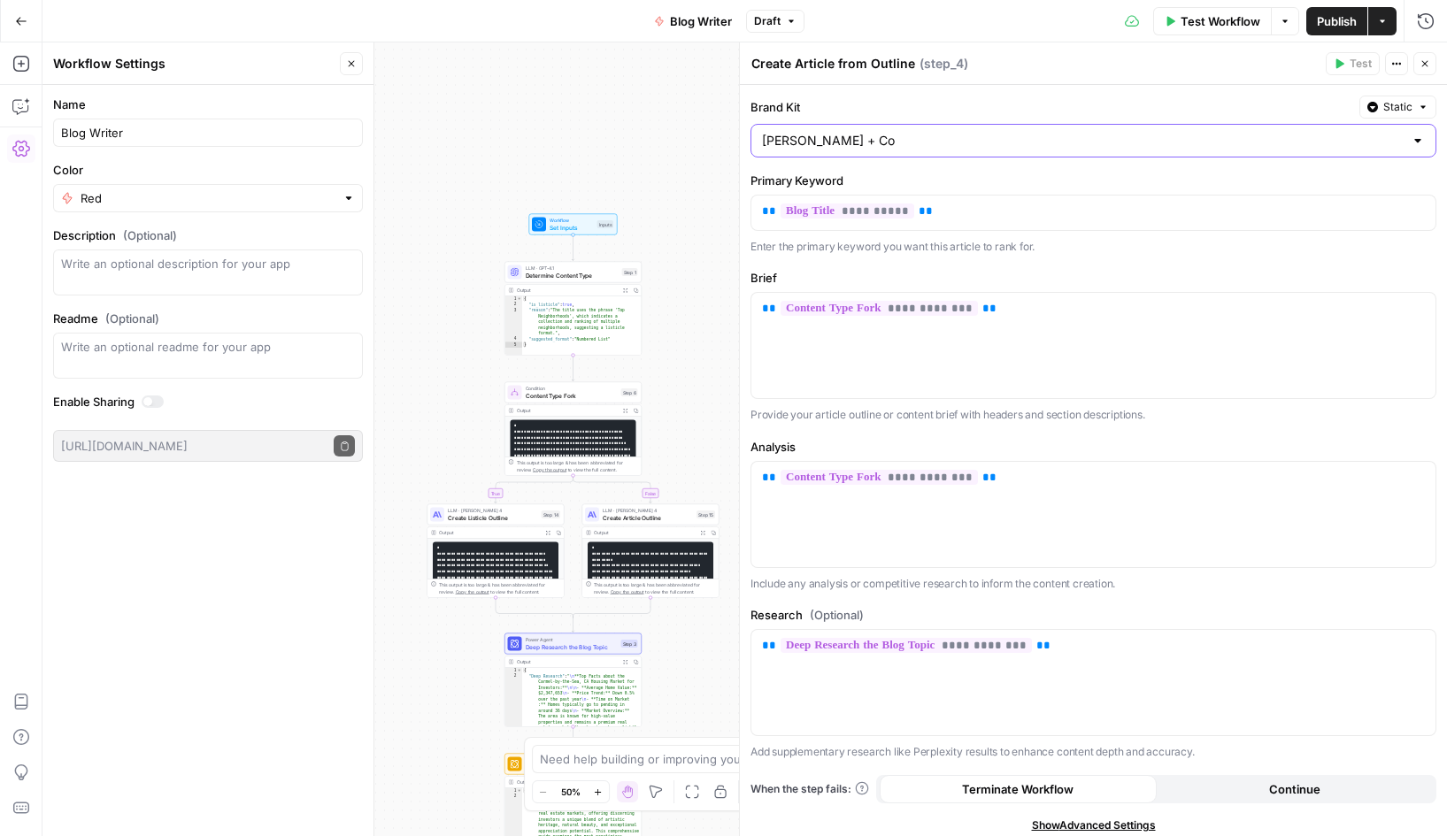
click at [1252, 132] on input "[PERSON_NAME] + Co" at bounding box center [1083, 141] width 642 height 18
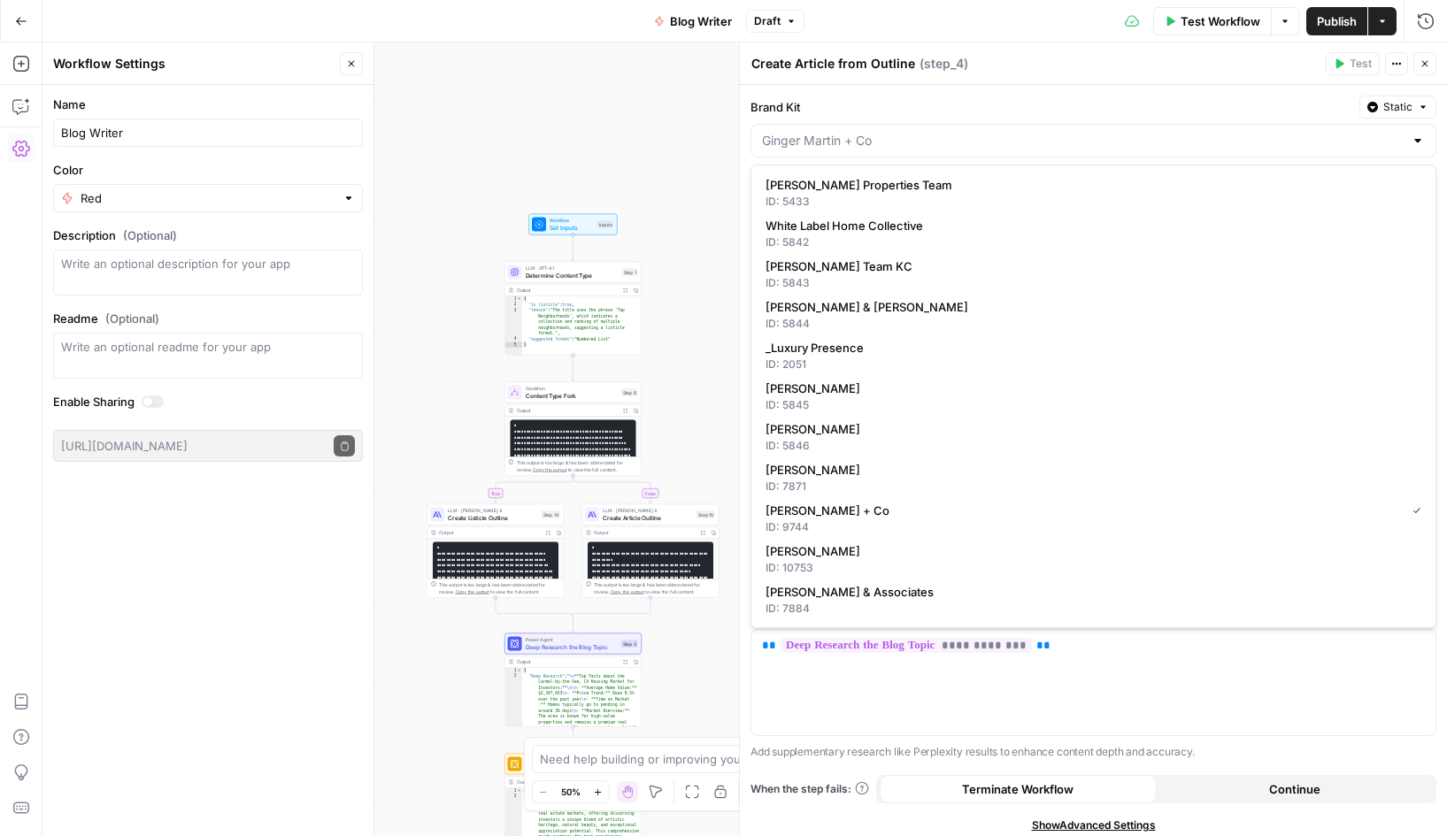
type input "[PERSON_NAME] + Co"
click at [1043, 115] on label "Brand Kit" at bounding box center [1052, 107] width 602 height 18
click at [1043, 132] on input "[PERSON_NAME] + Co" at bounding box center [1083, 141] width 642 height 18
type input "[PERSON_NAME] + Co"
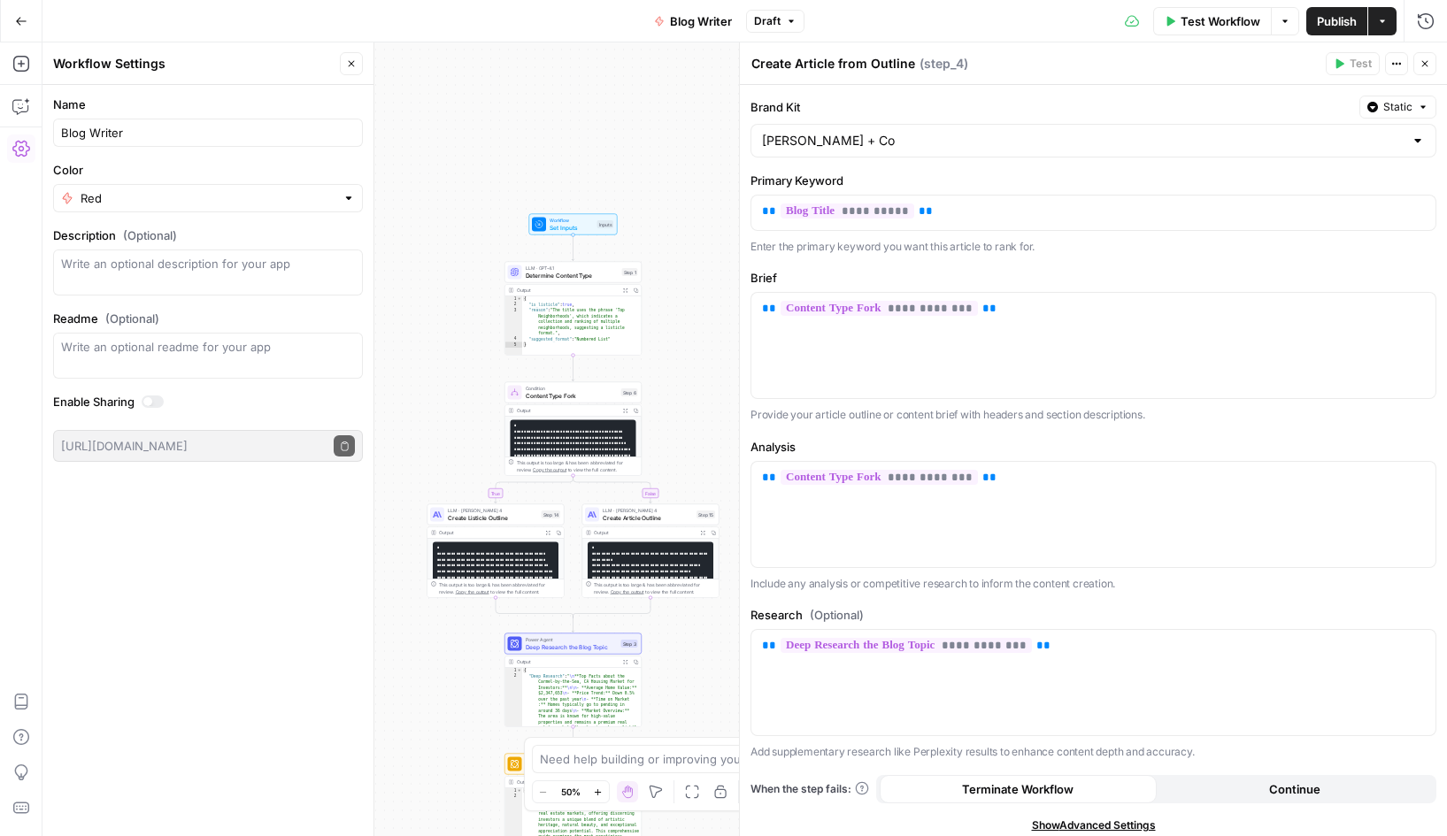
click at [865, 814] on div "**********" at bounding box center [1093, 503] width 707 height 837
click at [553, 217] on span "Workflow" at bounding box center [572, 220] width 44 height 7
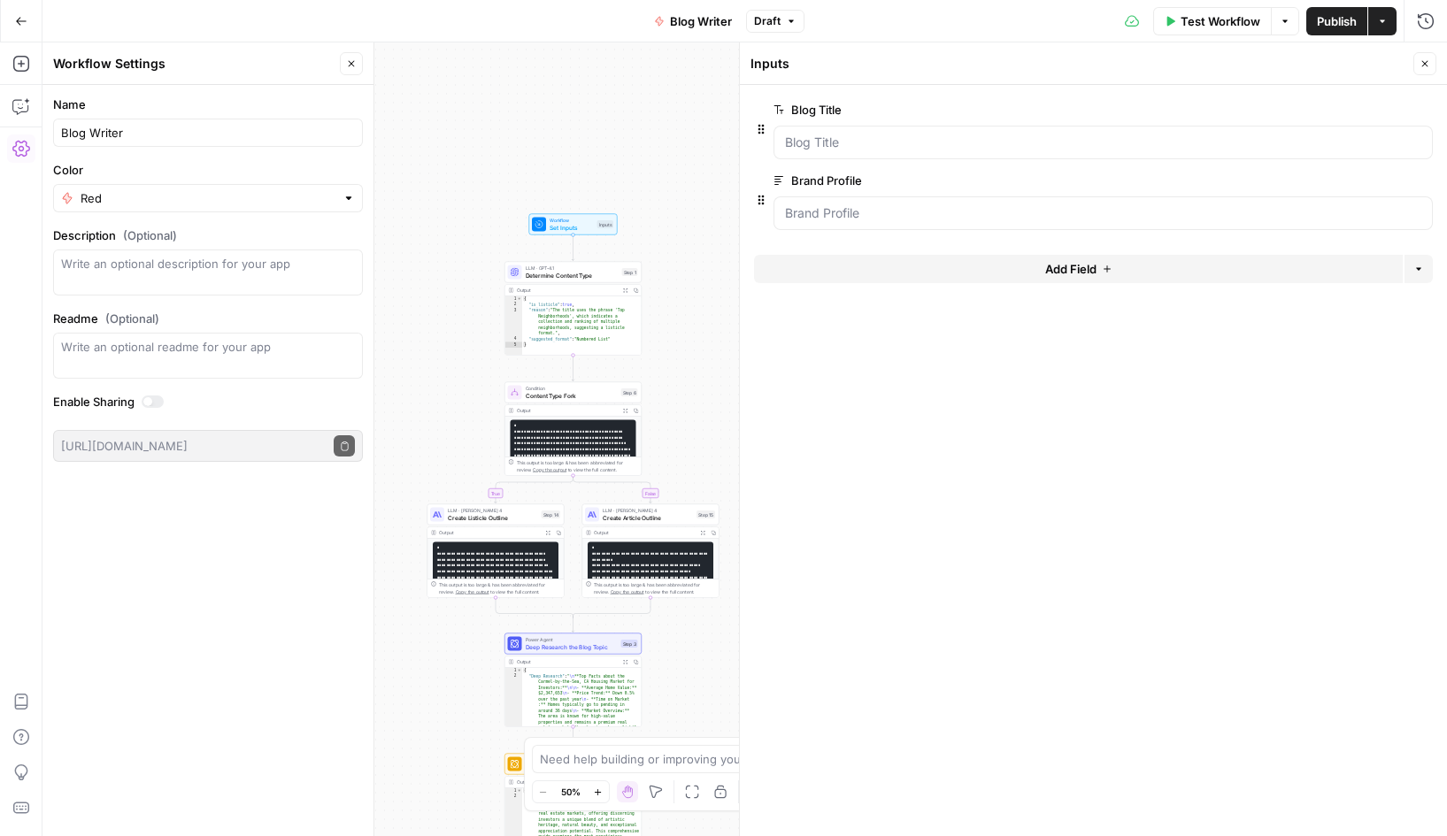
click at [544, 274] on span "Determine Content Type" at bounding box center [572, 275] width 93 height 9
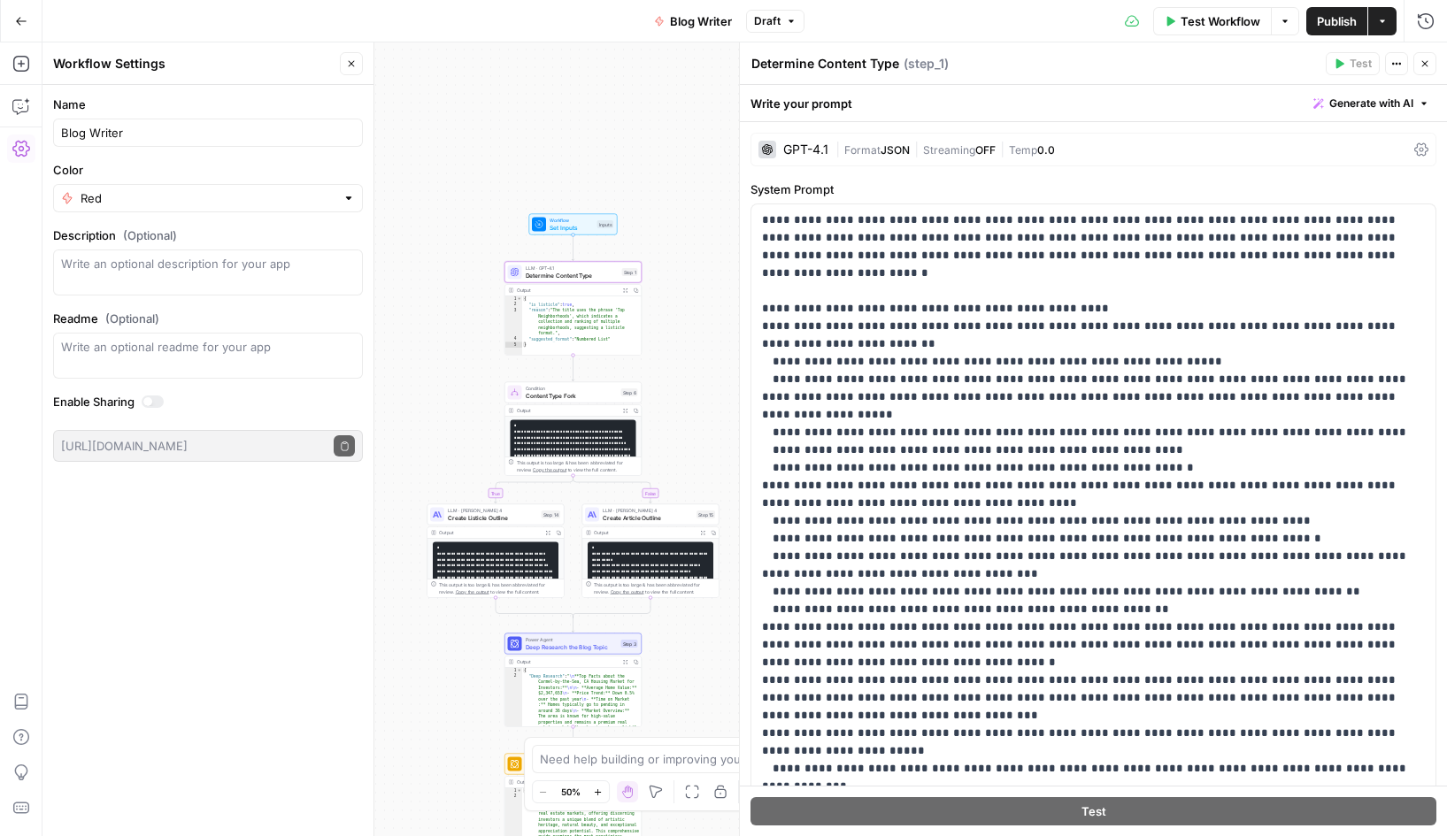
click at [445, 366] on div "true false Workflow Set Inputs Inputs LLM · GPT-4.1 Determine Content Type Step…" at bounding box center [744, 439] width 1405 height 794
click at [1336, 23] on span "Publish" at bounding box center [1337, 21] width 40 height 18
click at [15, 21] on icon "button" at bounding box center [21, 21] width 12 height 12
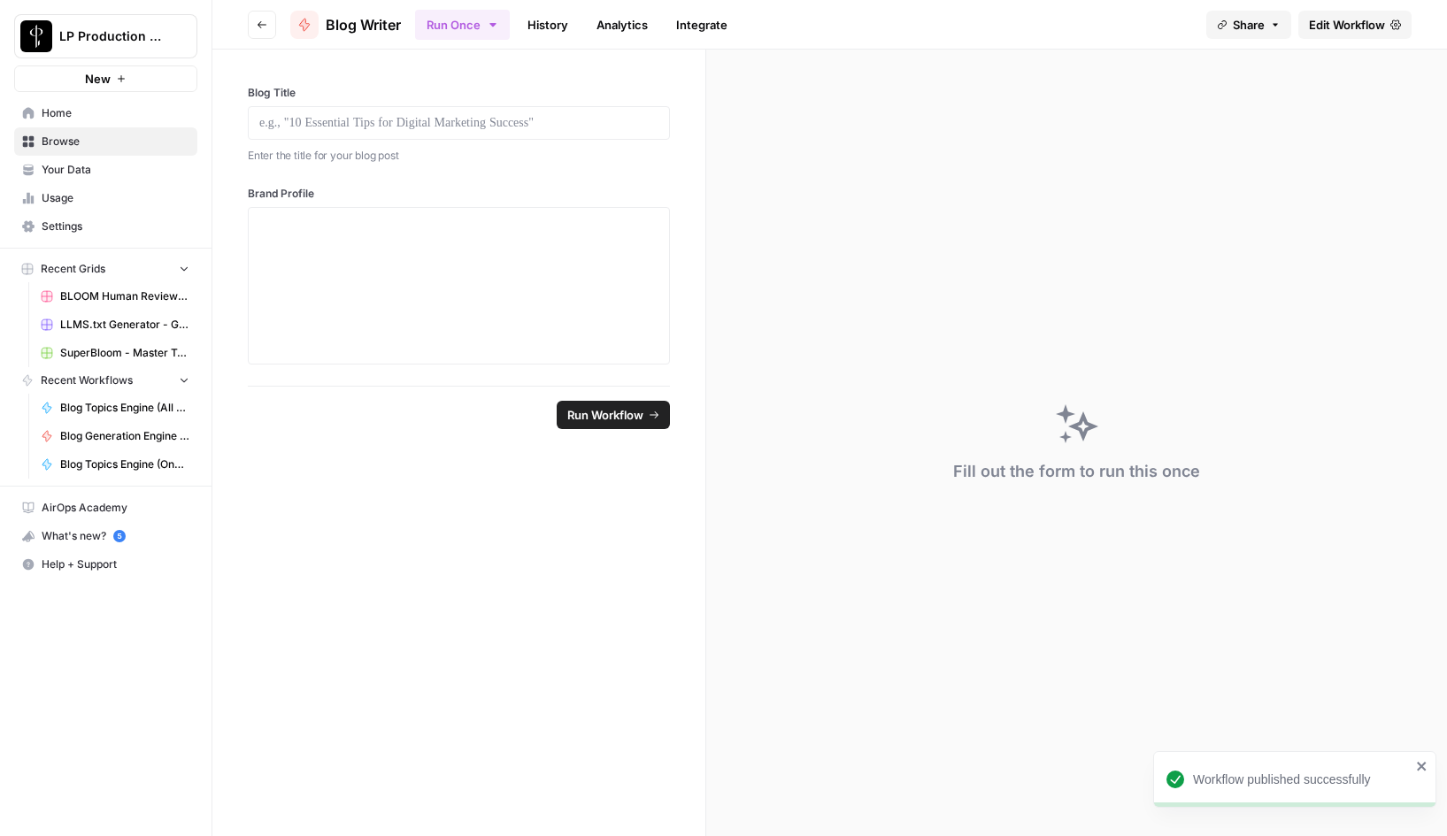
click at [266, 20] on icon "button" at bounding box center [262, 24] width 11 height 11
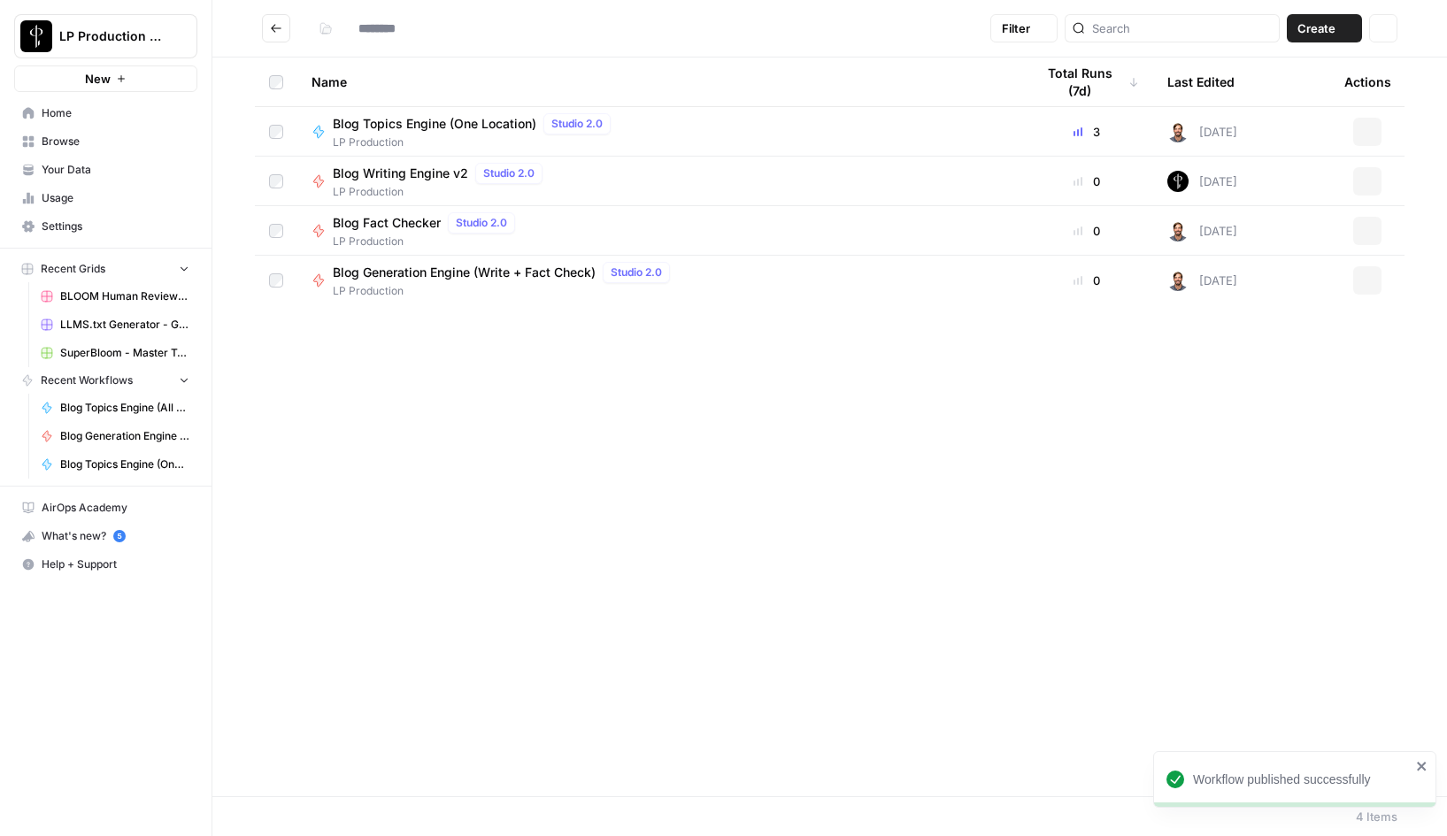
type input "**********"
click at [507, 266] on span "Blog Generation Engine (Write + Fact Check)" at bounding box center [464, 273] width 263 height 18
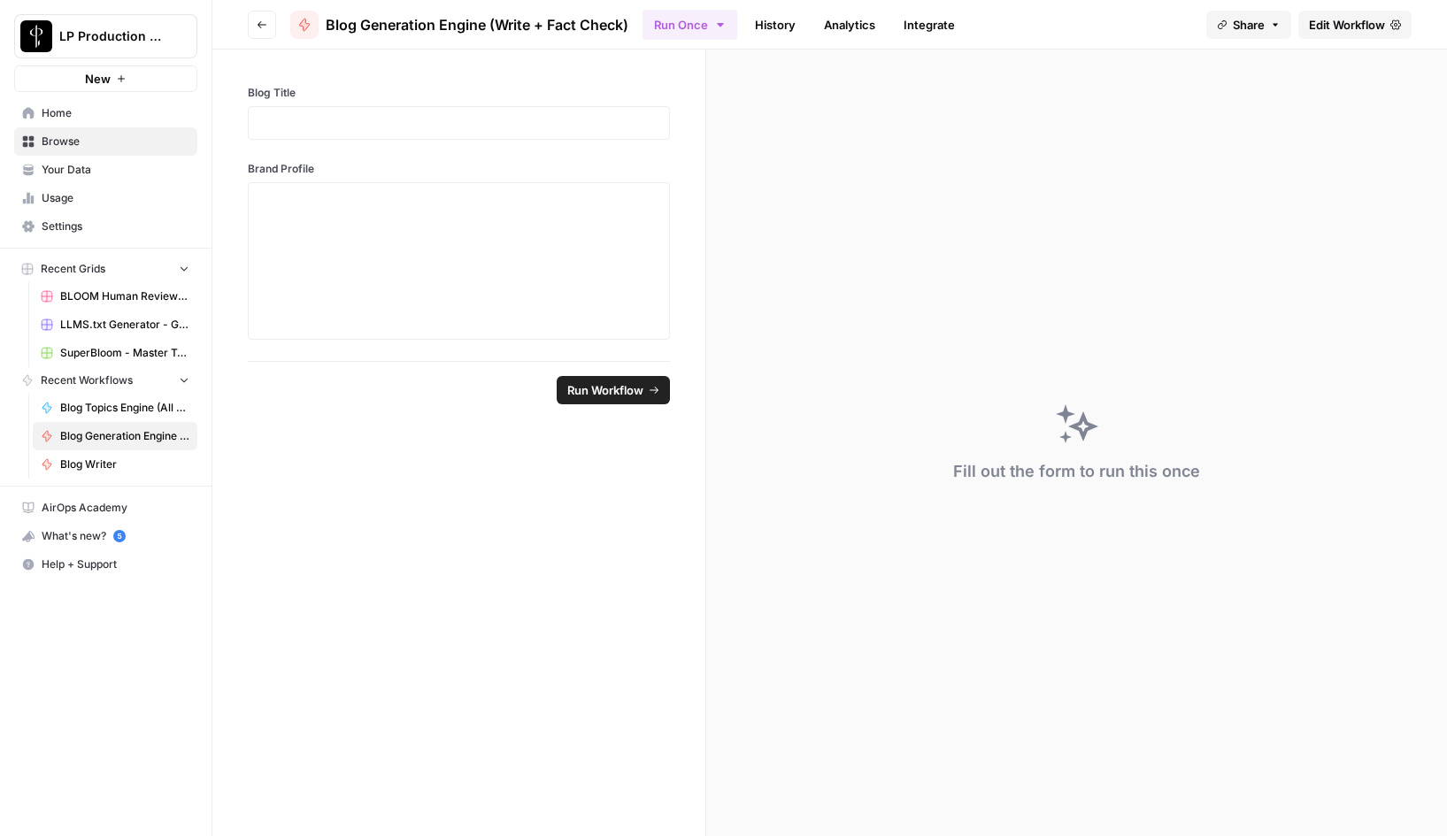
click at [1354, 26] on span "Edit Workflow" at bounding box center [1347, 25] width 76 height 18
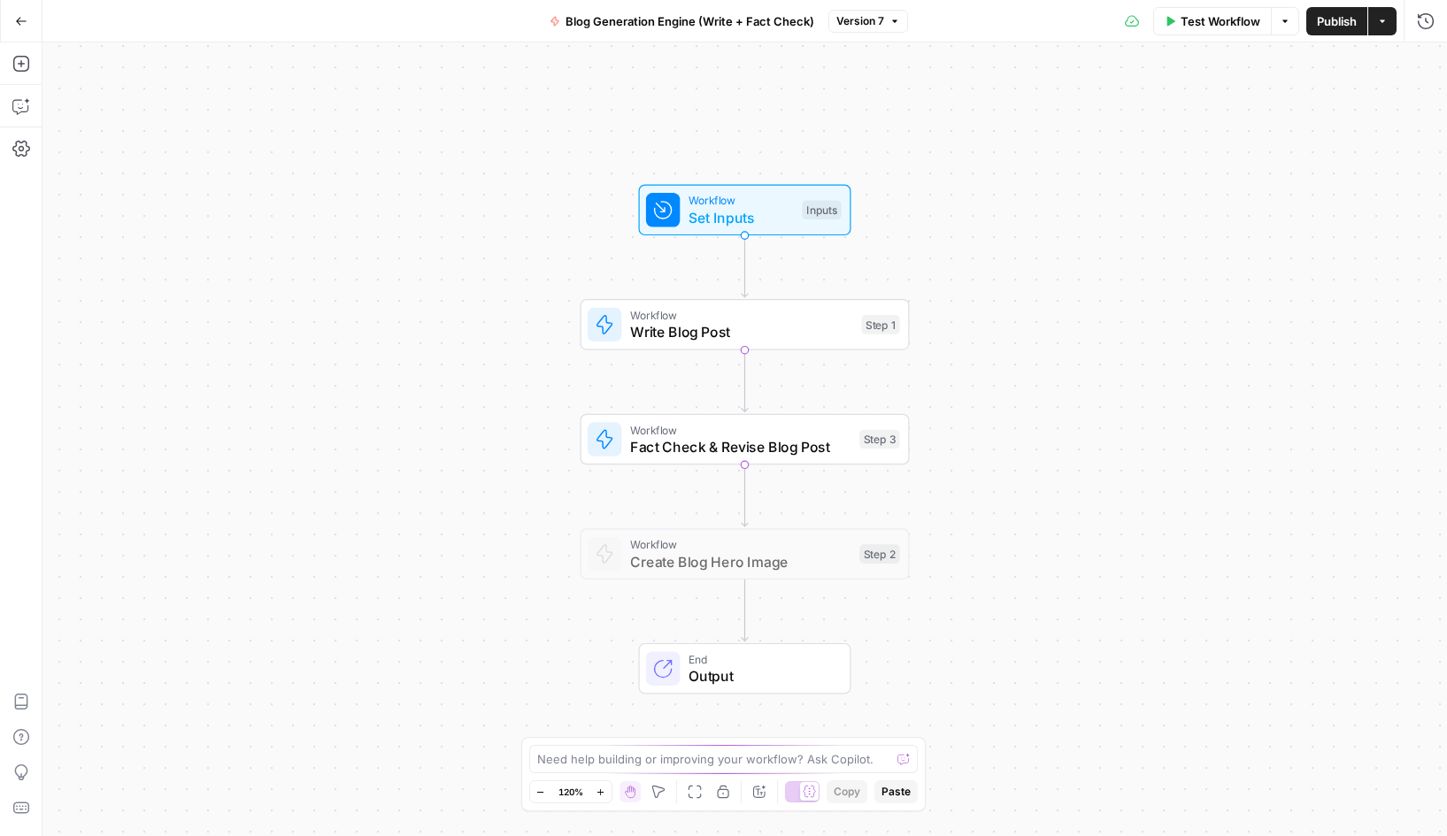
click at [753, 20] on span "Blog Generation Engine (Write + Fact Check)" at bounding box center [690, 21] width 249 height 18
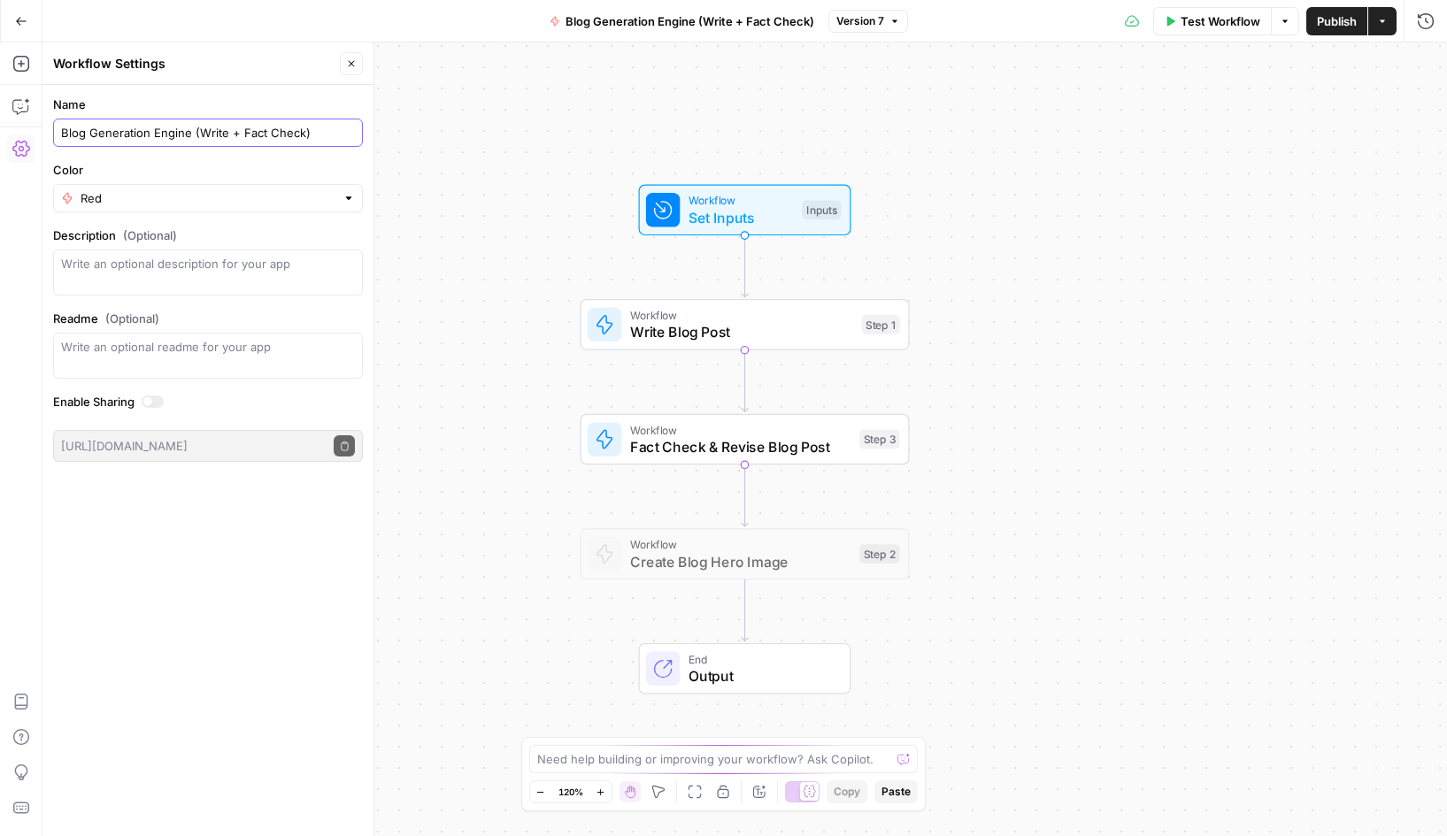
click at [226, 131] on input "Blog Generation Engine (Write + Fact Check)" at bounding box center [208, 133] width 294 height 18
type input "Blog Generation Engine (Writer + Fact Checker)"
click at [18, 20] on icon "button" at bounding box center [21, 21] width 11 height 8
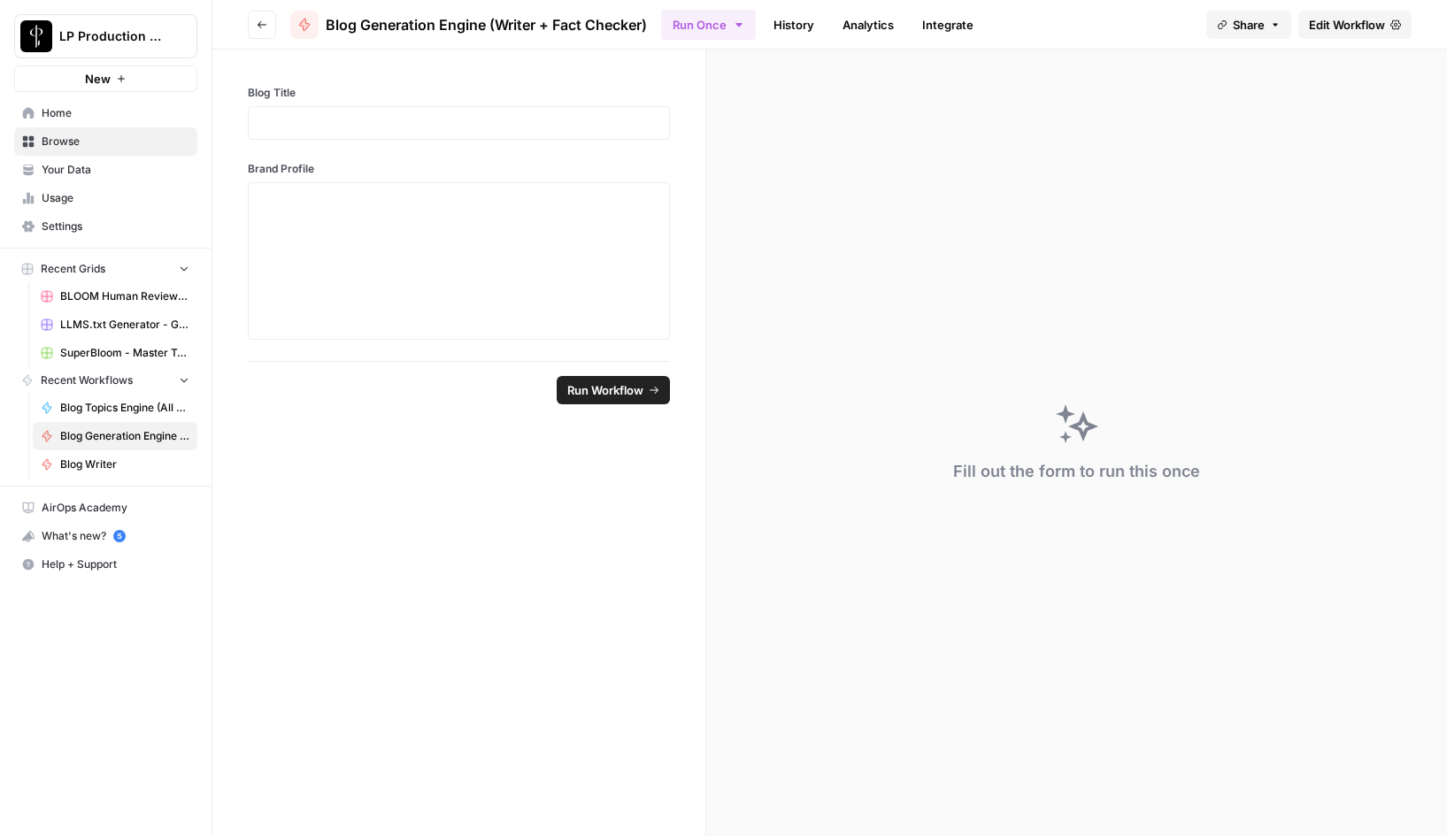
click at [259, 20] on icon "button" at bounding box center [262, 24] width 11 height 11
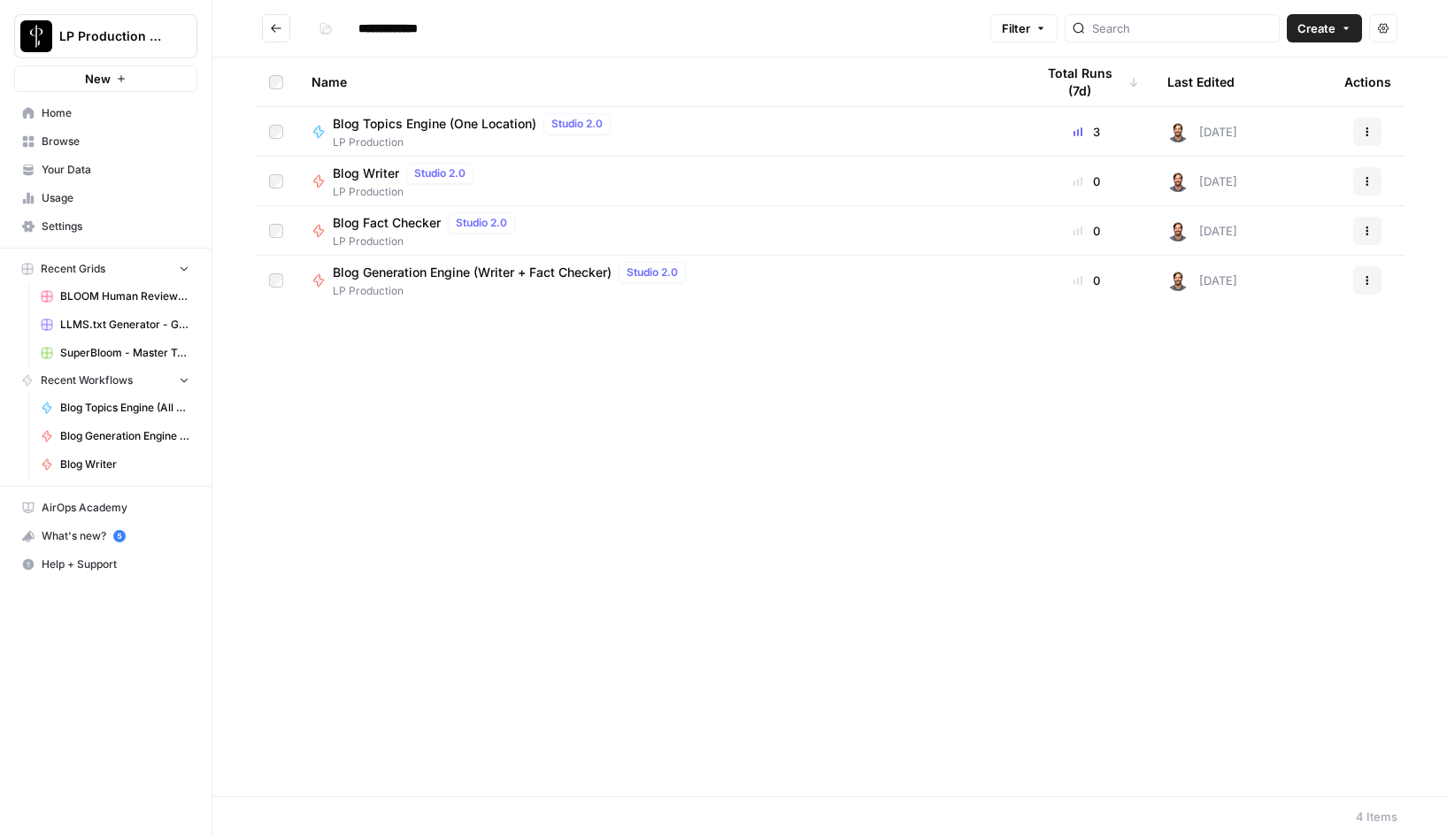
click at [279, 31] on icon "Go back" at bounding box center [276, 28] width 12 height 12
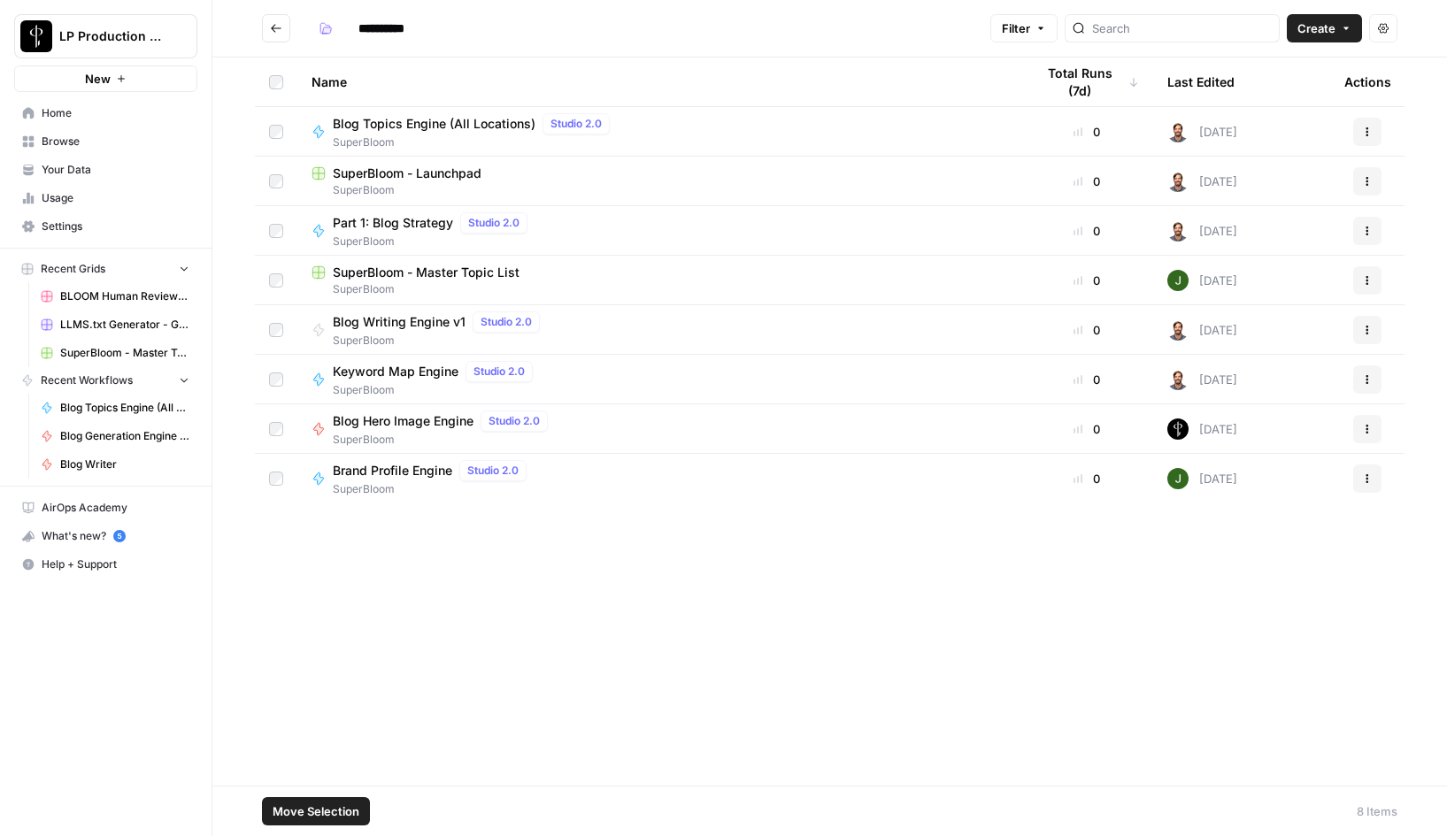
click at [325, 809] on span "Move Selection" at bounding box center [316, 812] width 87 height 18
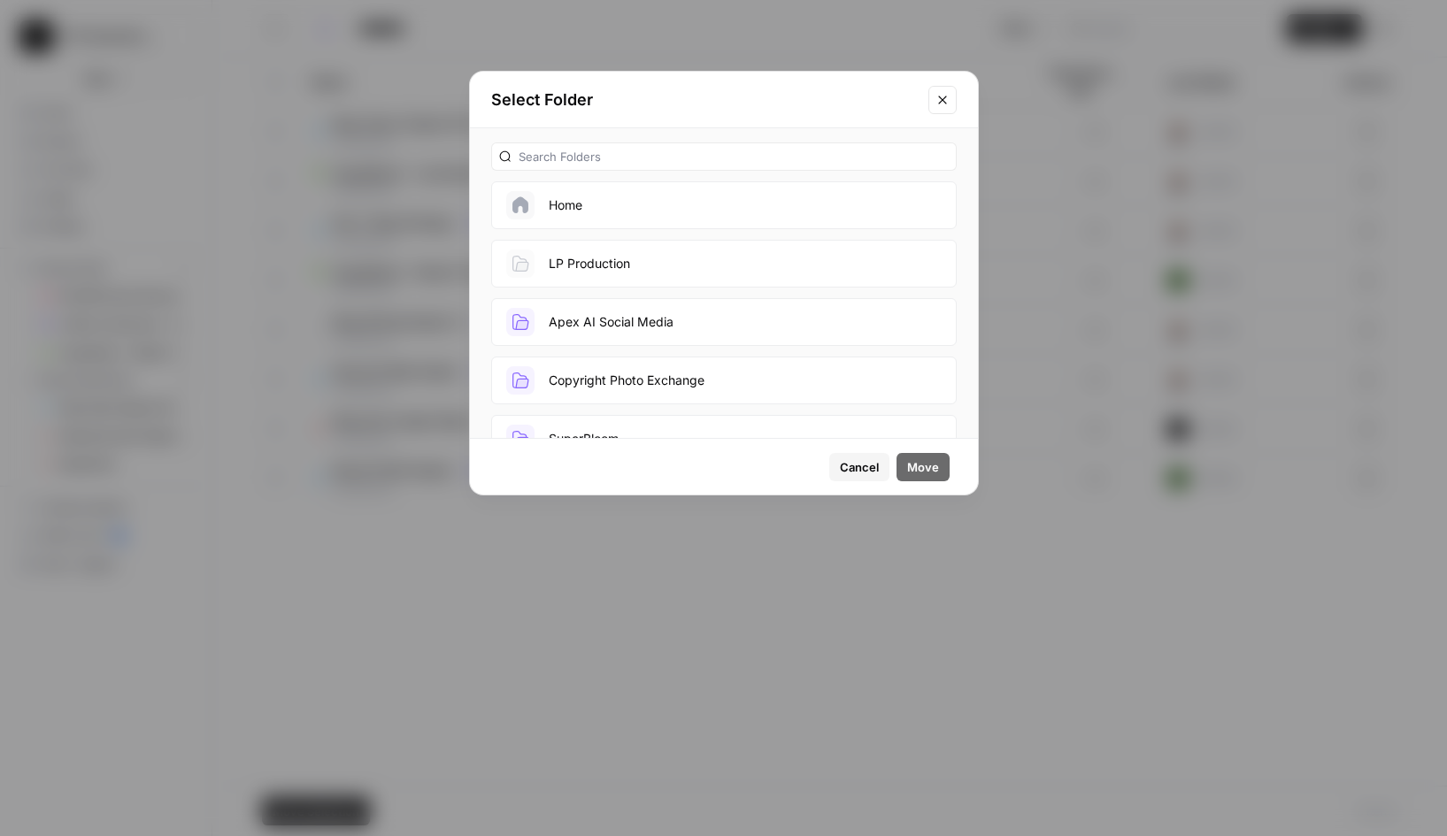
click at [605, 265] on button "LP Production" at bounding box center [724, 264] width 466 height 48
click at [924, 466] on span "Move" at bounding box center [923, 468] width 32 height 18
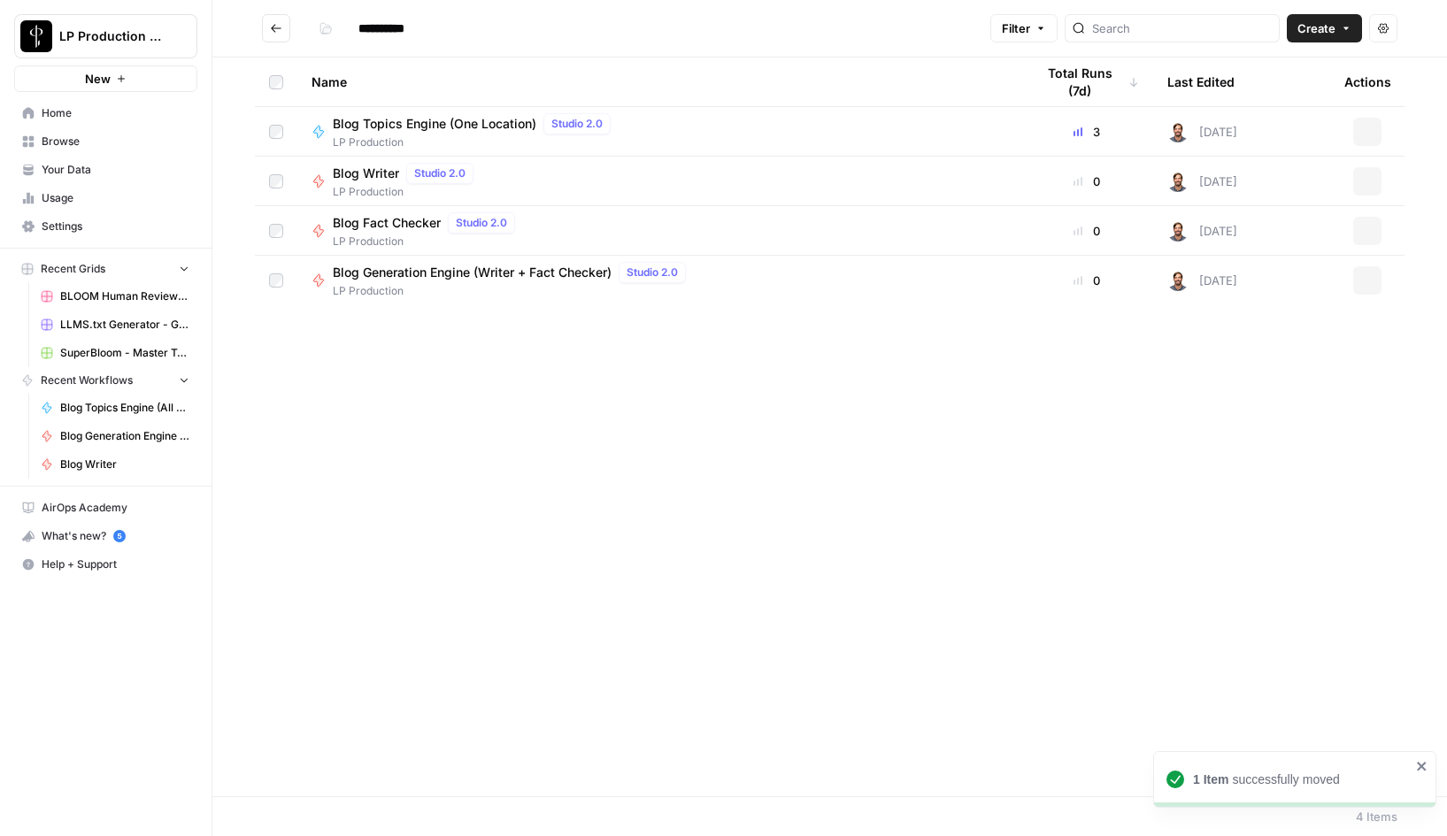
type input "**********"
click at [318, 328] on icon at bounding box center [318, 330] width 10 height 12
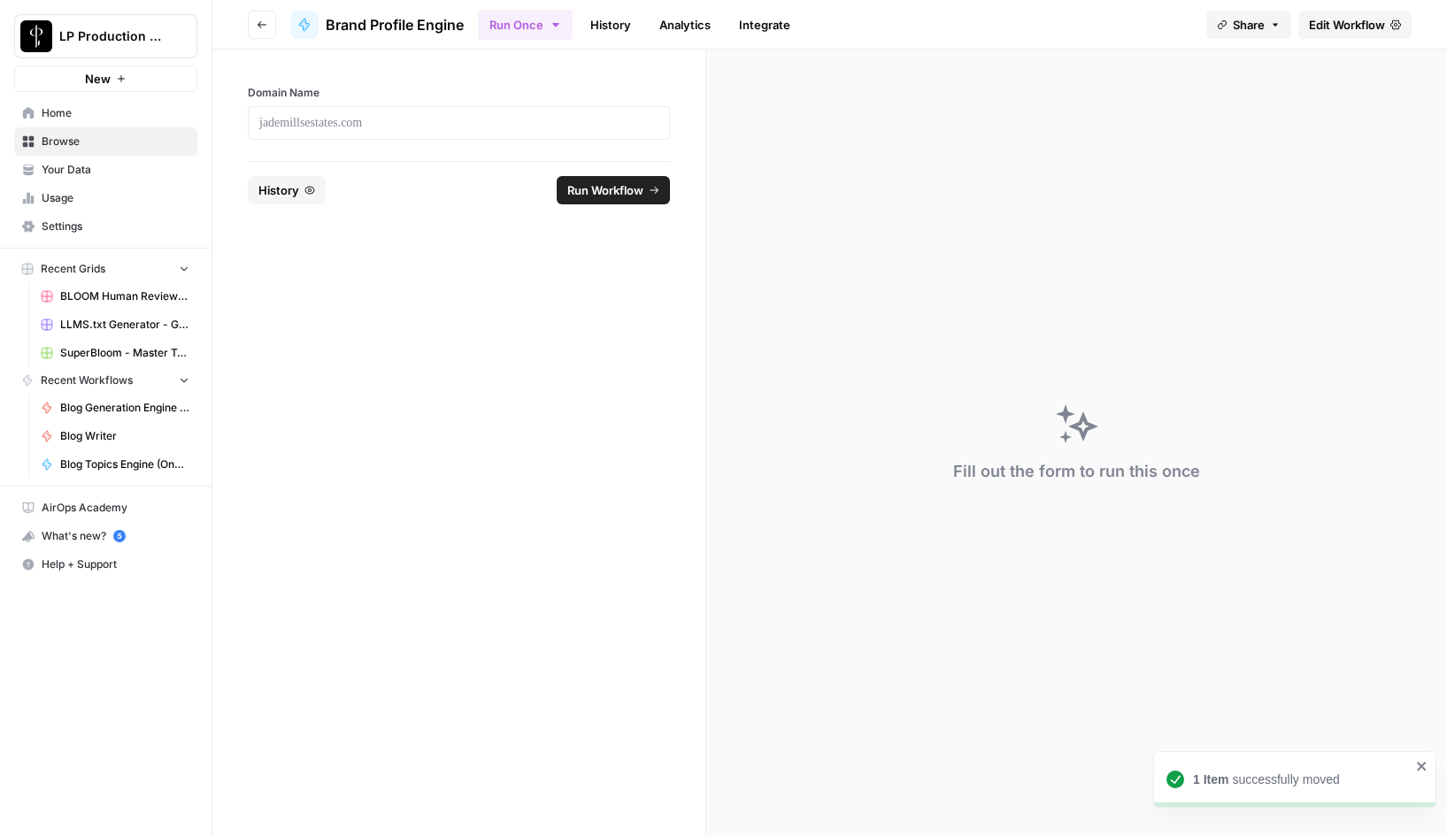
click at [1371, 27] on span "Edit Workflow" at bounding box center [1347, 25] width 76 height 18
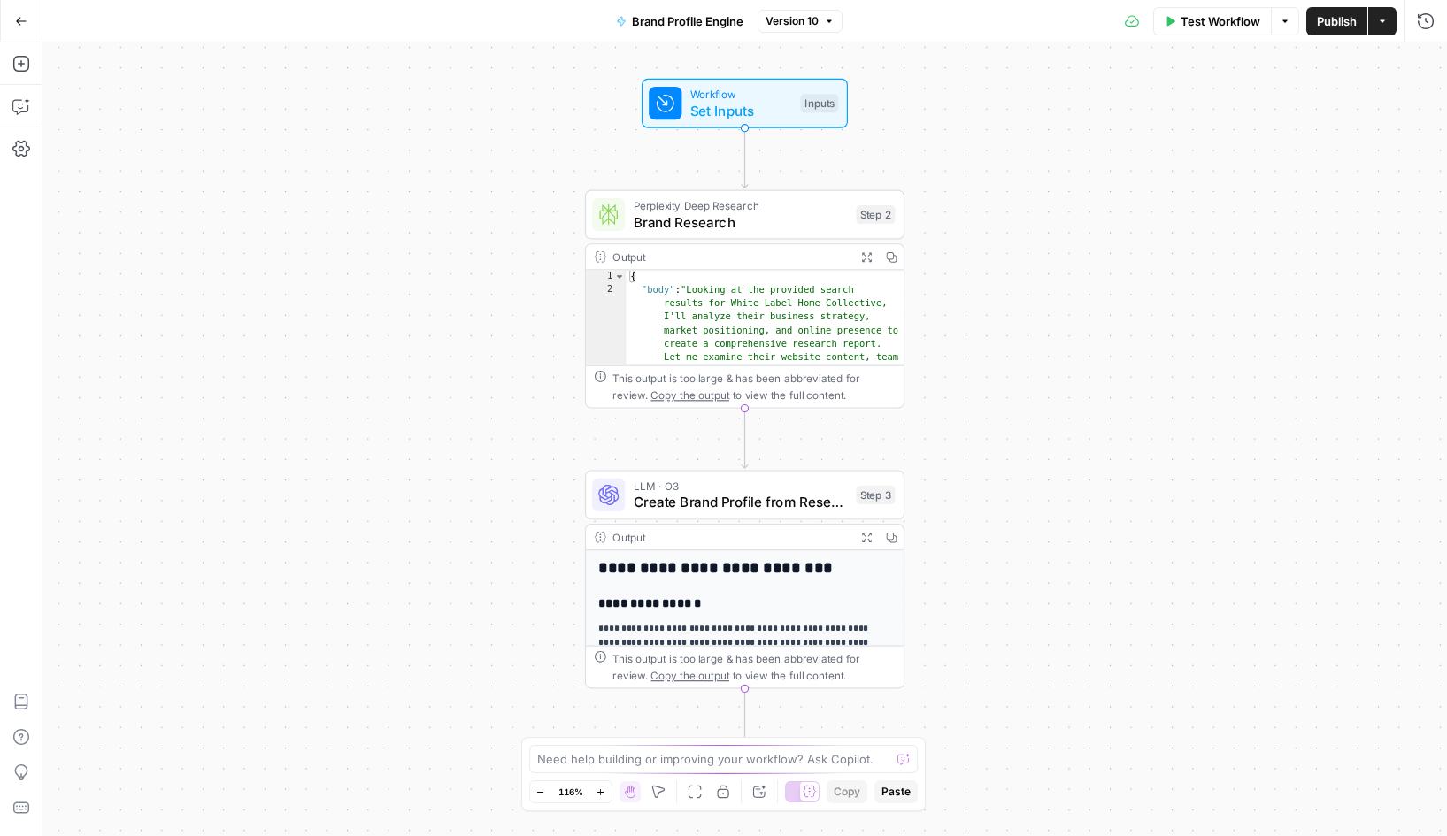
click at [633, 19] on span "Brand Profile Engine" at bounding box center [688, 21] width 112 height 18
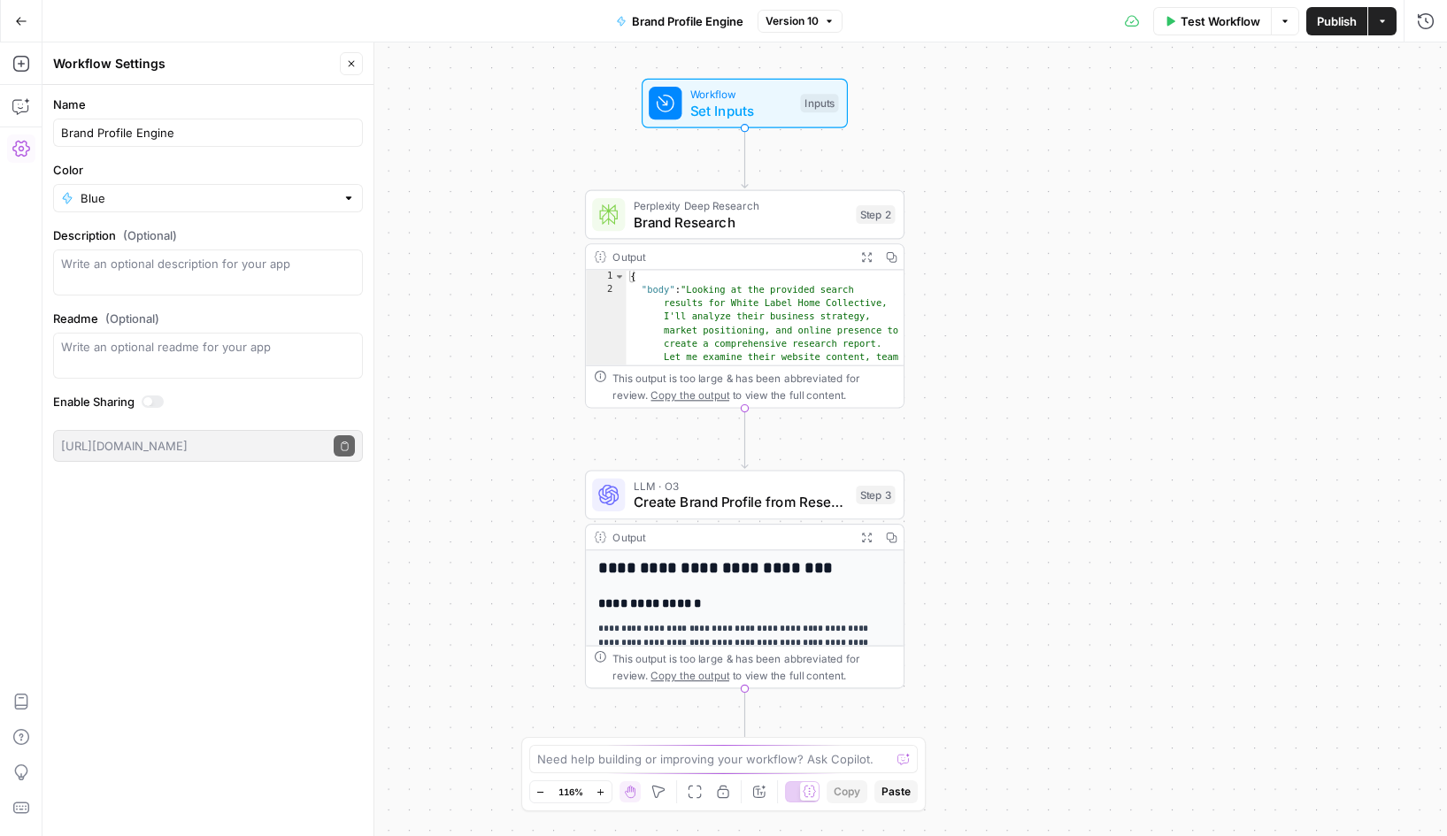
click at [66, 197] on div "Blue" at bounding box center [208, 198] width 310 height 28
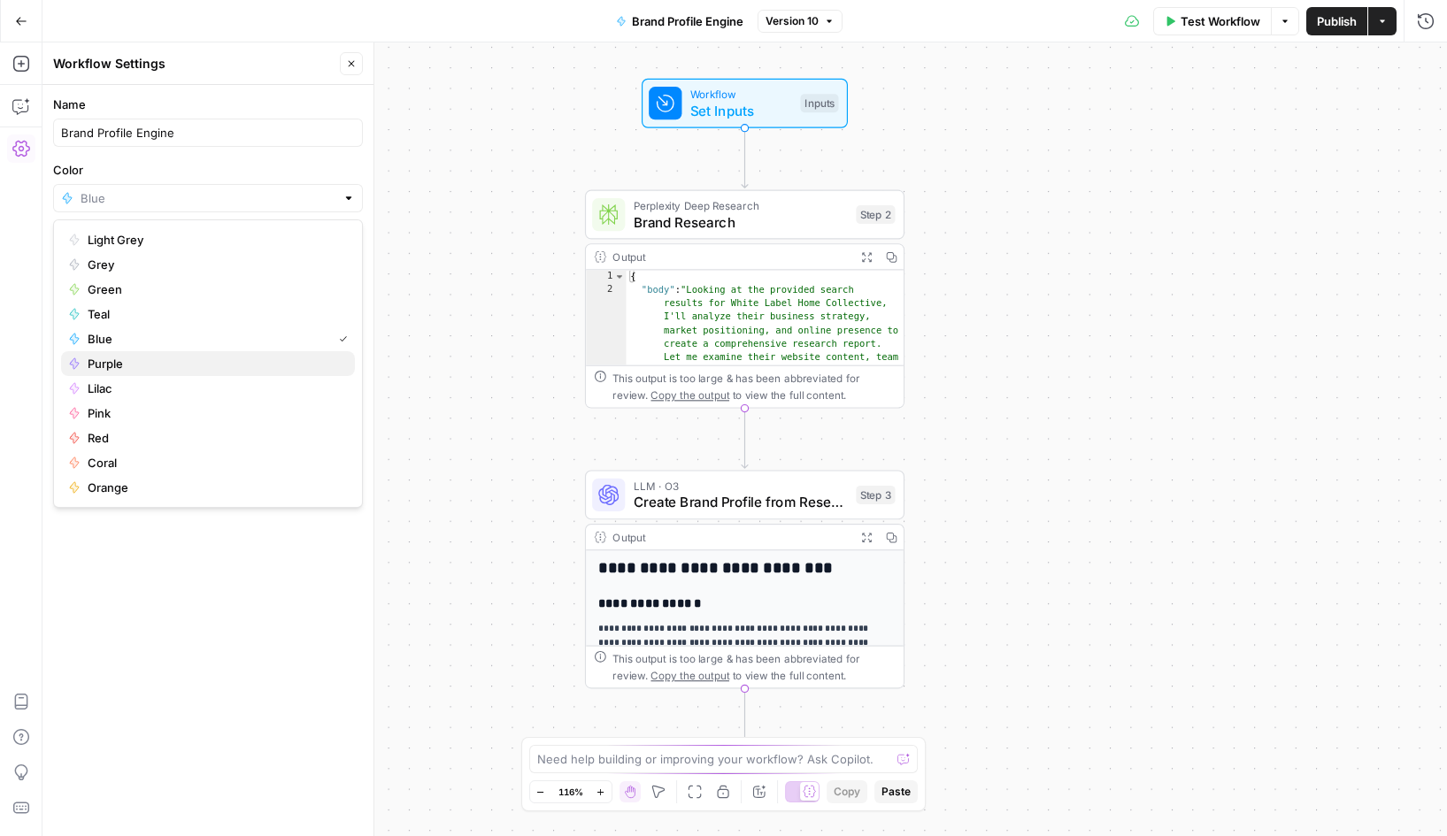
click at [84, 363] on div "Purple" at bounding box center [208, 364] width 280 height 18
type input "Purple"
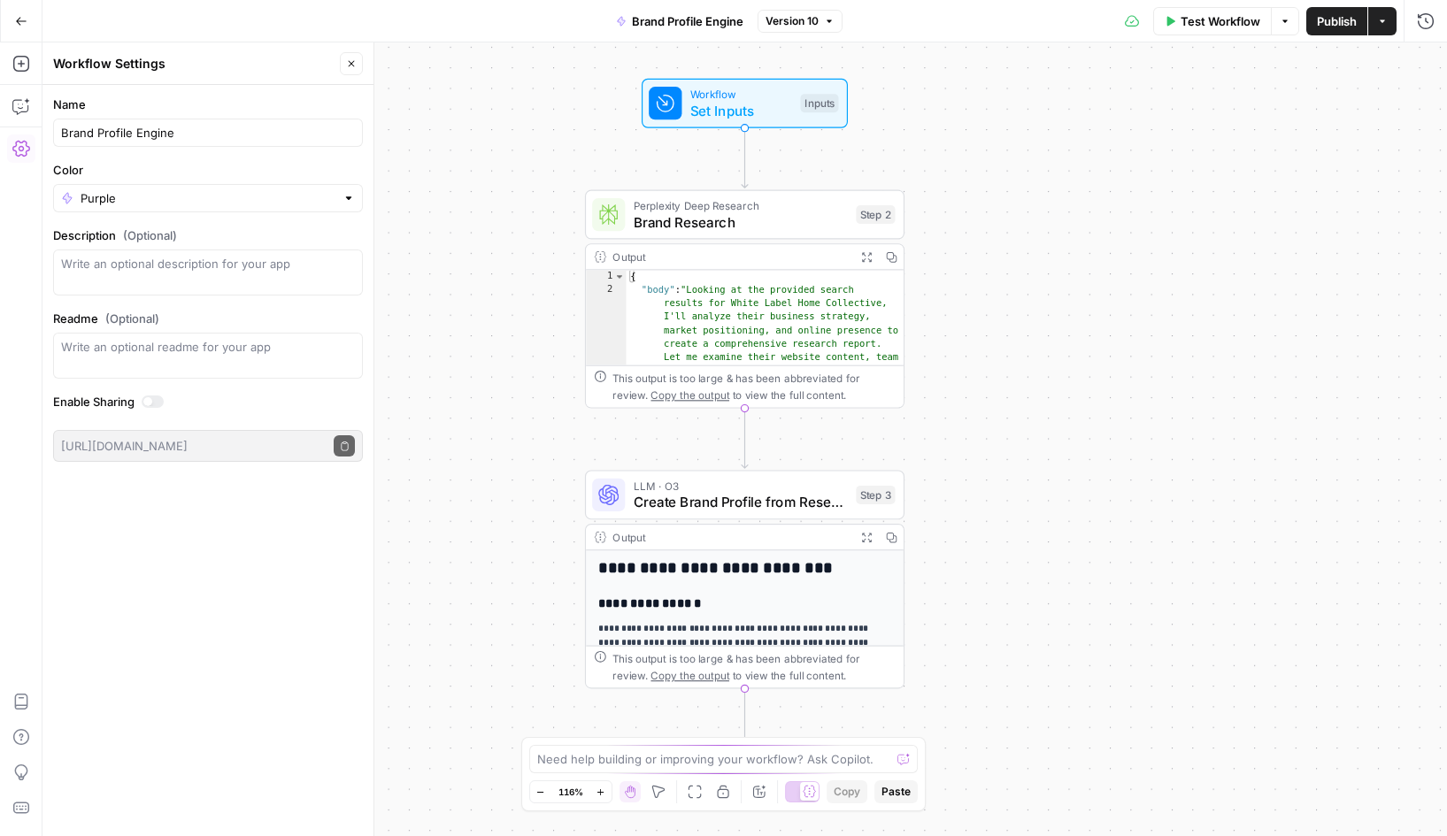
click at [17, 25] on icon "button" at bounding box center [21, 21] width 12 height 12
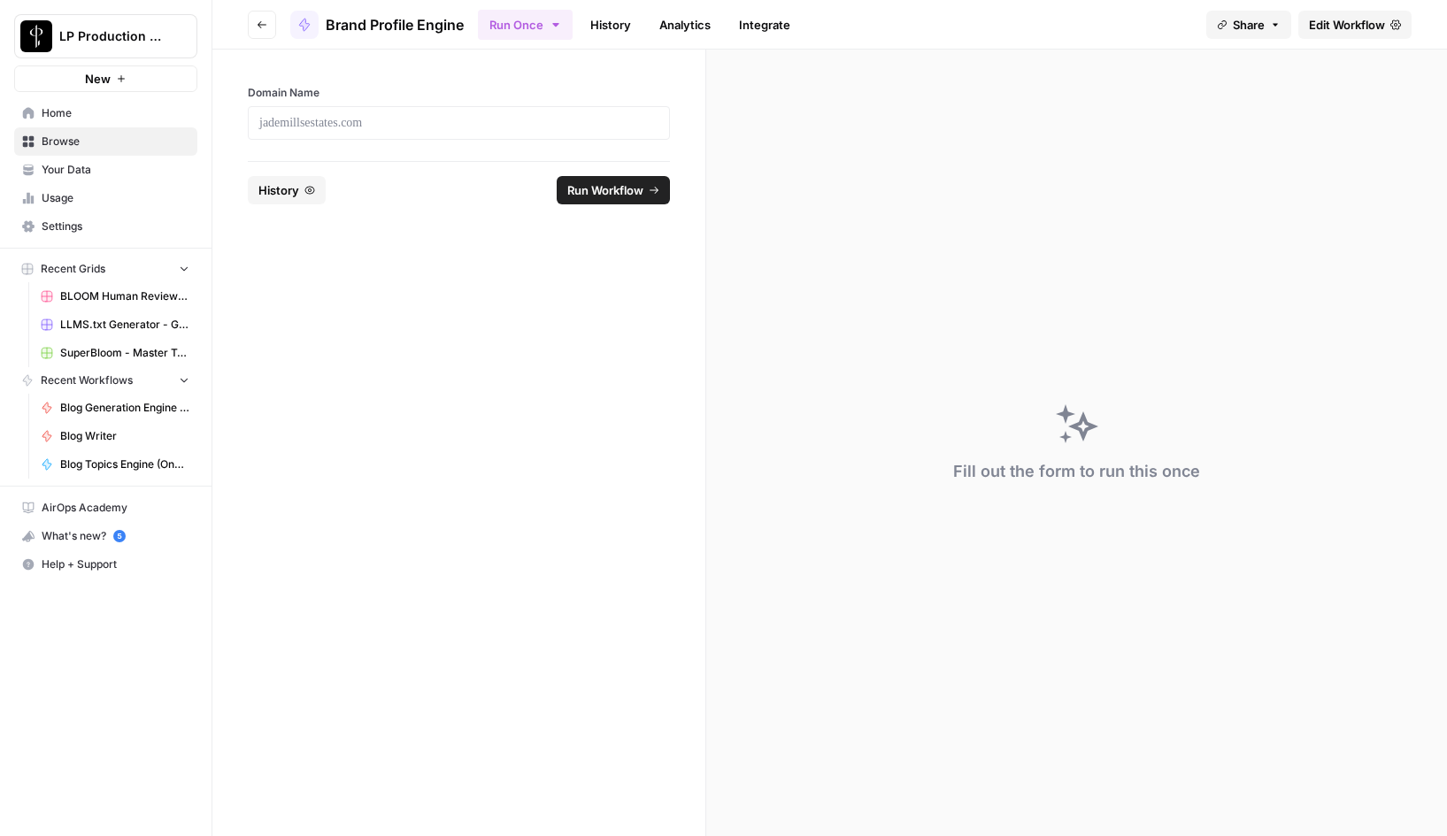
click at [265, 20] on icon "button" at bounding box center [262, 24] width 11 height 11
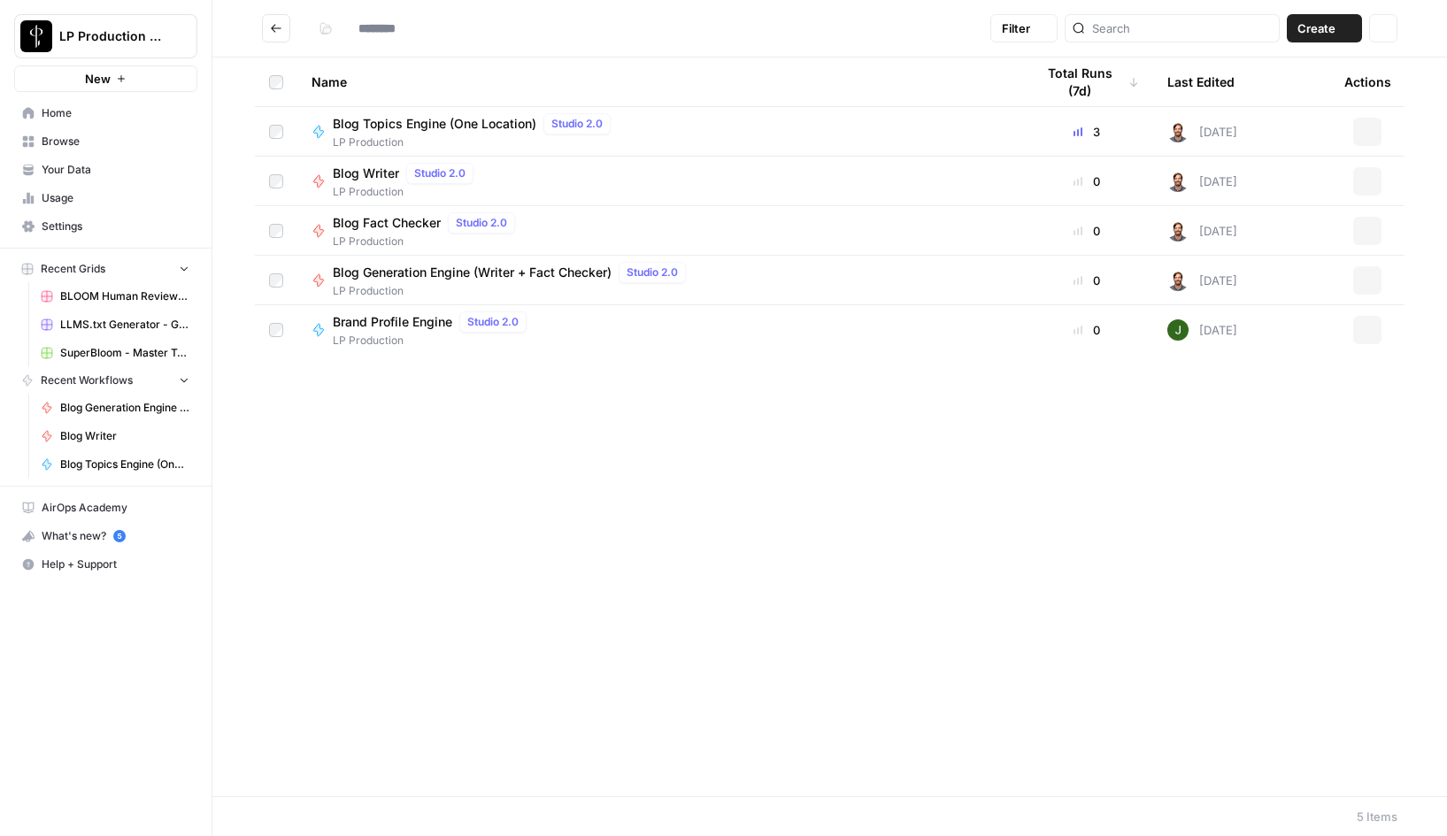
type input "**********"
click at [395, 121] on span "Blog Topics Engine (One Location)" at bounding box center [435, 124] width 204 height 18
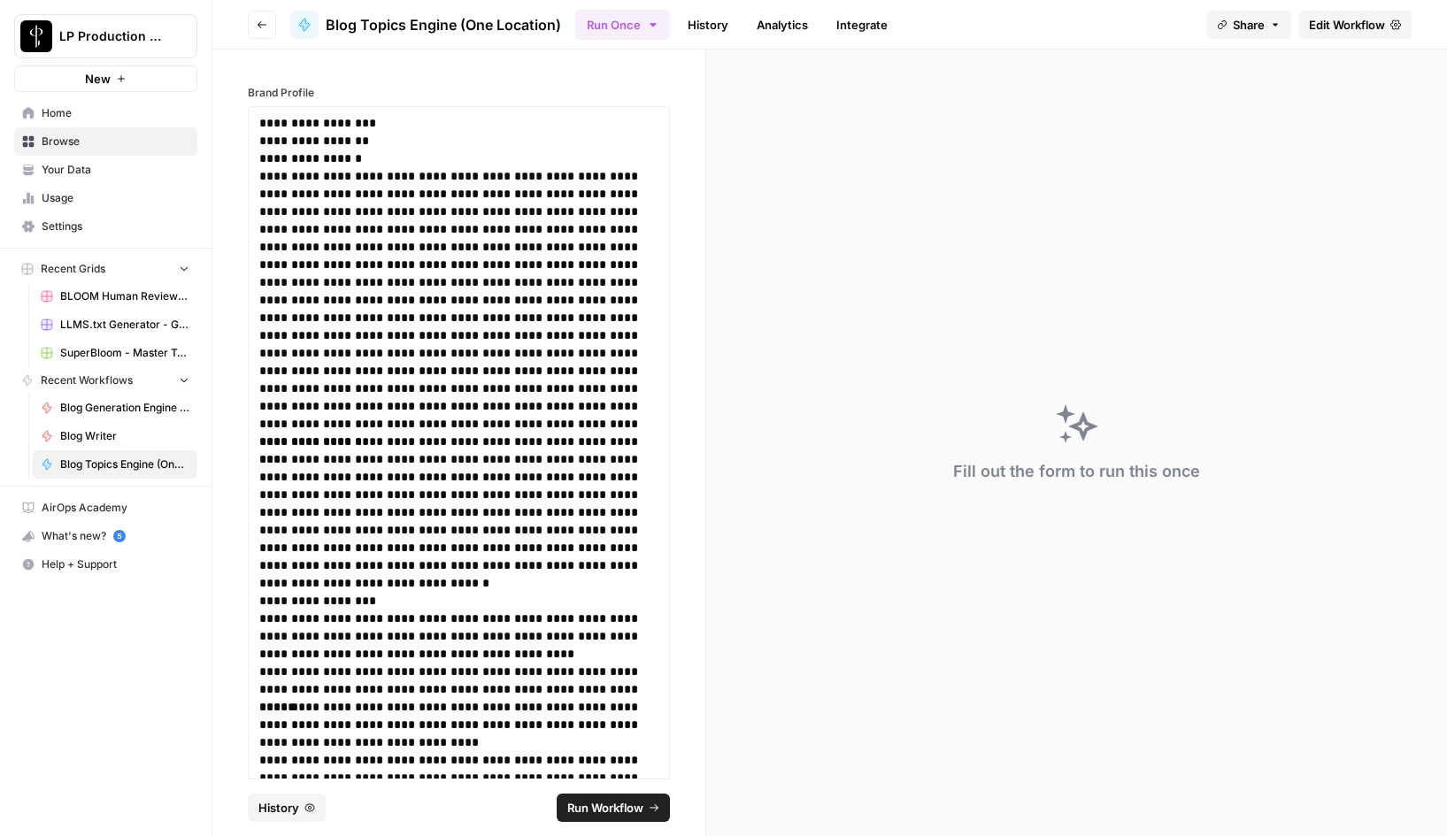
click at [718, 11] on link "History" at bounding box center [708, 25] width 62 height 28
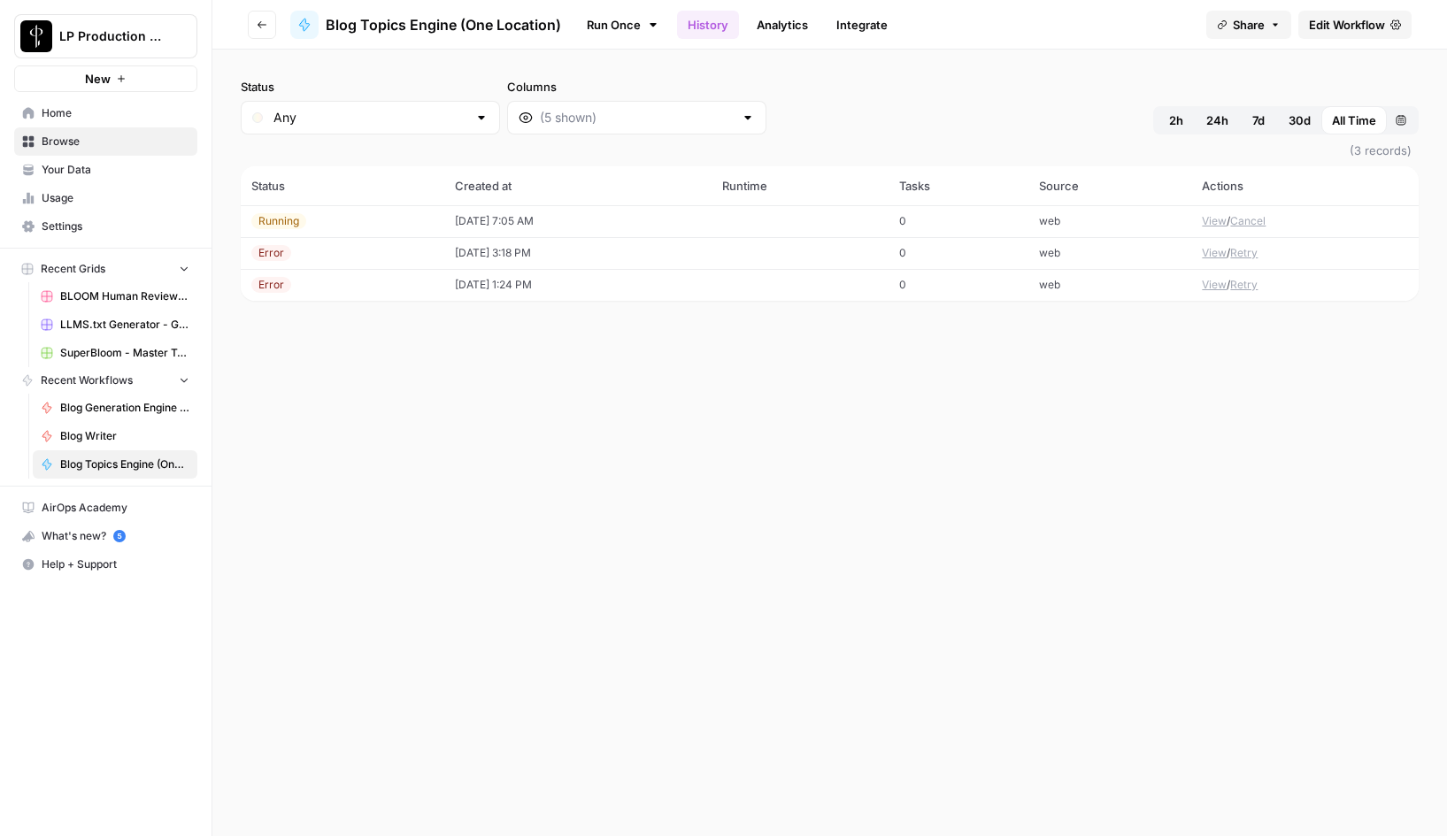
click at [1214, 222] on button "View" at bounding box center [1214, 221] width 25 height 16
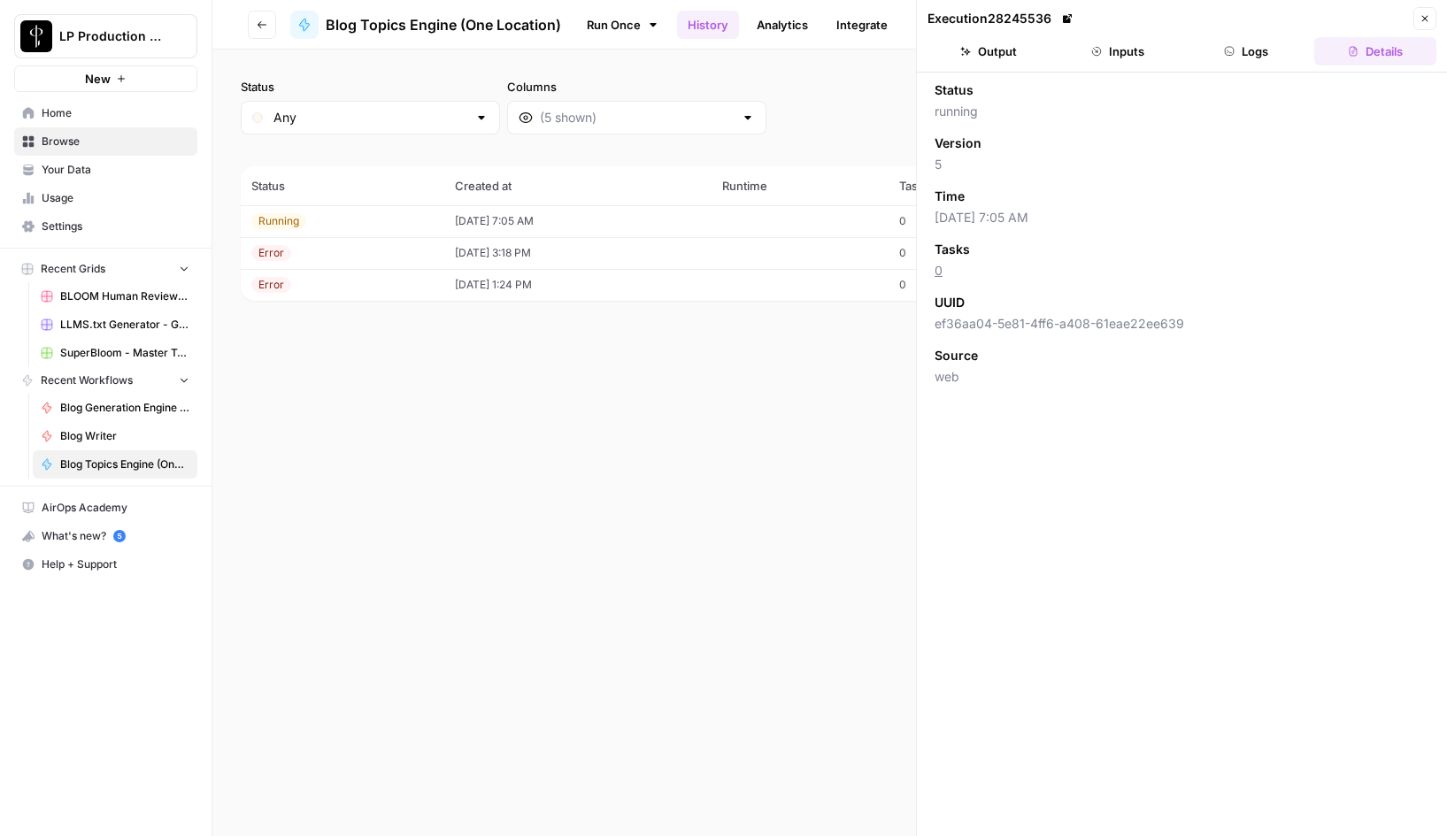
click at [1242, 51] on button "Logs" at bounding box center [1247, 51] width 122 height 28
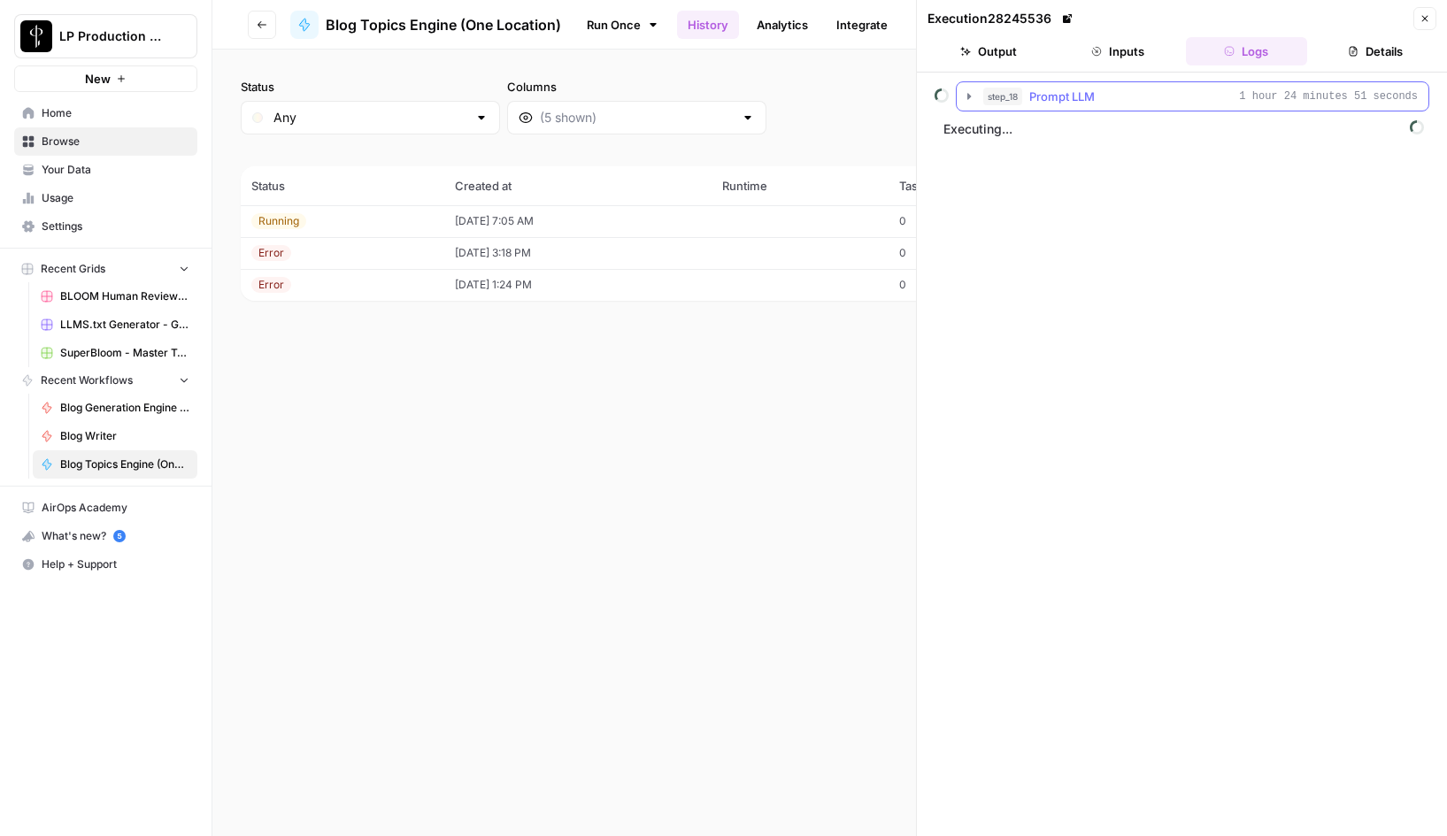
click at [962, 92] on icon "button" at bounding box center [969, 96] width 14 height 14
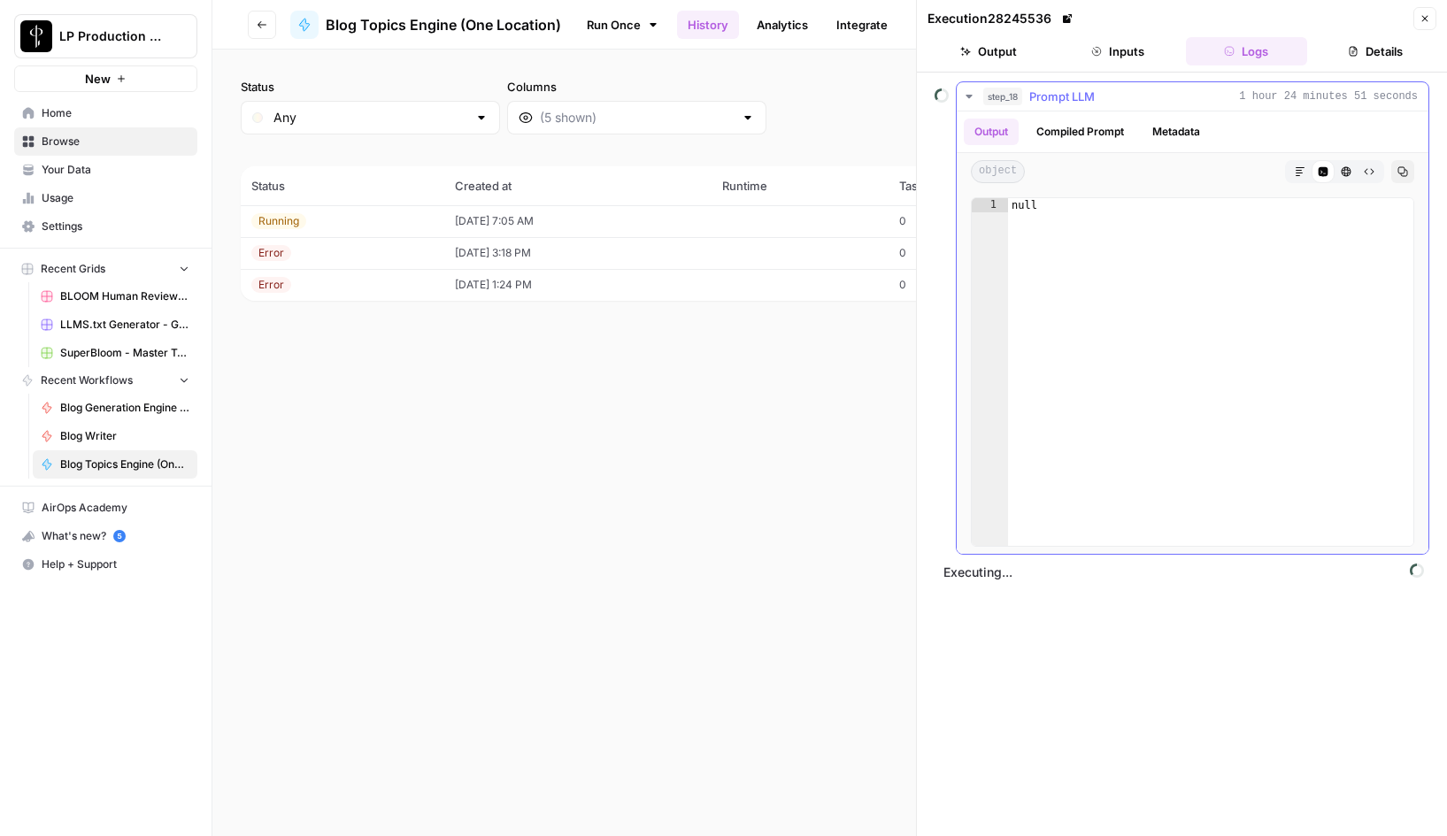
click at [1092, 129] on button "Compiled Prompt" at bounding box center [1080, 132] width 109 height 27
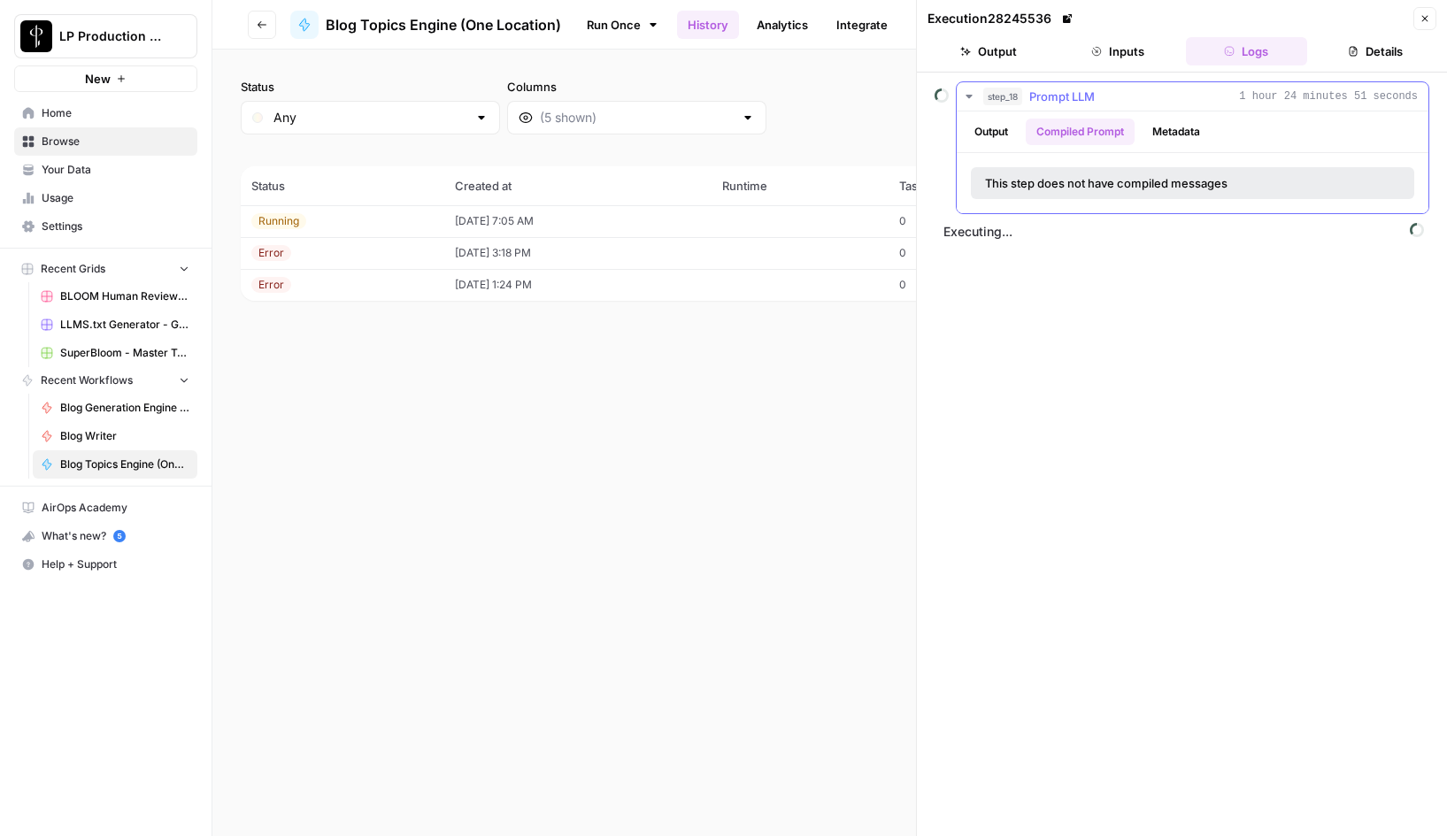
click at [984, 129] on button "Output" at bounding box center [991, 132] width 55 height 27
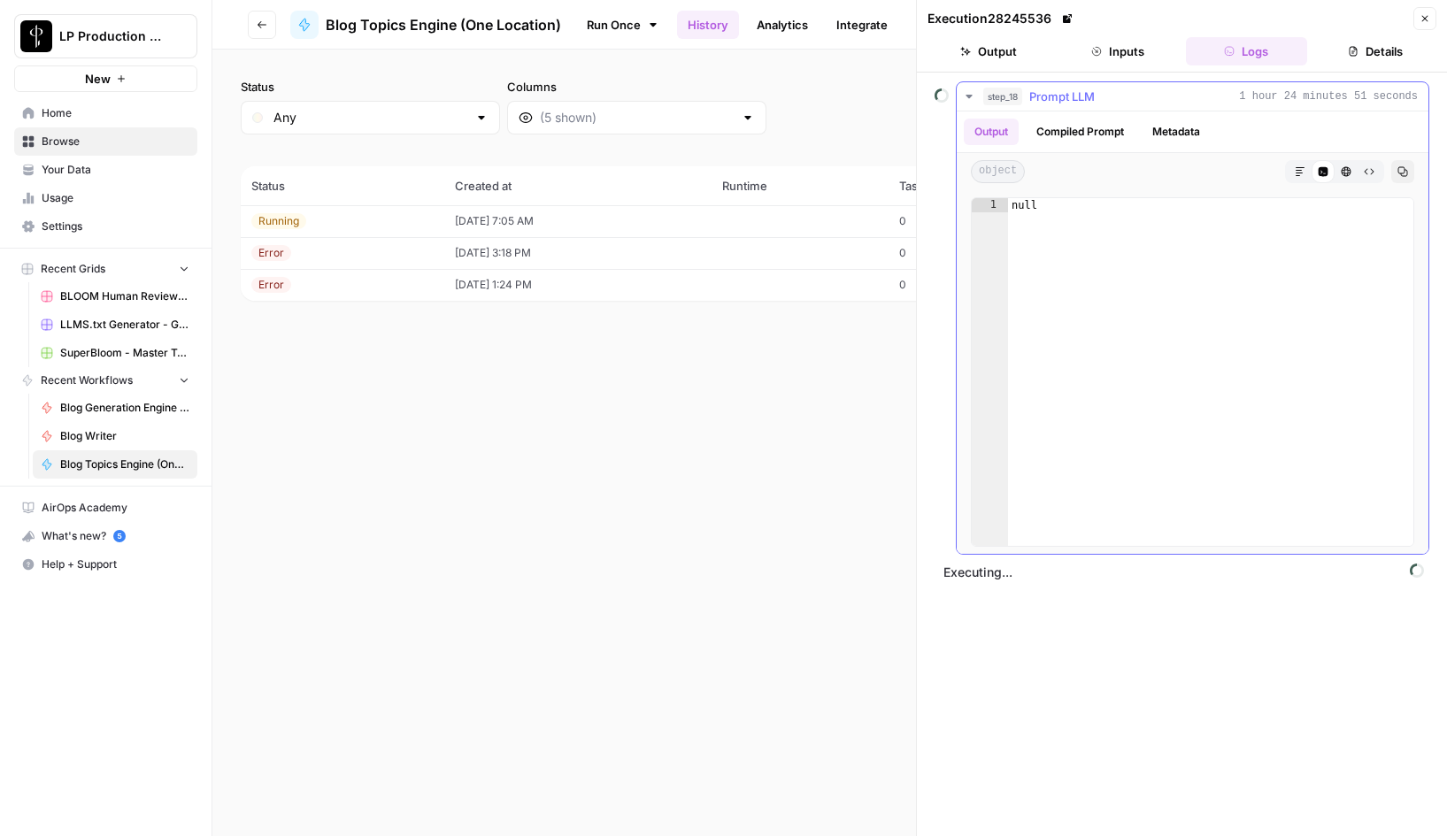
click at [970, 99] on icon "button" at bounding box center [969, 96] width 14 height 14
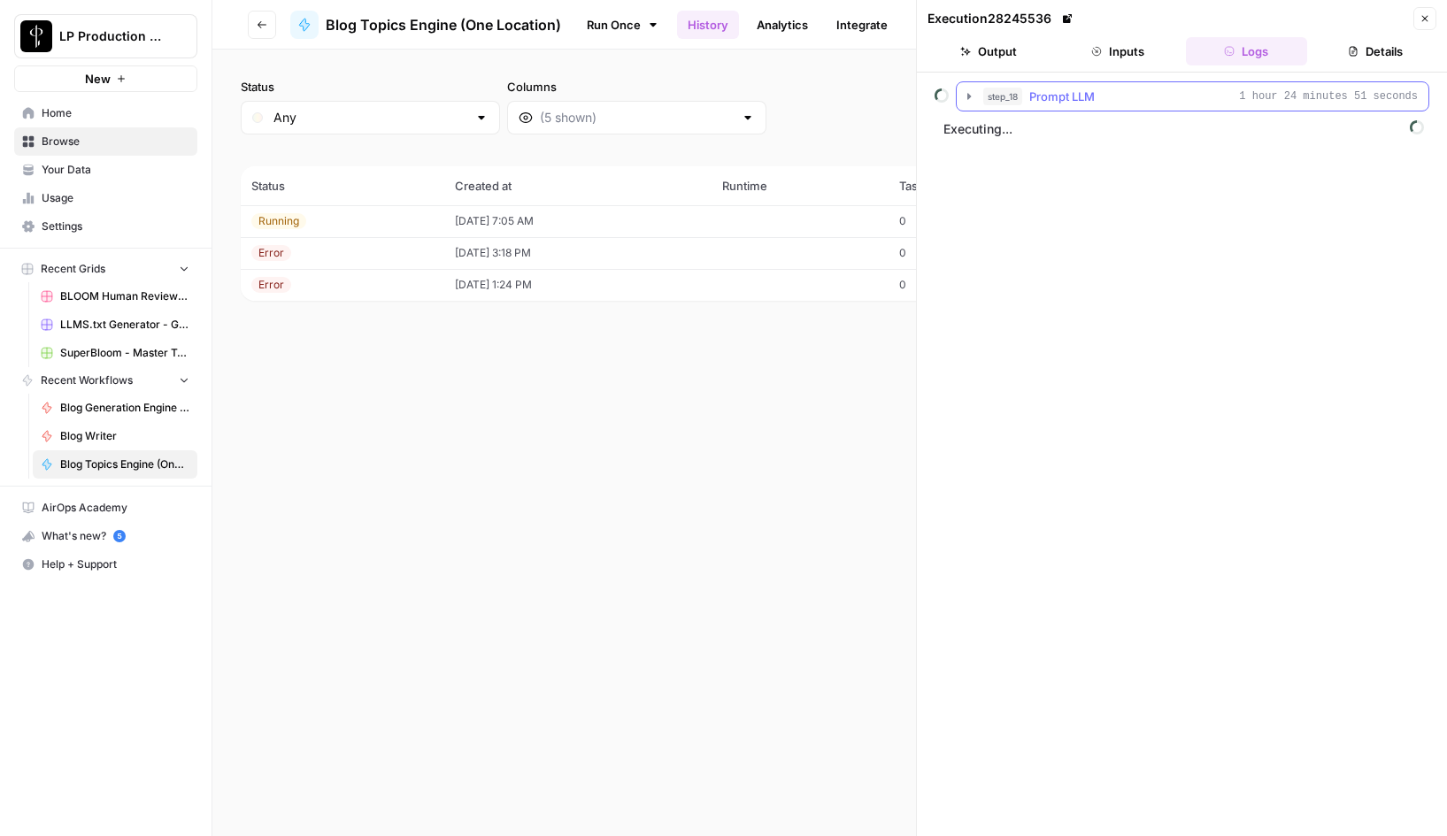
click at [970, 99] on icon "button" at bounding box center [969, 96] width 14 height 14
